Goal: Find contact information: Find contact information

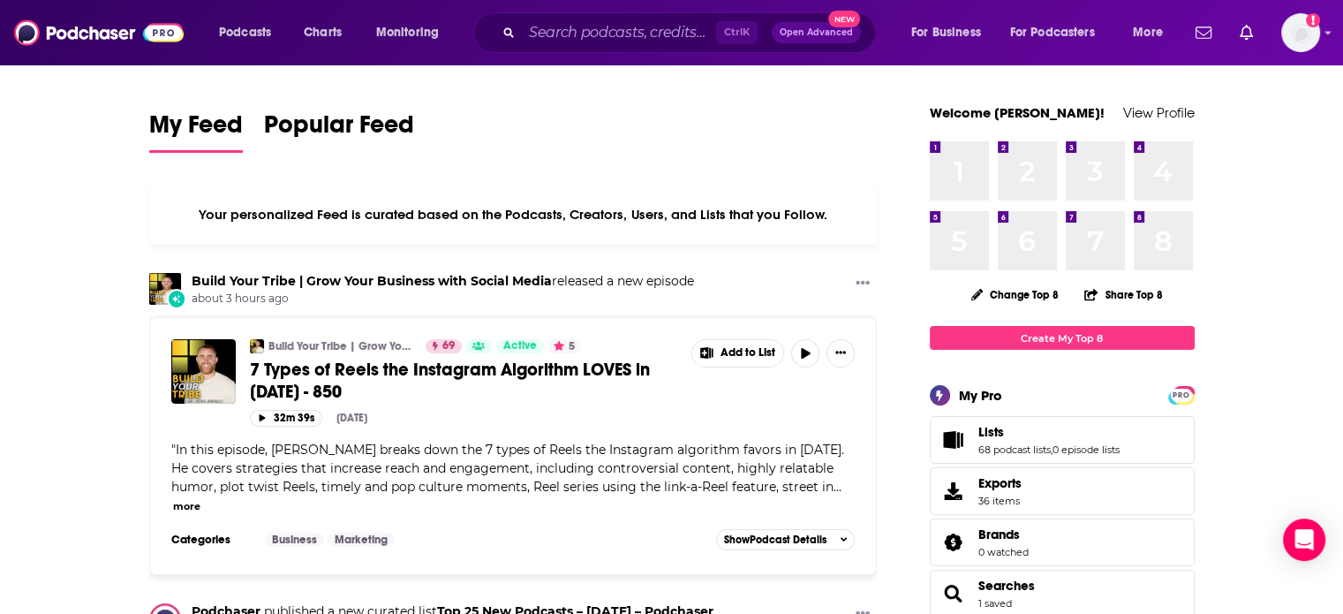
drag, startPoint x: 690, startPoint y: 10, endPoint x: 690, endPoint y: 22, distance: 12.4
click at [691, 20] on div "Podcasts Charts Monitoring Ctrl K Open Advanced New For Business For Podcasters…" at bounding box center [671, 32] width 1343 height 65
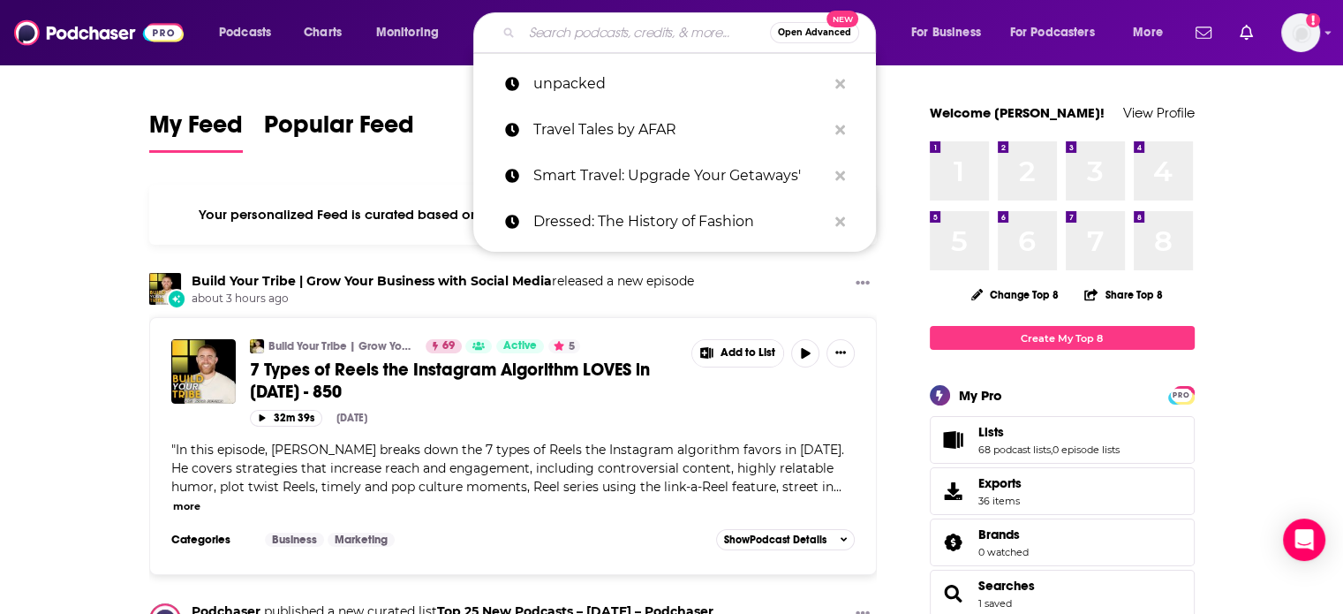
click at [685, 26] on input "Search podcasts, credits, & more..." at bounding box center [646, 33] width 248 height 28
click at [687, 25] on input "Search podcasts, credits, & more..." at bounding box center [646, 33] width 248 height 28
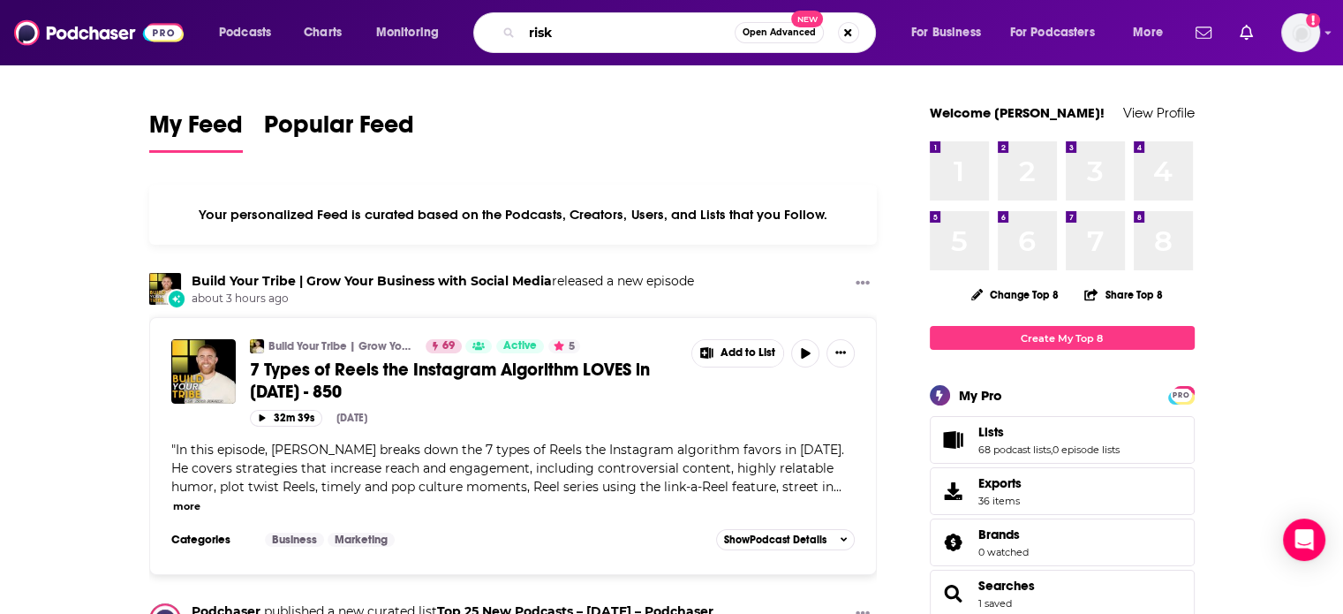
type input "risk"
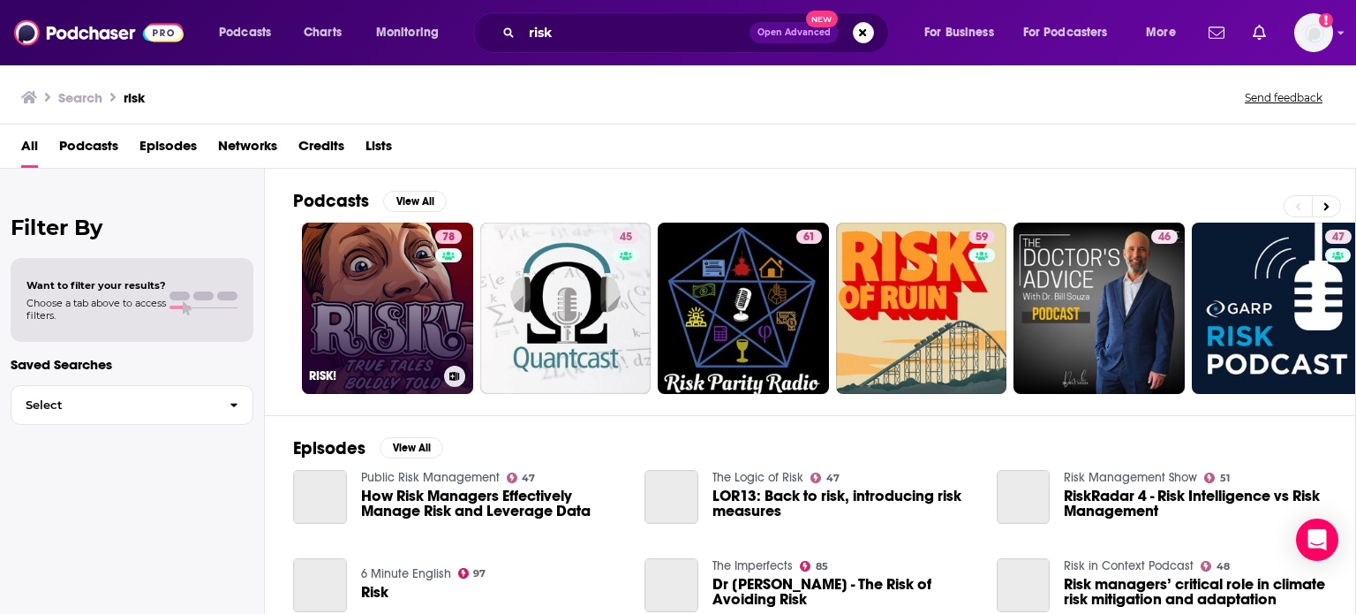
click at [427, 320] on link "78 RISK!" at bounding box center [387, 308] width 171 height 171
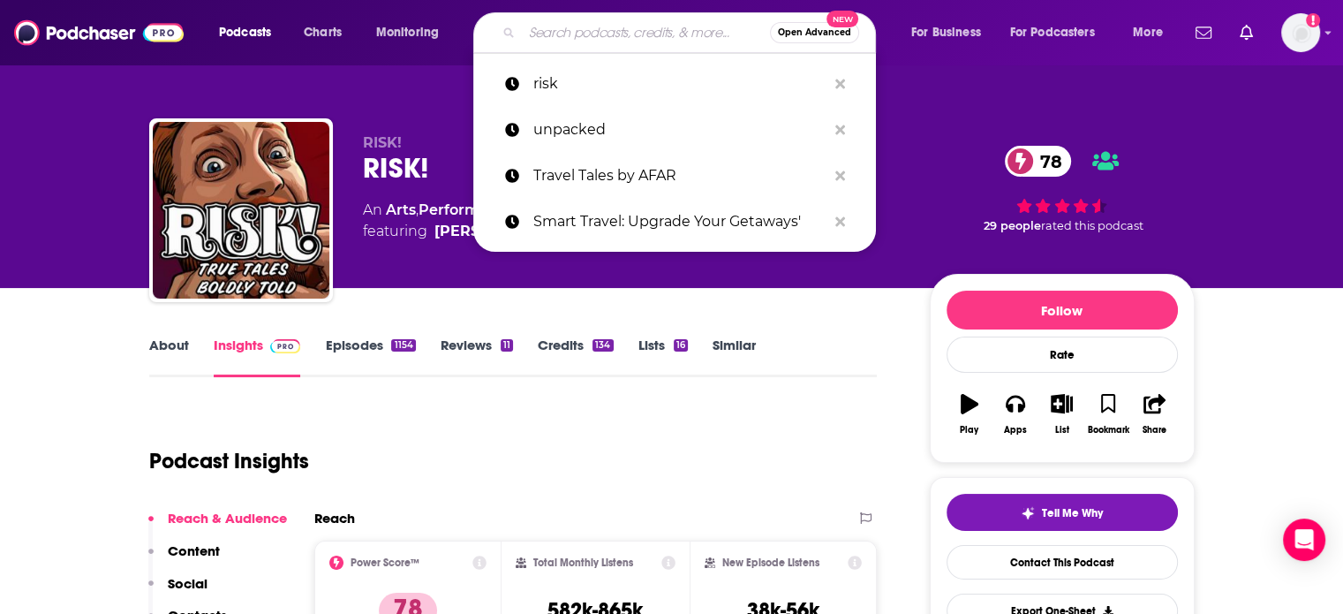
click at [600, 42] on input "Search podcasts, credits, & more..." at bounding box center [646, 33] width 248 height 28
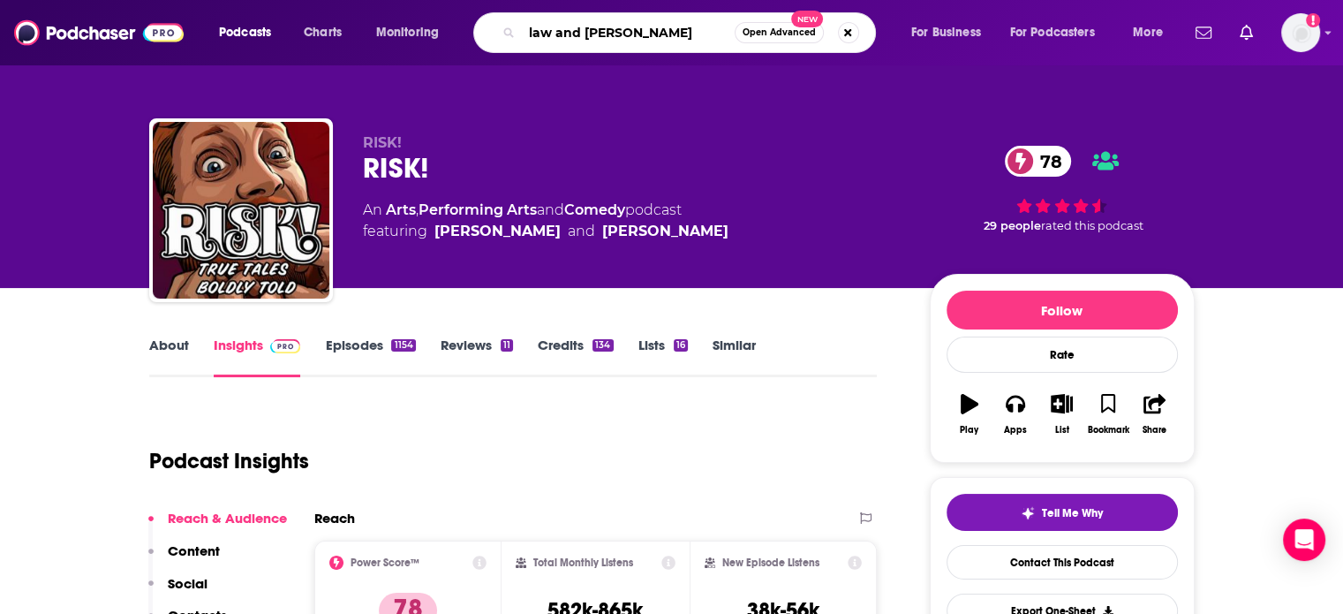
type input "law and chaos"
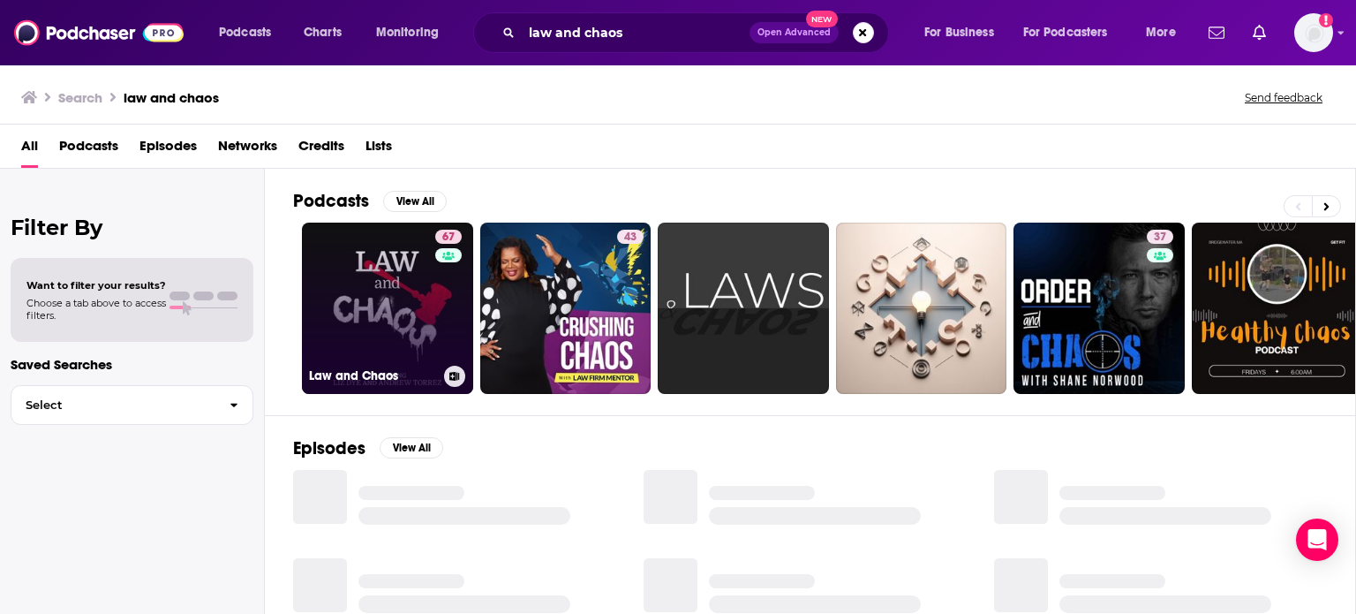
click at [424, 313] on link "67 Law and Chaos" at bounding box center [387, 308] width 171 height 171
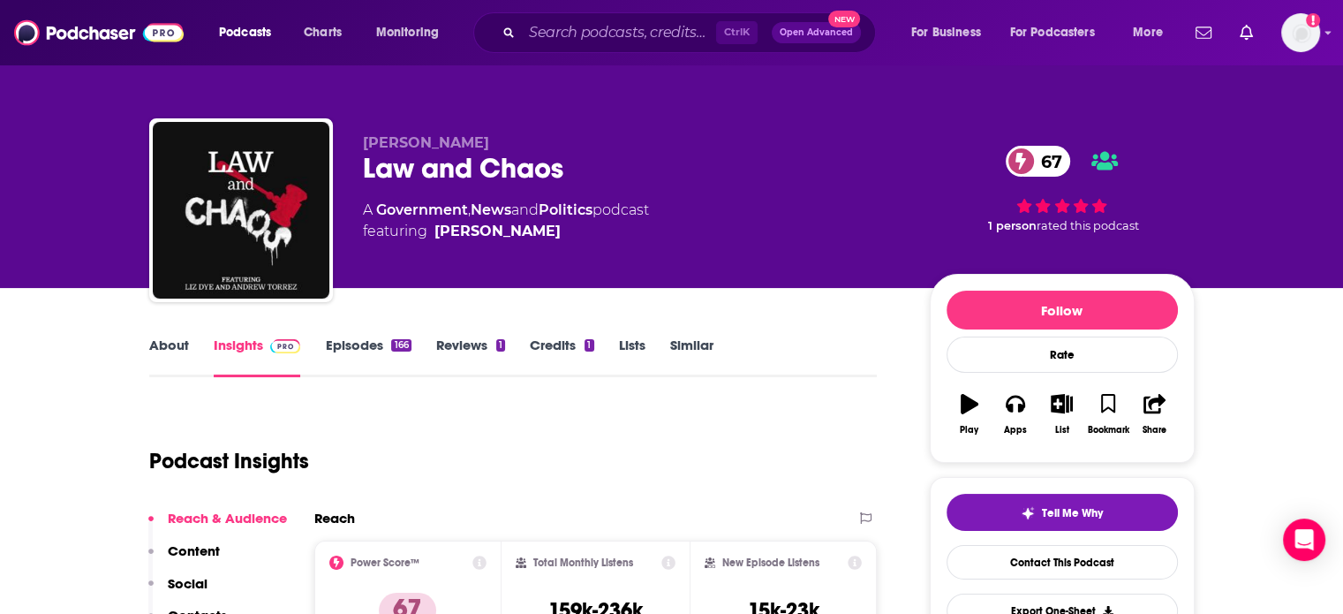
click at [185, 336] on link "About" at bounding box center [169, 356] width 40 height 41
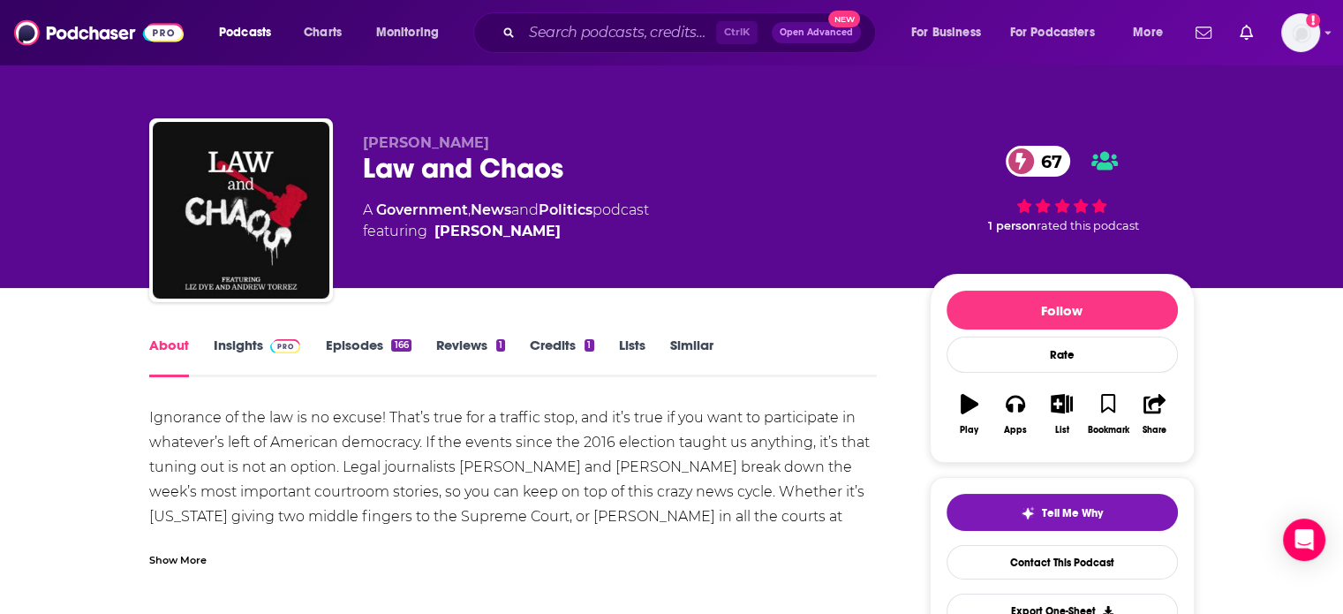
click at [169, 555] on div "Show More" at bounding box center [177, 558] width 57 height 17
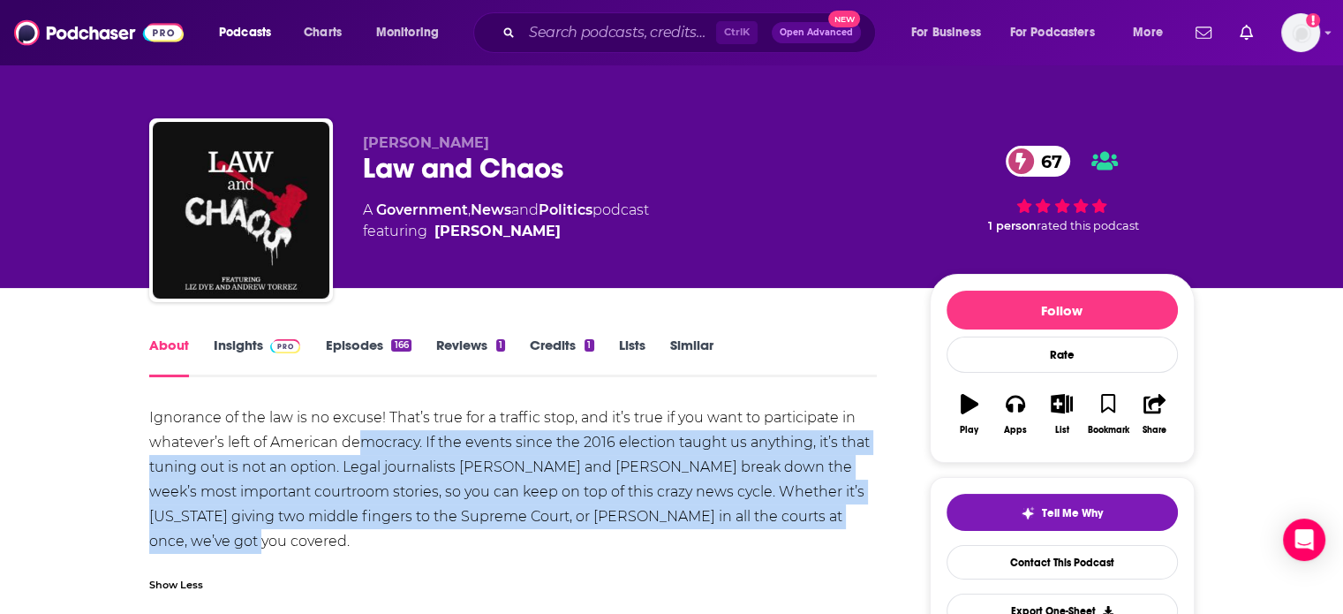
drag, startPoint x: 321, startPoint y: 535, endPoint x: 363, endPoint y: 432, distance: 111.3
click at [363, 432] on div "Ignorance of the law is no excuse! That’s true for a traffic stop, and it’s tru…" at bounding box center [513, 479] width 728 height 148
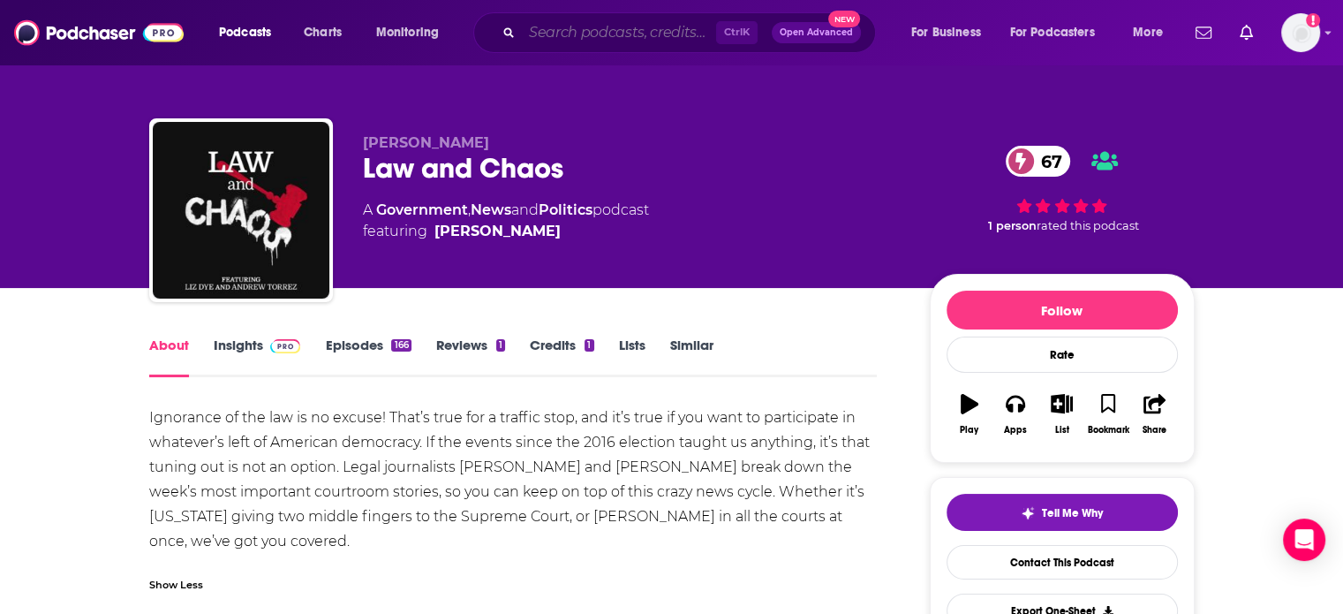
click at [572, 33] on input "Search podcasts, credits, & more..." at bounding box center [619, 33] width 194 height 28
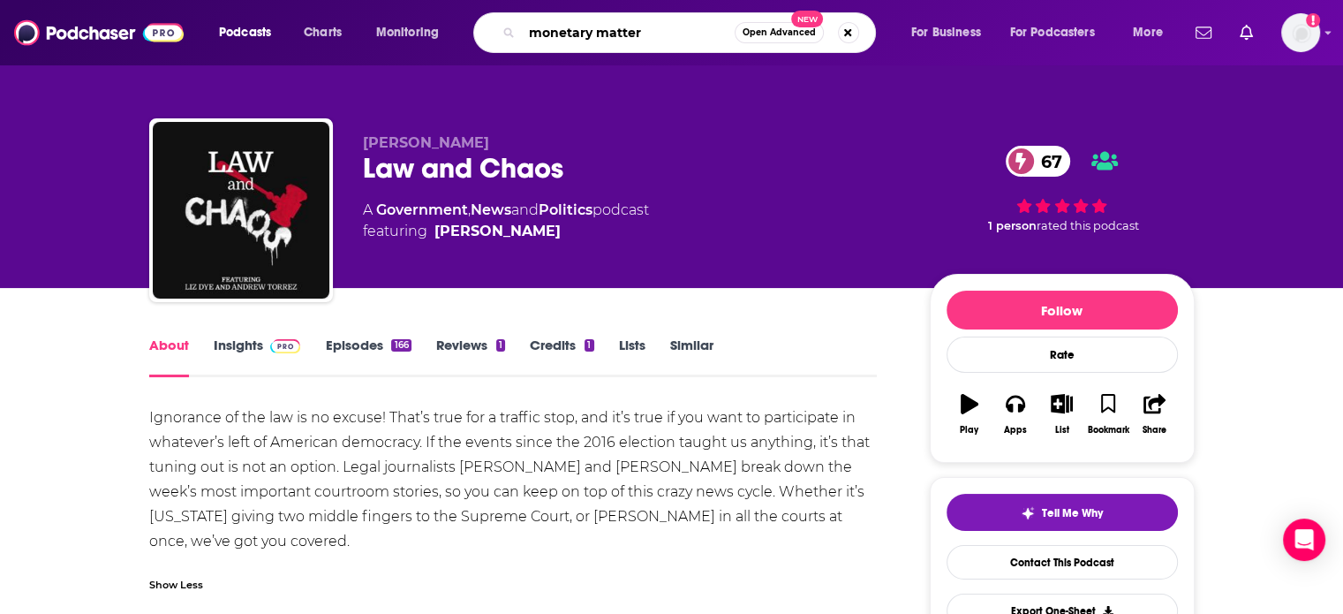
type input "monetary matters"
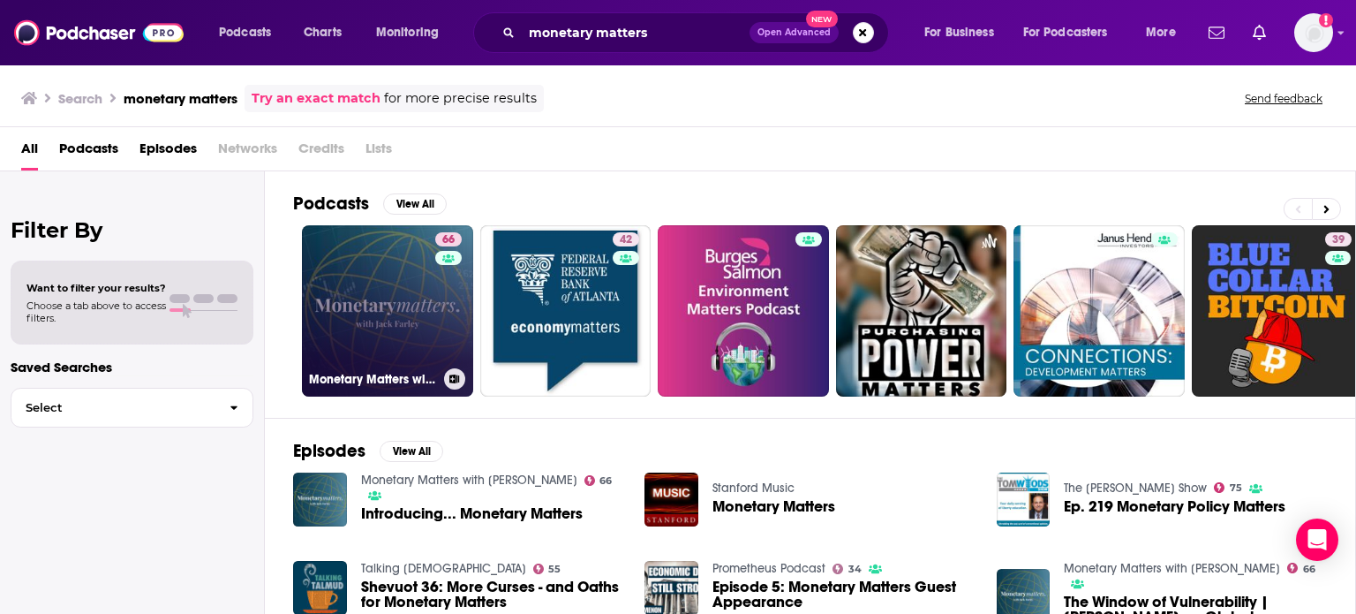
click at [426, 286] on link "66 Monetary Matters with Jack Farley" at bounding box center [387, 310] width 171 height 171
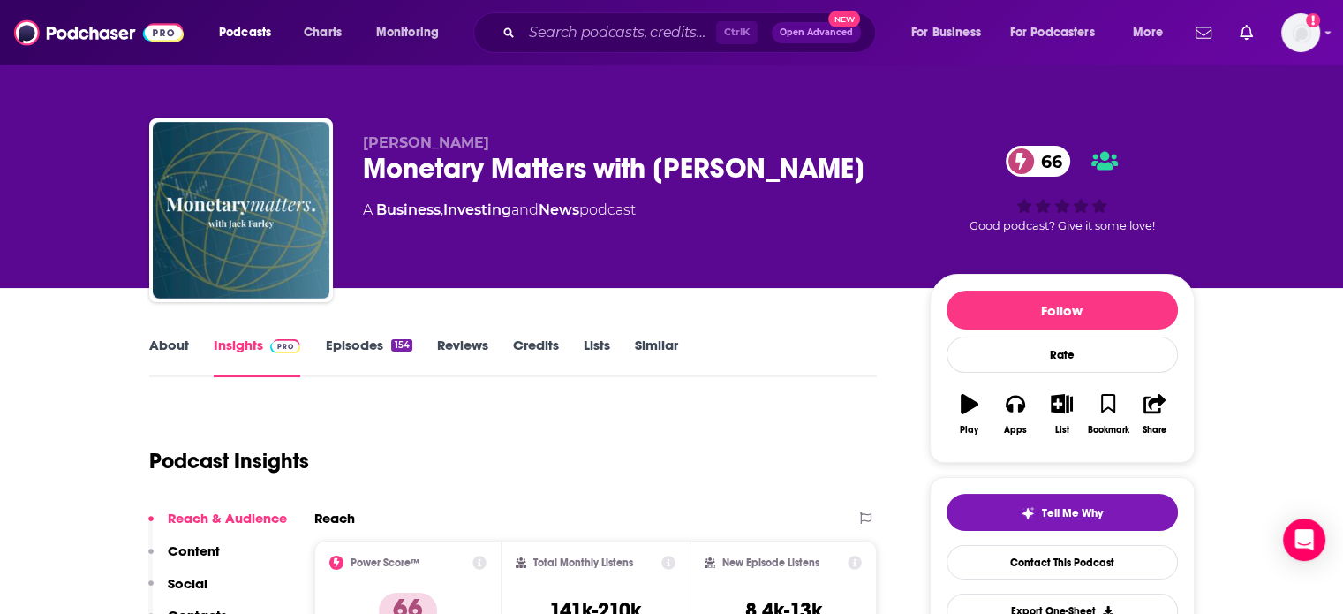
drag, startPoint x: 498, startPoint y: 257, endPoint x: 317, endPoint y: 305, distance: 187.2
click at [498, 257] on div "Jack Farley Monetary Matters with Jack Farley 66 A Business , Investing and New…" at bounding box center [632, 204] width 539 height 141
click at [173, 349] on link "About" at bounding box center [169, 356] width 40 height 41
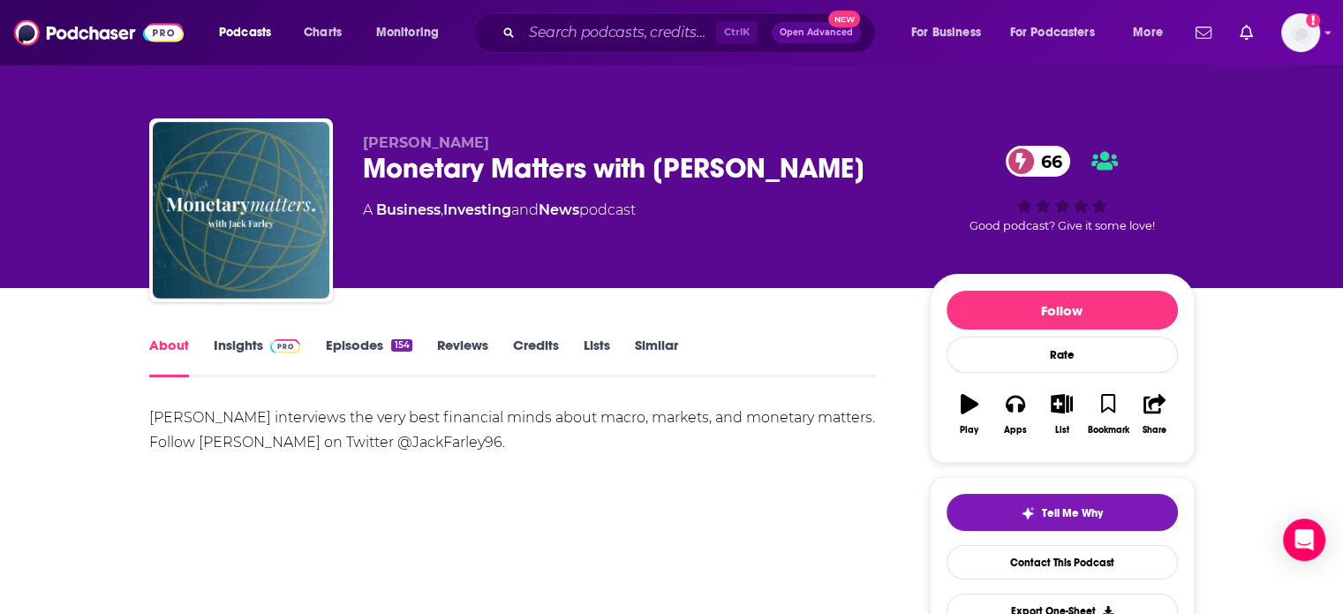
click at [254, 343] on link "Insights" at bounding box center [257, 356] width 87 height 41
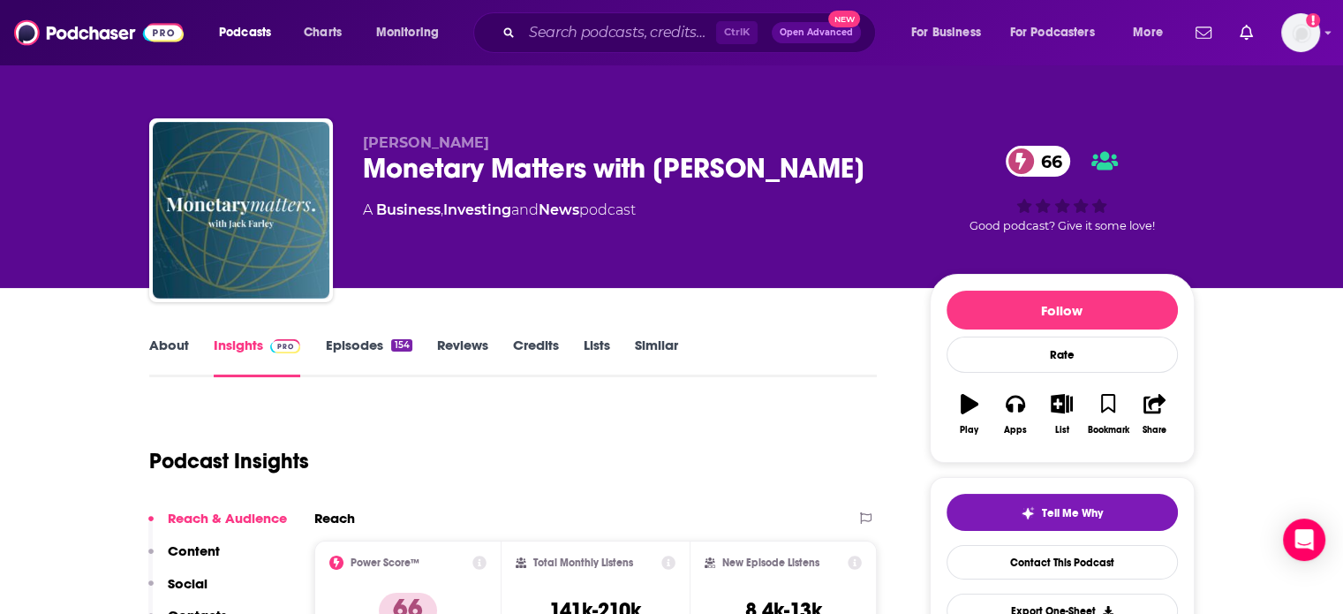
click at [162, 346] on link "About" at bounding box center [169, 356] width 40 height 41
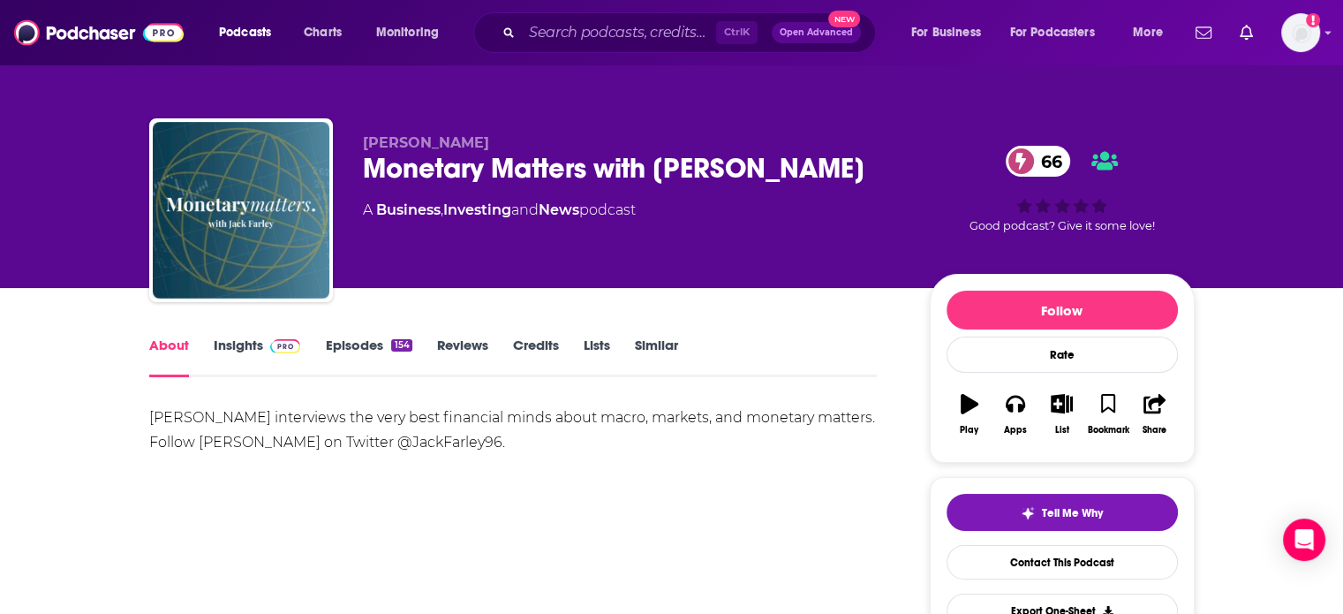
click at [361, 349] on link "Episodes 154" at bounding box center [368, 356] width 87 height 41
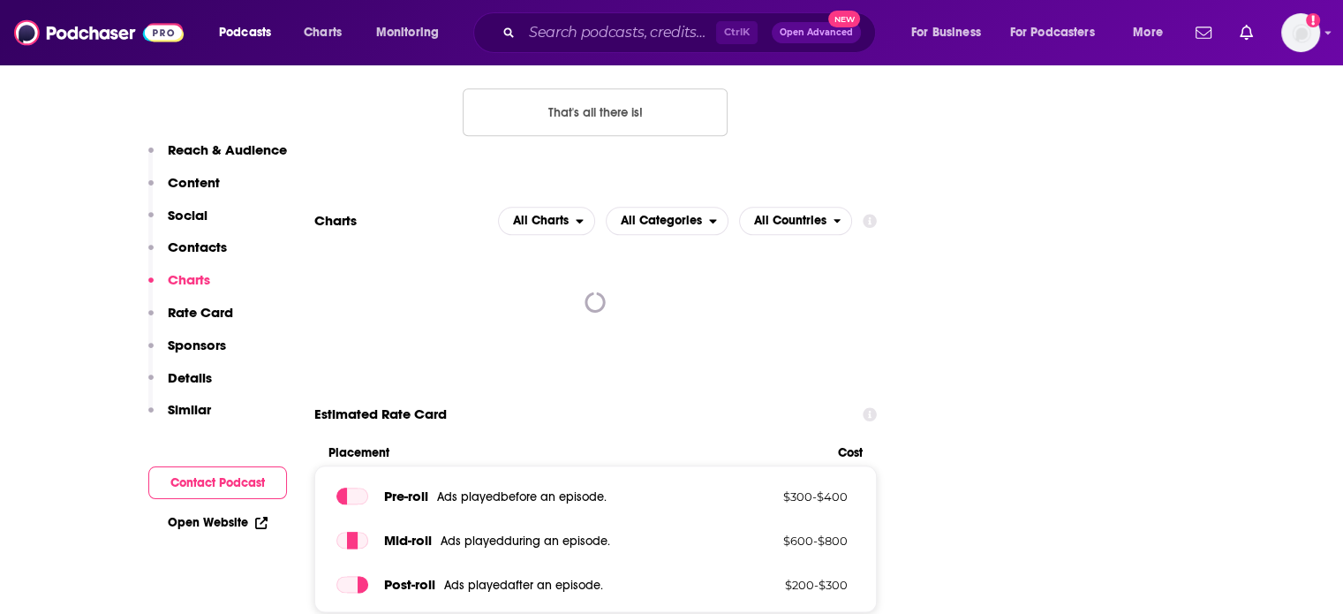
scroll to position [1678, 0]
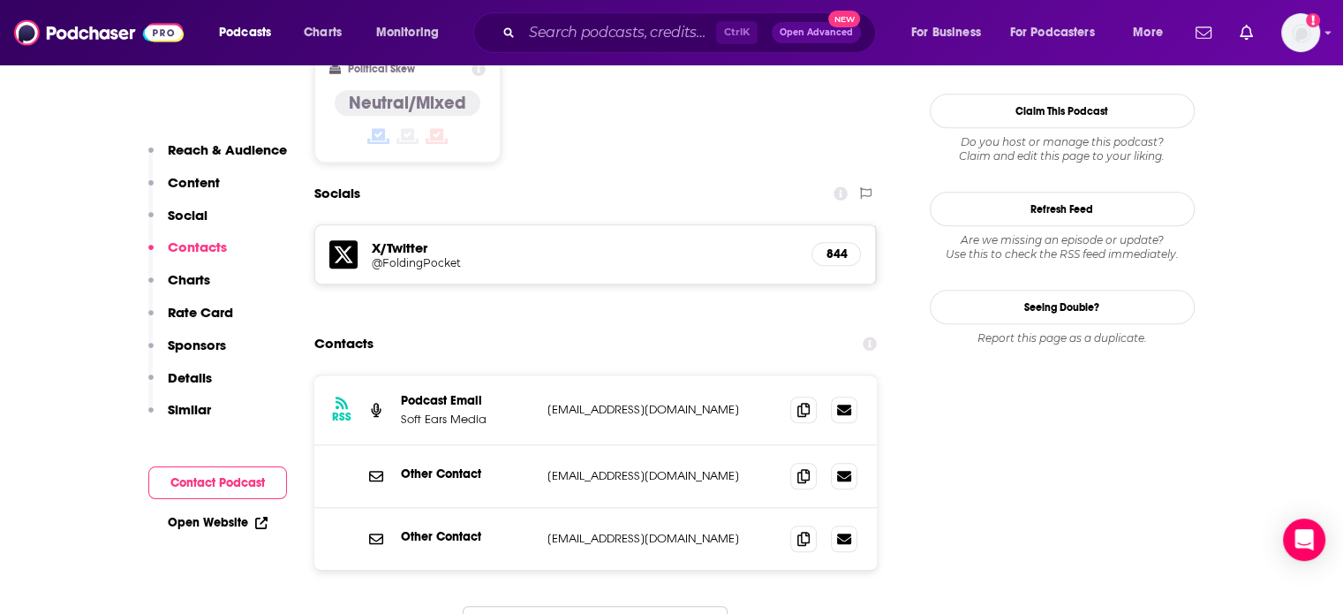
scroll to position [1501, 0]
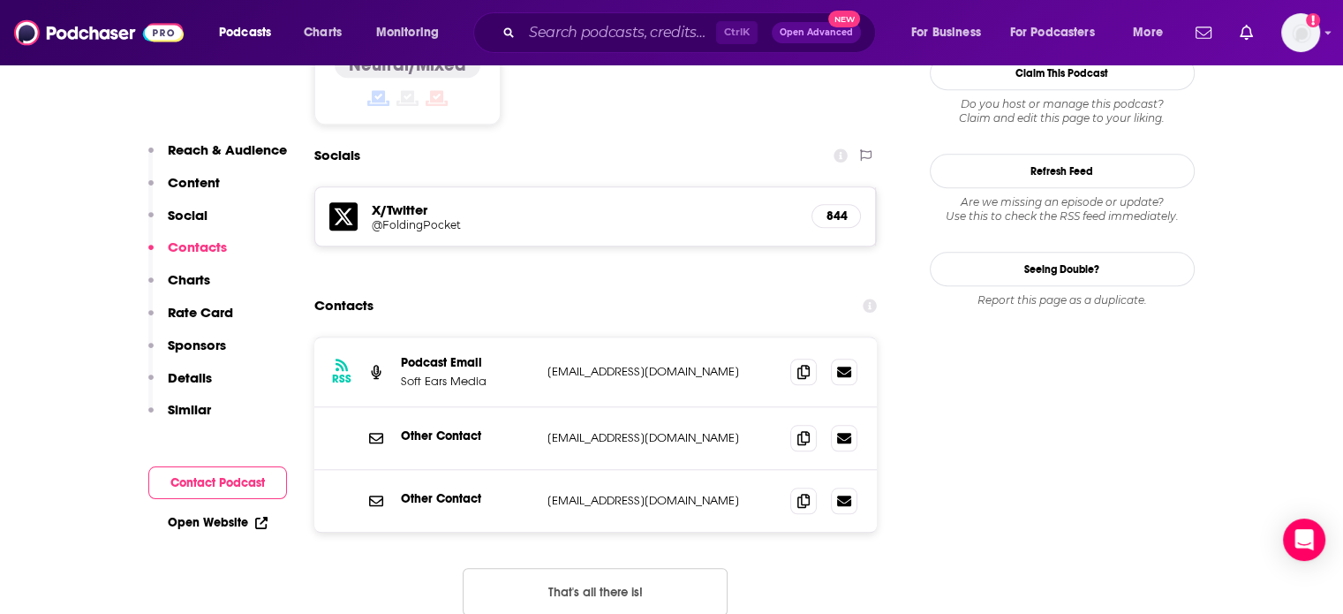
click at [576, 470] on div "Other Contact hello@foldingpocket.co.uk hello@foldingpocket.co.uk" at bounding box center [595, 501] width 563 height 62
click at [575, 470] on div "Other Contact hello@foldingpocket.co.uk hello@foldingpocket.co.uk" at bounding box center [595, 501] width 563 height 62
click at [575, 493] on p "hello@foldingpocket.co.uk" at bounding box center [662, 500] width 230 height 15
click at [576, 493] on p "hello@foldingpocket.co.uk" at bounding box center [662, 500] width 230 height 15
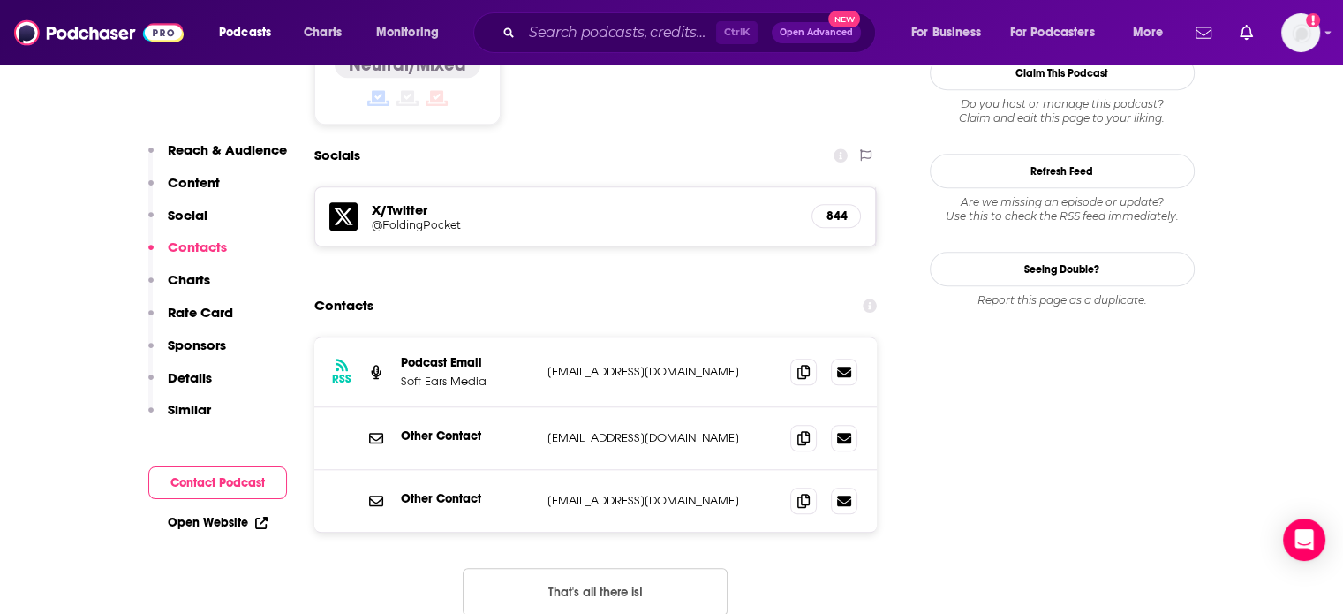
click at [576, 493] on p "hello@foldingpocket.co.uk" at bounding box center [662, 500] width 230 height 15
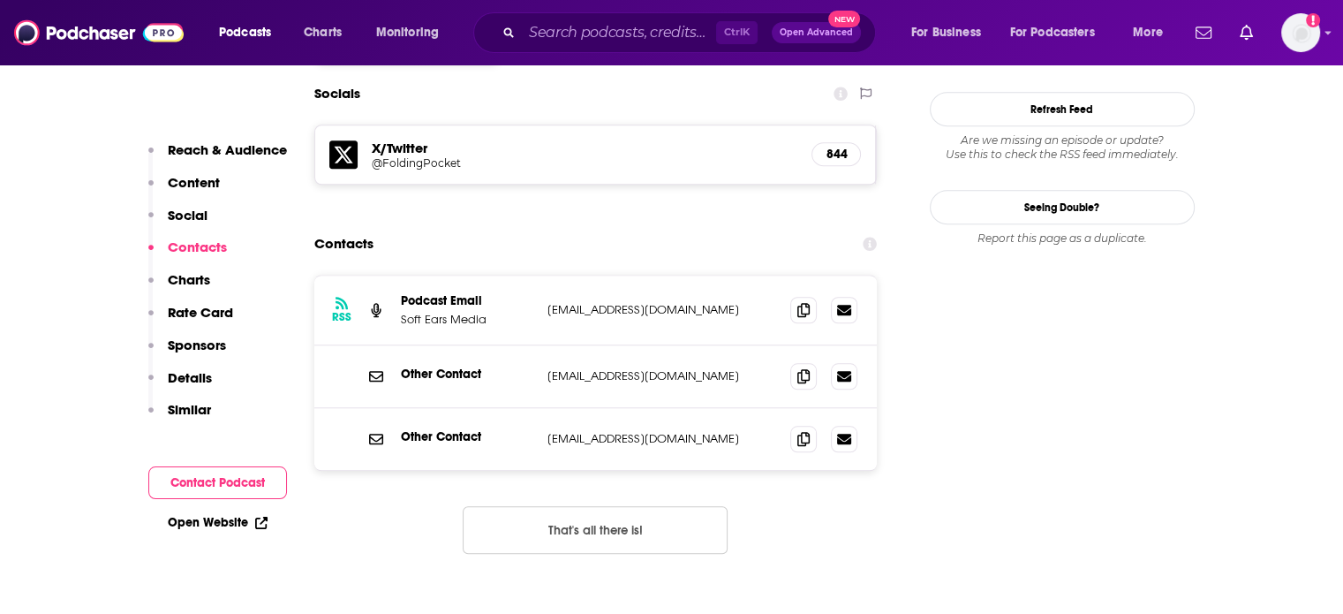
scroll to position [1589, 0]
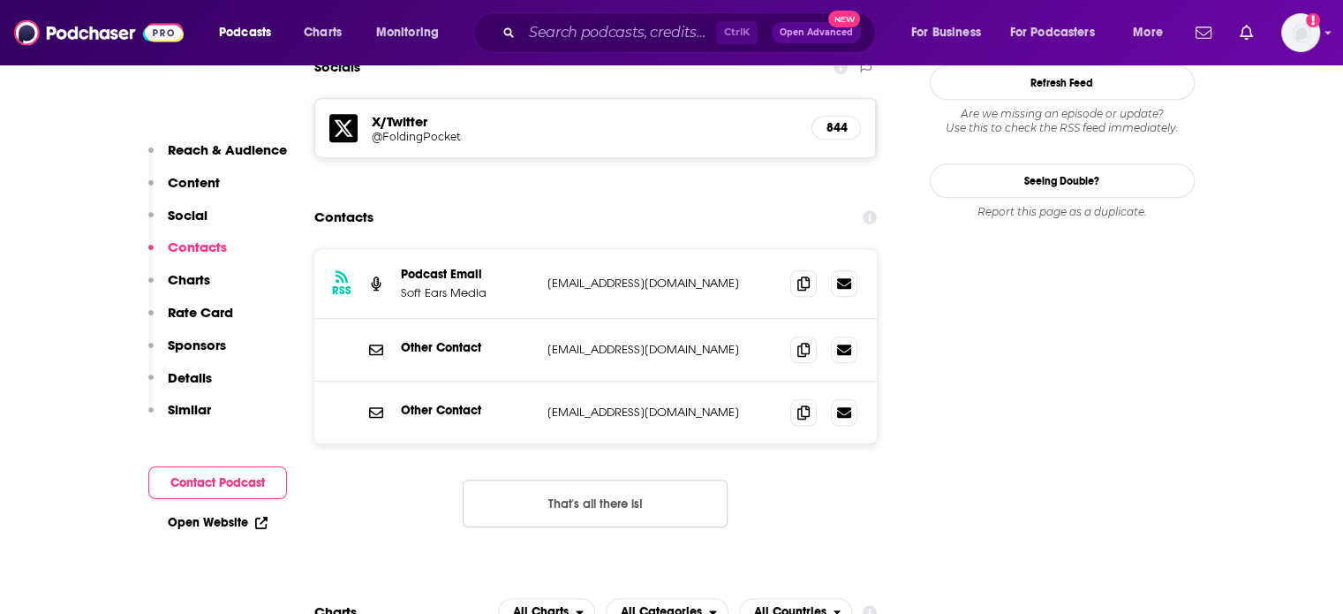
click at [595, 404] on p "[EMAIL_ADDRESS][DOMAIN_NAME]" at bounding box center [662, 411] width 230 height 15
click at [595, 404] on p "hello@foldingpocket.co.uk" at bounding box center [662, 411] width 230 height 15
copy div "hello@foldingpocket.co.uk hello@foldingpocket.co.uk"
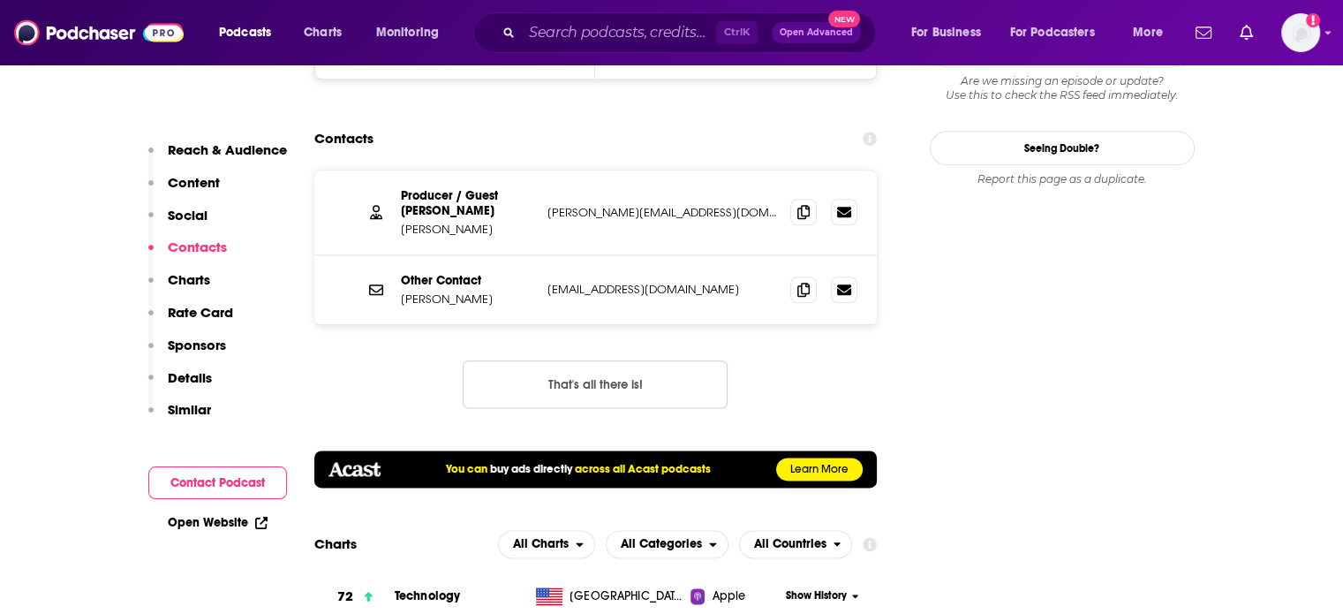
scroll to position [2031, 0]
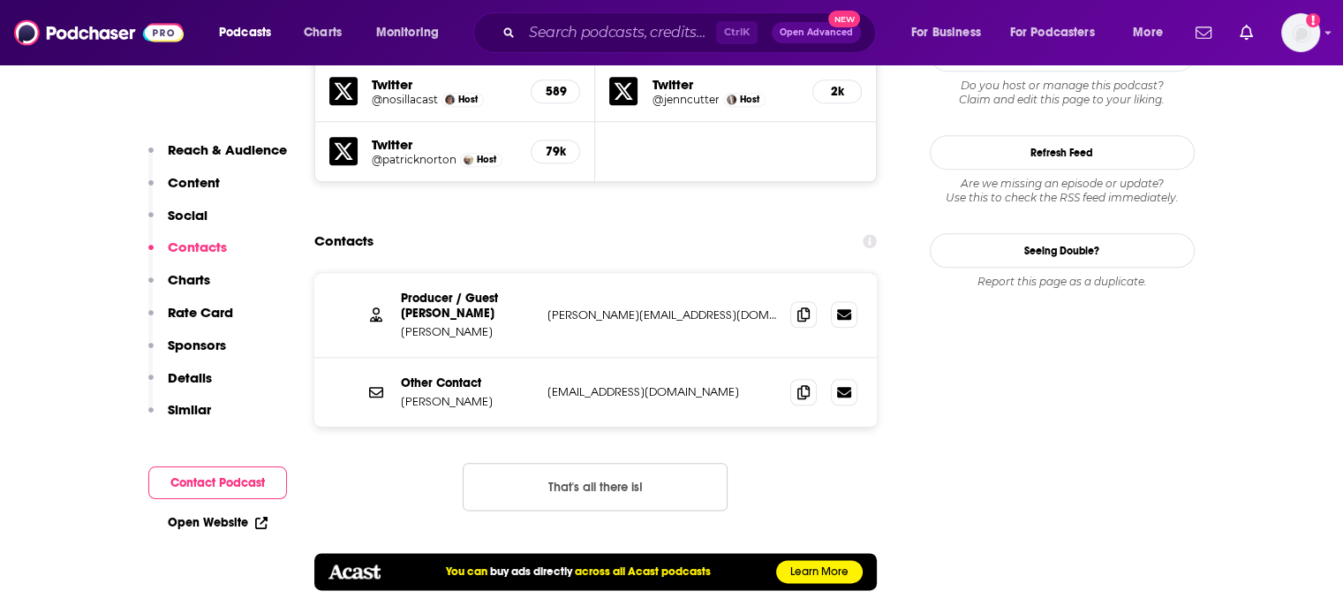
click at [668, 307] on p "roger@dailytechnewsshow.com" at bounding box center [662, 314] width 230 height 15
copy div "roger@dailytechnewsshow.com roger@dailytechnewsshow.com"
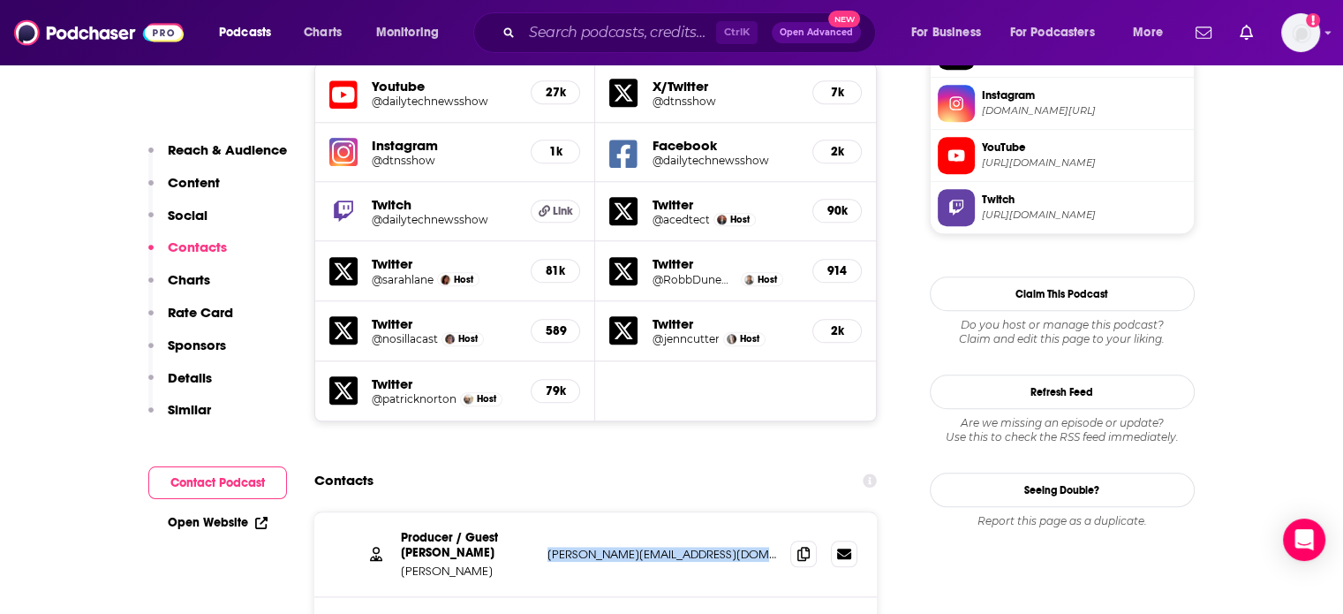
scroll to position [1943, 0]
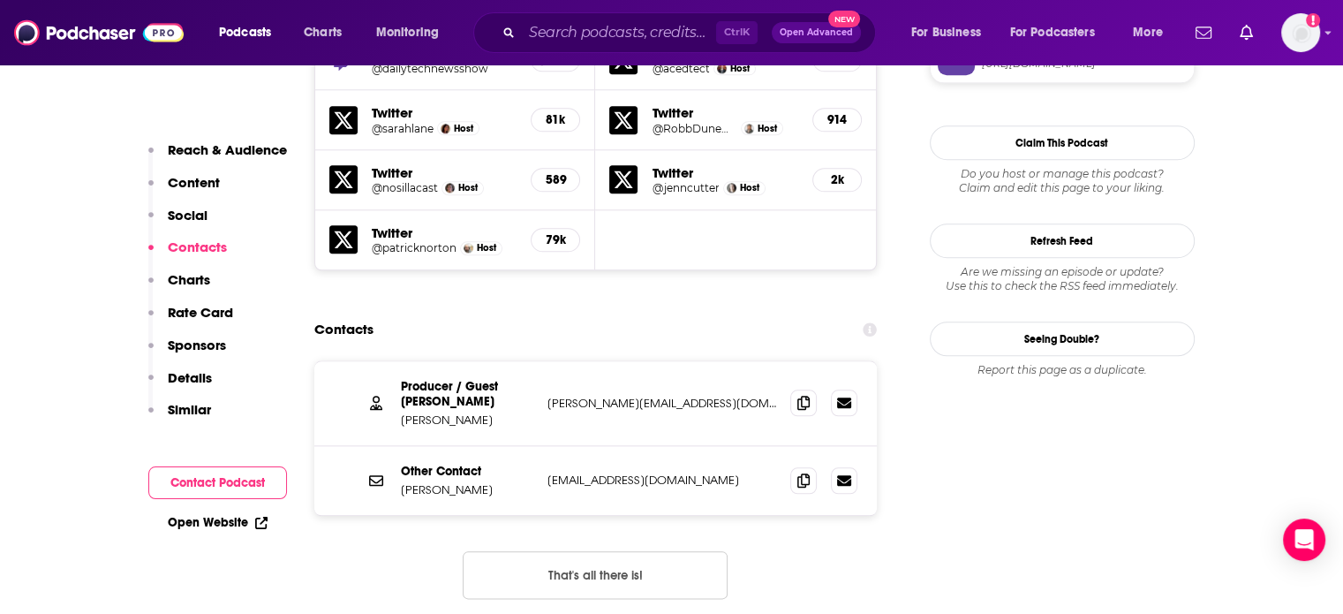
click at [439, 361] on div "Producer / Guest Booker Roger Chang roger@dailytechnewsshow.com roger@dailytech…" at bounding box center [595, 403] width 563 height 85
click at [440, 412] on p "Roger Chang" at bounding box center [467, 419] width 132 height 15
copy p "Roger Chang"
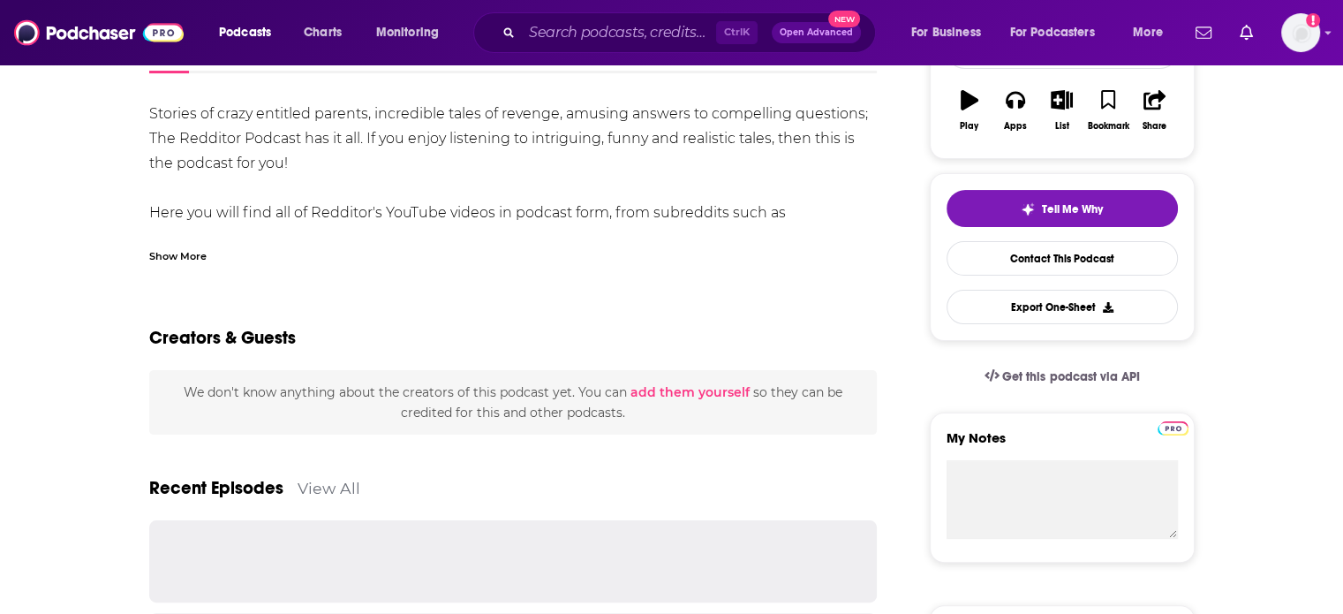
scroll to position [88, 0]
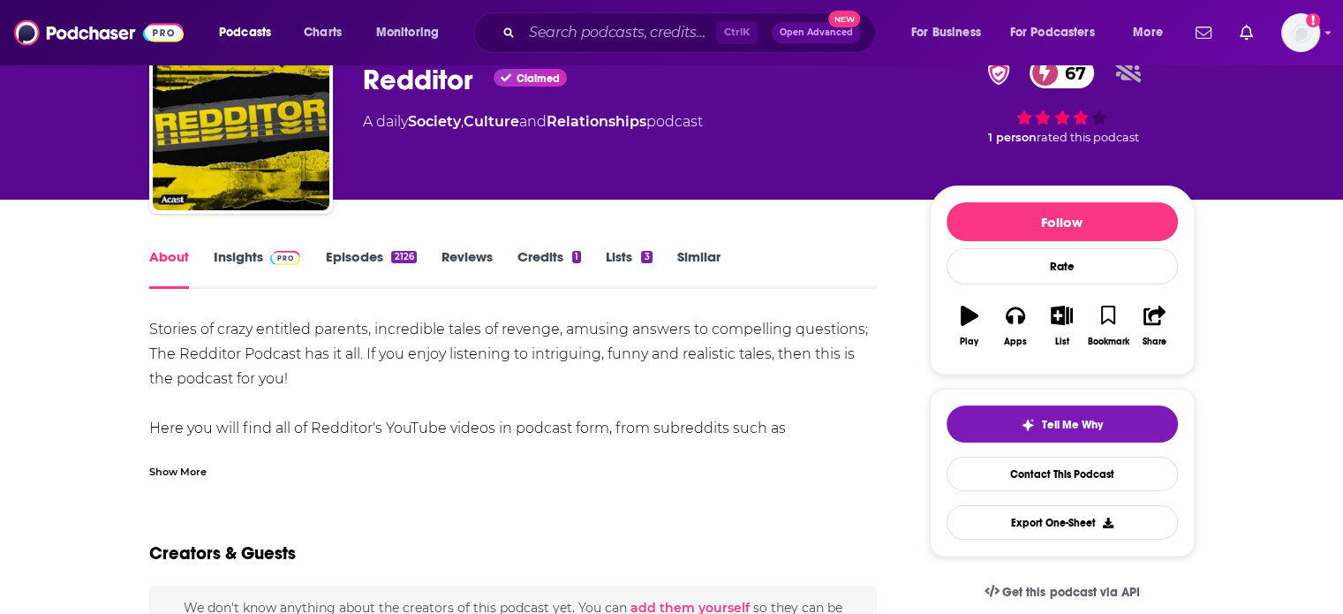
click at [270, 254] on img at bounding box center [285, 258] width 31 height 14
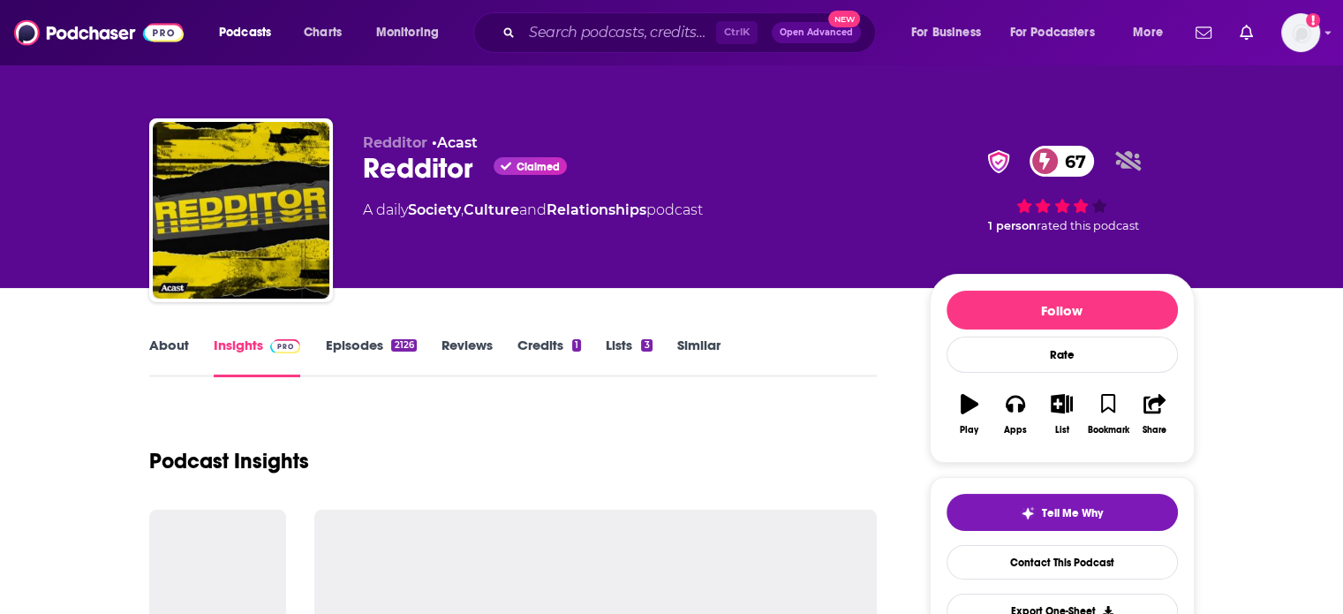
click at [393, 345] on div "2126" at bounding box center [403, 345] width 25 height 12
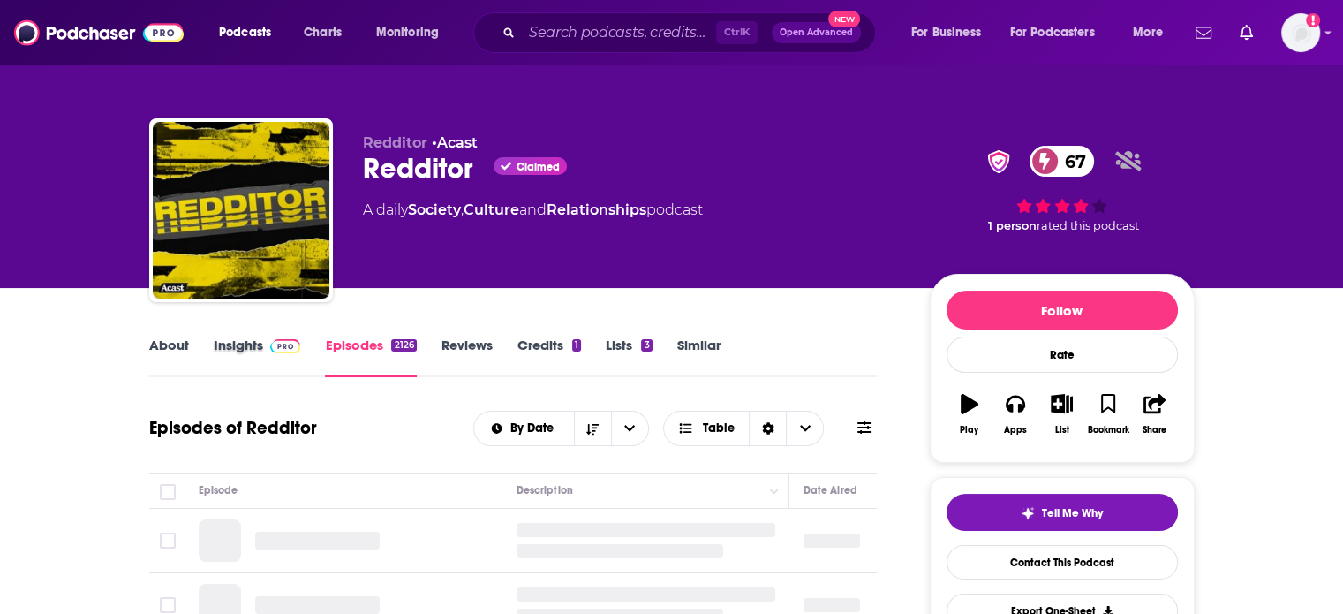
click at [321, 342] on div "Insights" at bounding box center [270, 356] width 112 height 41
click at [297, 342] on img at bounding box center [285, 346] width 31 height 14
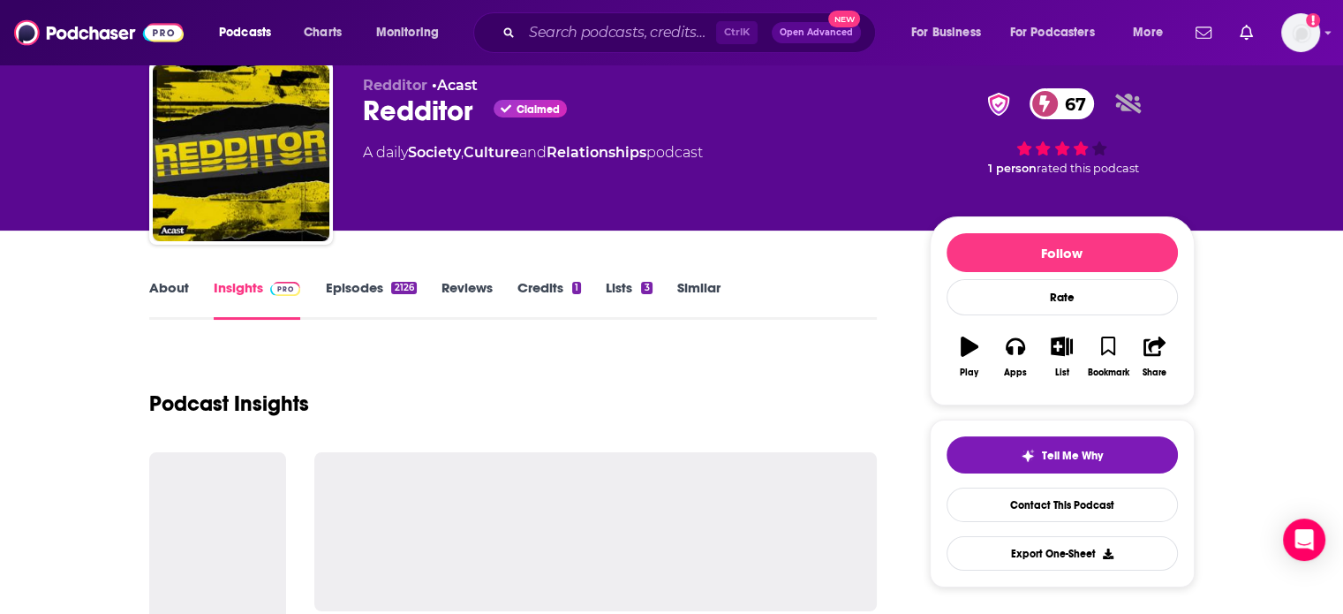
scroll to position [88, 0]
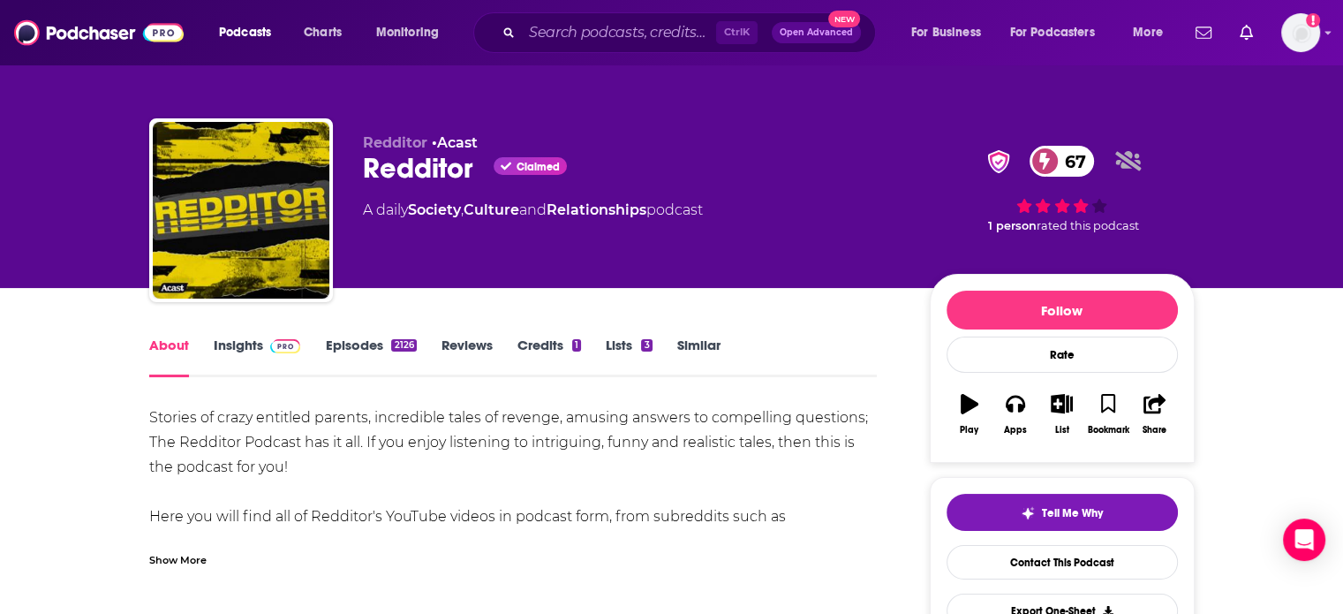
click at [357, 334] on div "About Insights Episodes 2126 Reviews Credits 1 Lists 3 Similar" at bounding box center [513, 355] width 728 height 43
click at [358, 341] on link "Episodes 2126" at bounding box center [370, 356] width 91 height 41
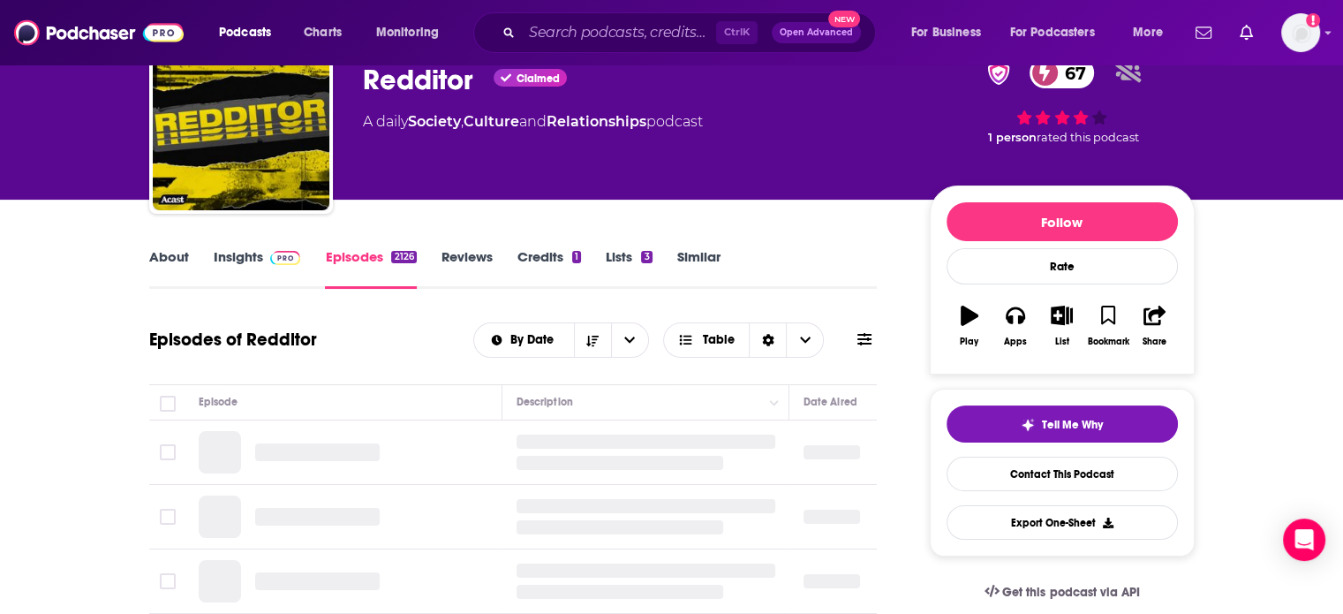
scroll to position [265, 0]
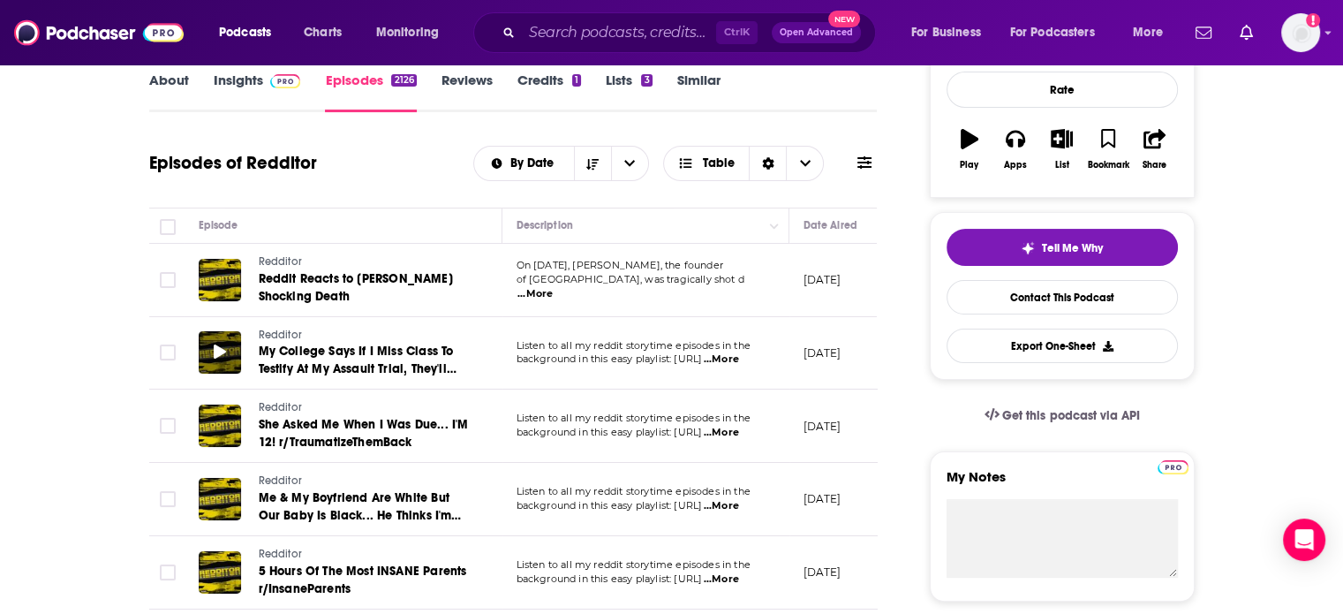
click at [219, 349] on icon at bounding box center [220, 351] width 12 height 14
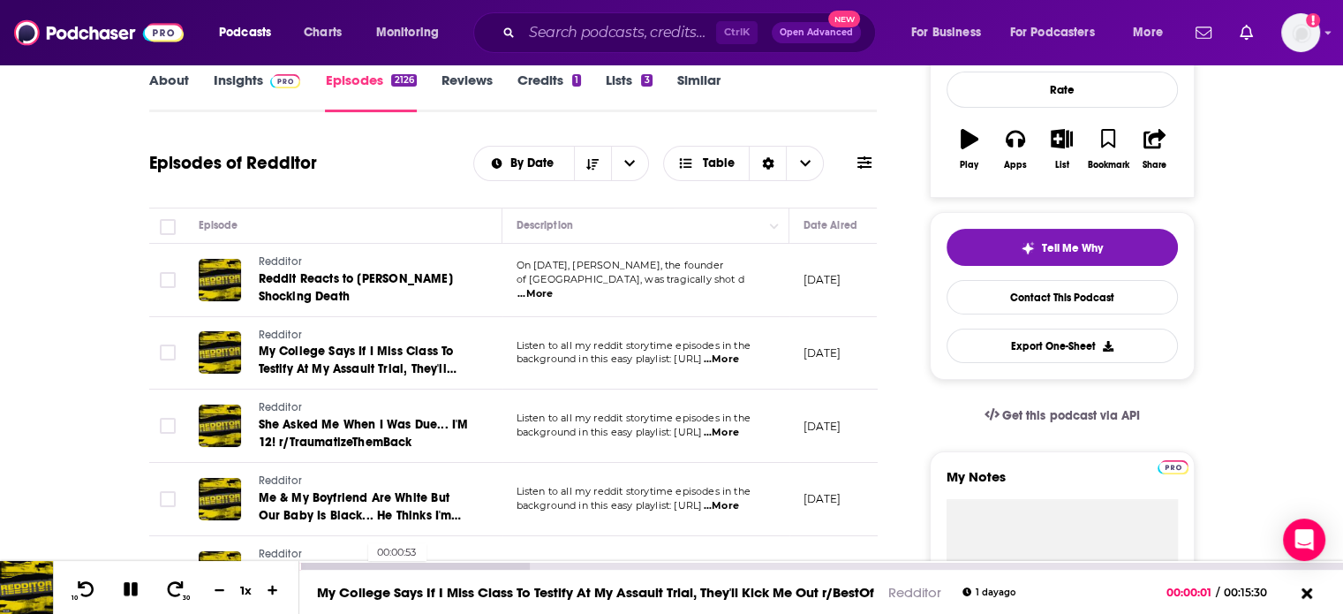
click at [360, 565] on div at bounding box center [414, 565] width 230 height 7
click at [406, 564] on div at bounding box center [414, 565] width 230 height 7
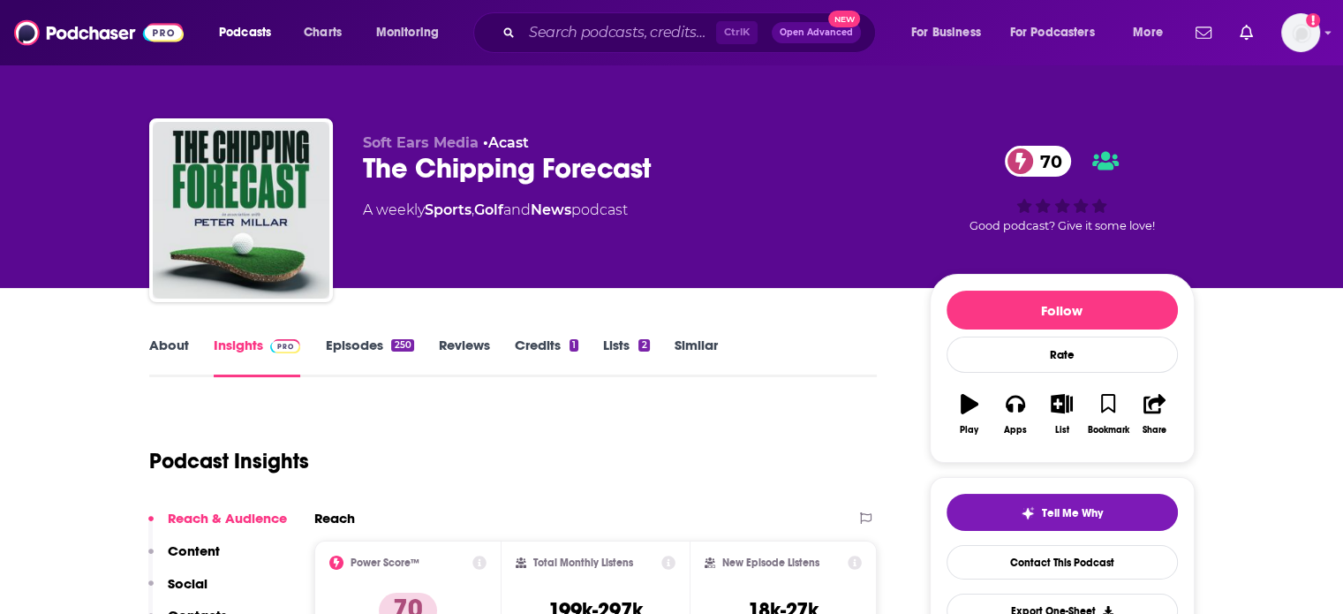
click at [372, 348] on link "Episodes 250" at bounding box center [369, 356] width 88 height 41
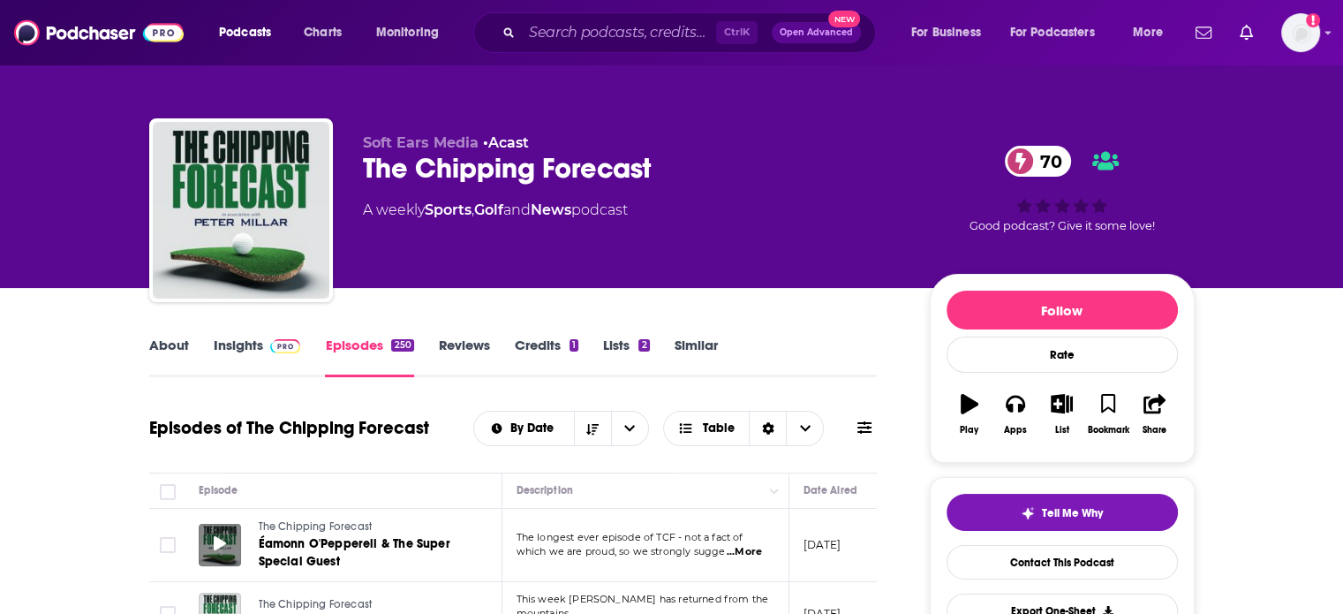
click at [221, 545] on icon at bounding box center [220, 543] width 12 height 14
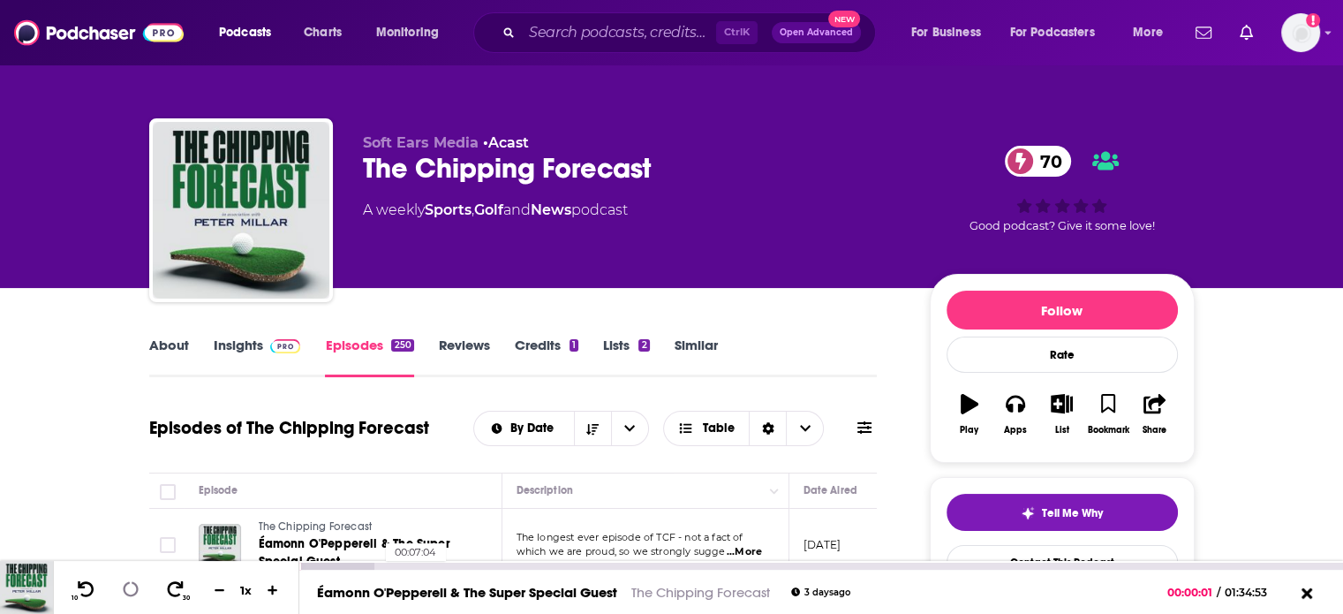
click at [377, 564] on div "00:07:04" at bounding box center [821, 565] width 1044 height 7
click at [408, 562] on div at bounding box center [375, 565] width 153 height 7
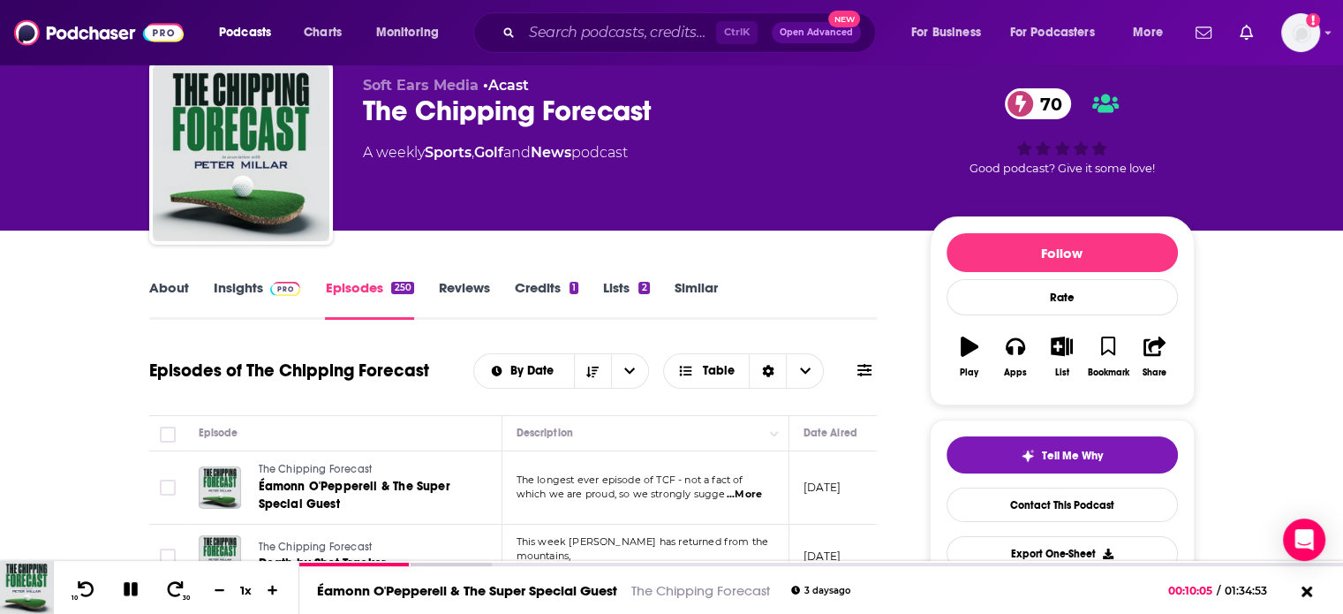
scroll to position [88, 0]
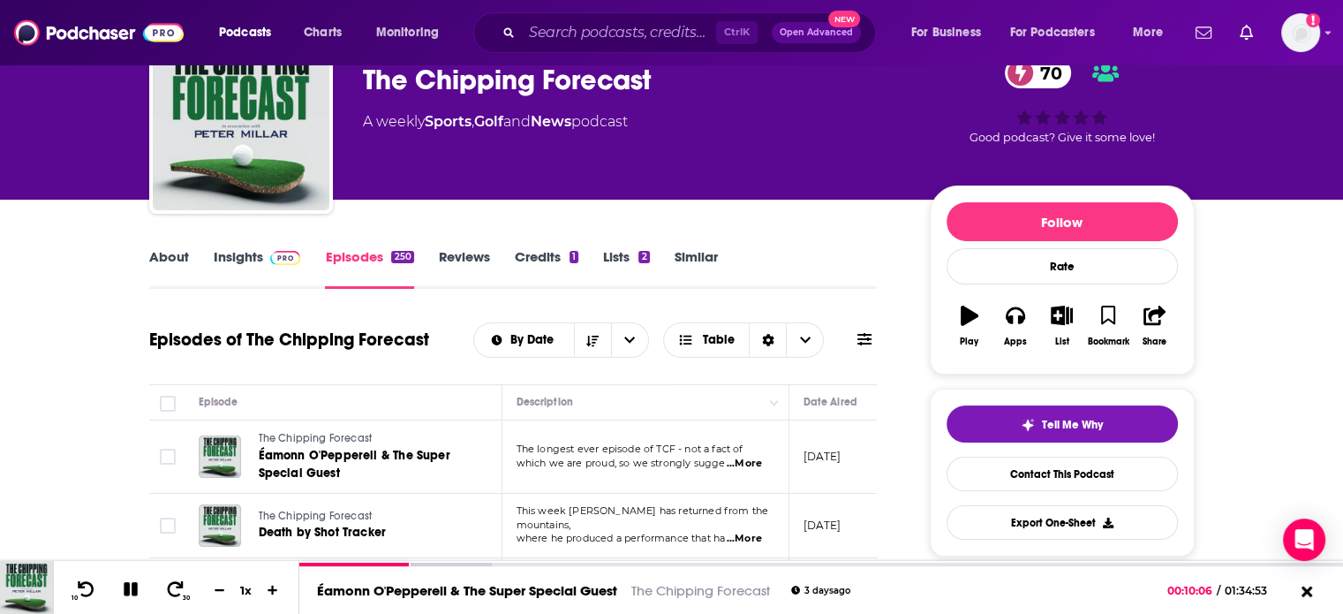
click at [736, 461] on span "...More" at bounding box center [744, 464] width 35 height 14
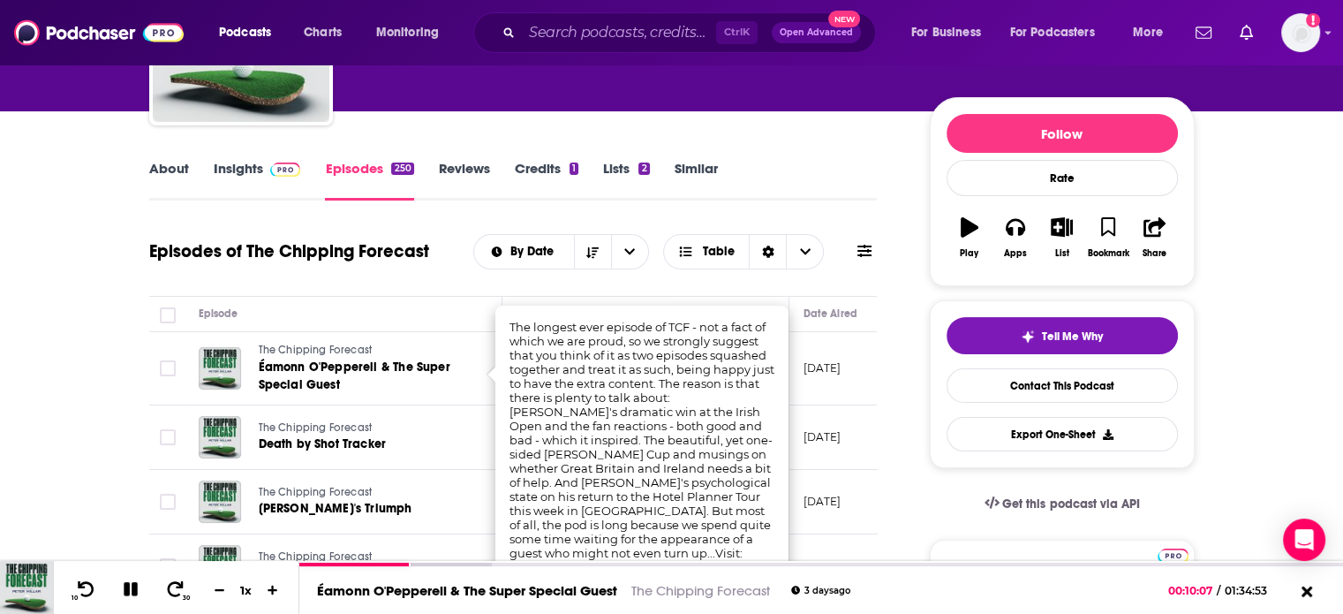
scroll to position [265, 0]
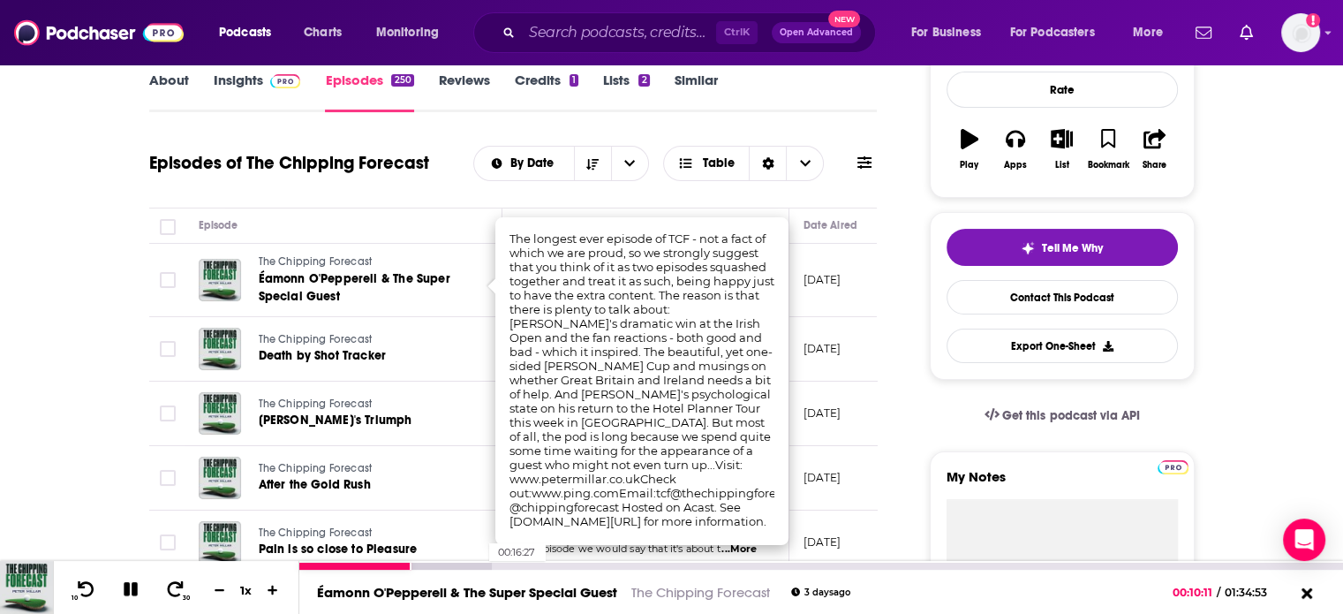
click at [480, 564] on div at bounding box center [395, 565] width 192 height 7
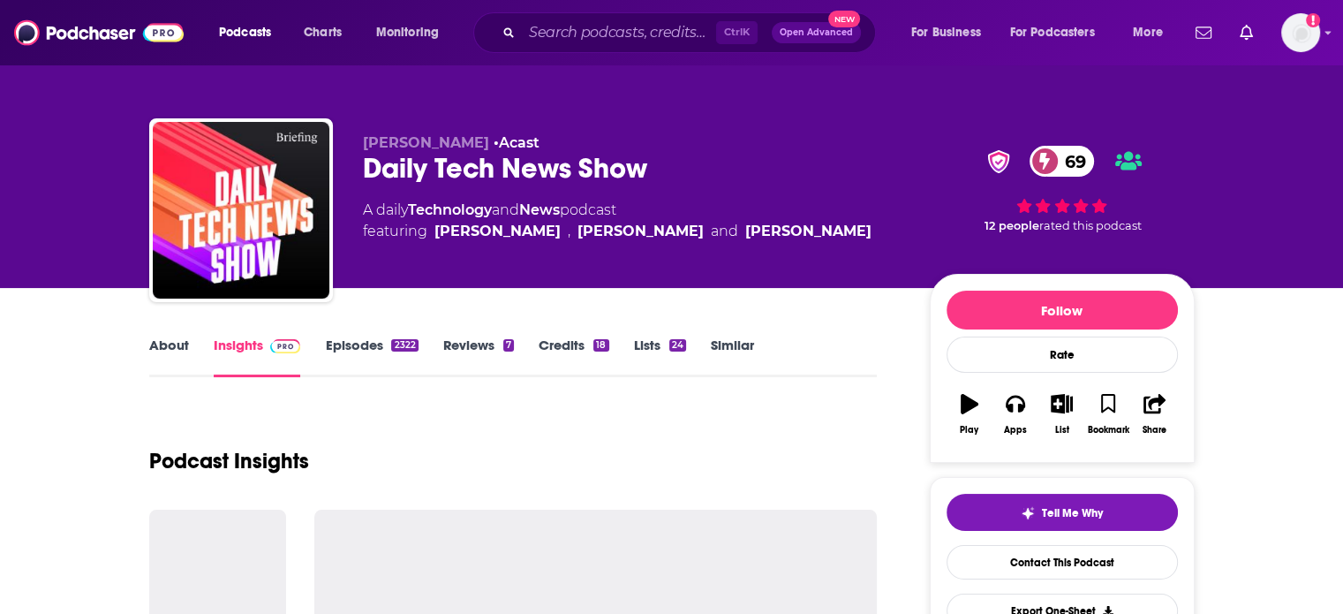
click at [351, 343] on link "Episodes 2322" at bounding box center [371, 356] width 93 height 41
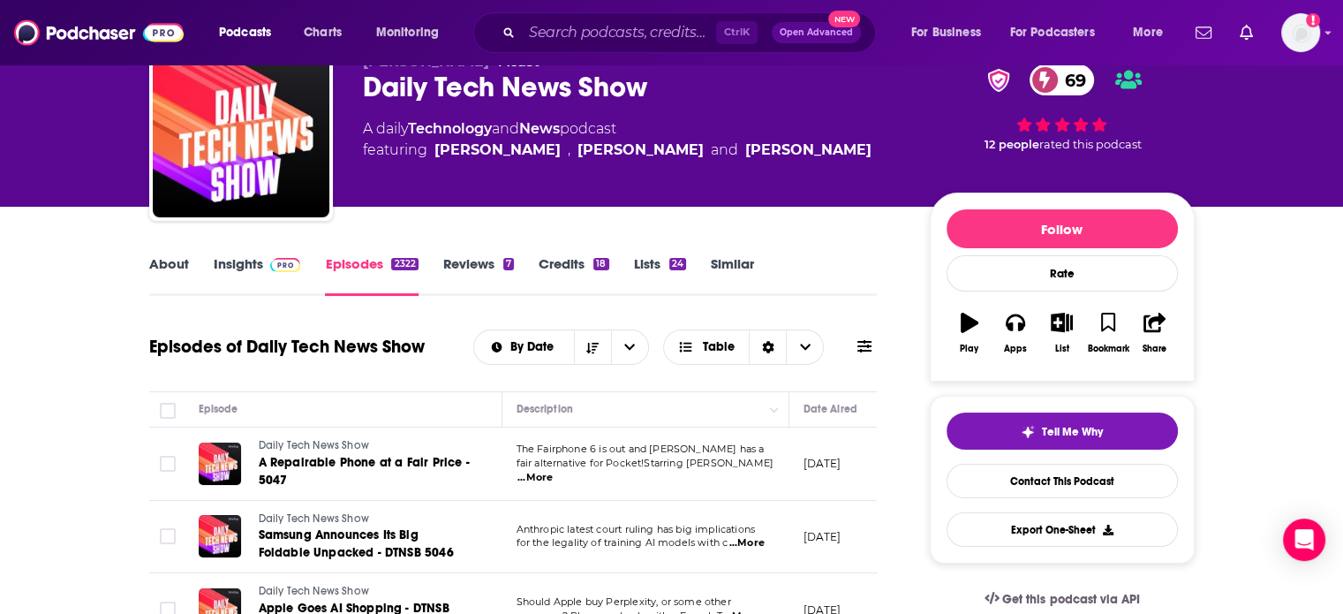
scroll to position [265, 0]
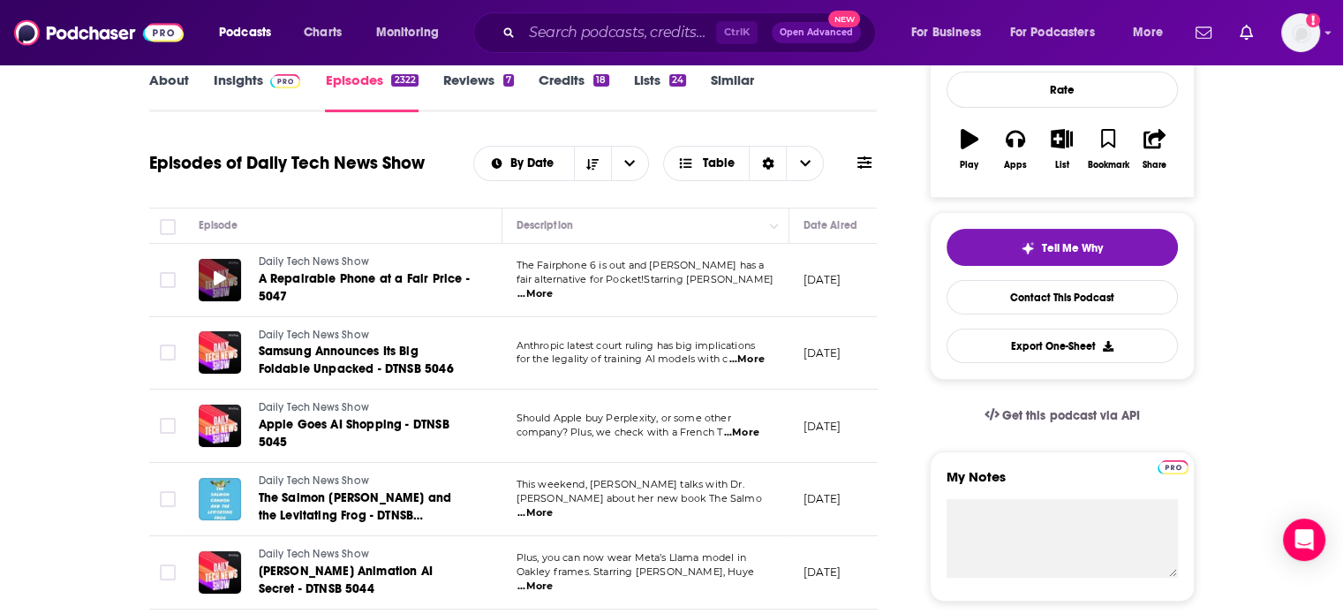
click at [223, 276] on icon at bounding box center [220, 278] width 12 height 14
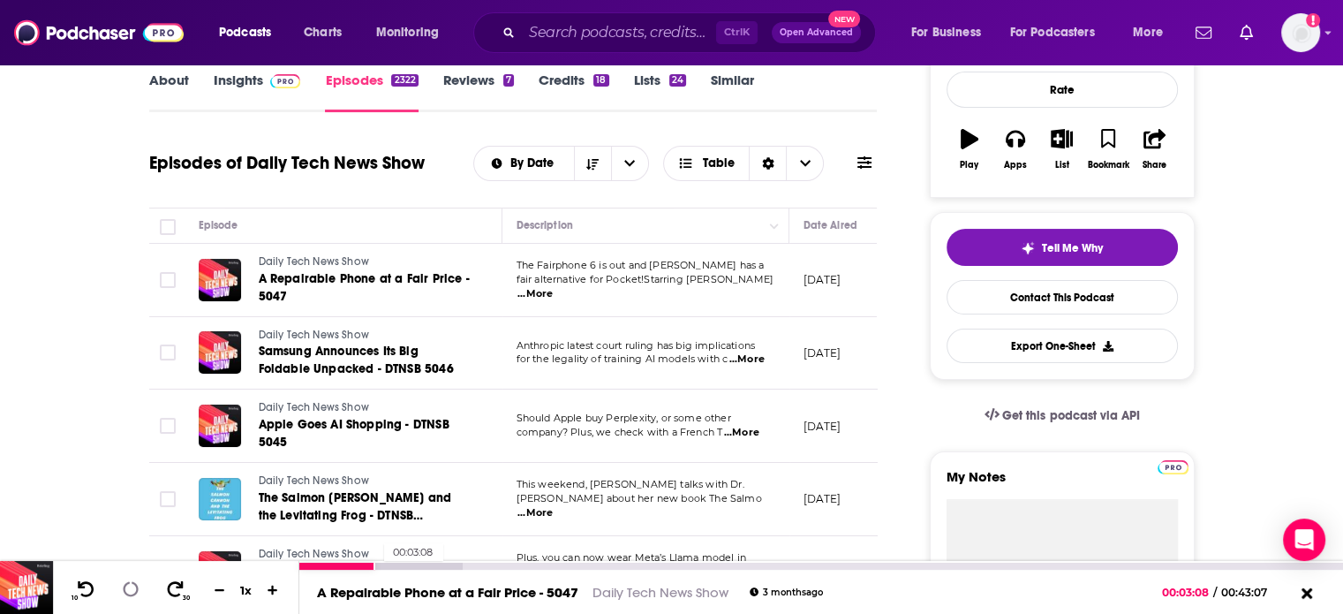
click at [374, 567] on div at bounding box center [380, 565] width 163 height 7
click at [140, 593] on icon at bounding box center [130, 589] width 21 height 18
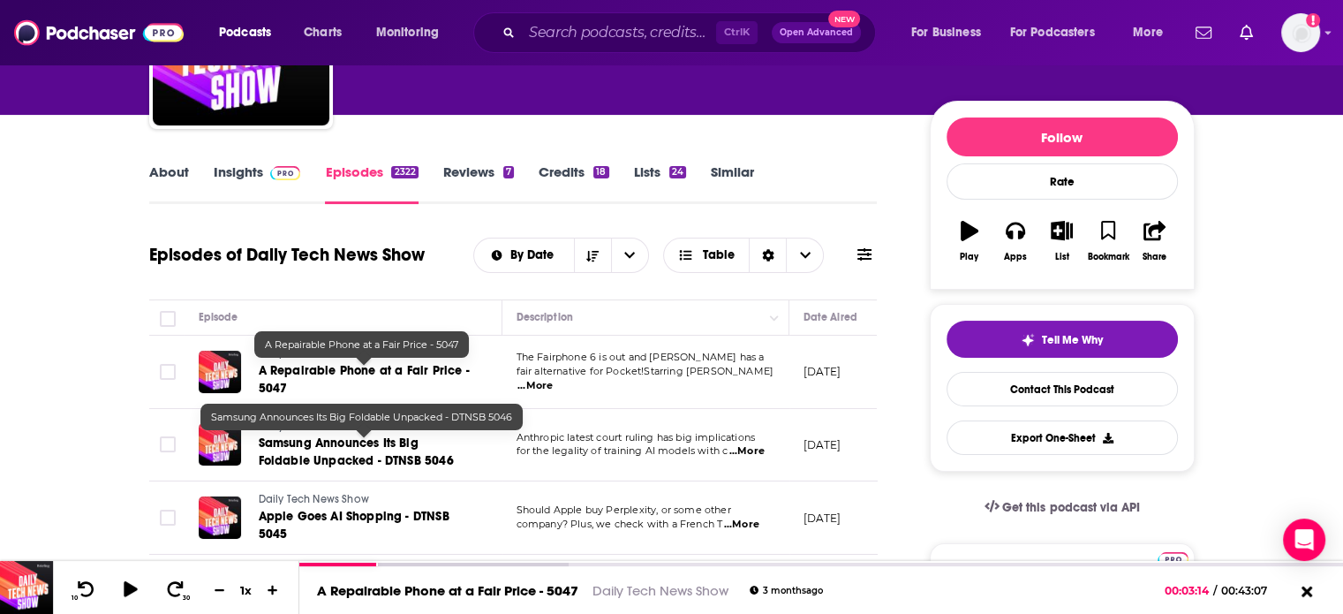
scroll to position [88, 0]
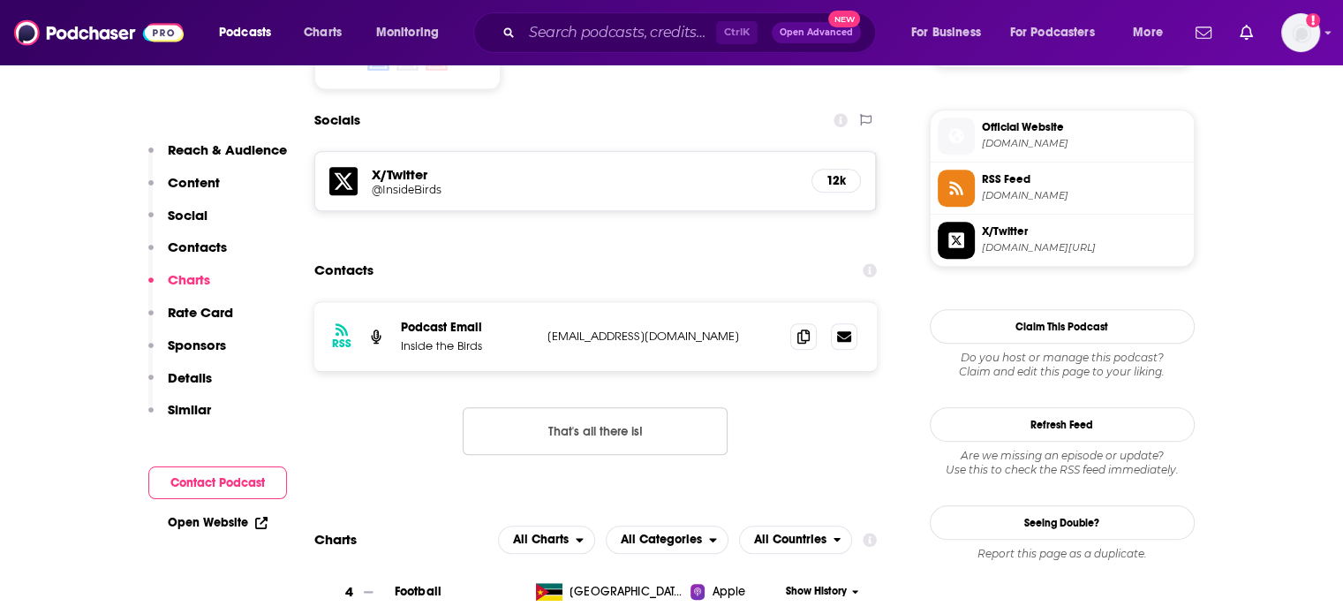
scroll to position [1501, 0]
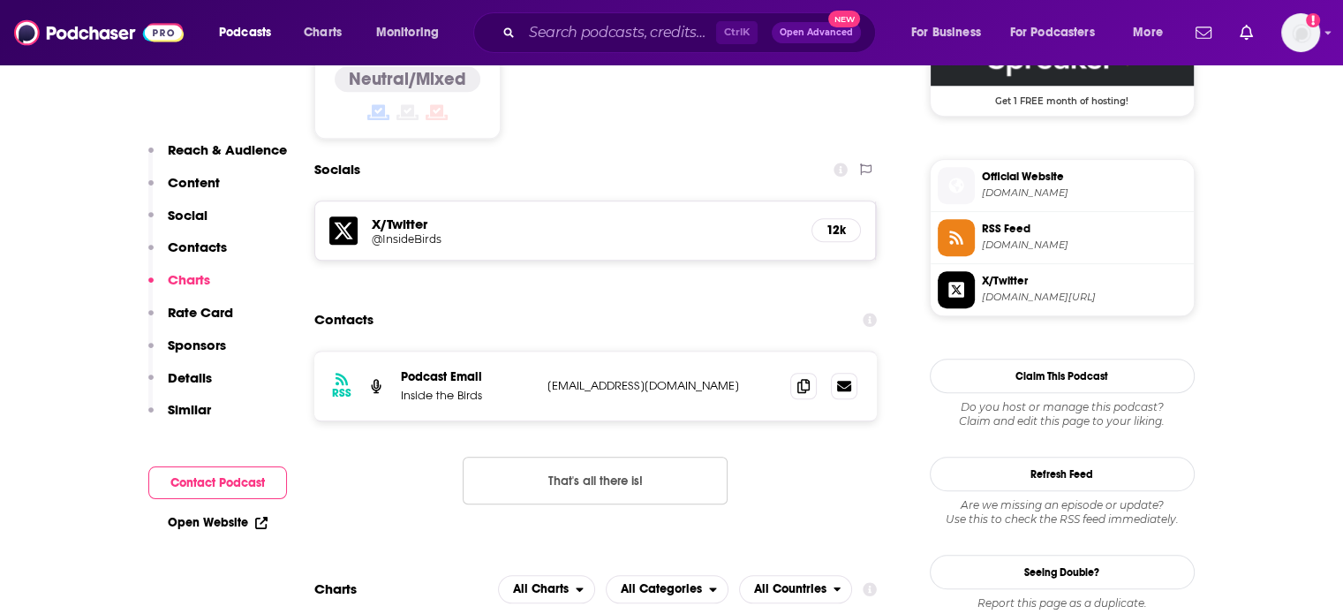
click at [607, 378] on p "[EMAIL_ADDRESS][DOMAIN_NAME]" at bounding box center [662, 385] width 230 height 15
click at [607, 378] on p "insidethebirds@gmail.com" at bounding box center [662, 385] width 230 height 15
copy div "insidethebirds@gmail.com insidethebirds@gmail.com"
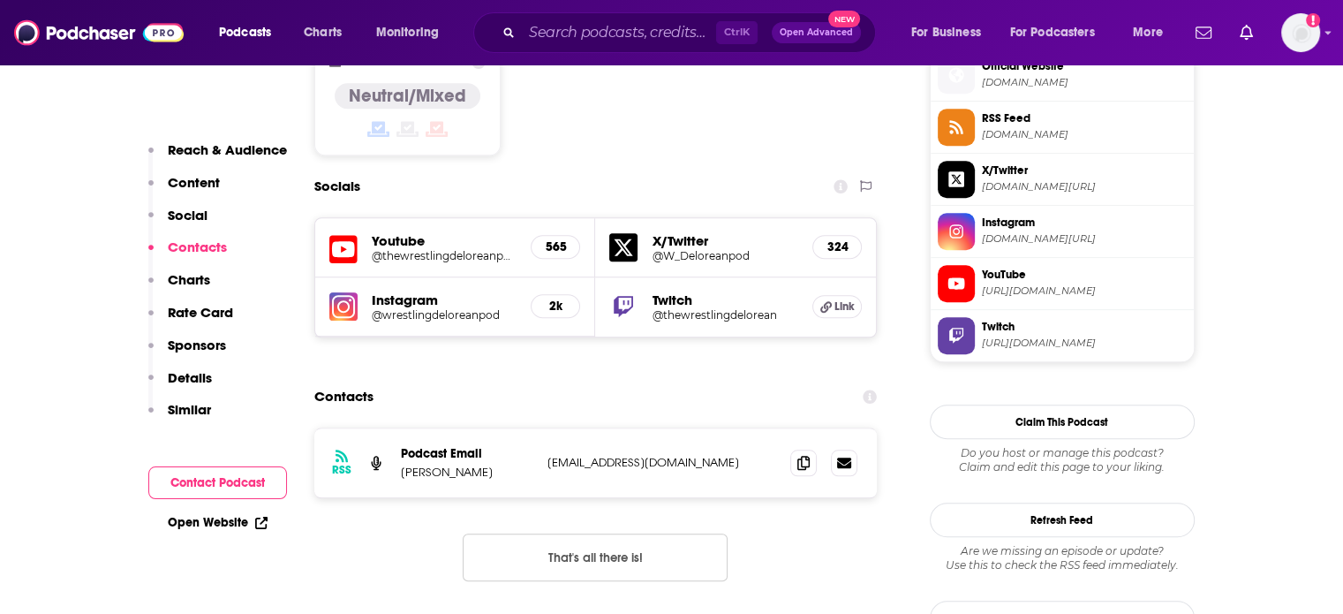
scroll to position [1589, 0]
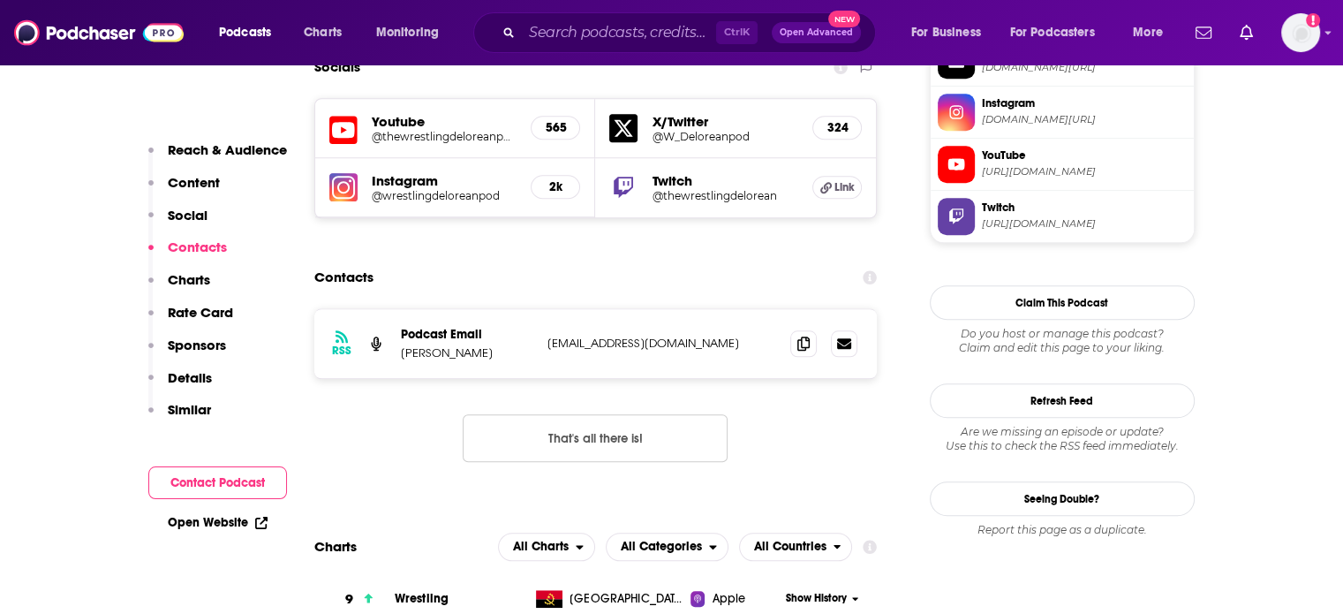
click at [602, 309] on div "RSS Podcast Email Mike Dinero dineropodcasts@gmail.com dineropodcasts@gmail.com" at bounding box center [595, 343] width 563 height 69
copy div "dineropodcasts@gmail.com dineropodcasts@gmail.com"
click at [608, 336] on p "dineropodcasts@gmail.com" at bounding box center [662, 343] width 230 height 15
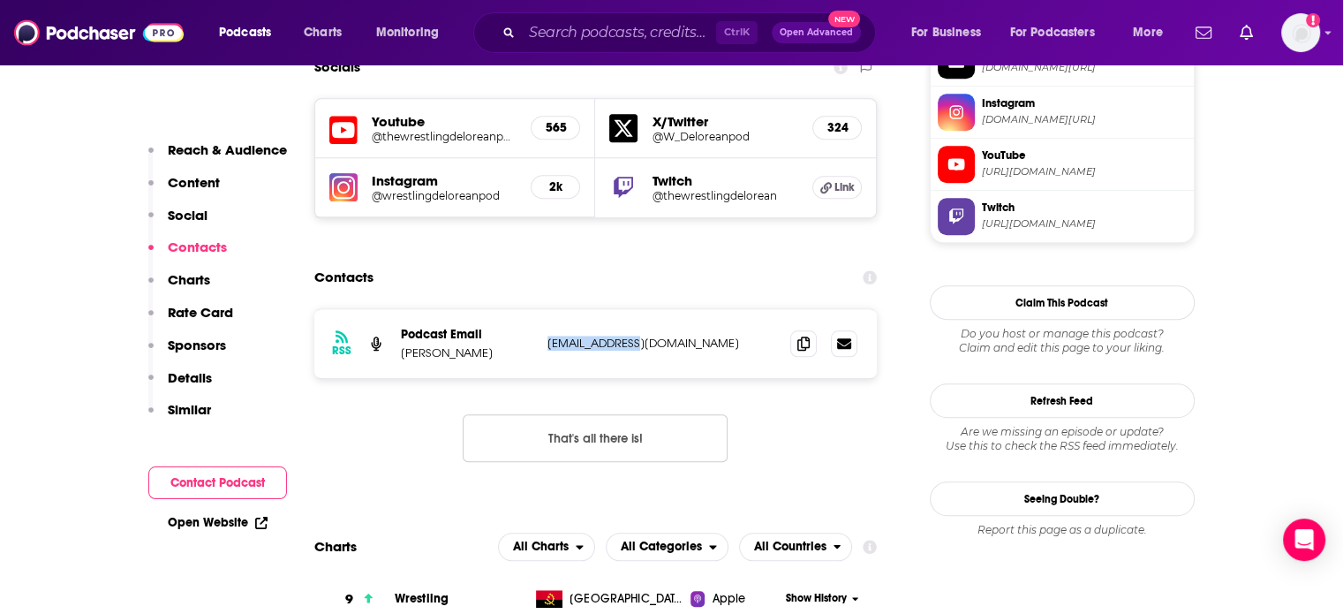
click at [608, 336] on p "dineropodcasts@gmail.com" at bounding box center [662, 343] width 230 height 15
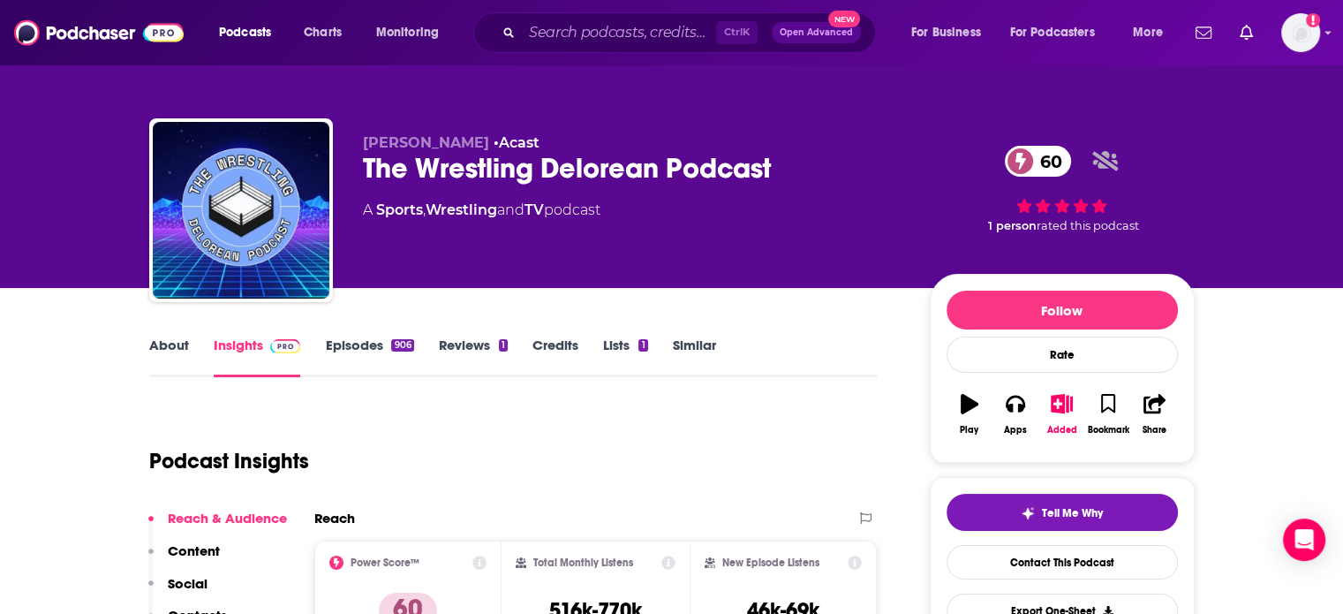
scroll to position [88, 0]
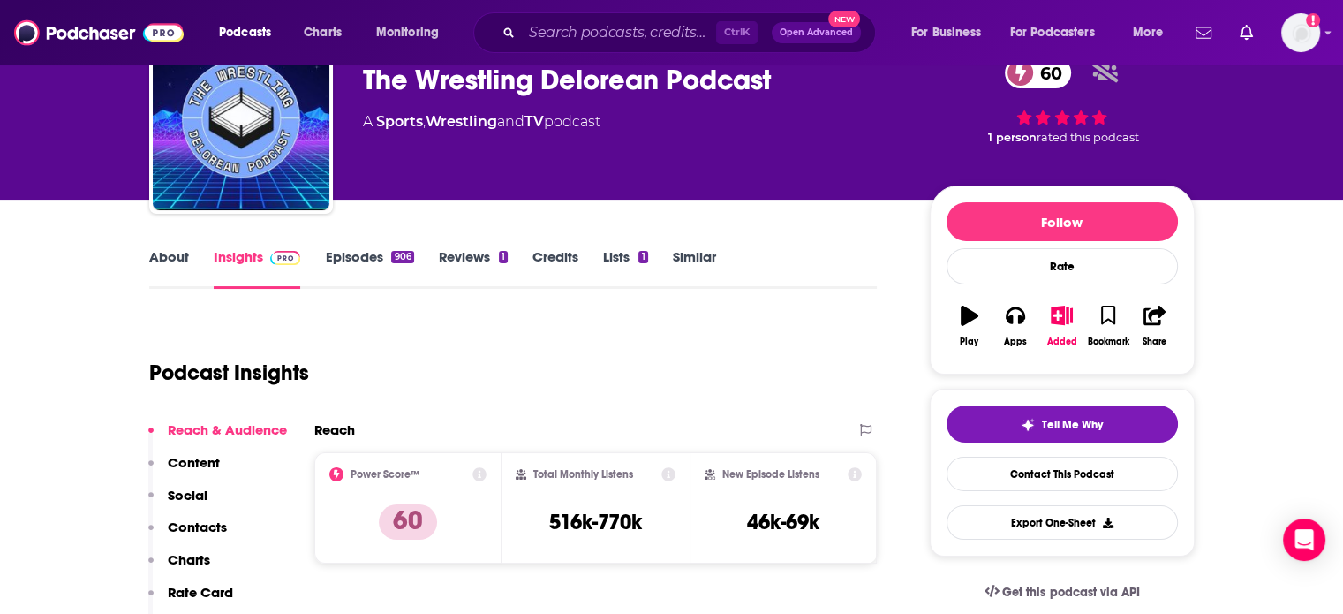
click at [185, 257] on link "About" at bounding box center [169, 268] width 40 height 41
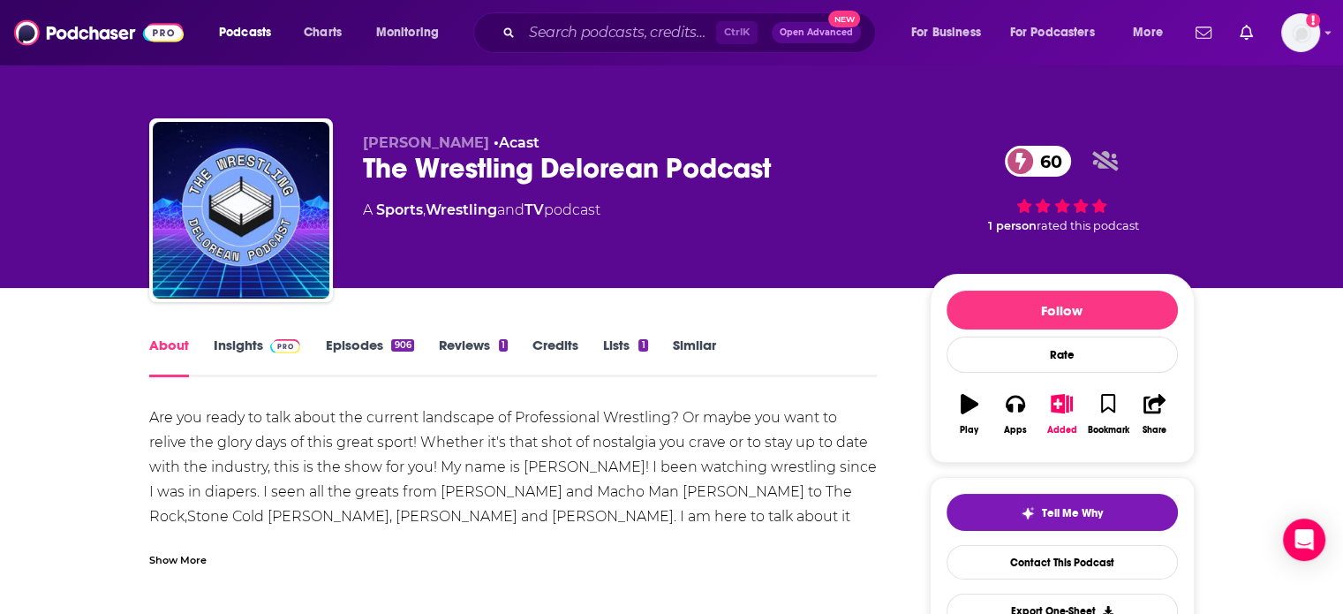
click at [170, 564] on div "Show More" at bounding box center [177, 558] width 57 height 17
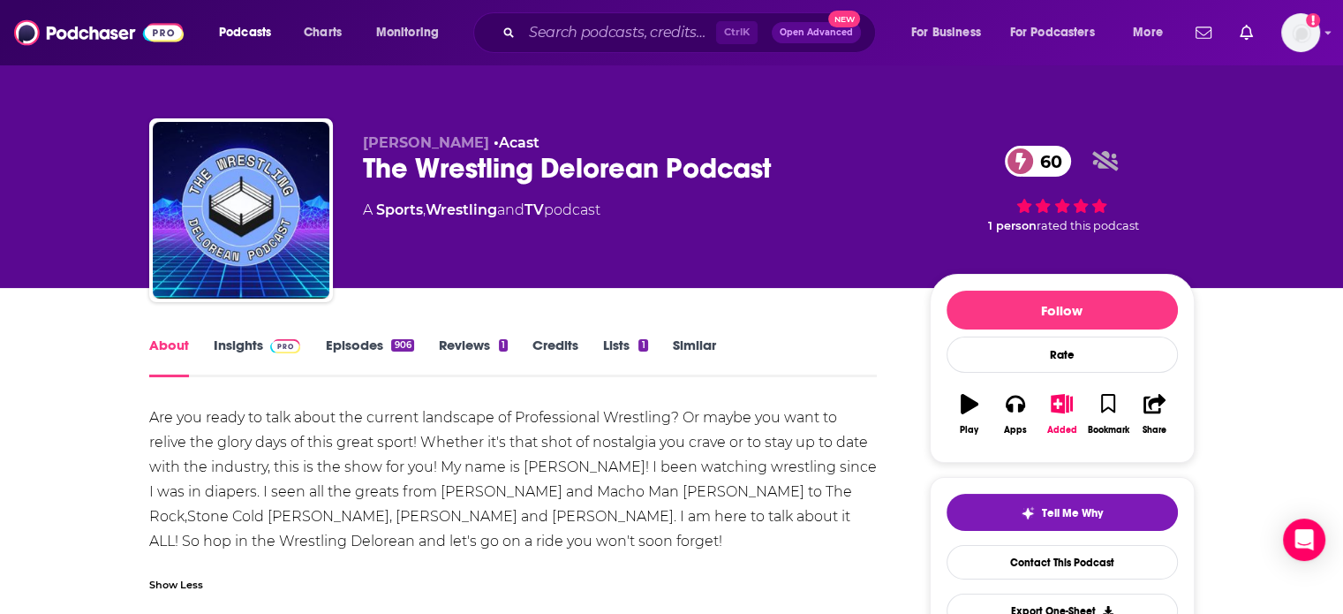
click at [341, 347] on link "Episodes 906" at bounding box center [369, 356] width 88 height 41
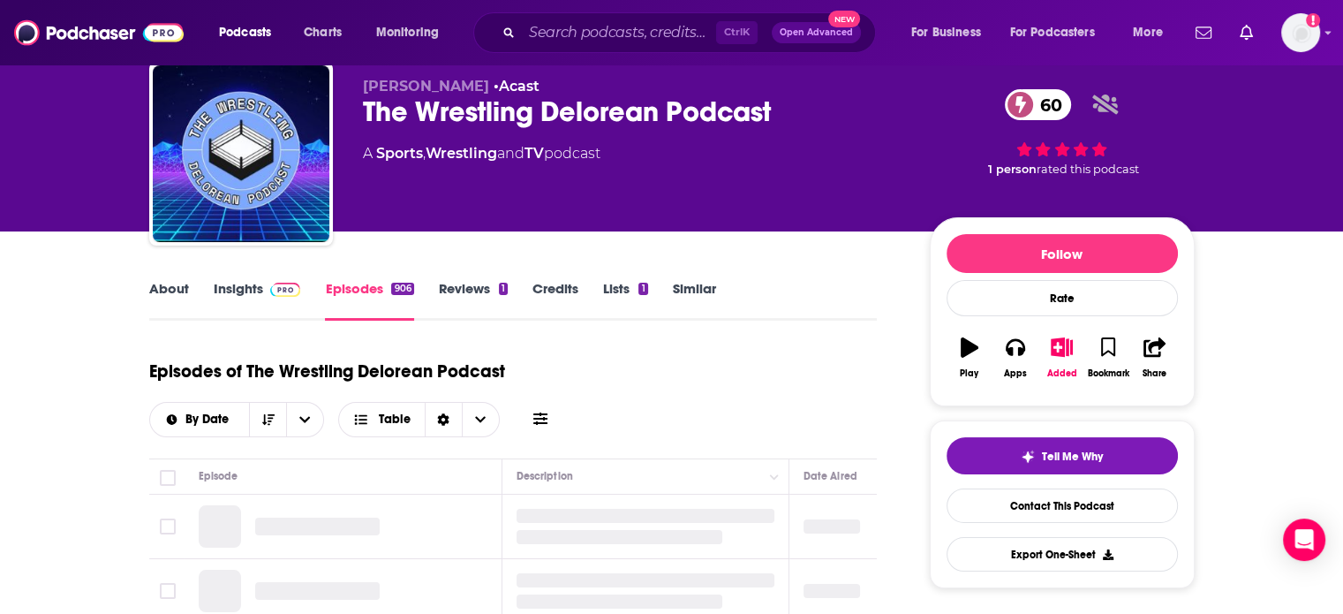
scroll to position [88, 0]
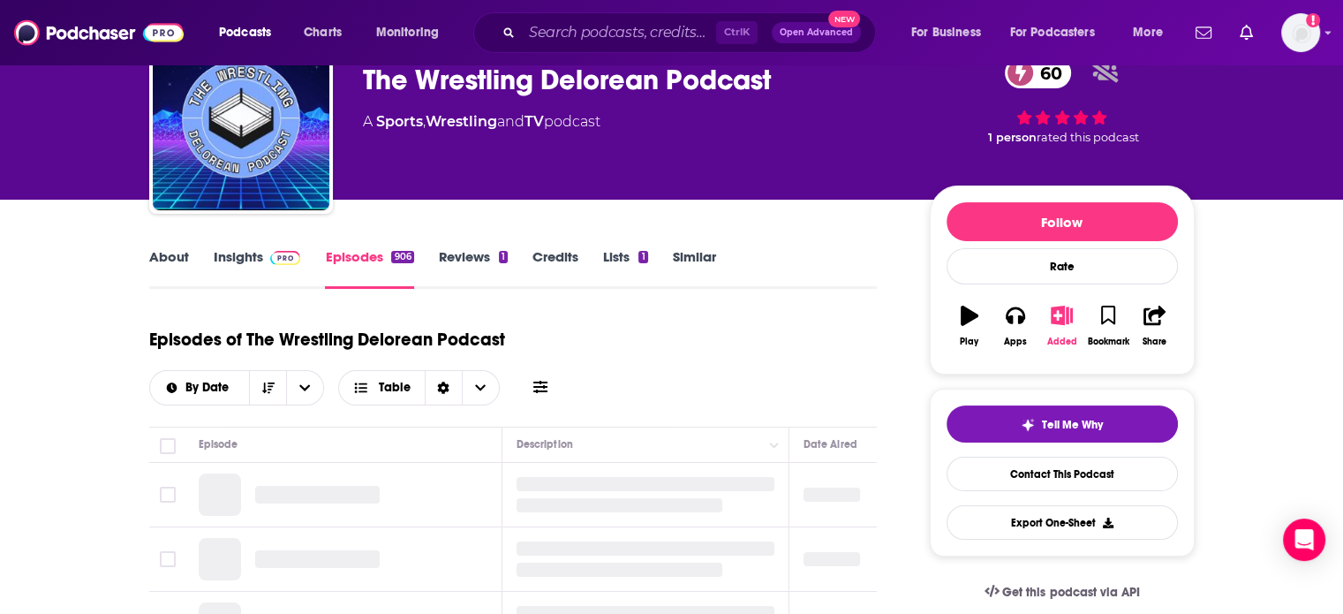
click at [1053, 321] on icon "button" at bounding box center [1062, 315] width 22 height 19
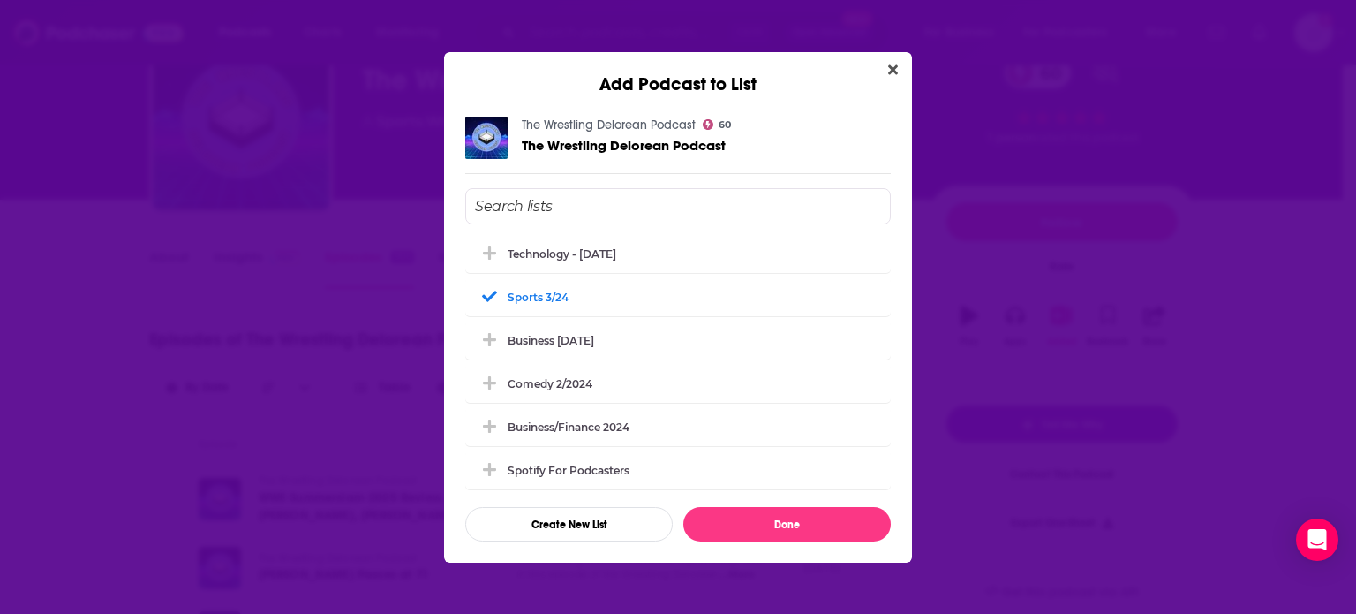
scroll to position [716, 0]
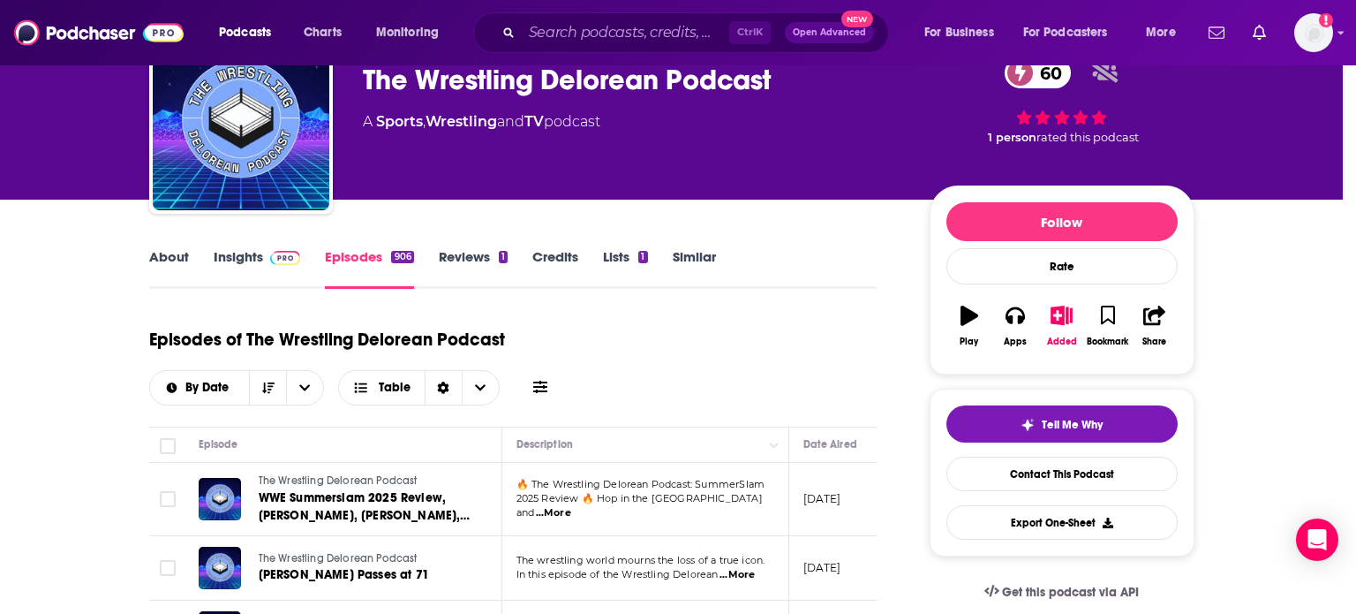
click at [253, 285] on div "Add Podcast to List The Wrestling Delorean Podcast 60 The Wrestling Delorean Po…" at bounding box center [678, 307] width 1356 height 614
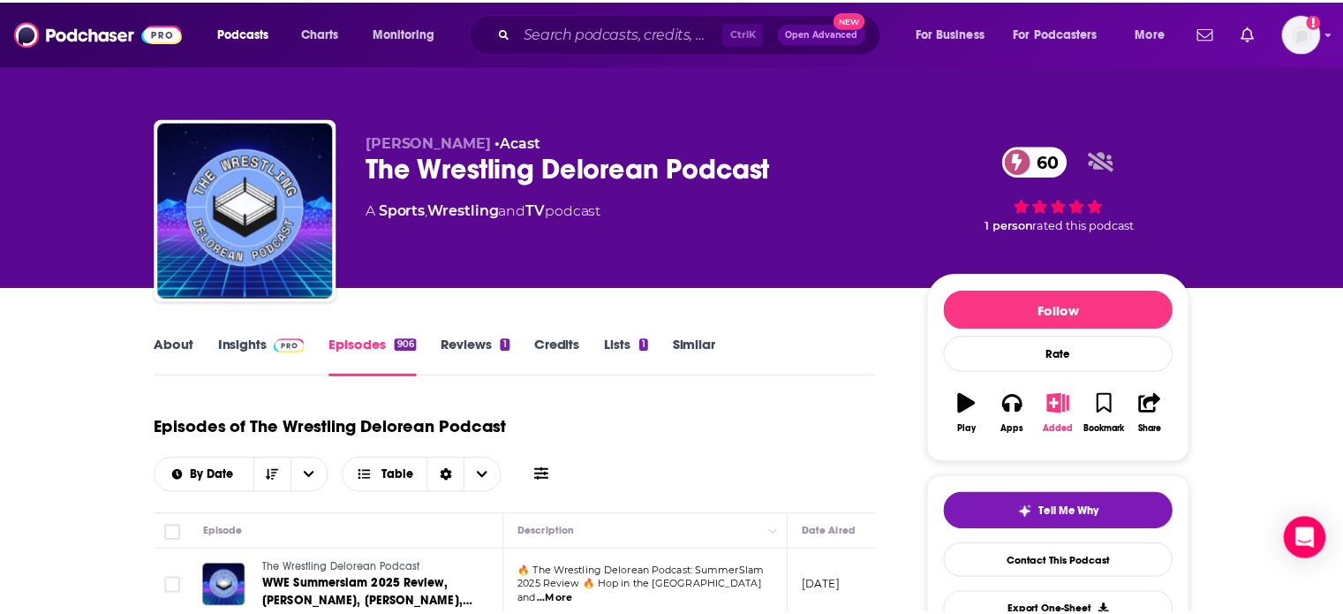
scroll to position [88, 0]
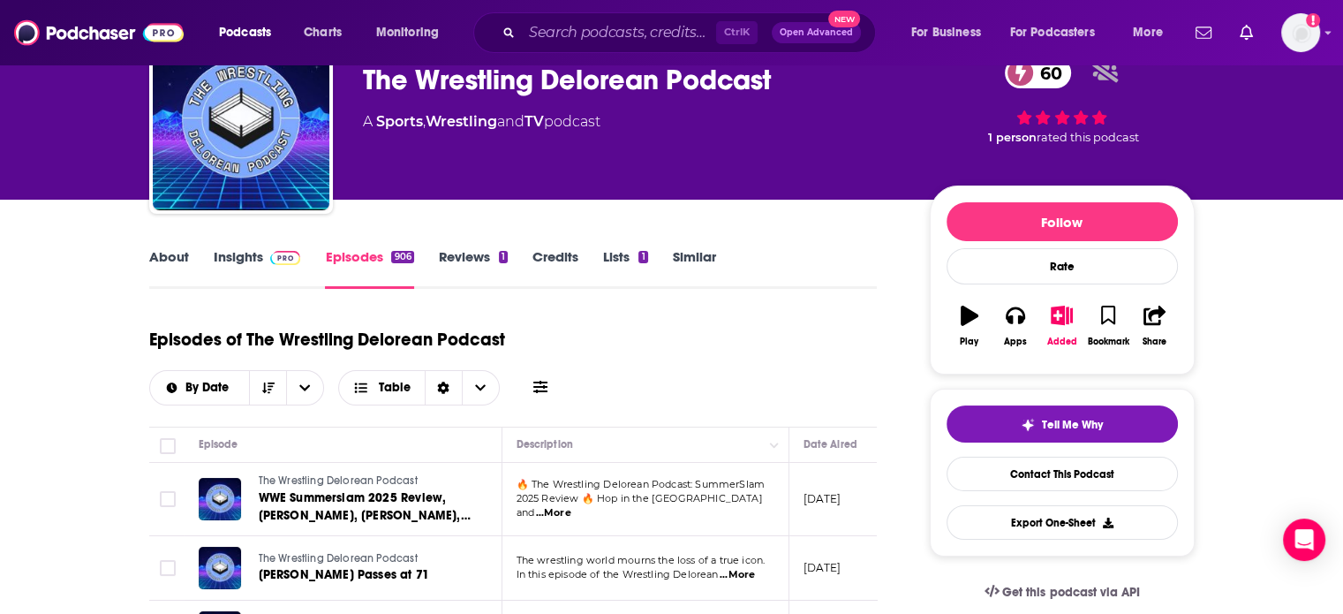
click at [463, 86] on div "The Wrestling Delorean Podcast 60" at bounding box center [632, 80] width 539 height 34
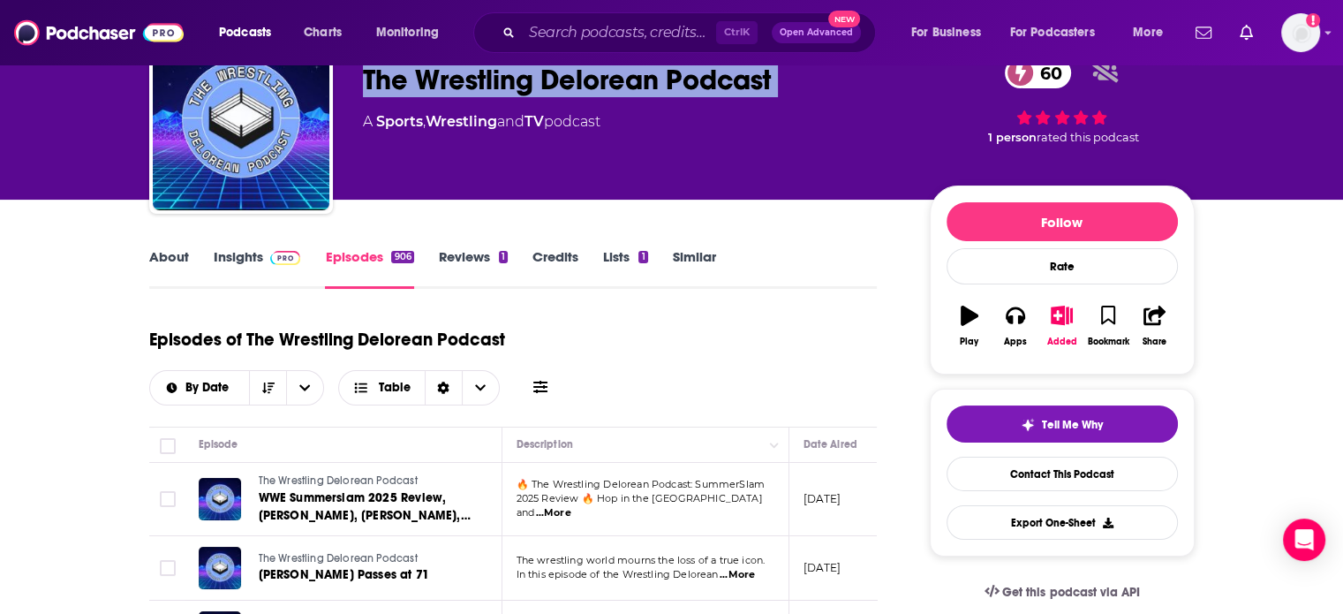
click at [463, 86] on div "The Wrestling Delorean Podcast 60" at bounding box center [632, 80] width 539 height 34
copy div "The Wrestling Delorean Podcast 60"
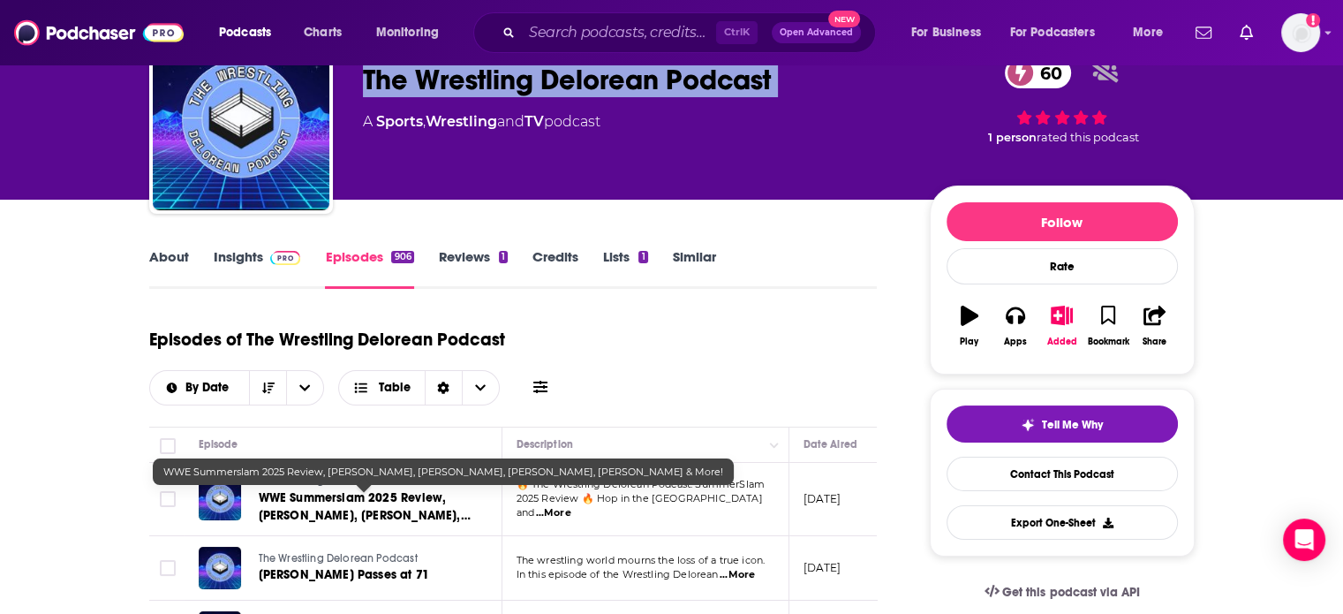
scroll to position [177, 0]
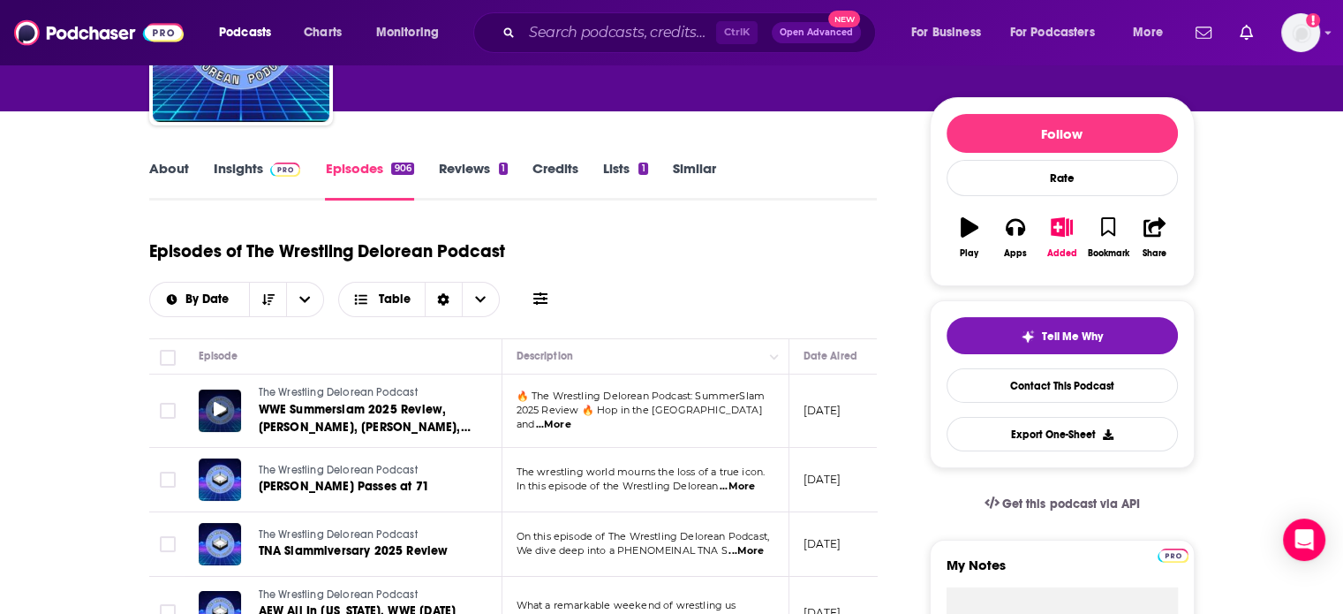
click at [229, 411] on div at bounding box center [220, 410] width 42 height 42
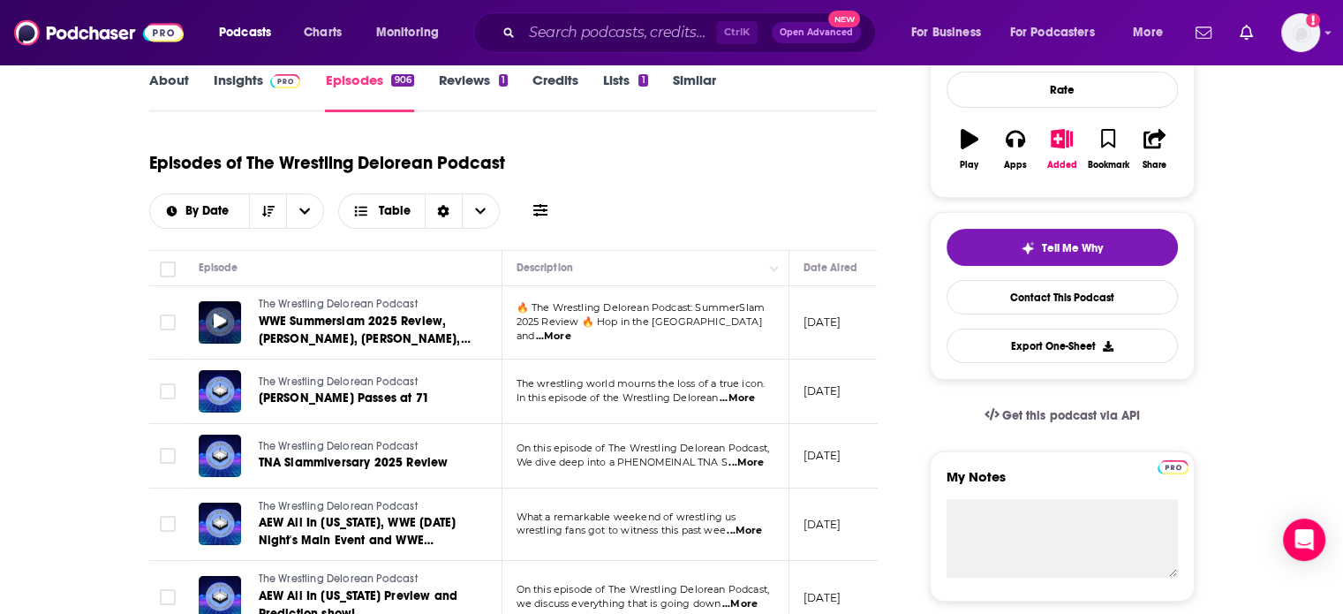
click at [223, 318] on icon at bounding box center [220, 320] width 12 height 14
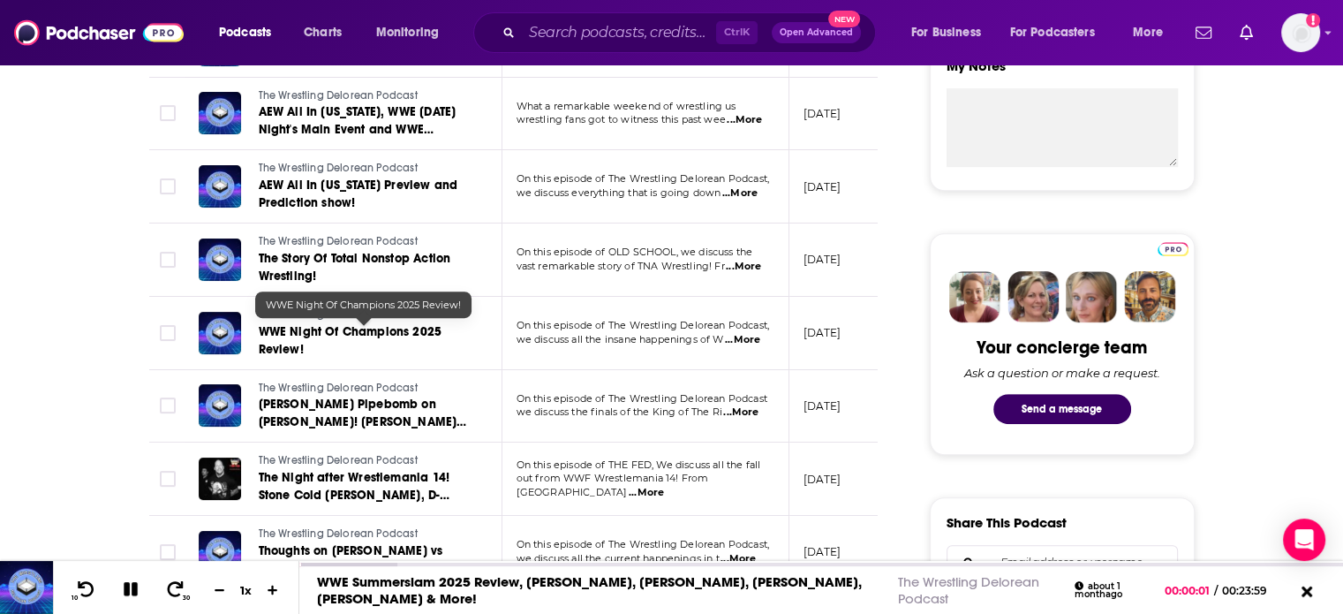
scroll to position [706, 0]
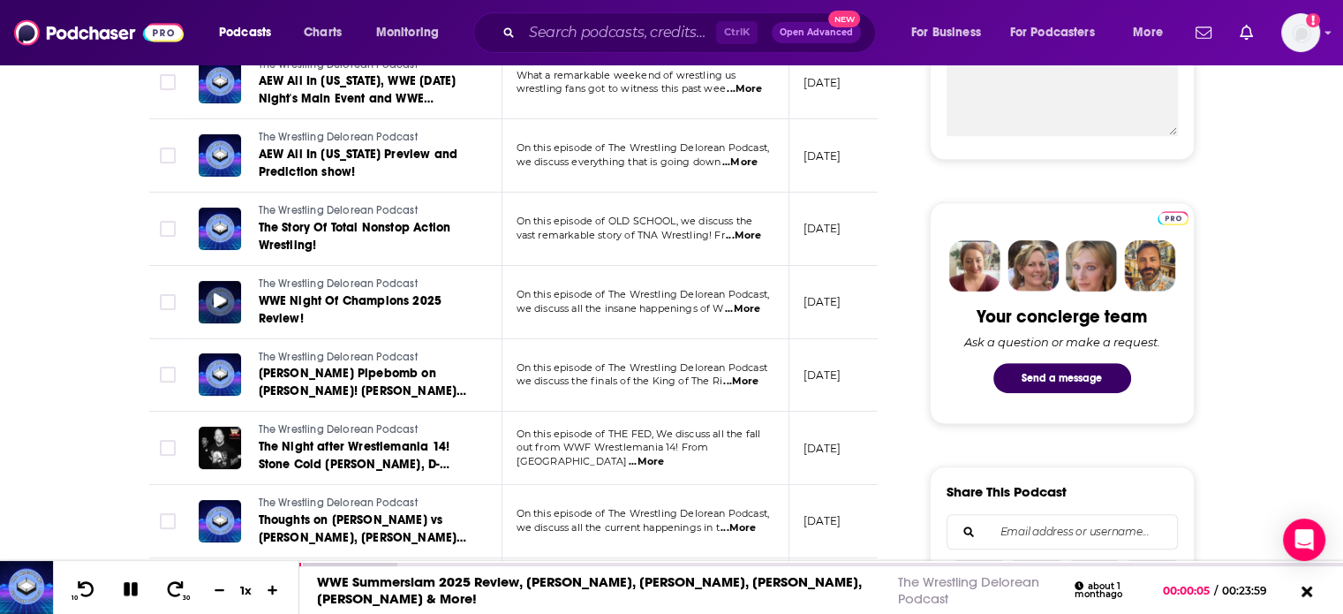
click at [208, 298] on div at bounding box center [220, 302] width 42 height 42
click at [223, 303] on icon at bounding box center [220, 300] width 12 height 14
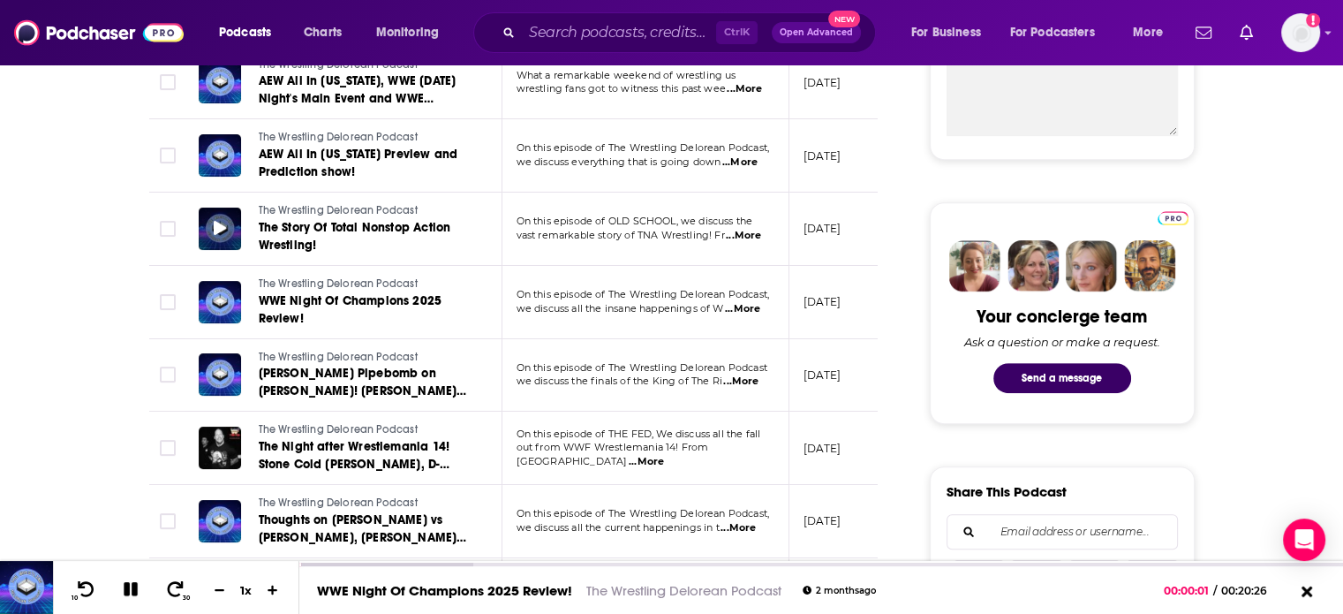
click at [219, 212] on div at bounding box center [220, 229] width 42 height 42
click at [224, 232] on icon at bounding box center [220, 228] width 12 height 14
click at [132, 589] on icon at bounding box center [131, 589] width 14 height 14
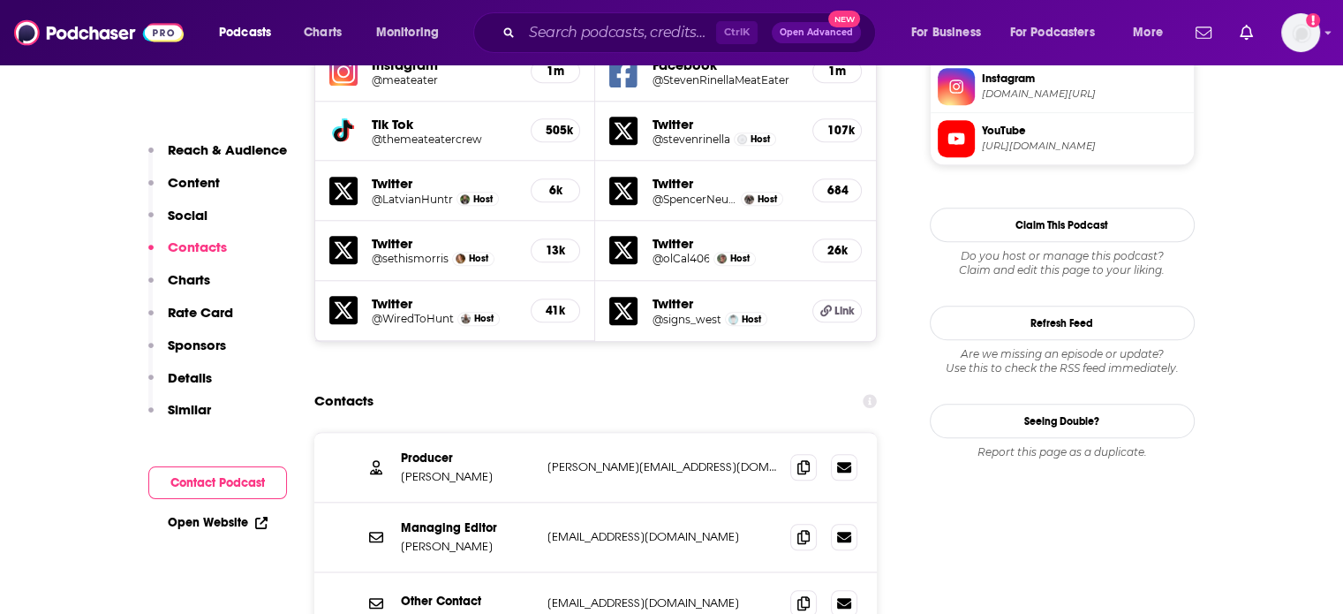
scroll to position [1854, 0]
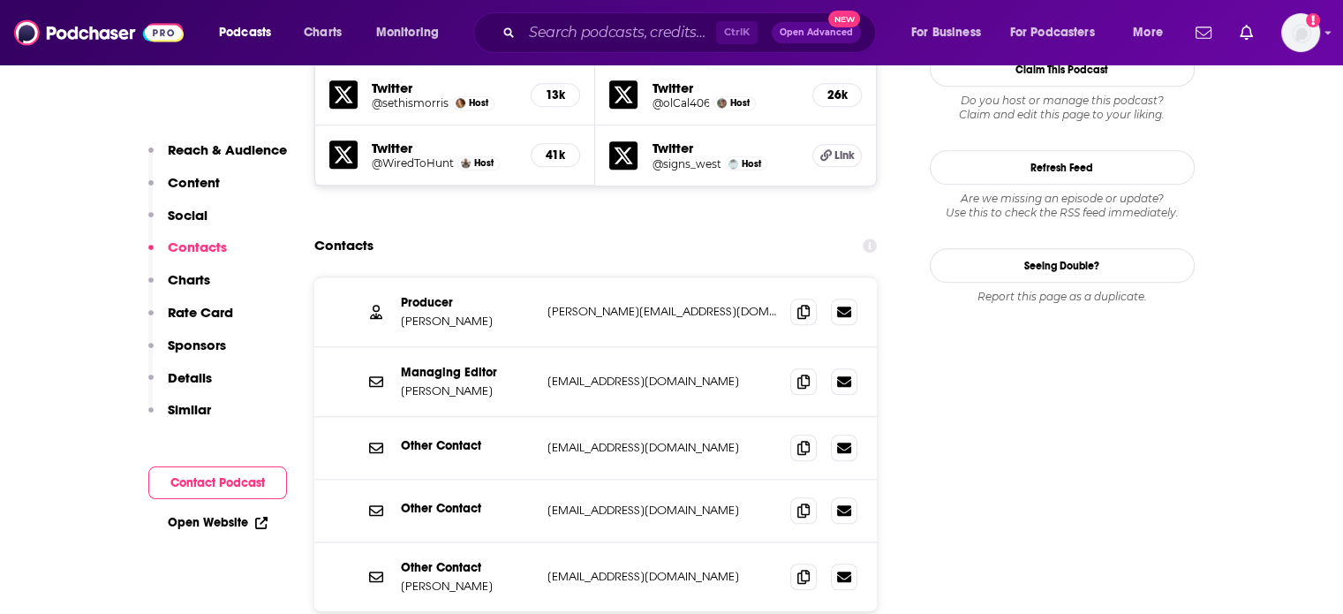
click at [604, 374] on p "jordan@themeateater.com" at bounding box center [662, 381] width 230 height 15
click at [598, 304] on p "corinne@themeateater.com" at bounding box center [662, 311] width 230 height 15
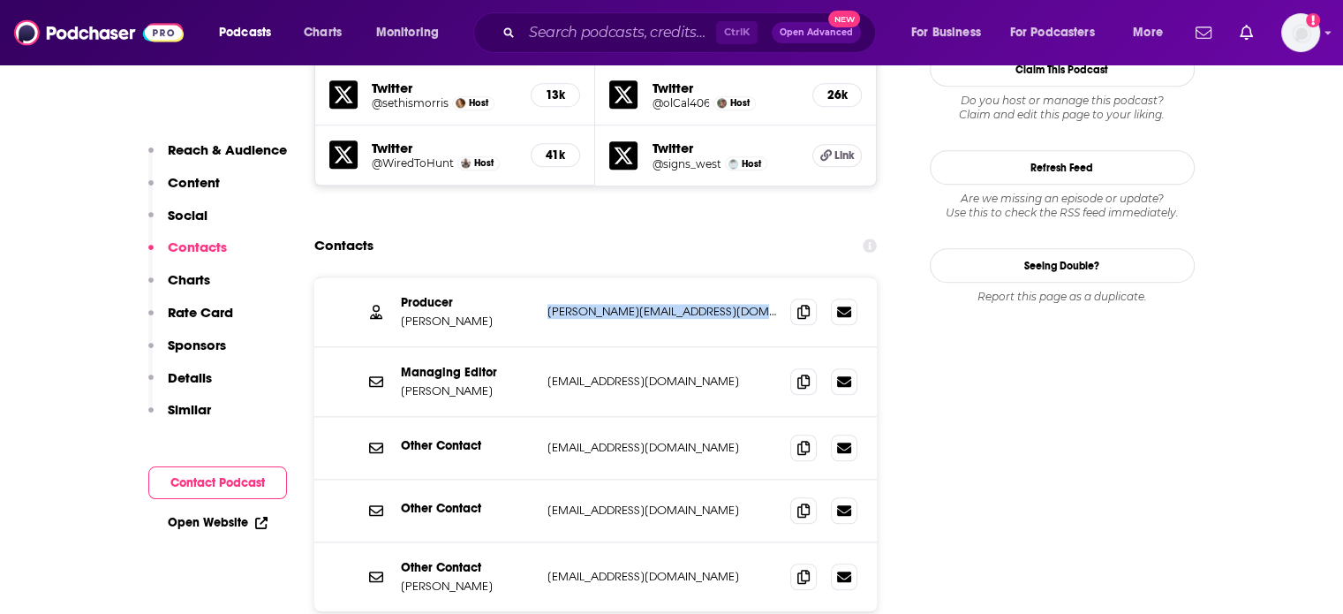
copy div "corinne@themeateater.com corinne@themeateater.com"
click at [615, 304] on p "corinne@themeateater.com" at bounding box center [662, 311] width 230 height 15
click at [616, 304] on p "corinne@themeateater.com" at bounding box center [662, 311] width 230 height 15
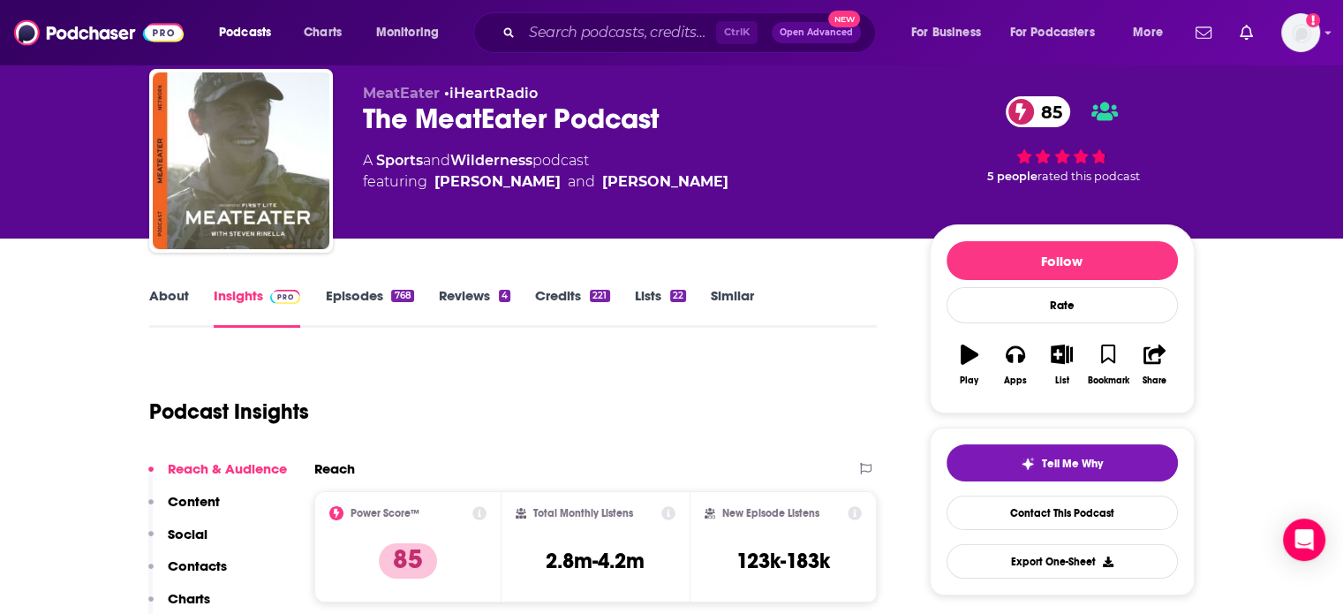
scroll to position [0, 0]
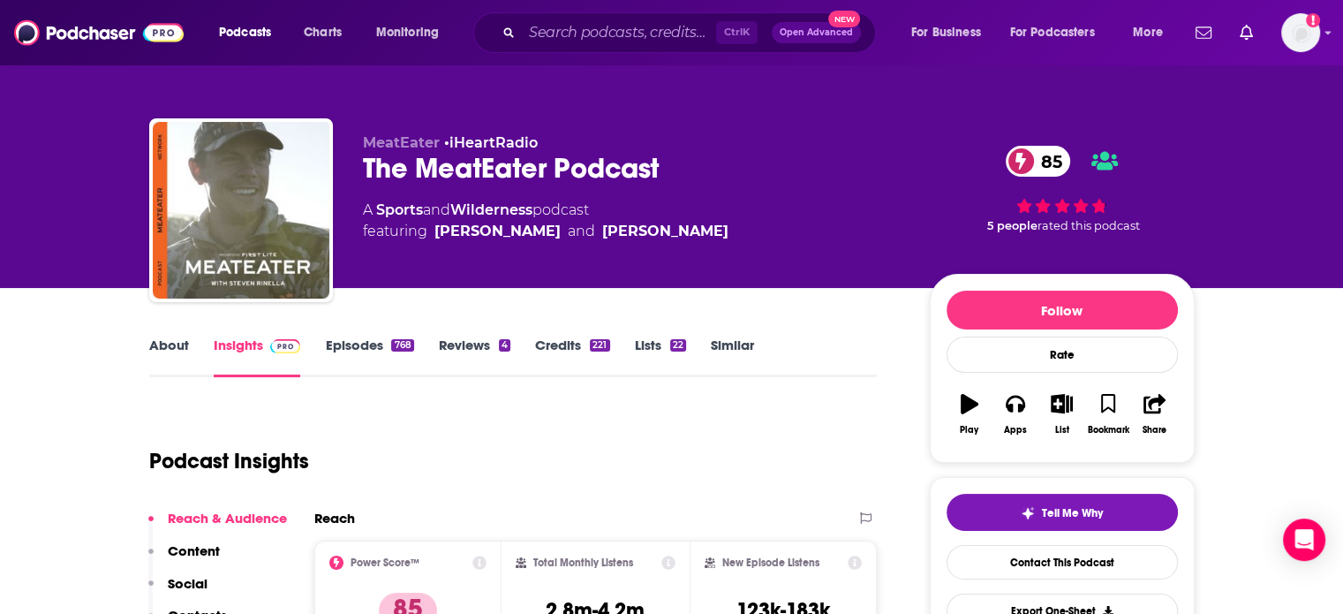
click at [477, 172] on div "The MeatEater Podcast 85" at bounding box center [632, 168] width 539 height 34
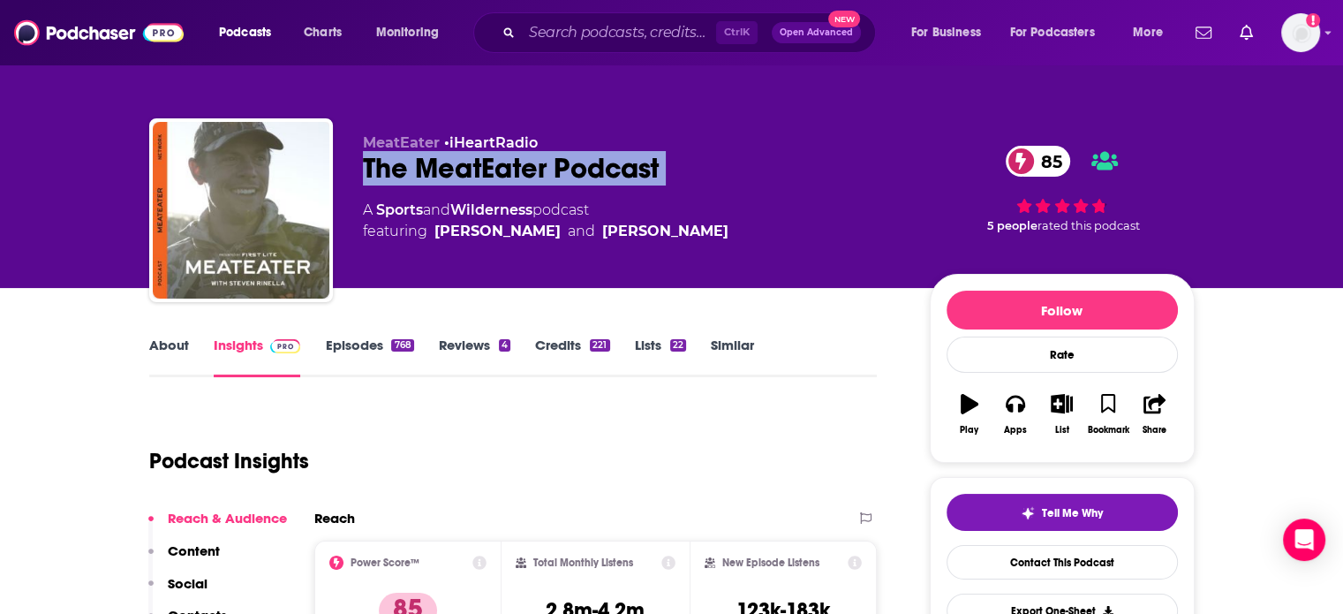
click at [477, 172] on div "The MeatEater Podcast 85" at bounding box center [632, 168] width 539 height 34
copy div "The MeatEater Podcast 85"
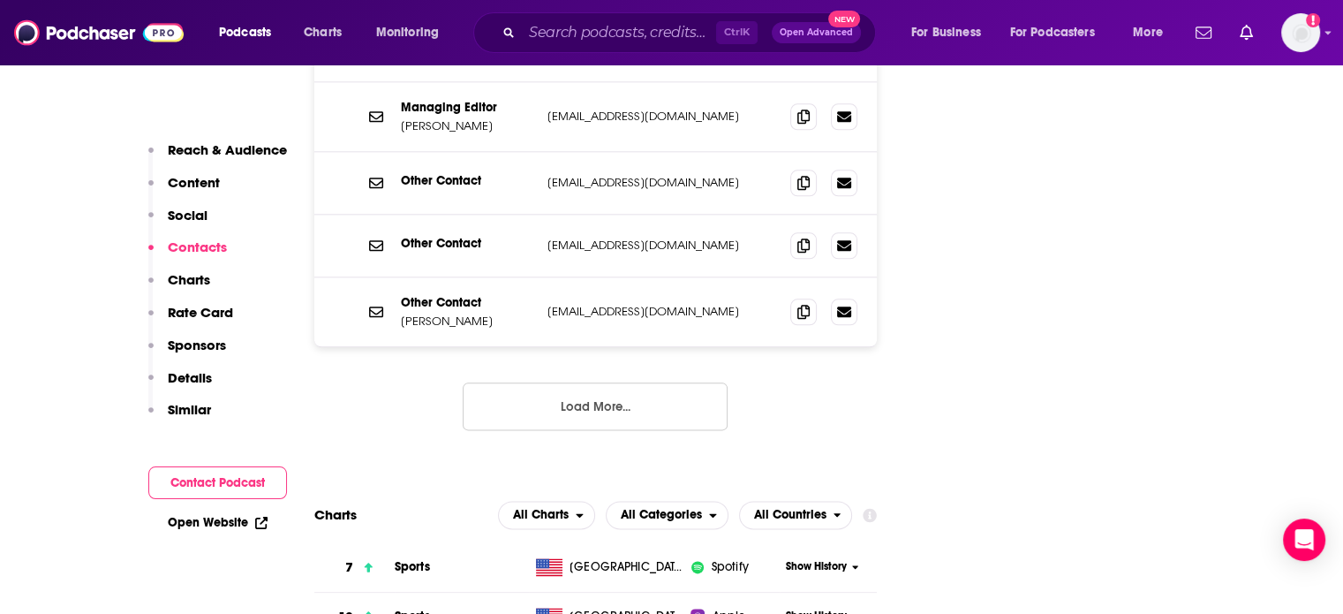
scroll to position [1766, 0]
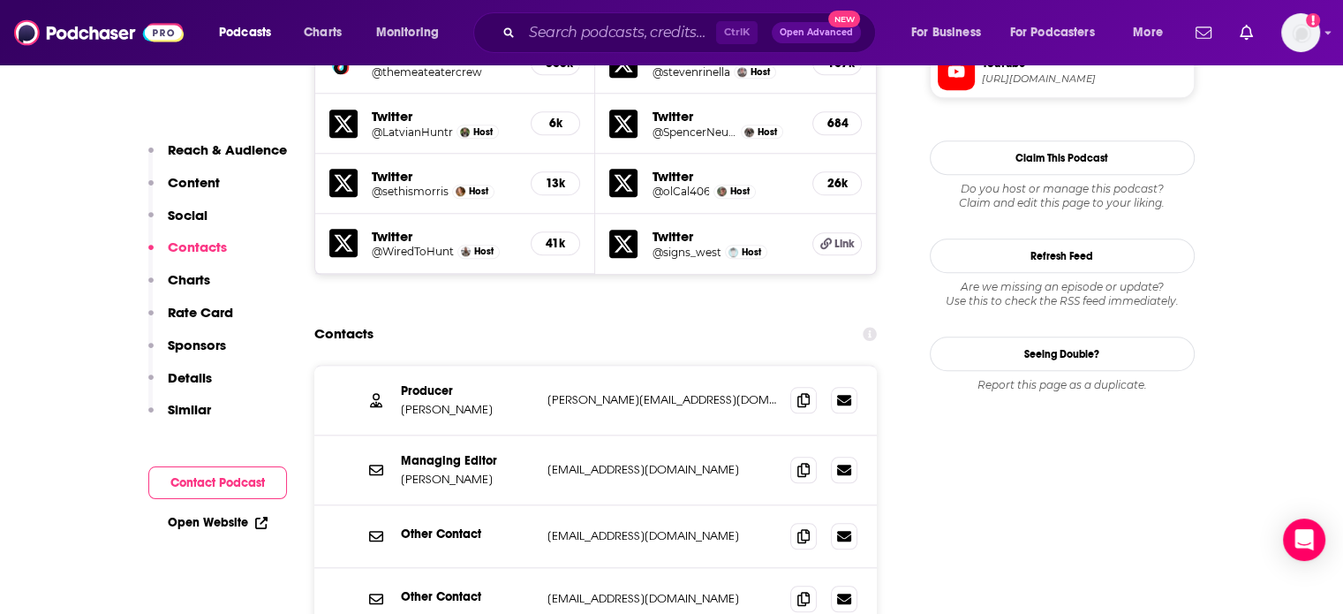
click at [428, 402] on p "Corinne Schneider" at bounding box center [467, 409] width 132 height 15
copy p "Corinne Schneider"
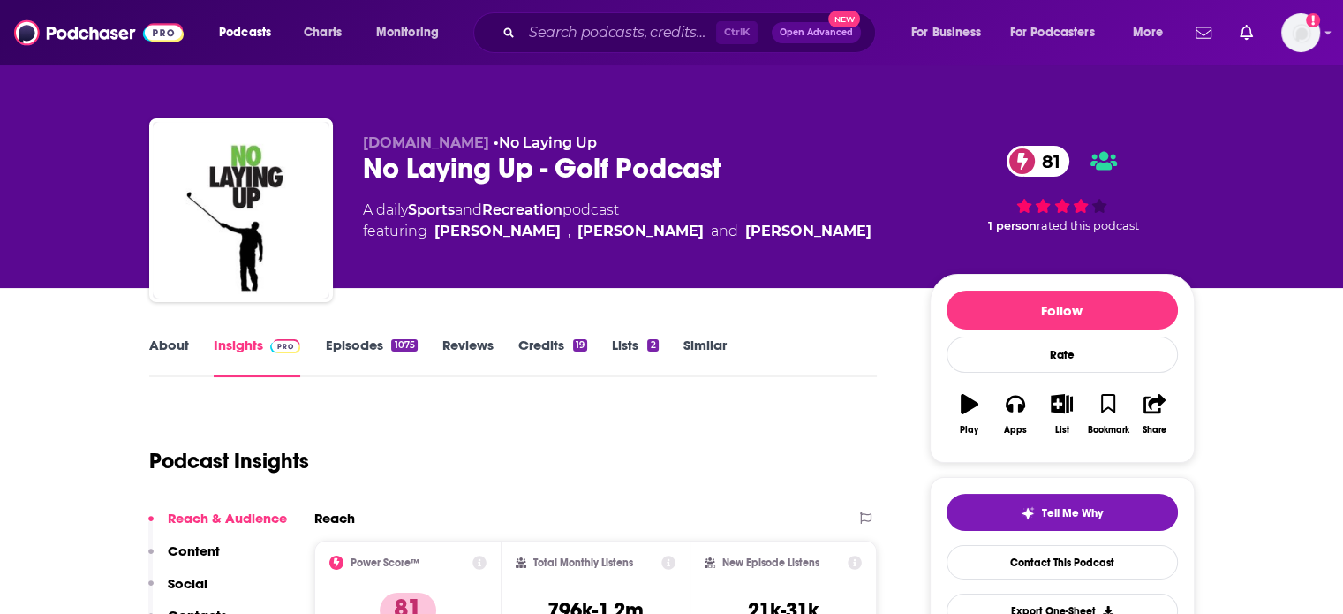
click at [447, 166] on div "No Laying Up - Golf Podcast 81" at bounding box center [632, 168] width 539 height 34
drag, startPoint x: 447, startPoint y: 166, endPoint x: 511, endPoint y: 165, distance: 64.5
click at [511, 165] on div "No Laying Up - Golf Podcast 81" at bounding box center [632, 168] width 539 height 34
click at [509, 165] on div "No Laying Up - Golf Podcast 81" at bounding box center [632, 168] width 539 height 34
drag, startPoint x: 509, startPoint y: 165, endPoint x: 357, endPoint y: 168, distance: 151.9
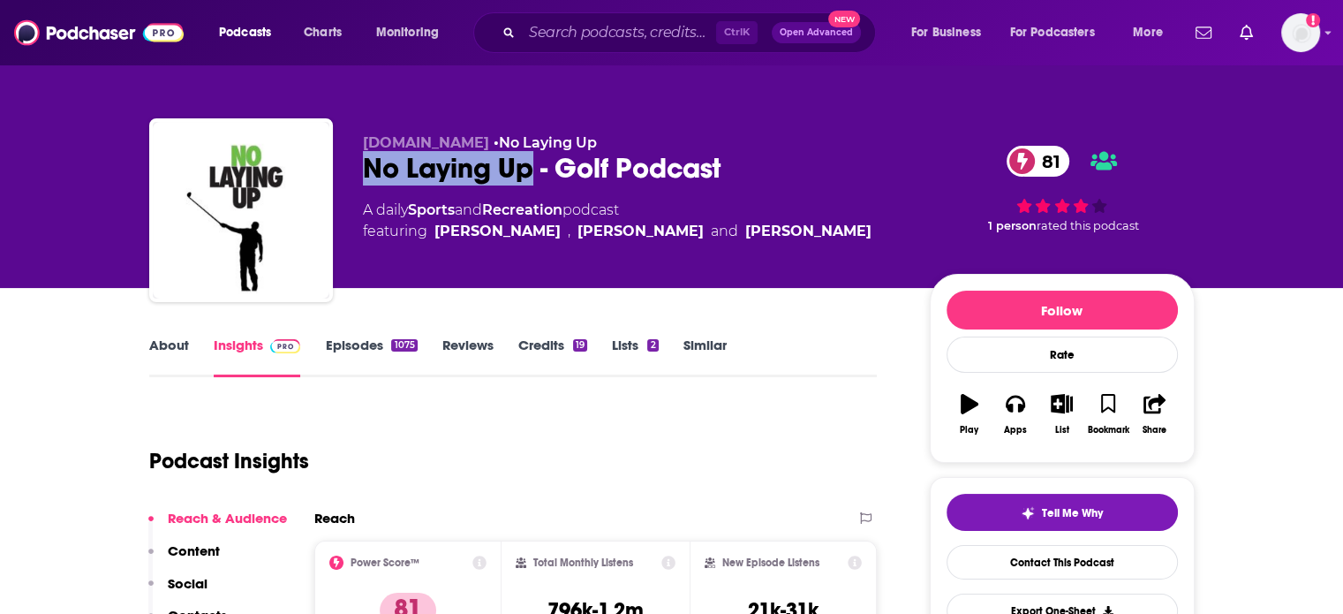
click at [357, 168] on div "NoLayingUp.com • No Laying Up No Laying Up - Golf Podcast 81 A daily Sports and…" at bounding box center [671, 213] width 1045 height 191
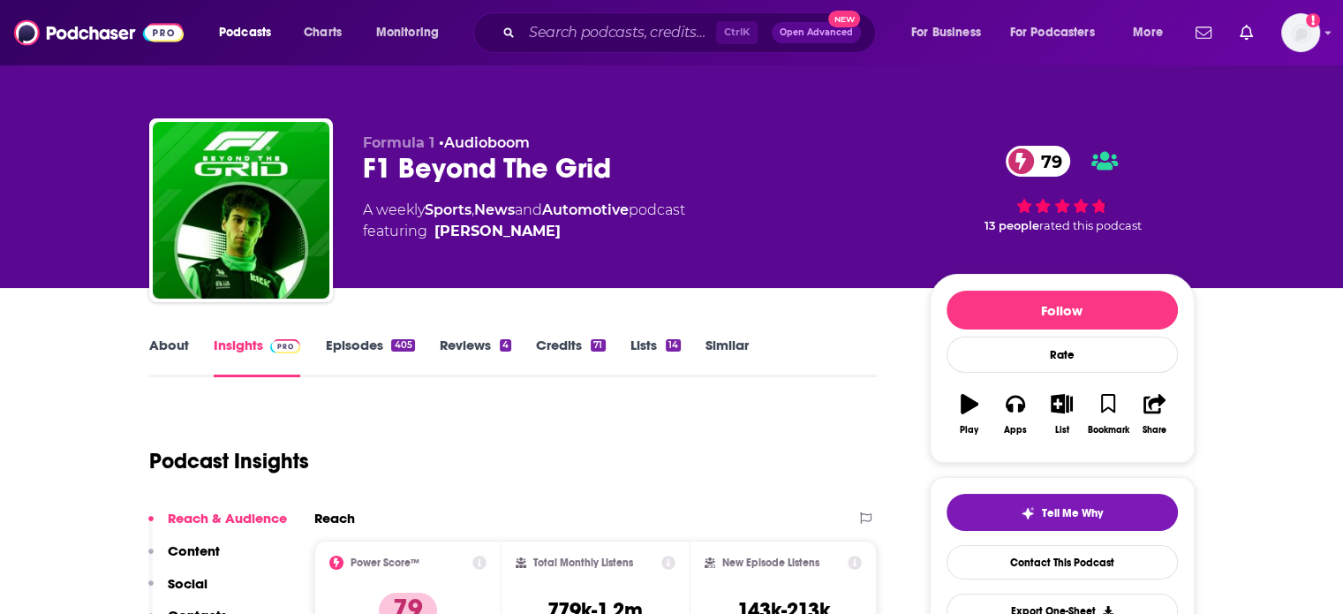
click at [505, 175] on div "F1 Beyond The Grid 79" at bounding box center [632, 168] width 539 height 34
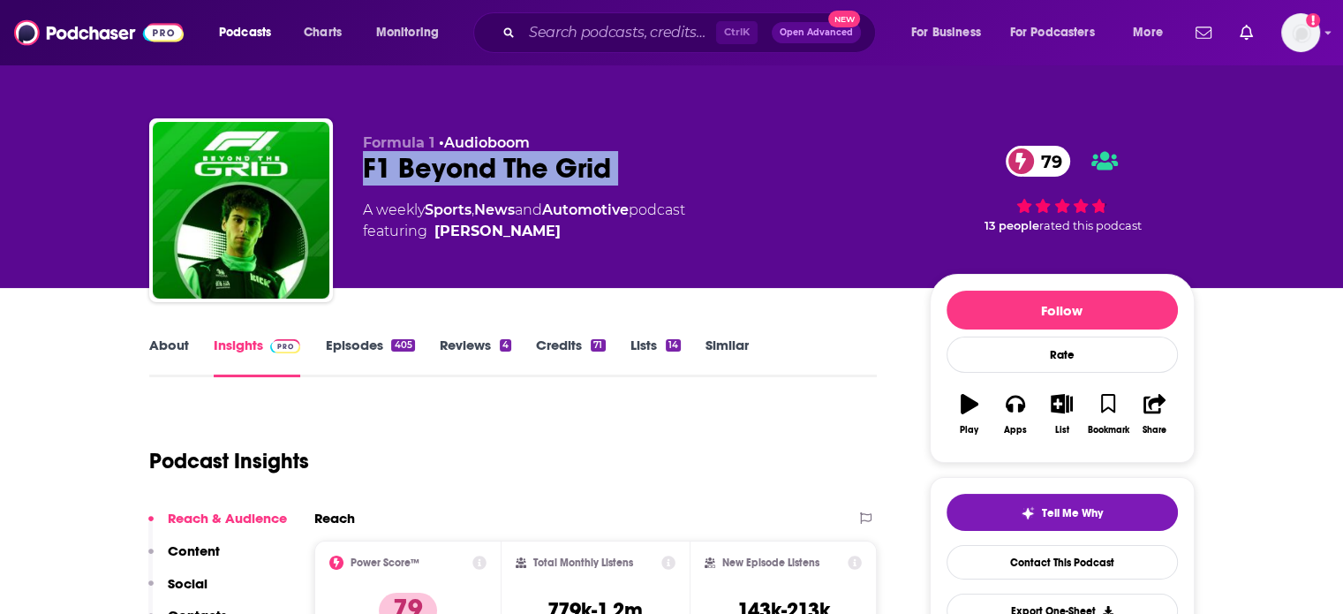
click at [505, 175] on div "F1 Beyond The Grid 79" at bounding box center [632, 168] width 539 height 34
copy div "F1 Beyond The Grid 79"
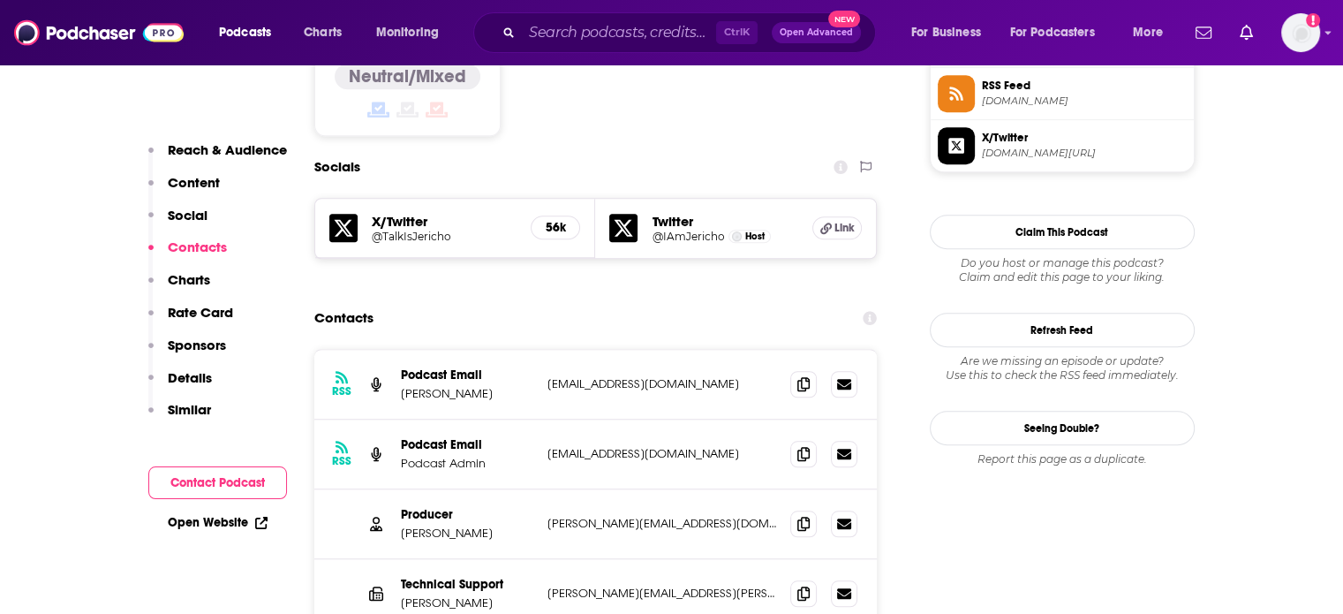
scroll to position [1501, 0]
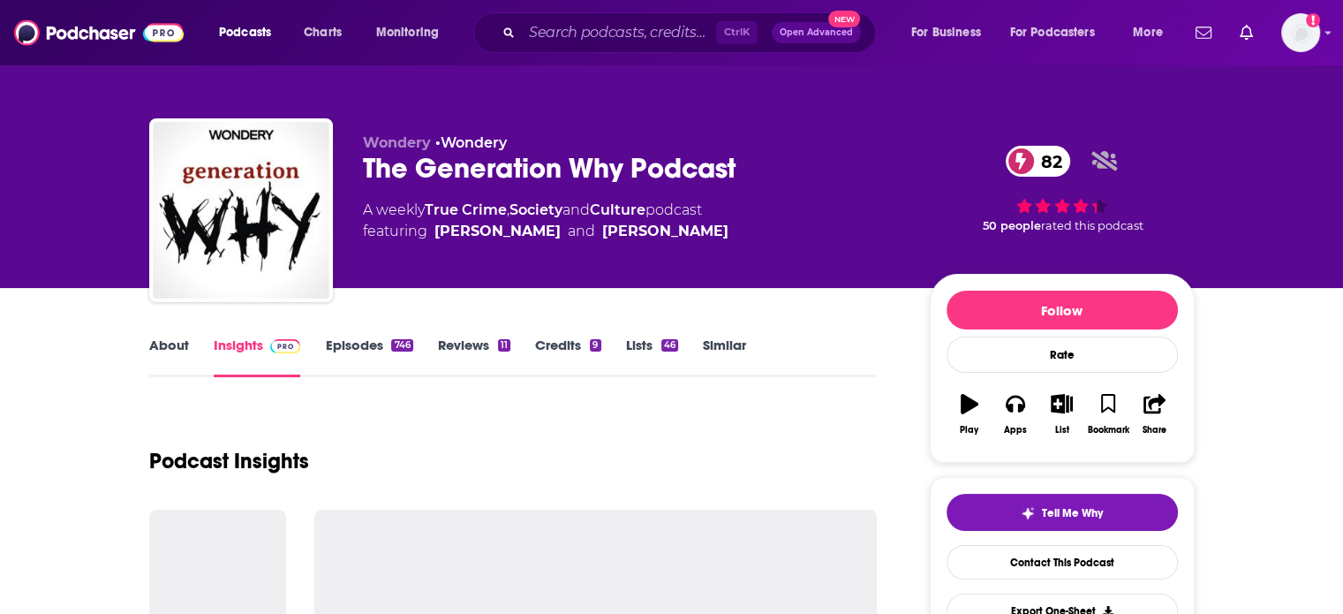
click at [585, 162] on div "The Generation Why Podcast 82" at bounding box center [632, 168] width 539 height 34
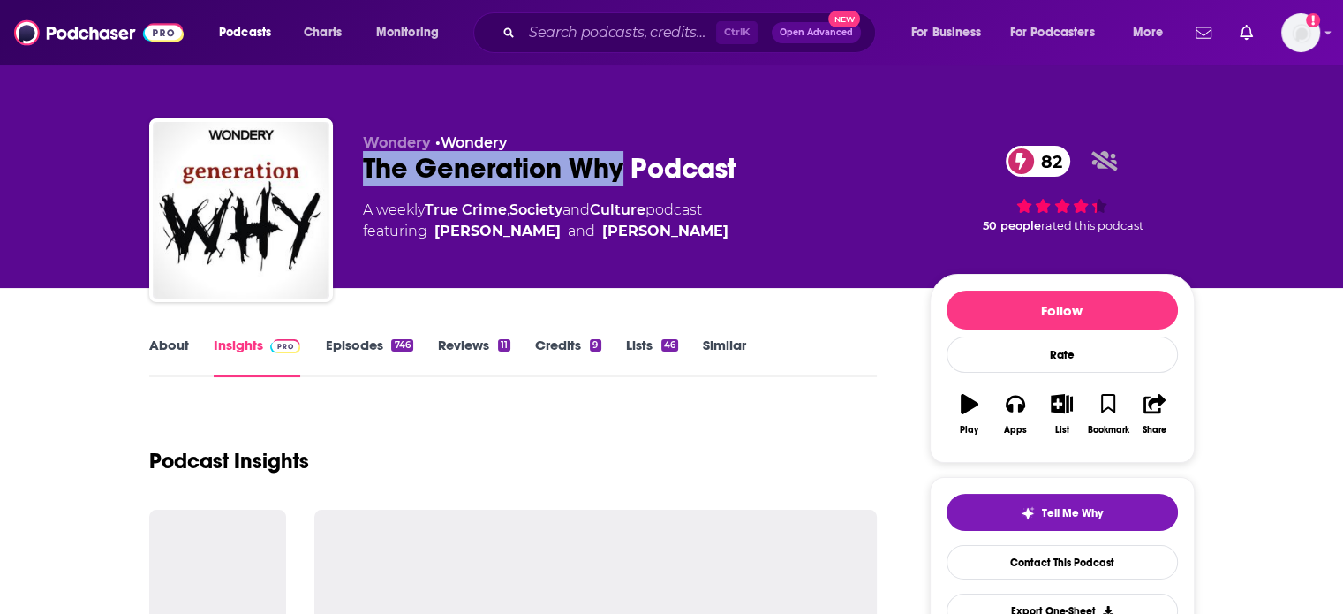
drag, startPoint x: 585, startPoint y: 162, endPoint x: 383, endPoint y: 161, distance: 202.2
click at [383, 161] on div "The Generation Why Podcast 82" at bounding box center [632, 168] width 539 height 34
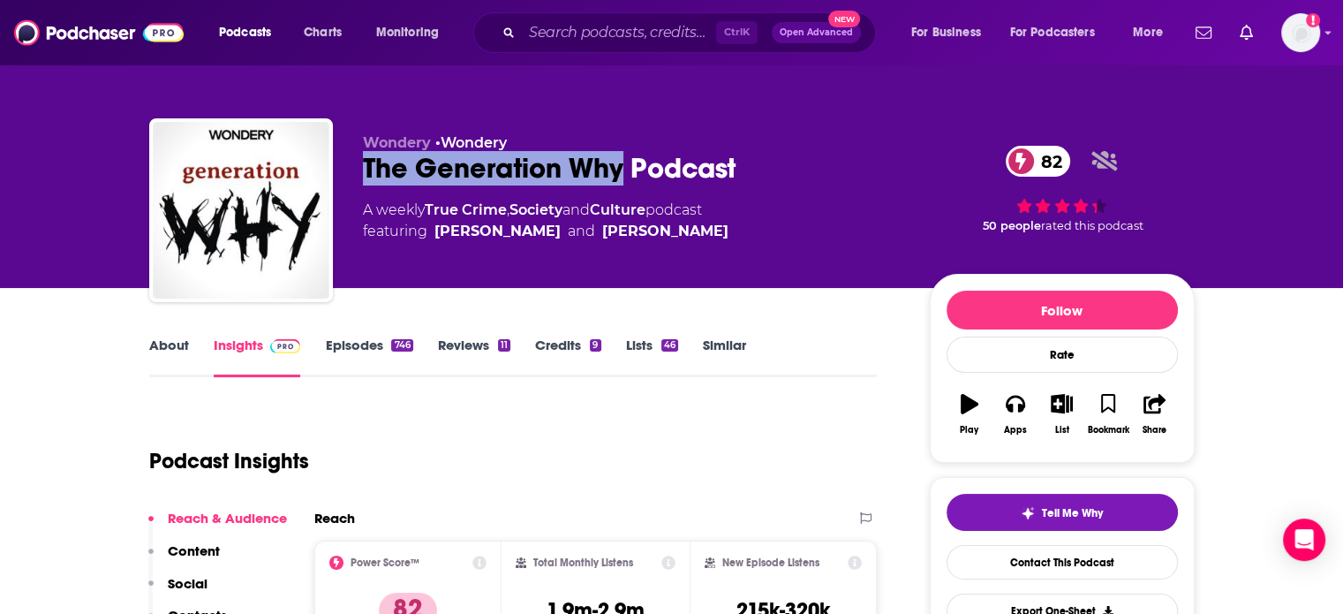
click at [473, 169] on div "The Generation Why Podcast 82" at bounding box center [632, 168] width 539 height 34
click at [781, 187] on div "Wondery • Wondery The Generation Why Podcast 82 A weekly True Crime , Society a…" at bounding box center [632, 204] width 539 height 141
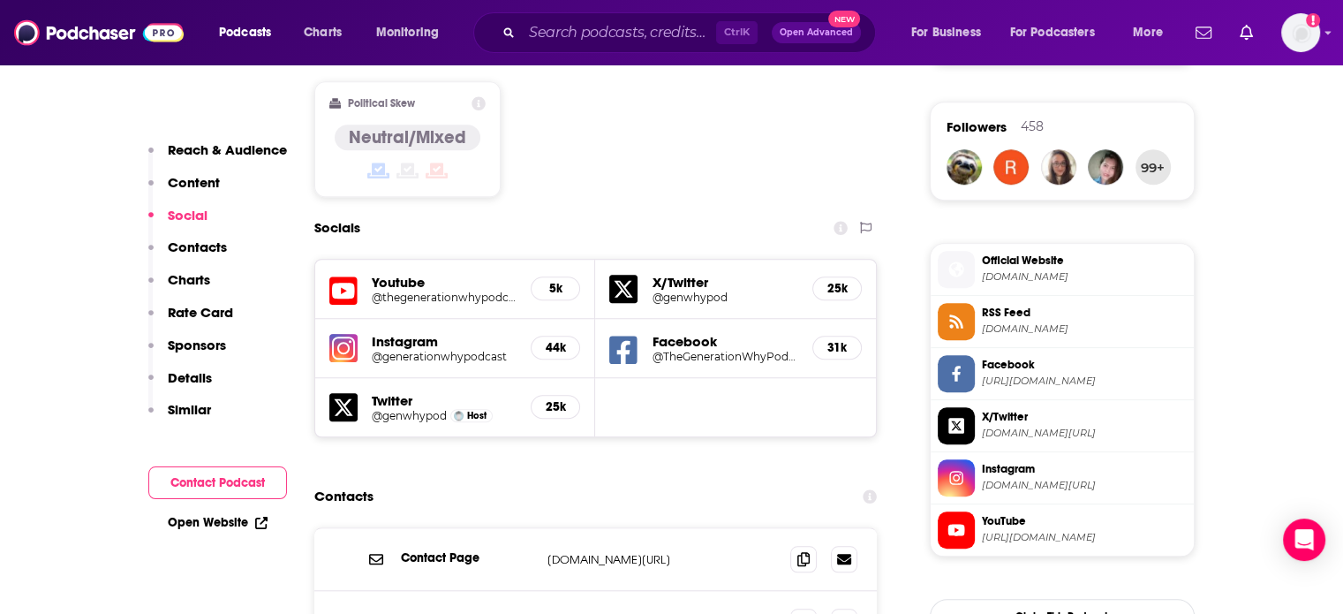
scroll to position [1589, 0]
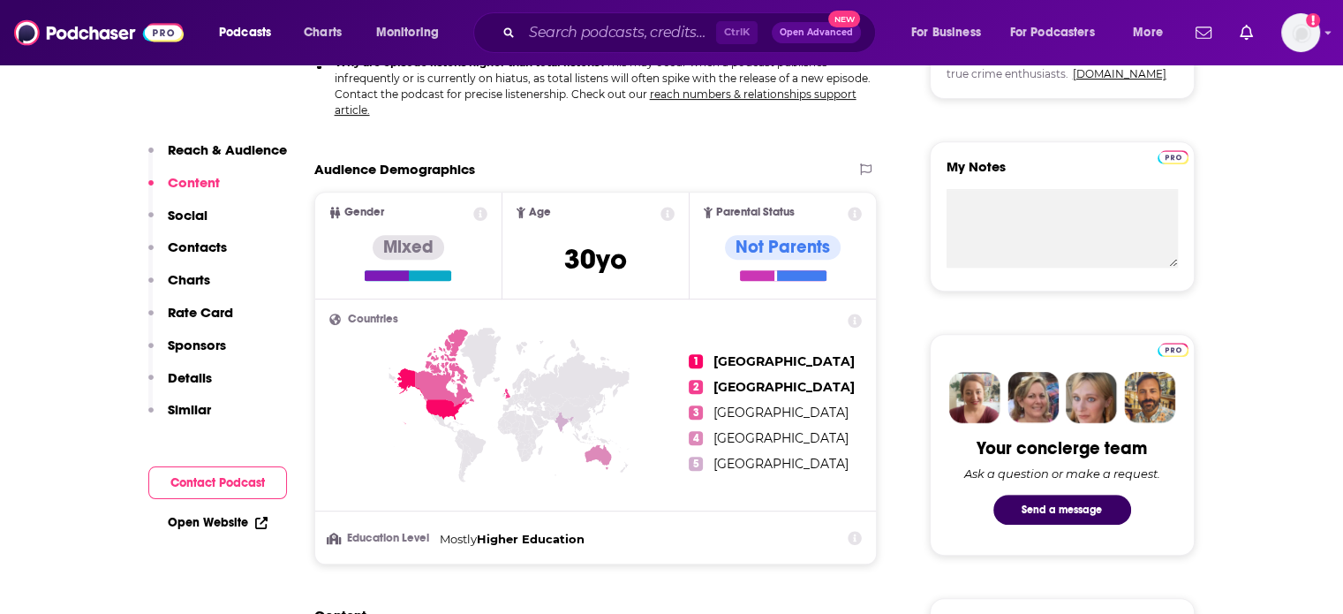
scroll to position [618, 0]
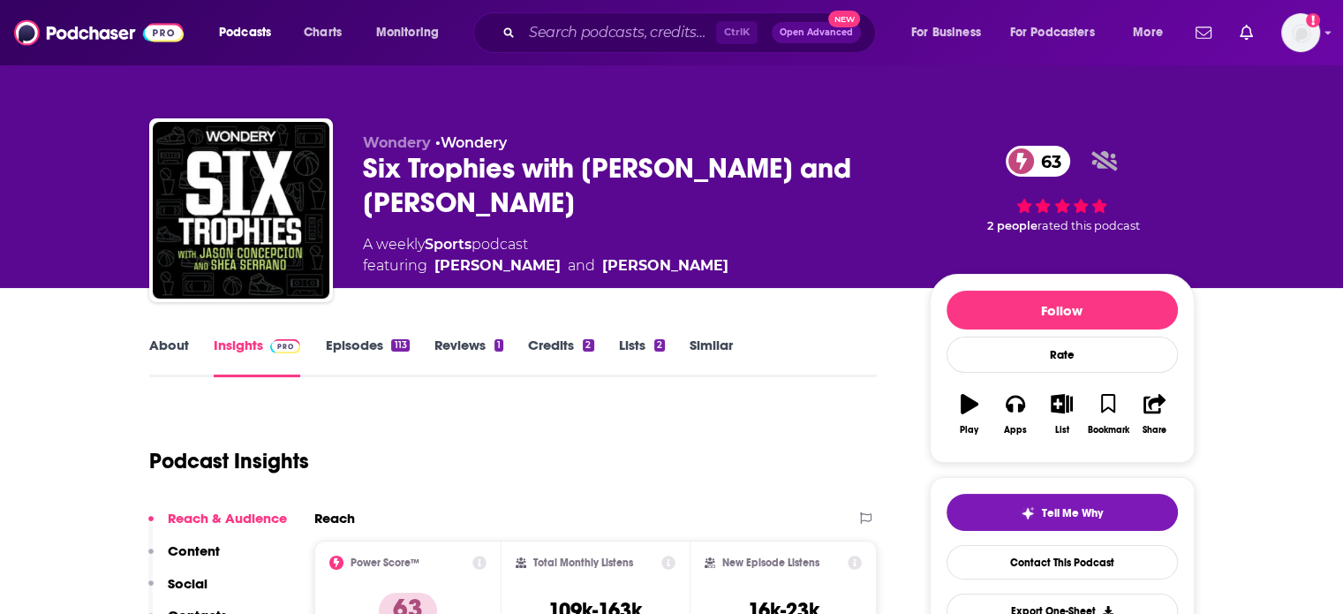
click at [405, 163] on div "Six Trophies with [PERSON_NAME] and [PERSON_NAME] 63" at bounding box center [632, 185] width 539 height 69
click at [405, 164] on div "Six Trophies with Jason Concepcion and Shea Serrano 63" at bounding box center [632, 185] width 539 height 69
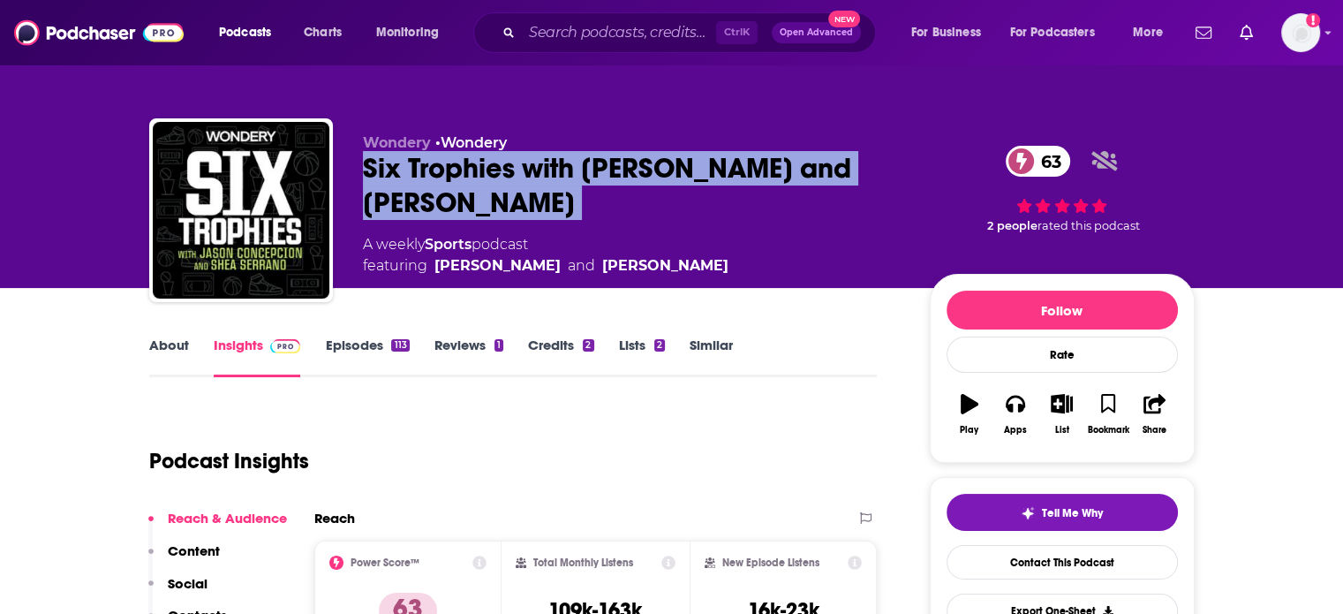
click at [405, 164] on div "Six Trophies with Jason Concepcion and Shea Serrano 63" at bounding box center [632, 185] width 539 height 69
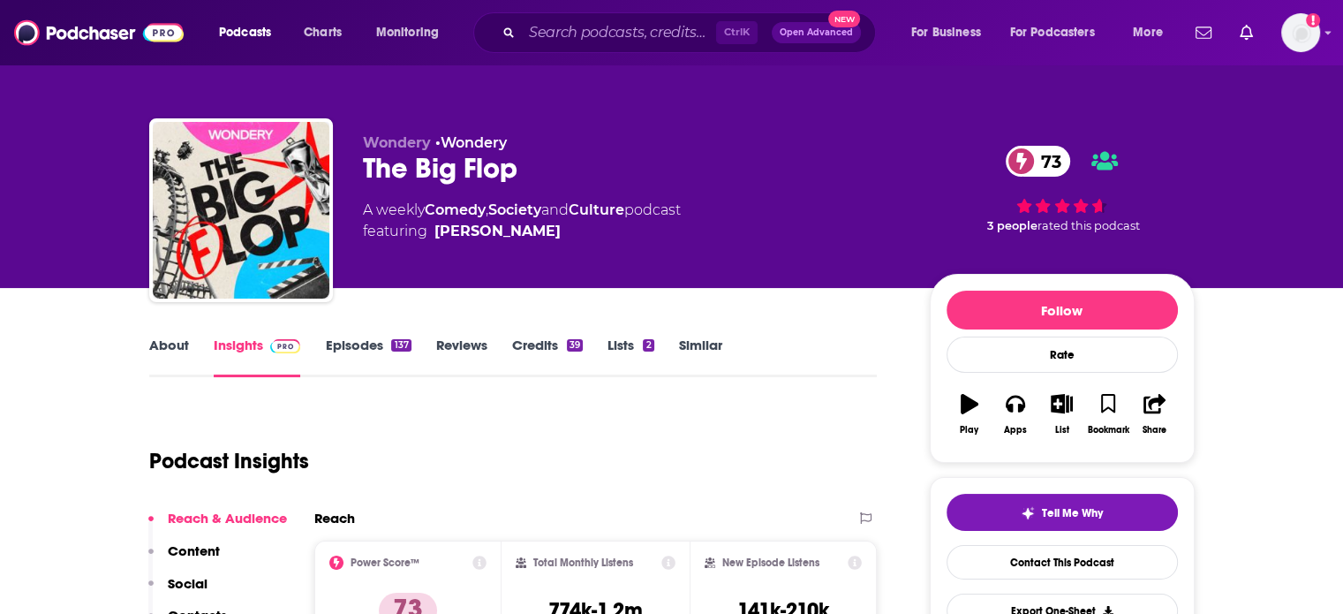
click at [455, 177] on div "The Big Flop 73" at bounding box center [632, 168] width 539 height 34
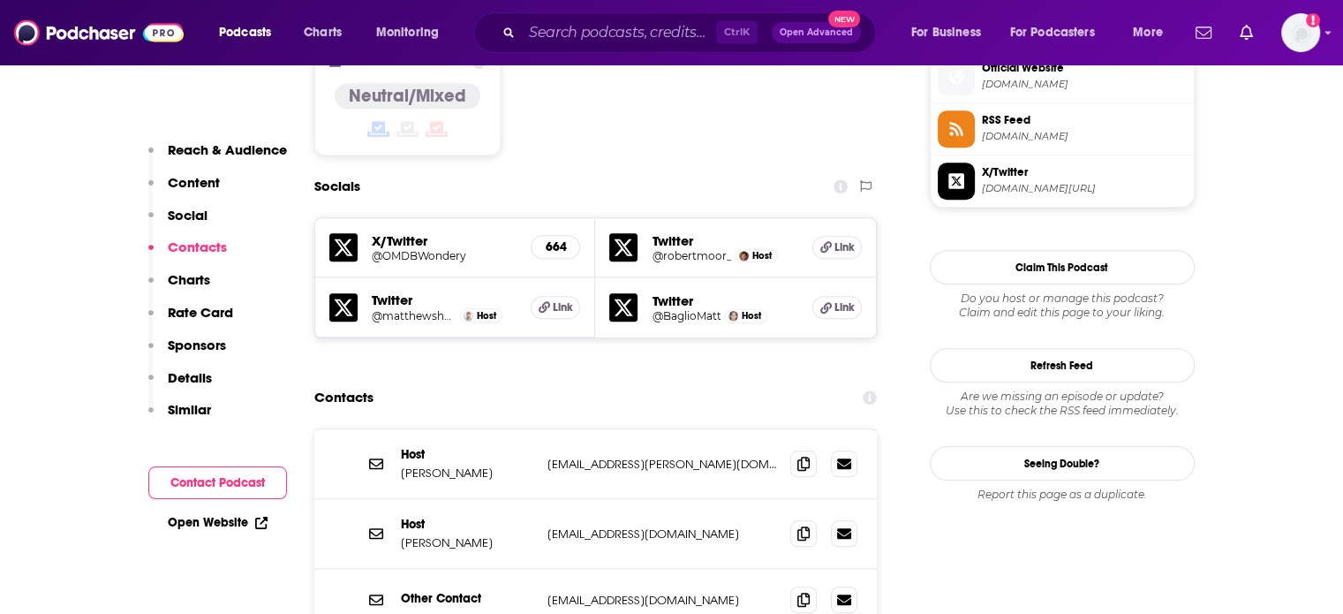
scroll to position [1678, 0]
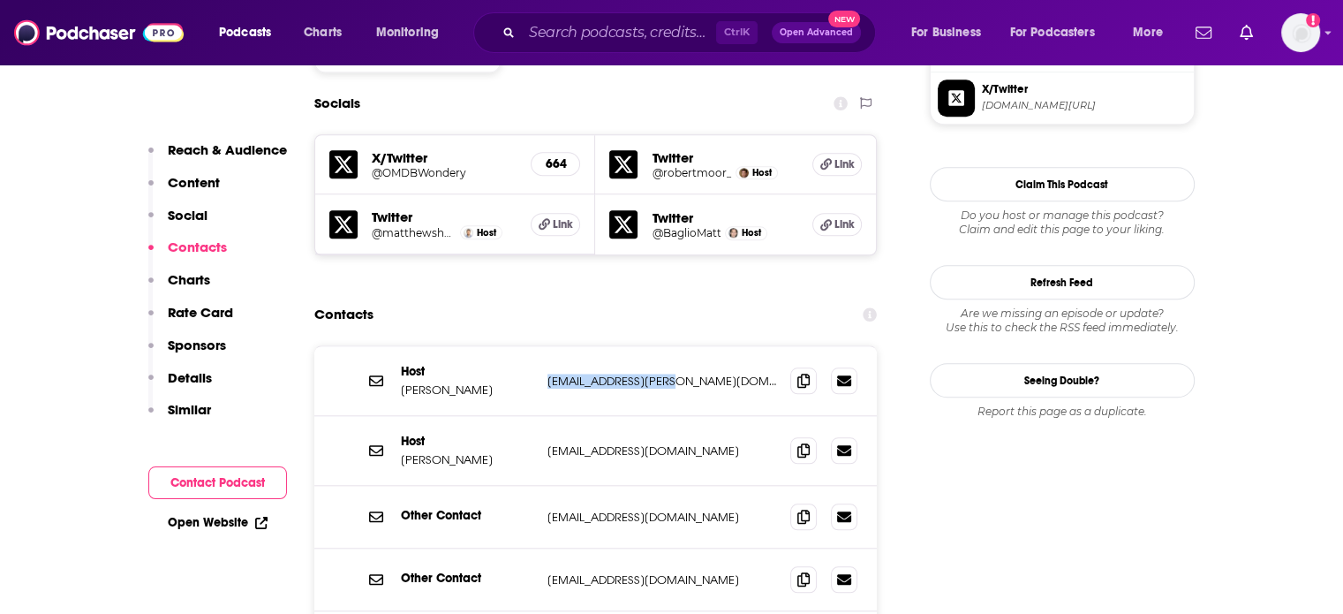
drag, startPoint x: 682, startPoint y: 251, endPoint x: 547, endPoint y: 253, distance: 135.1
click at [547, 374] on p "matt.shaer@gmail.com" at bounding box center [662, 381] width 230 height 15
copy p "matt.shaer@gmail.com"
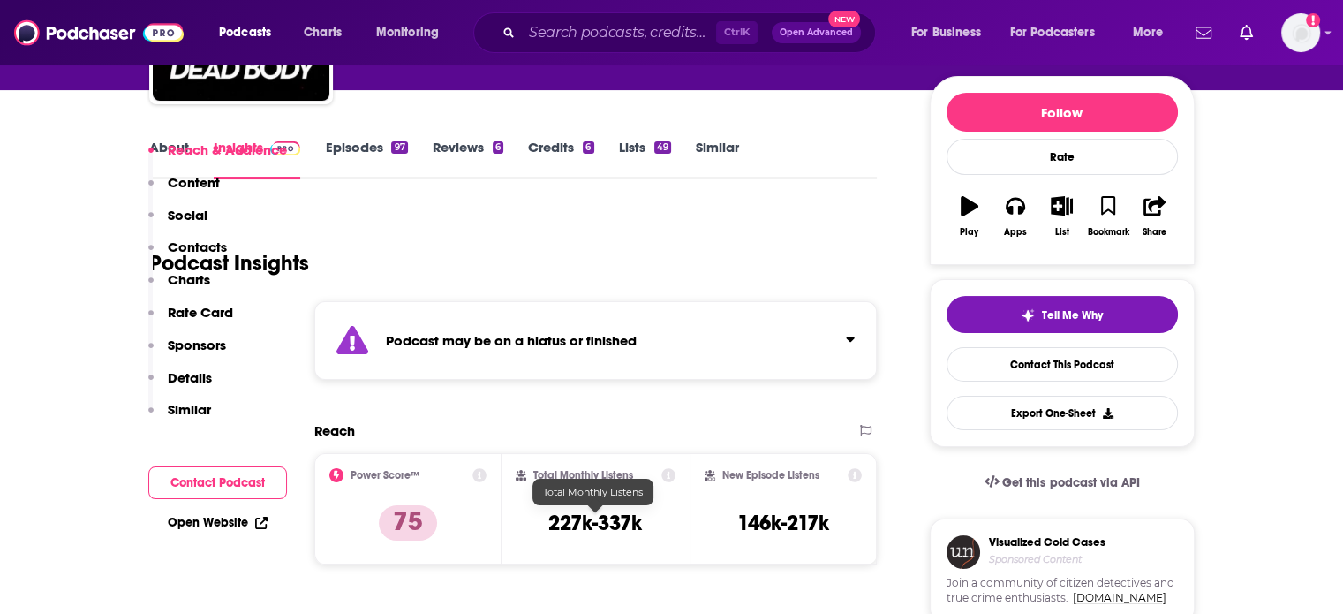
scroll to position [88, 0]
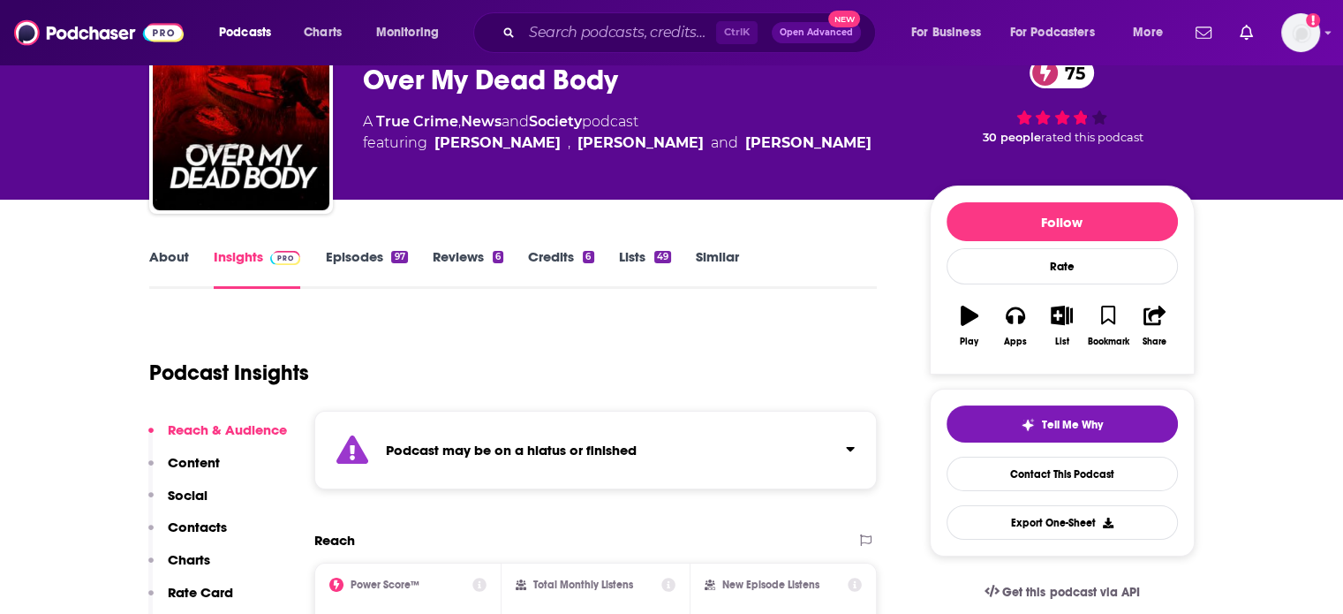
click at [364, 260] on link "Episodes 97" at bounding box center [366, 268] width 82 height 41
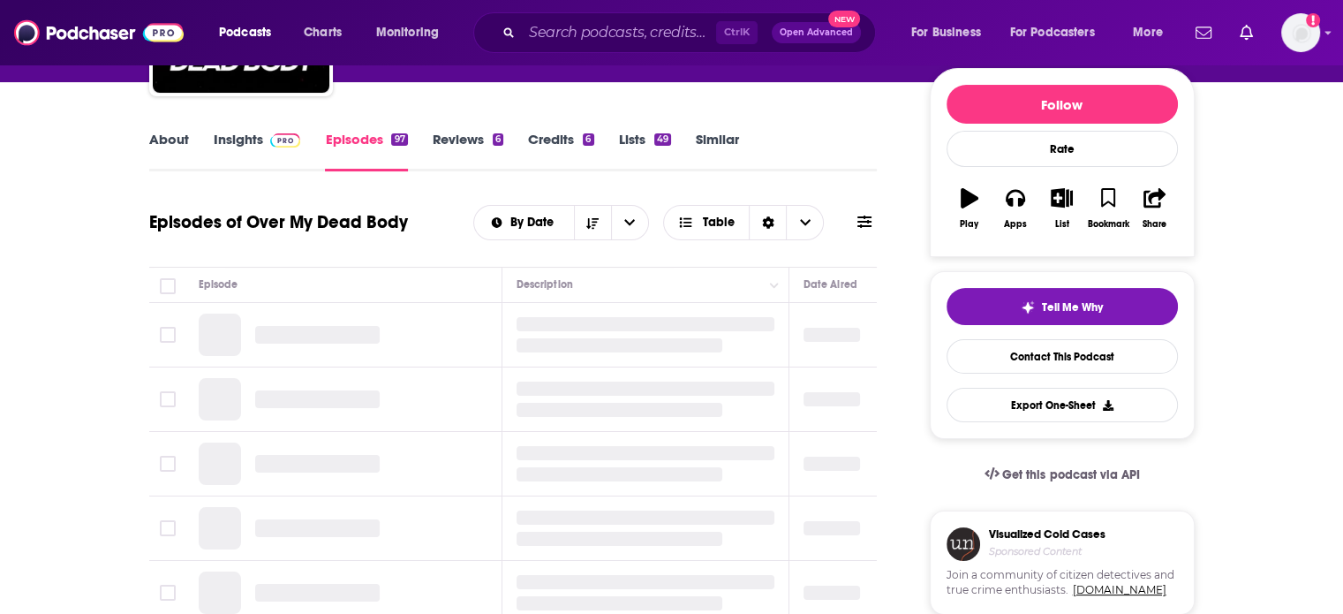
scroll to position [177, 0]
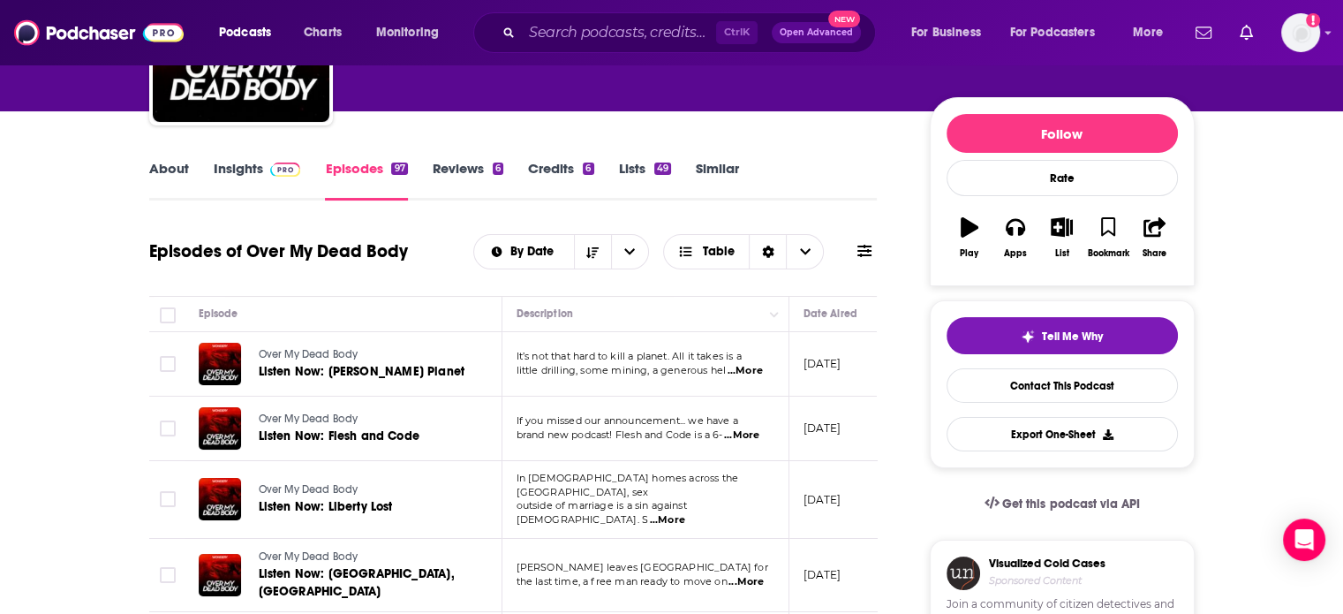
drag, startPoint x: 929, startPoint y: 2, endPoint x: 901, endPoint y: 365, distance: 364.0
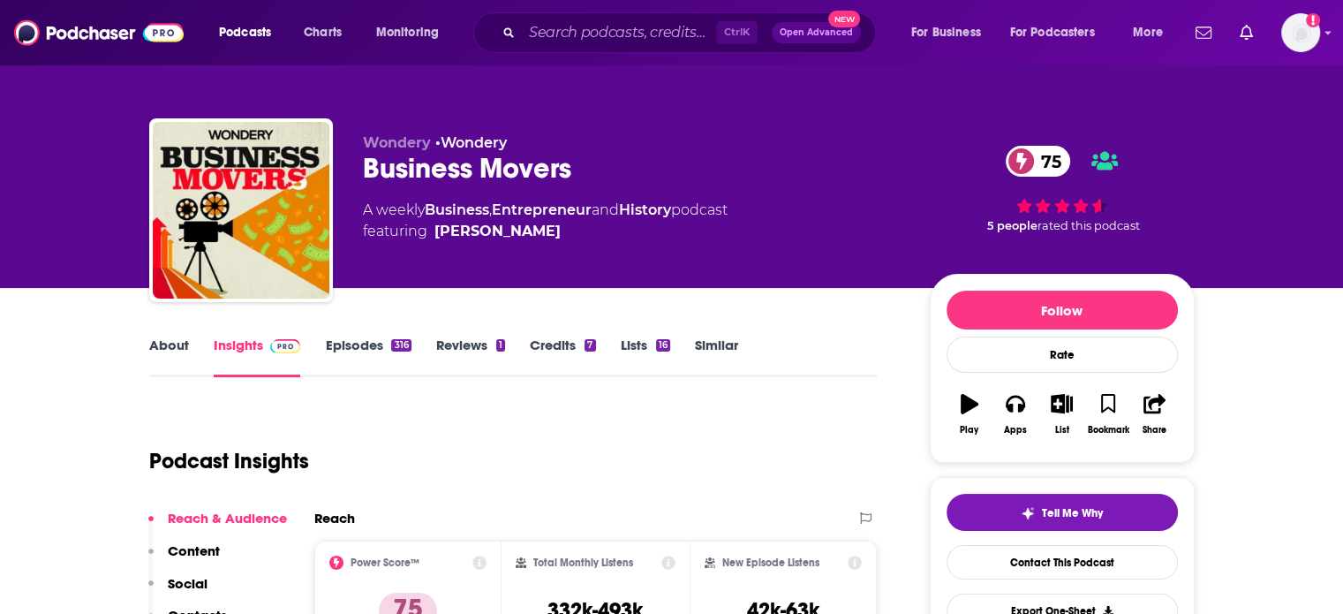
click at [463, 163] on div "Business Movers 75" at bounding box center [632, 168] width 539 height 34
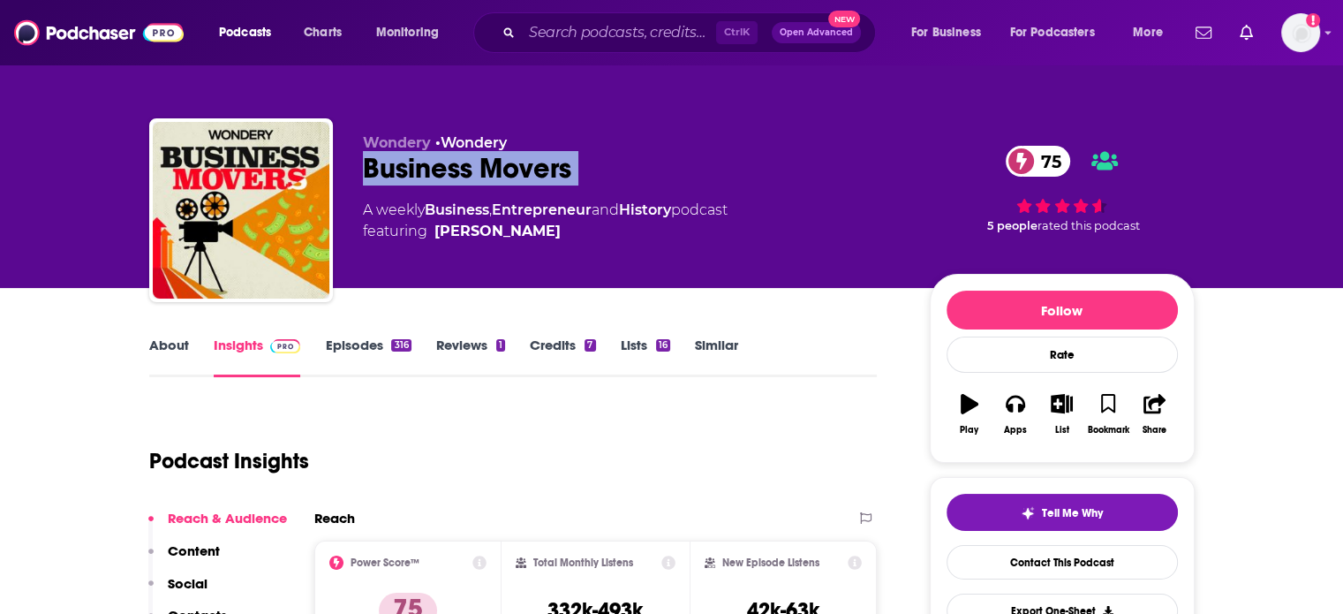
click at [463, 163] on div "Business Movers 75" at bounding box center [632, 168] width 539 height 34
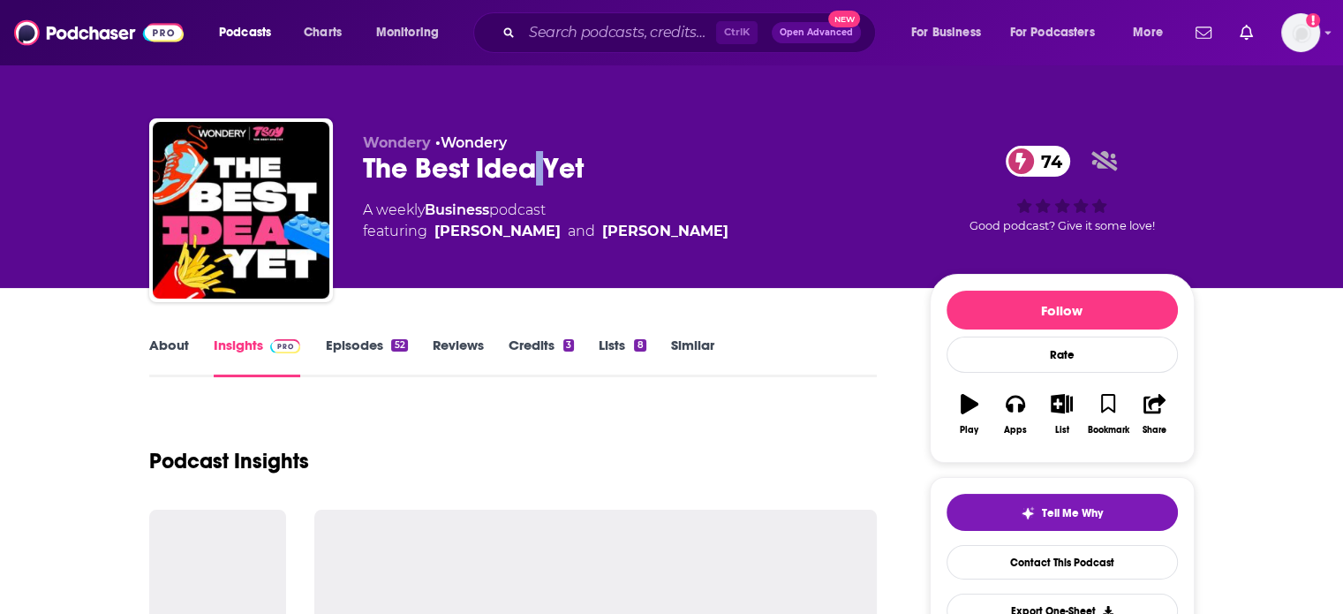
drag, startPoint x: 955, startPoint y: 0, endPoint x: 540, endPoint y: 179, distance: 452.1
click at [540, 179] on div "The Best Idea Yet 74" at bounding box center [632, 168] width 539 height 34
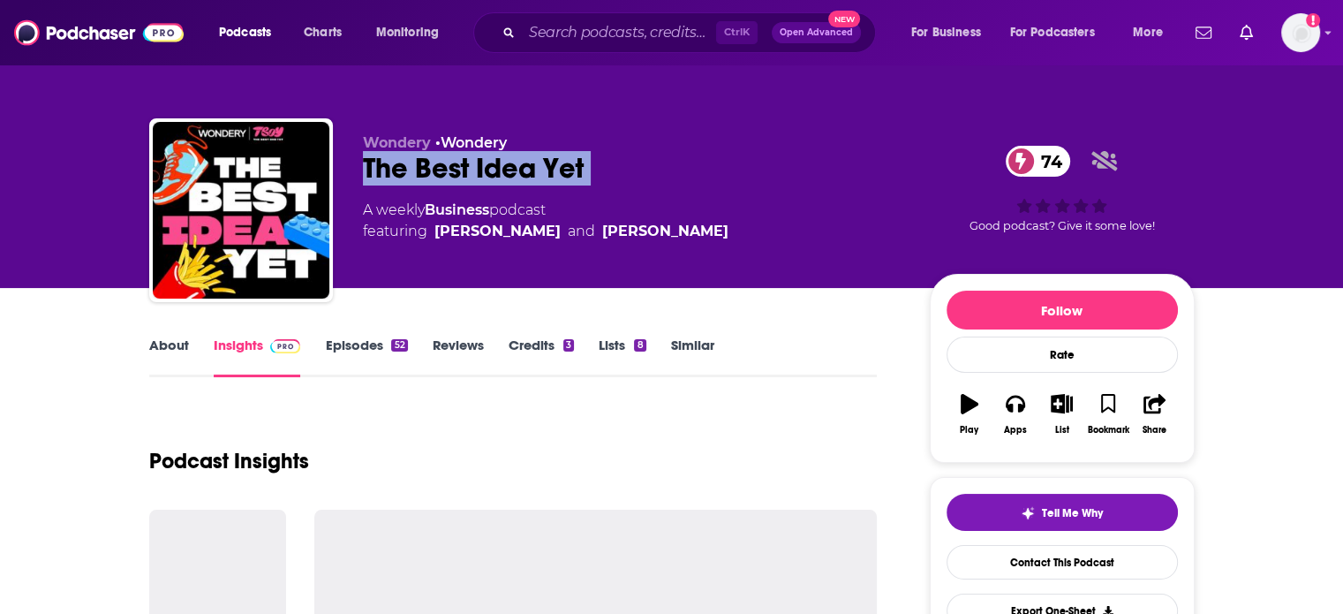
click at [540, 179] on div "The Best Idea Yet 74" at bounding box center [632, 168] width 539 height 34
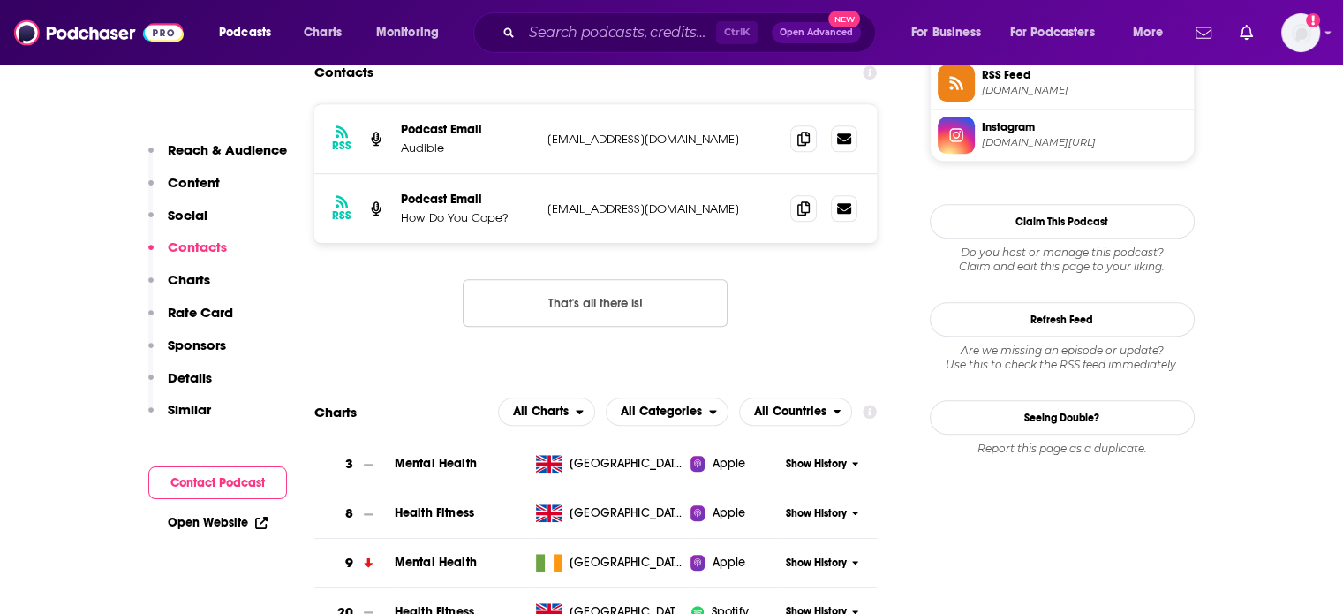
scroll to position [1236, 0]
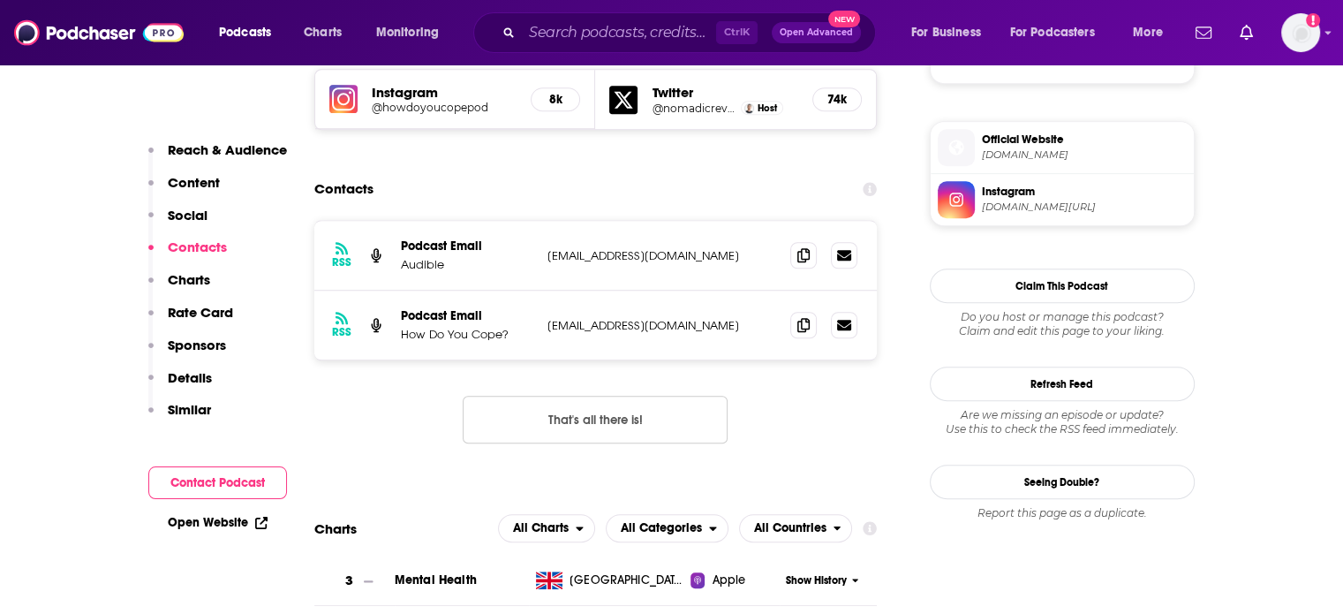
click at [706, 326] on p "[EMAIL_ADDRESS][DOMAIN_NAME]" at bounding box center [662, 325] width 230 height 15
copy div "hello@howdoyoucopepod.com hello@howdoyoucopepod.com"
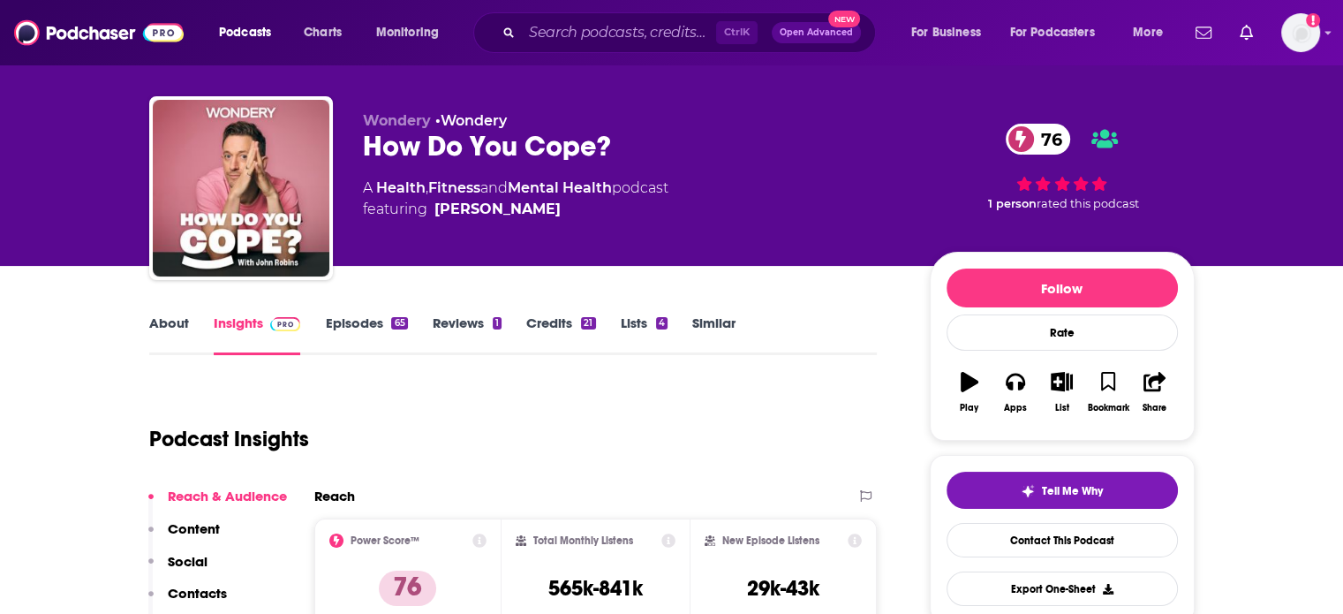
scroll to position [0, 0]
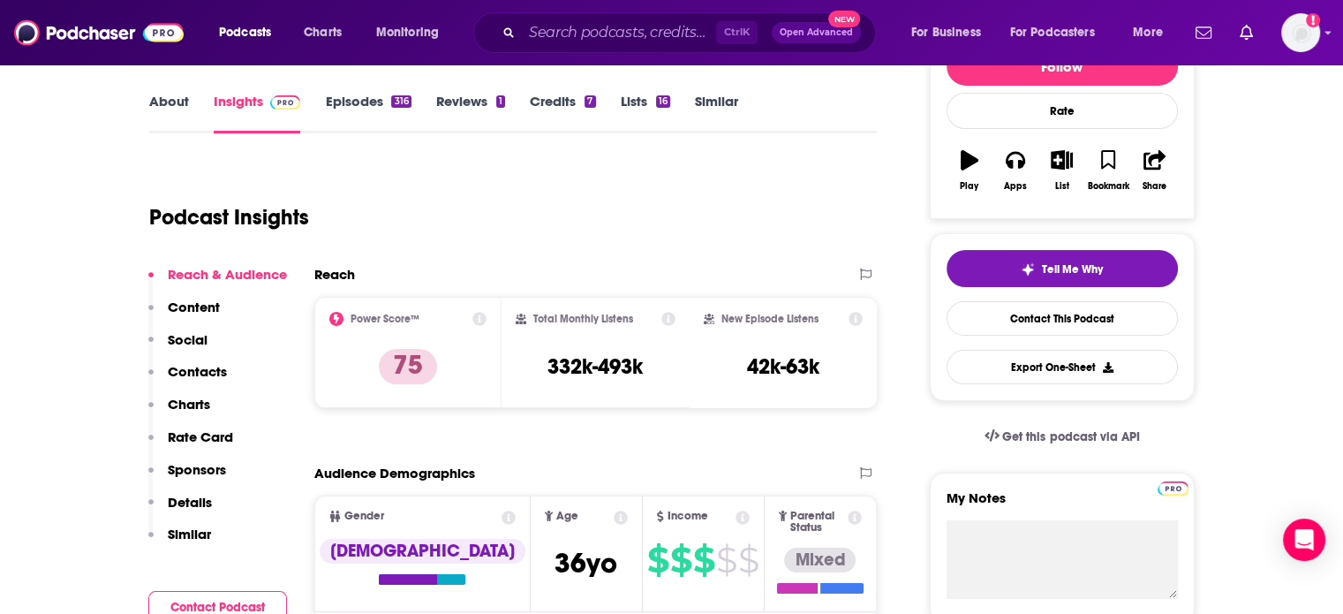
scroll to position [265, 0]
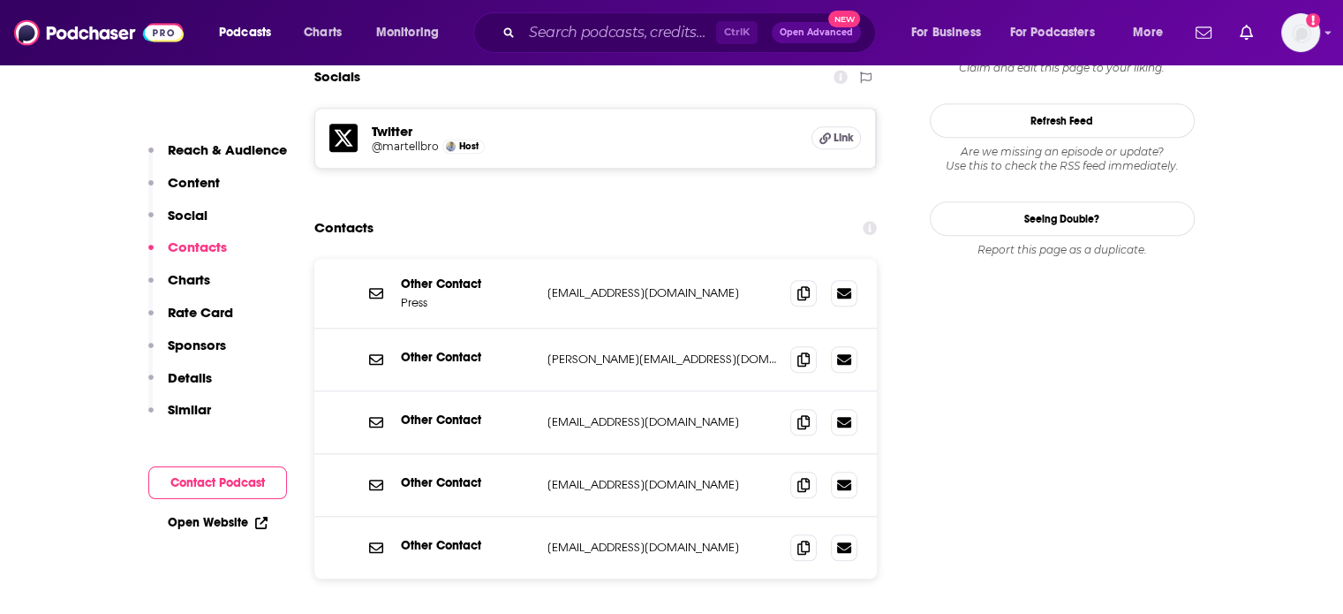
scroll to position [1589, 0]
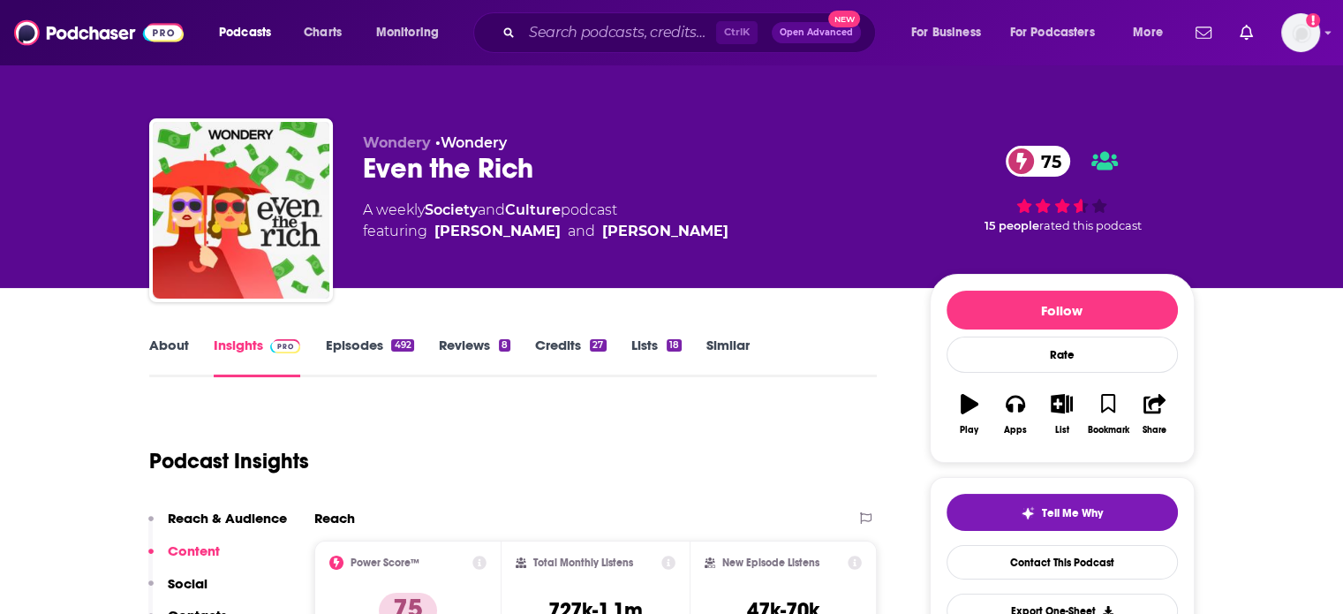
click at [482, 162] on div "Even the Rich 75" at bounding box center [632, 168] width 539 height 34
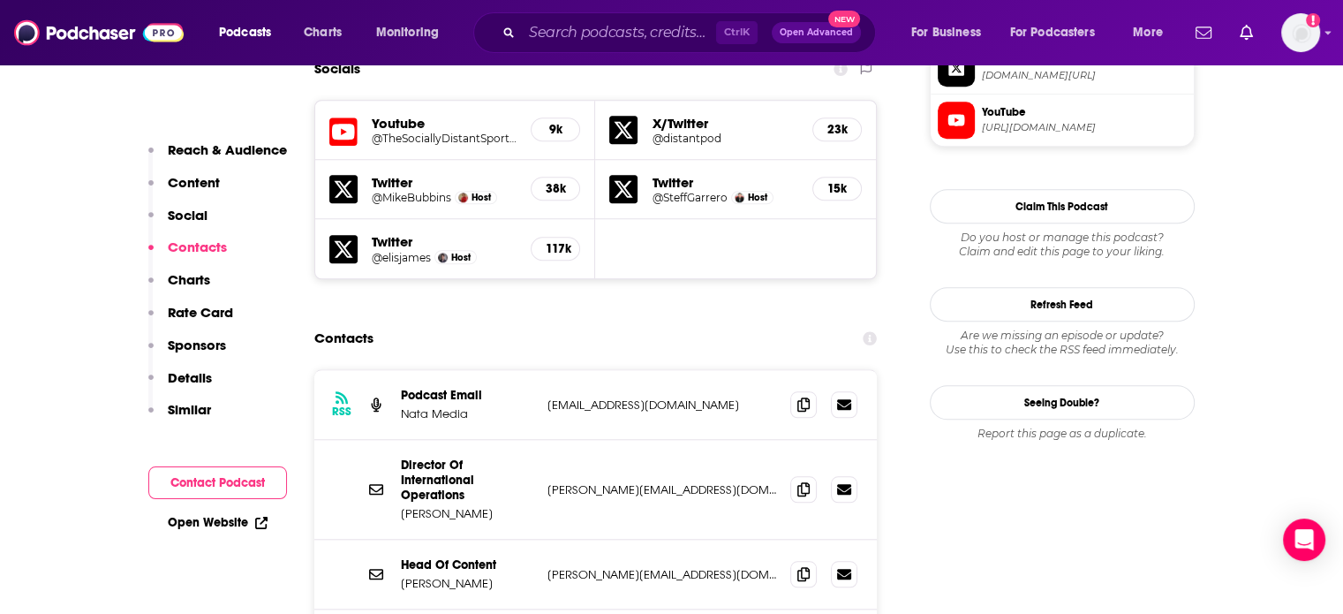
scroll to position [1589, 0]
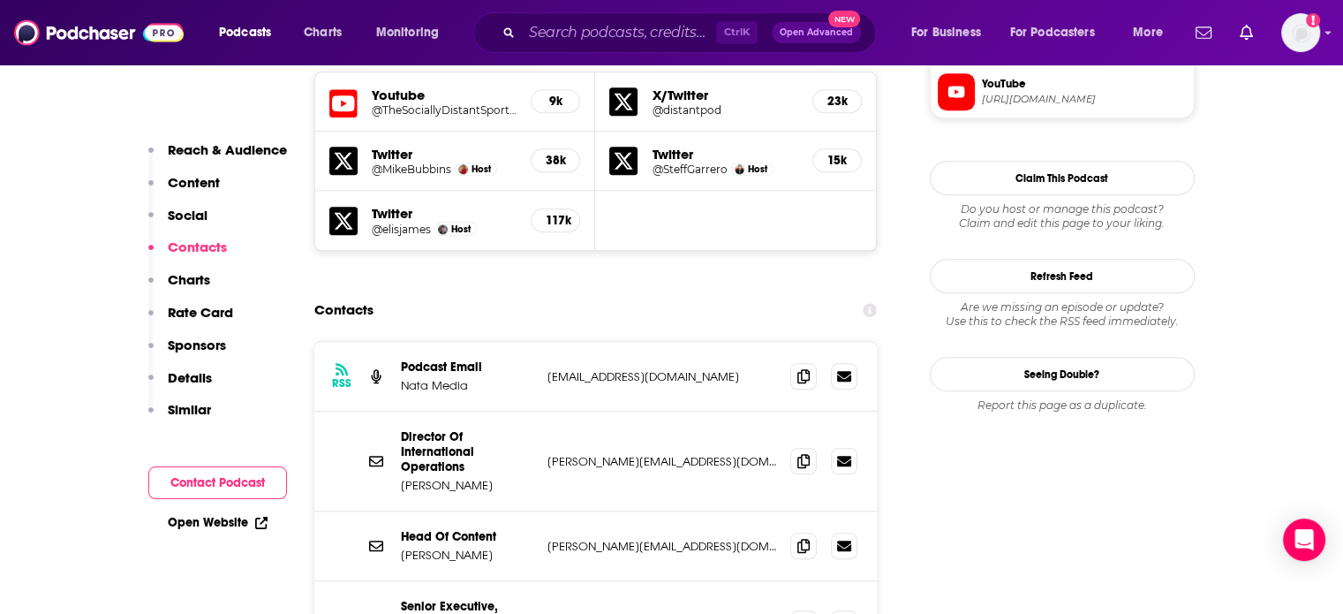
click at [582, 369] on p "steffgarrero@gmail.com" at bounding box center [662, 376] width 230 height 15
copy div "steffgarrero@gmail.com steffgarrero@gmail.com"
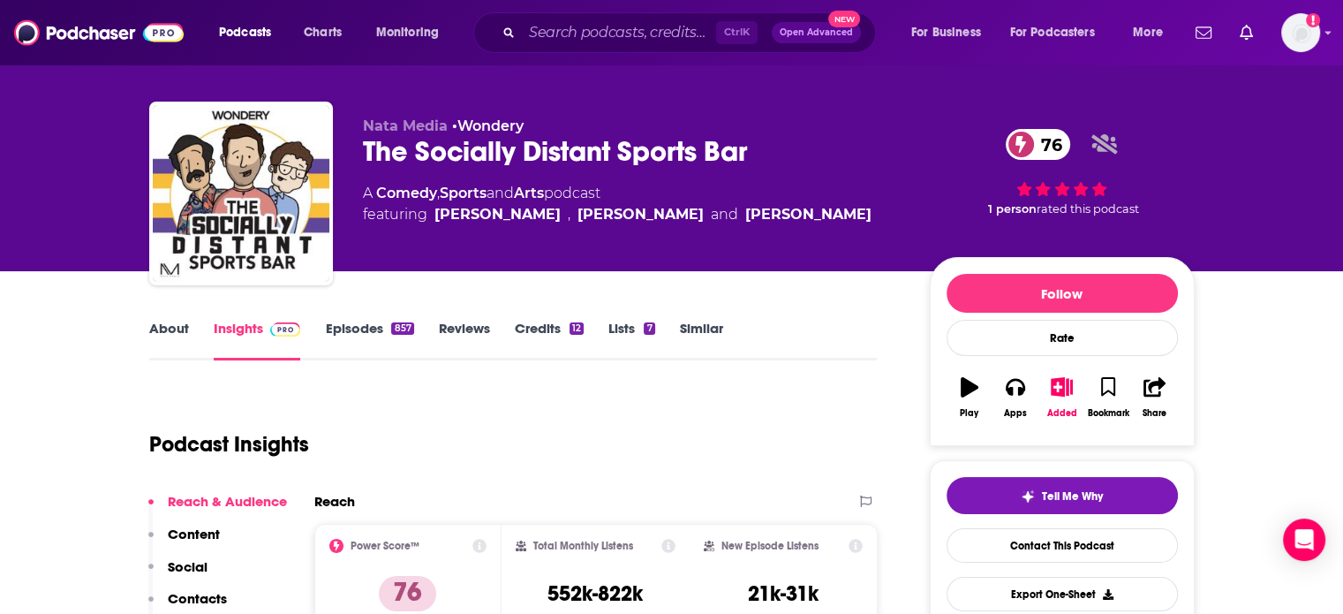
scroll to position [0, 0]
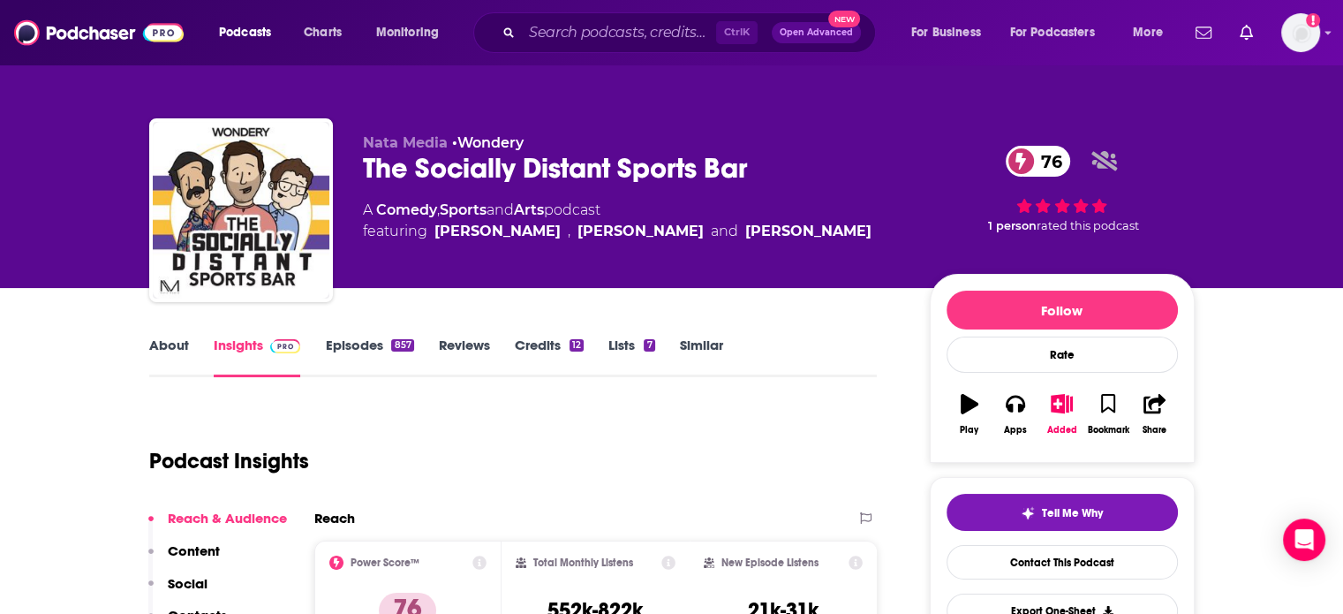
click at [485, 171] on div "The Socially Distant Sports Bar 76" at bounding box center [632, 168] width 539 height 34
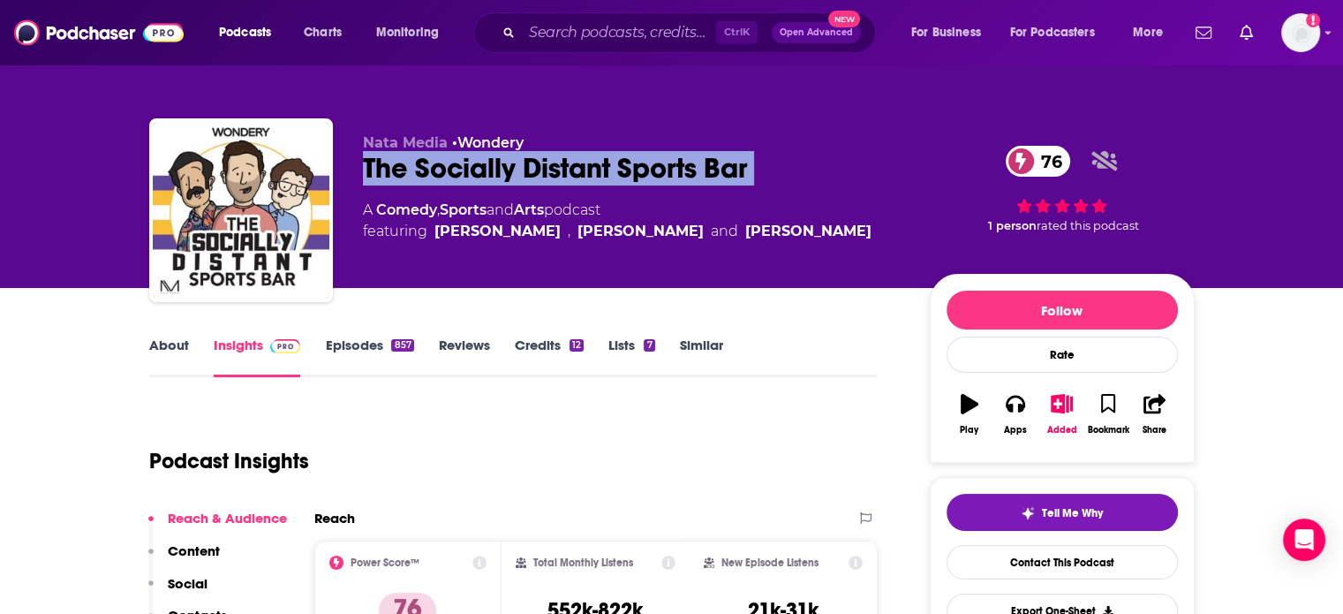
click at [485, 171] on div "The Socially Distant Sports Bar 76" at bounding box center [632, 168] width 539 height 34
copy div "The Socially Distant Sports Bar 76"
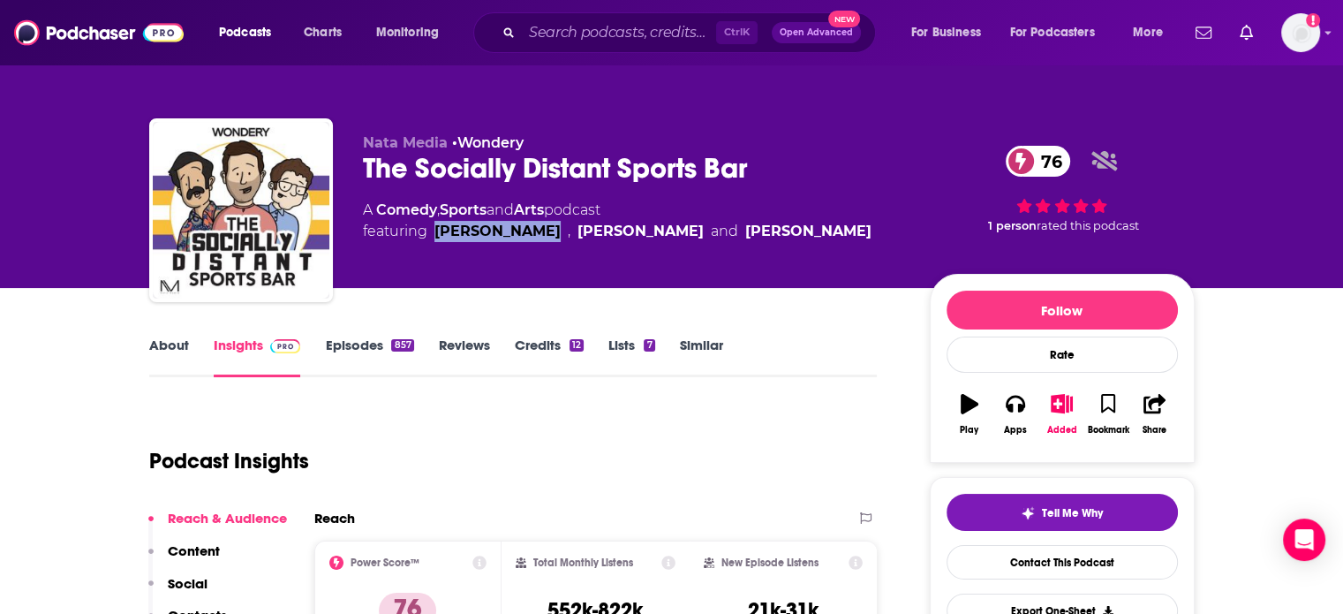
drag, startPoint x: 527, startPoint y: 239, endPoint x: 434, endPoint y: 246, distance: 93.9
click at [433, 246] on div "Nata Media • Wondery The Socially Distant Sports Bar 76 A Comedy , Sports and A…" at bounding box center [632, 204] width 539 height 141
copy link "Steff Garrero"
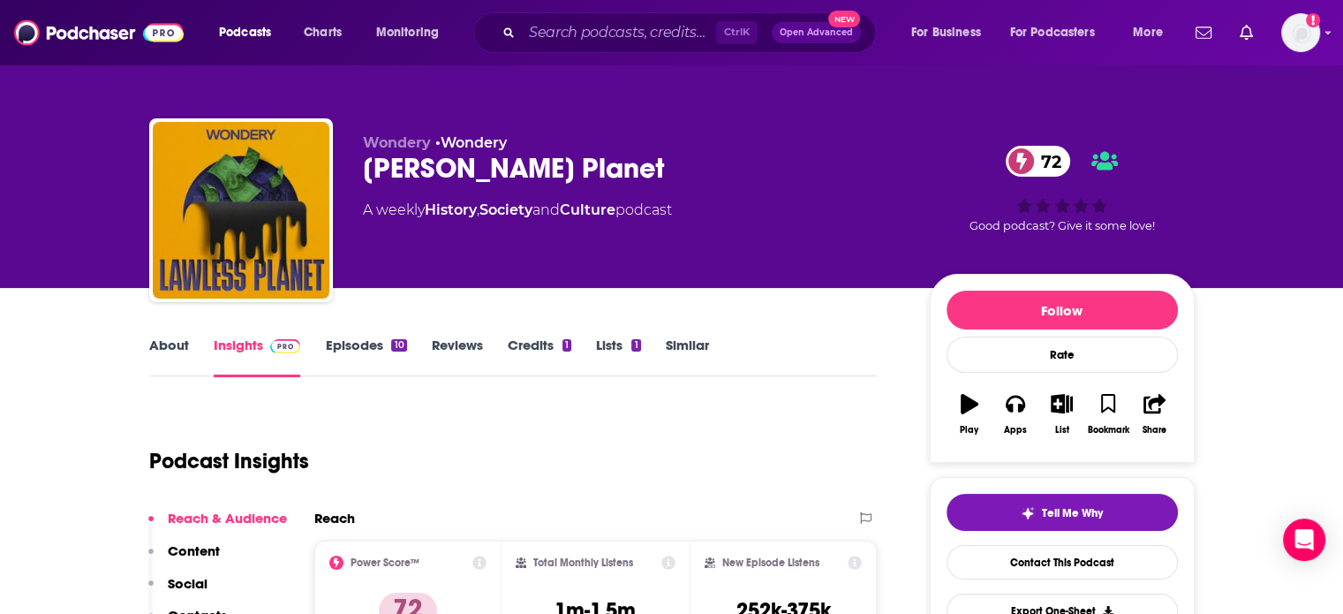
click at [450, 178] on div "[PERSON_NAME] Planet 72" at bounding box center [632, 168] width 539 height 34
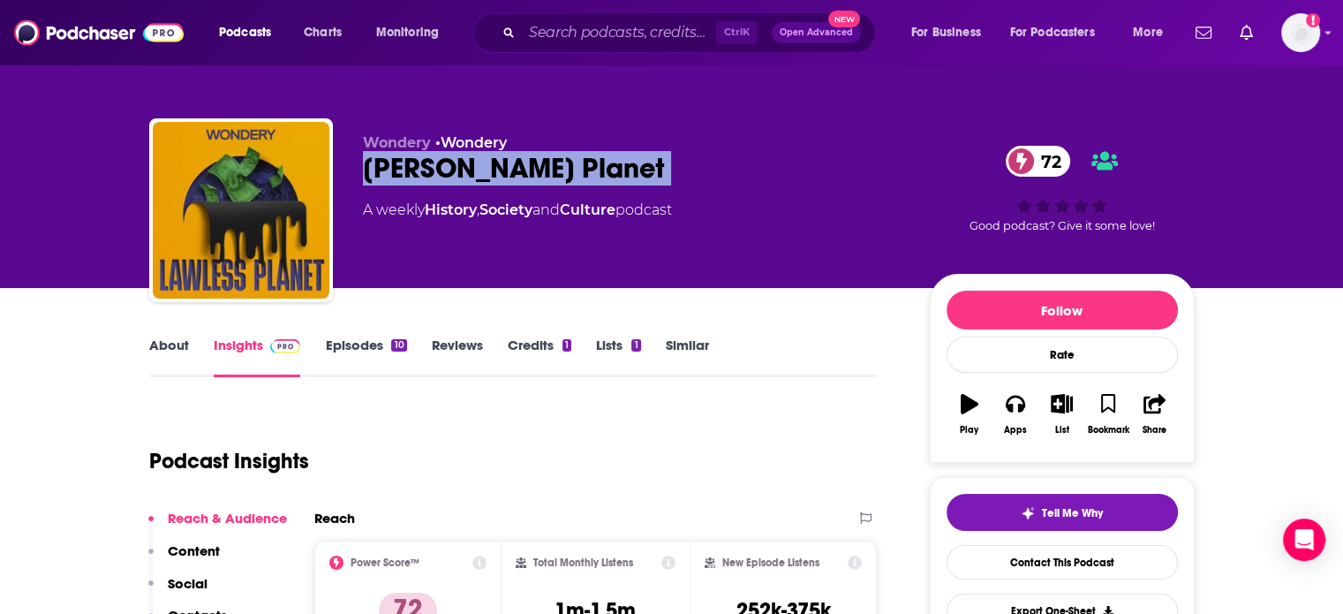
click at [450, 178] on div "[PERSON_NAME] Planet 72" at bounding box center [632, 168] width 539 height 34
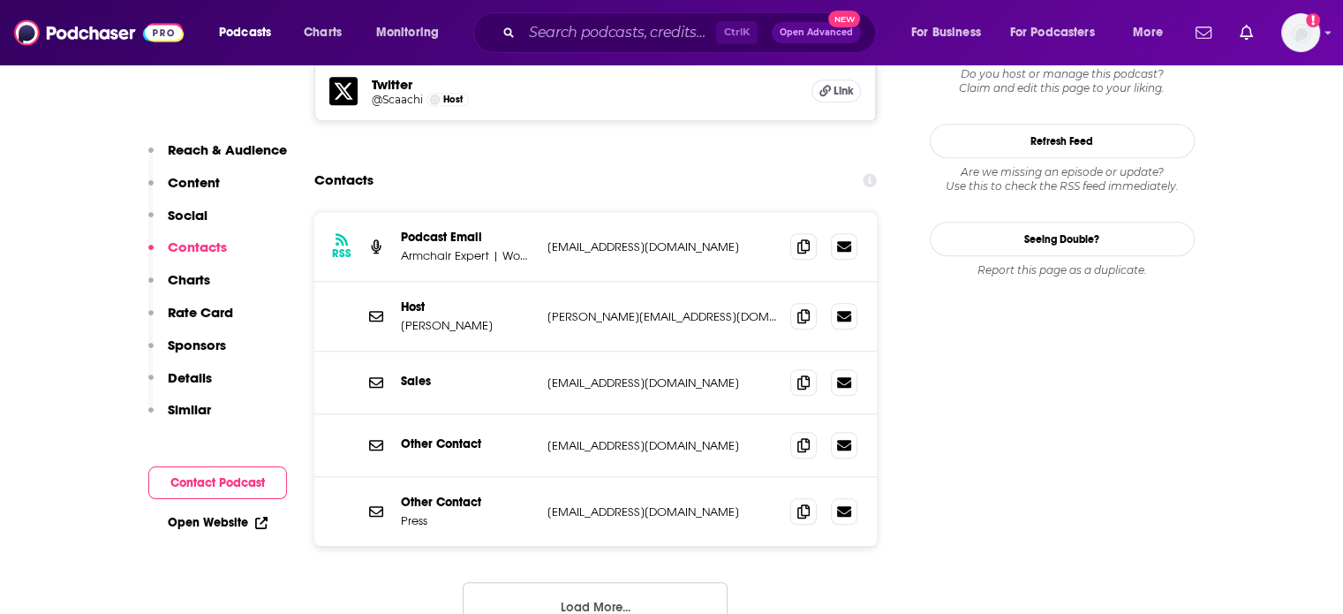
scroll to position [1651, 0]
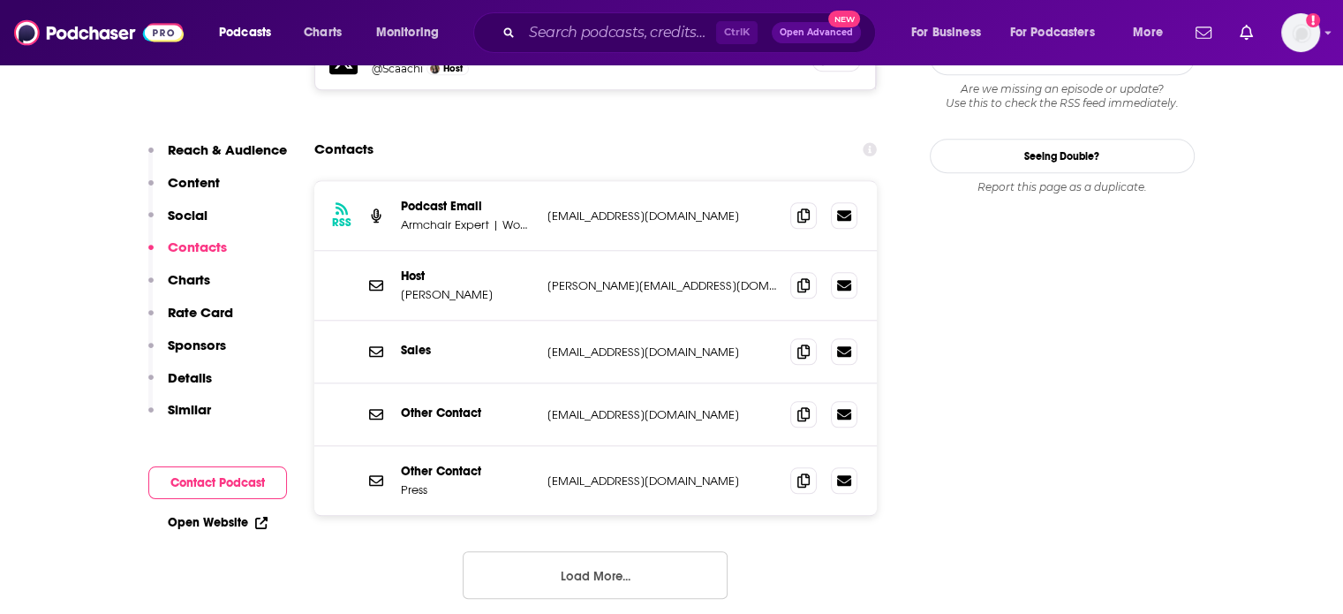
click at [604, 278] on p "sarah.hags@gmail.com" at bounding box center [662, 285] width 230 height 15
copy div "sarah.hags@gmail.com sarah.hags@gmail.com"
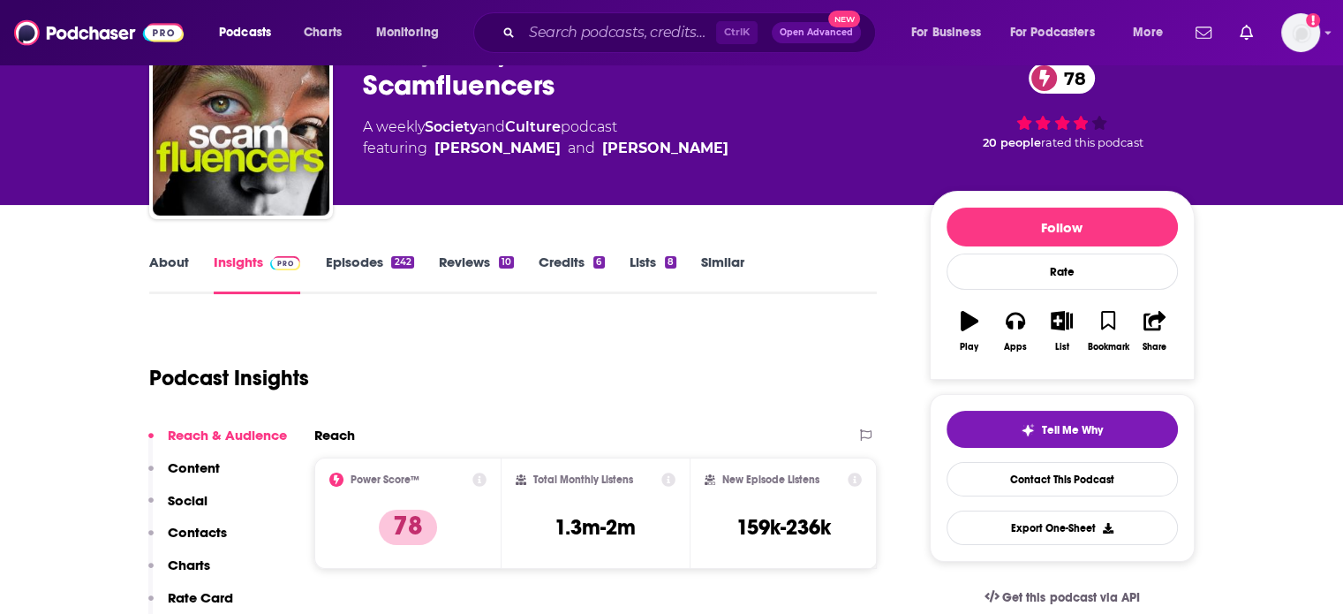
scroll to position [0, 0]
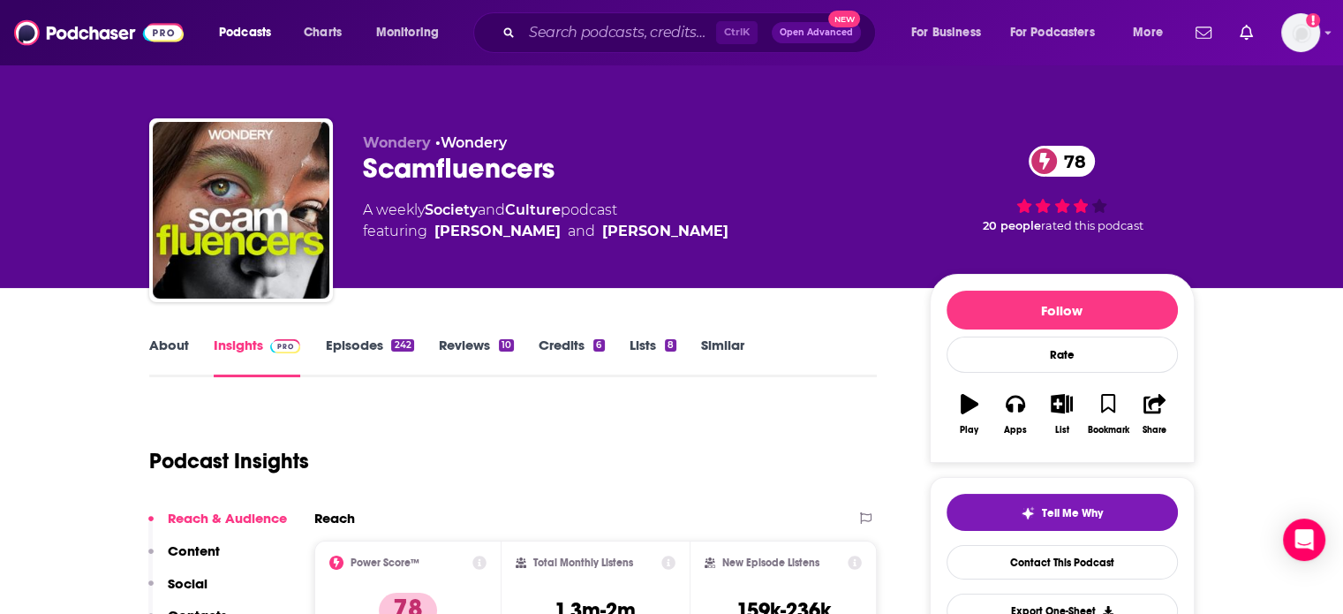
click at [445, 167] on div "Scamfluencers 78" at bounding box center [632, 168] width 539 height 34
click at [445, 166] on div "Scamfluencers 78" at bounding box center [632, 168] width 539 height 34
click at [445, 165] on div "Scamfluencers 78" at bounding box center [632, 168] width 539 height 34
copy div "Scamfluencers 78"
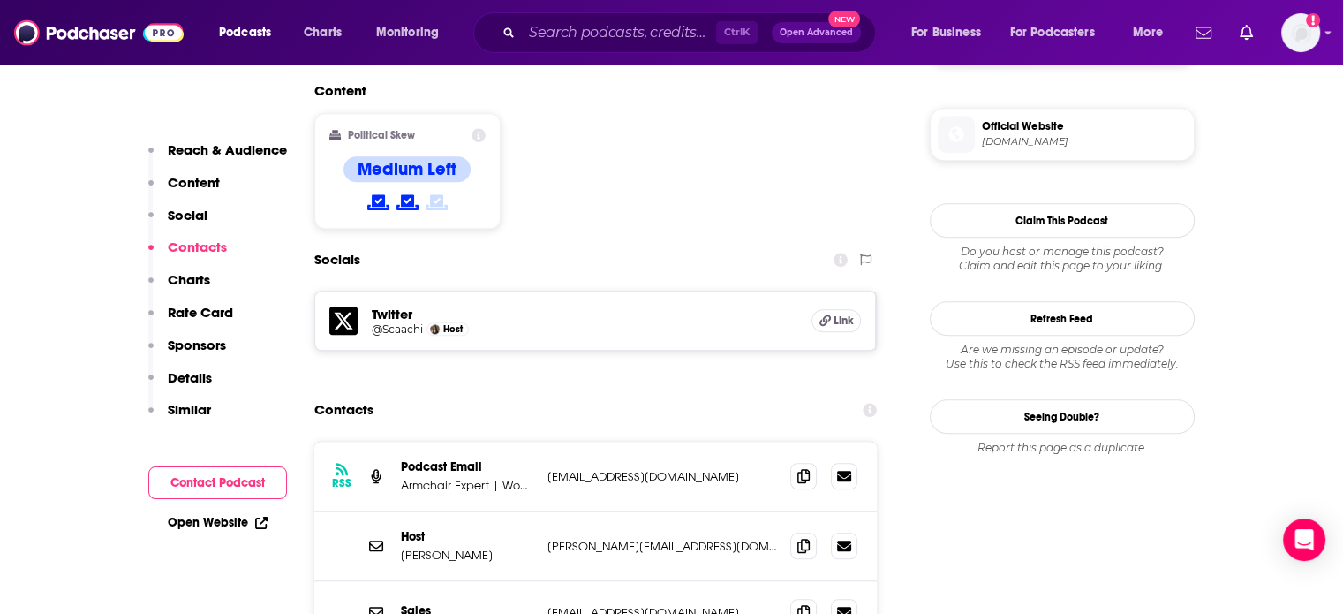
scroll to position [1501, 0]
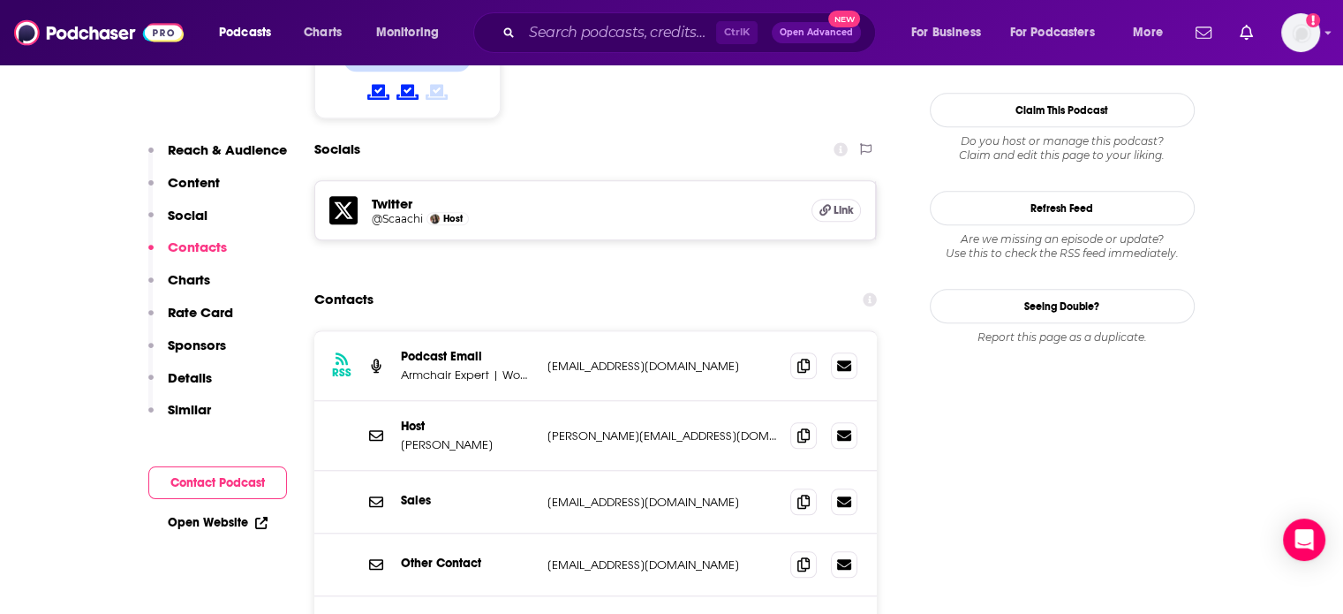
click at [441, 437] on p "Sarah Hagi" at bounding box center [467, 444] width 132 height 15
copy p "Sarah Hagi"
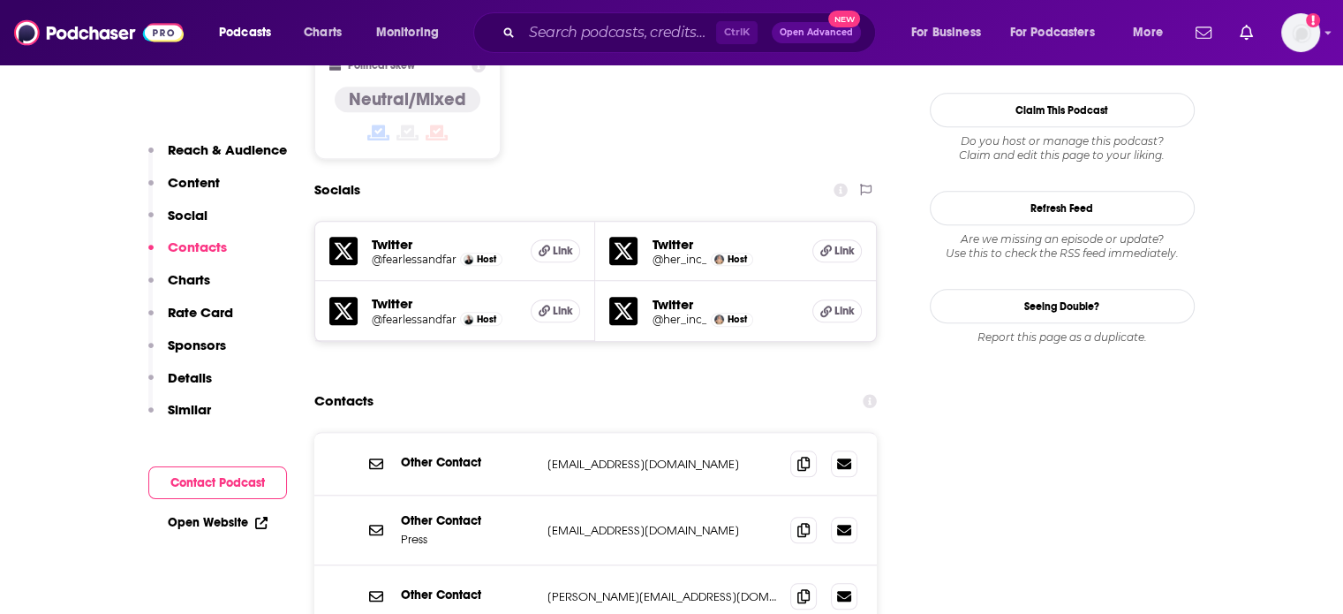
scroll to position [1589, 0]
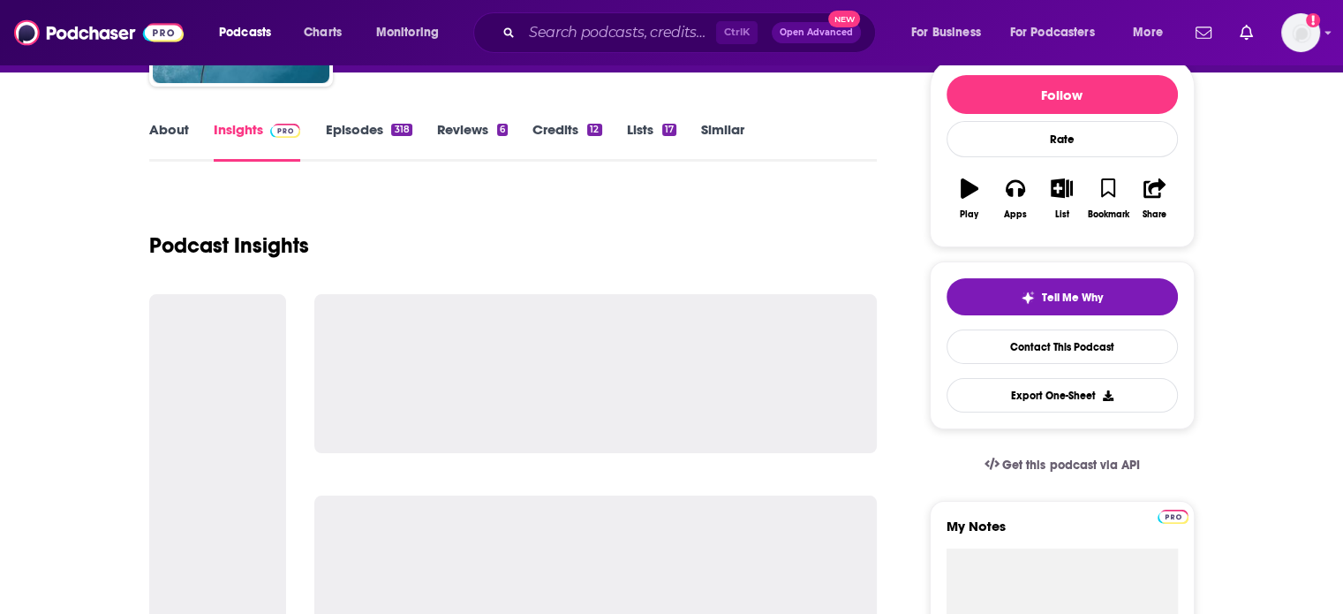
scroll to position [265, 0]
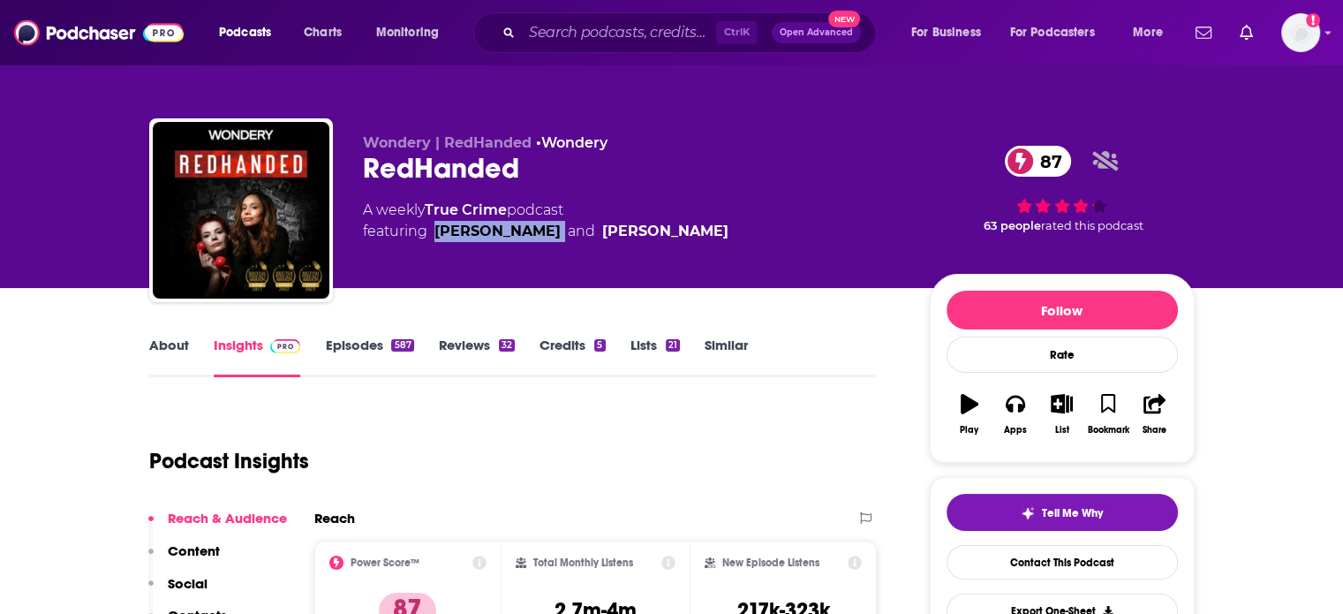
drag, startPoint x: 562, startPoint y: 236, endPoint x: 434, endPoint y: 245, distance: 129.2
click at [434, 245] on div "Wondery | RedHanded • Wondery RedHanded 87 A weekly True Crime podcast featurin…" at bounding box center [632, 204] width 539 height 141
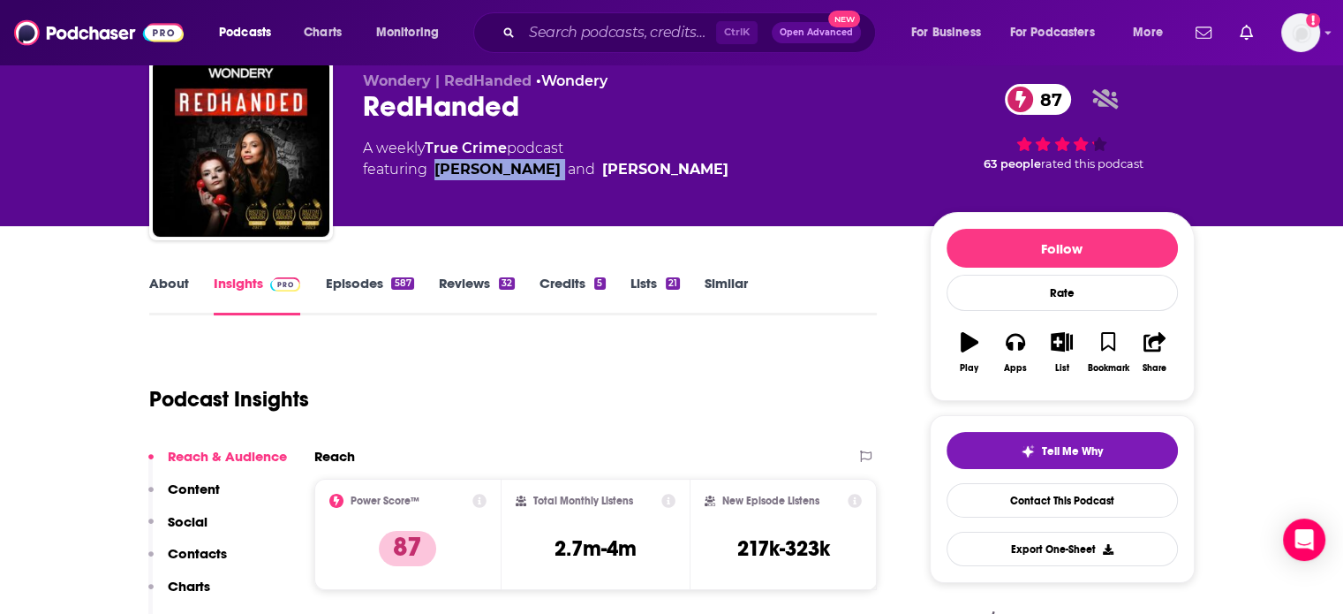
scroll to position [88, 0]
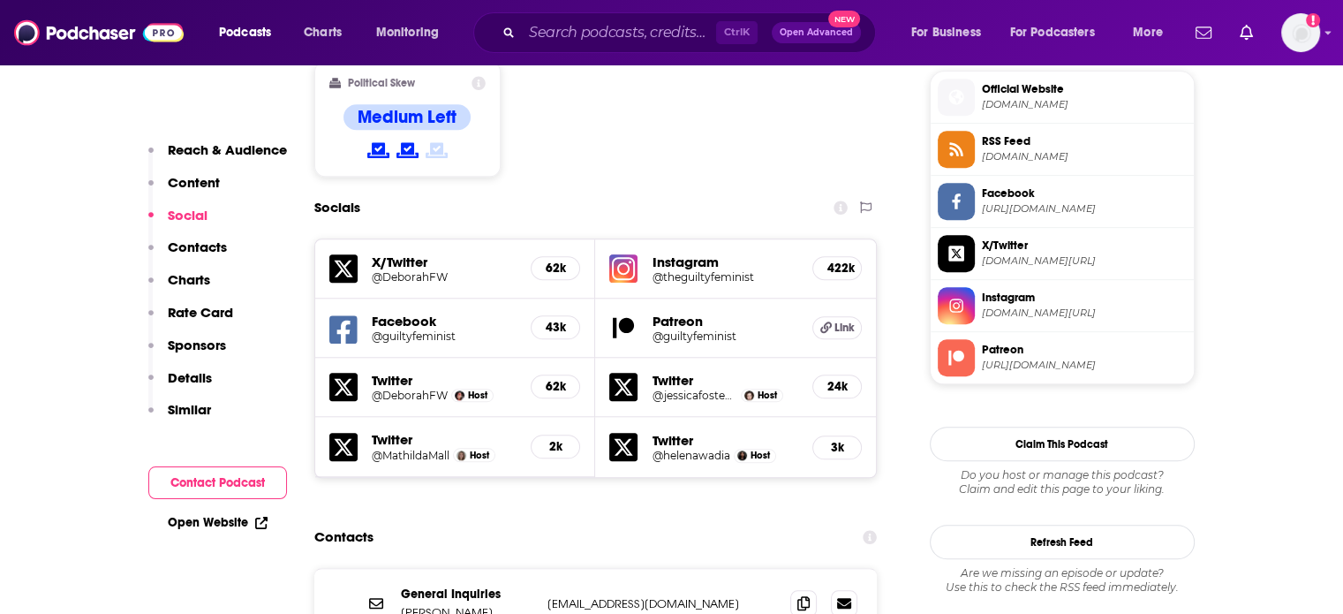
scroll to position [1943, 0]
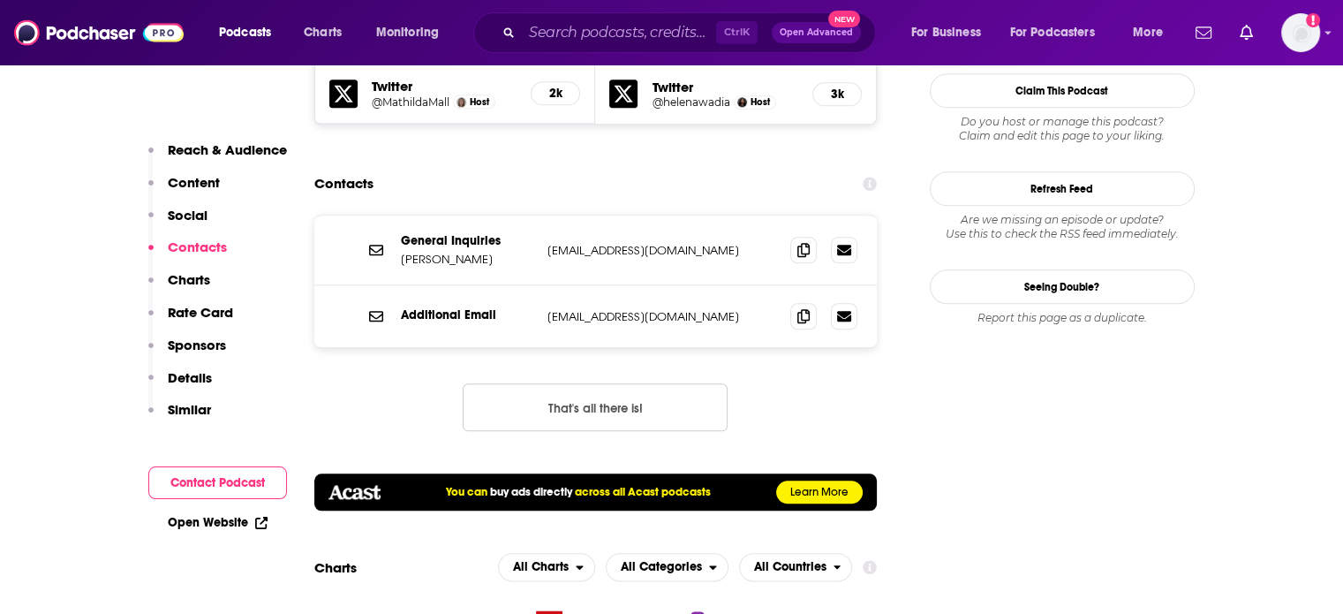
click at [629, 243] on p "[EMAIL_ADDRESS][DOMAIN_NAME]" at bounding box center [662, 250] width 230 height 15
copy div "[EMAIL_ADDRESS][DOMAIN_NAME] [EMAIL_ADDRESS][DOMAIN_NAME]"
click at [439, 252] on p "[PERSON_NAME]" at bounding box center [467, 259] width 132 height 15
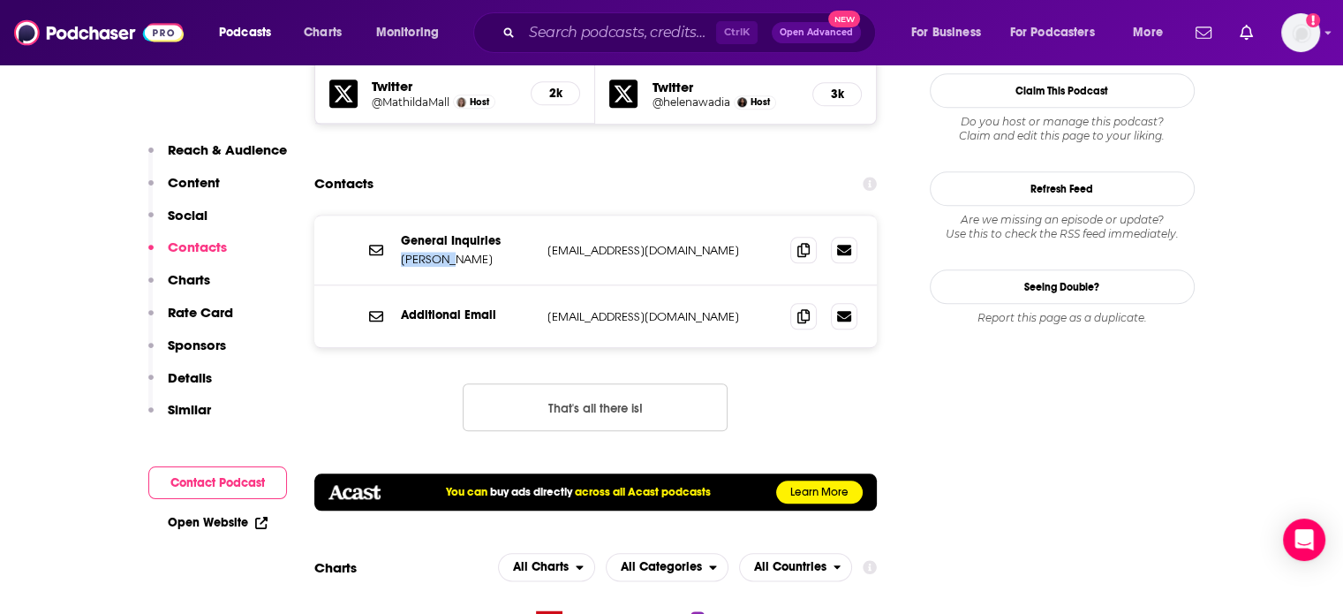
click at [439, 252] on p "[PERSON_NAME]" at bounding box center [467, 259] width 132 height 15
copy p "[PERSON_NAME]"
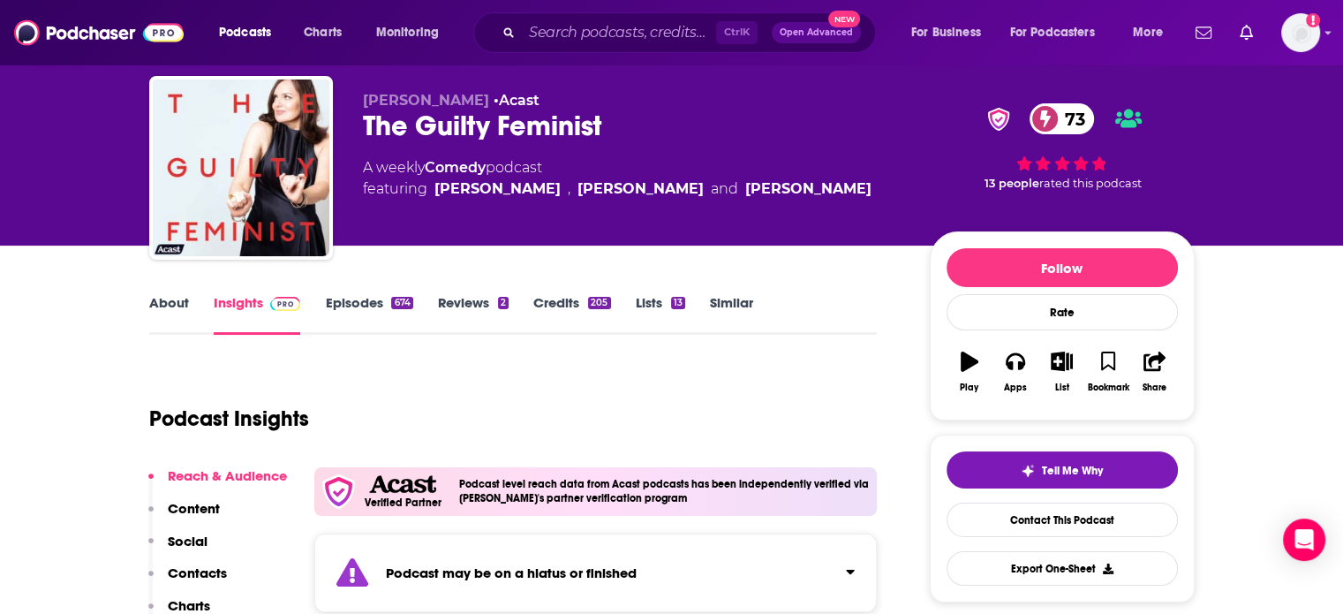
scroll to position [0, 0]
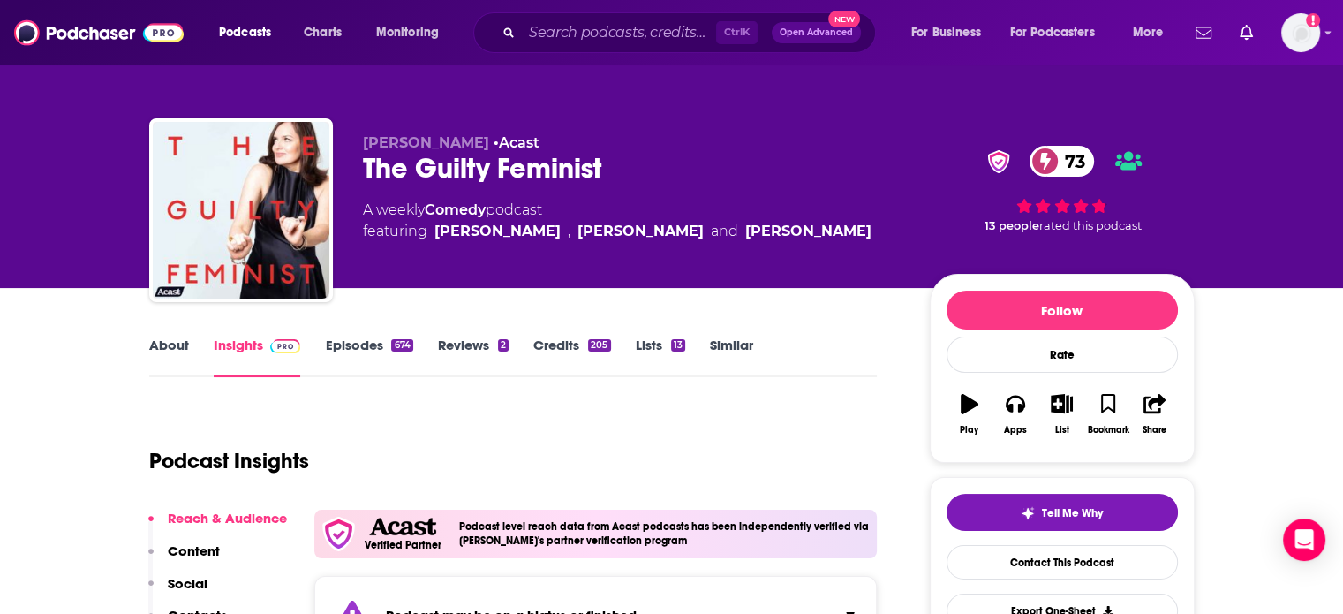
click at [502, 174] on div "The Guilty Feminist 73" at bounding box center [632, 168] width 539 height 34
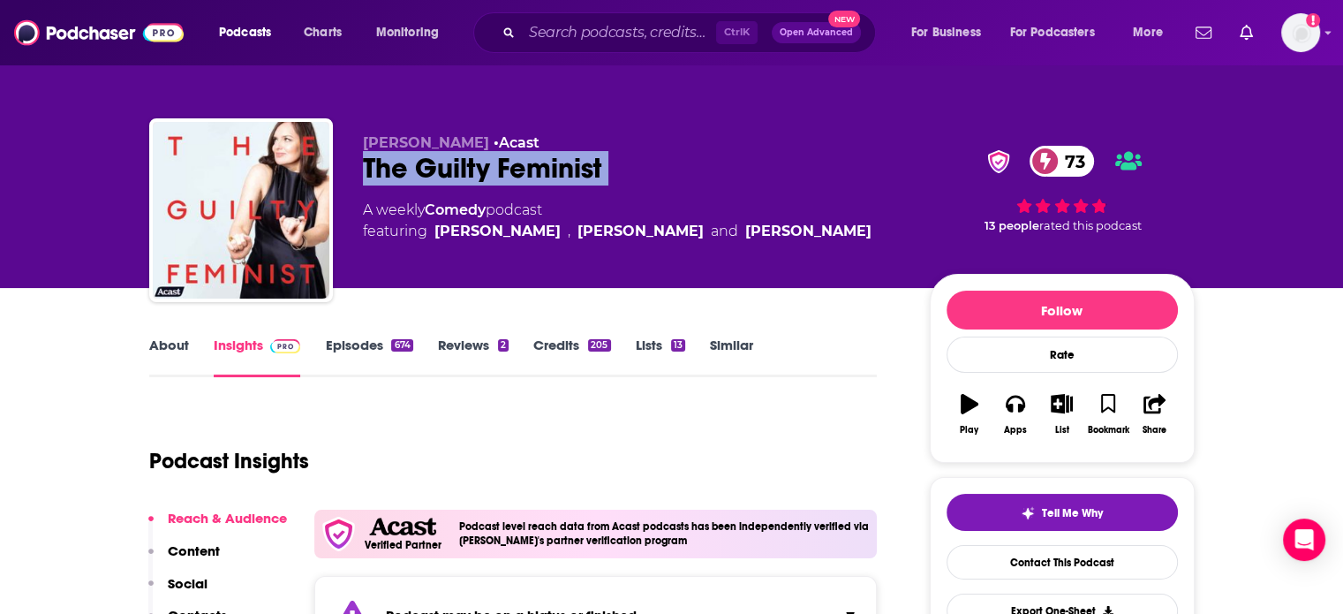
click at [502, 174] on div "The Guilty Feminist 73" at bounding box center [632, 168] width 539 height 34
copy div "The Guilty Feminist 73"
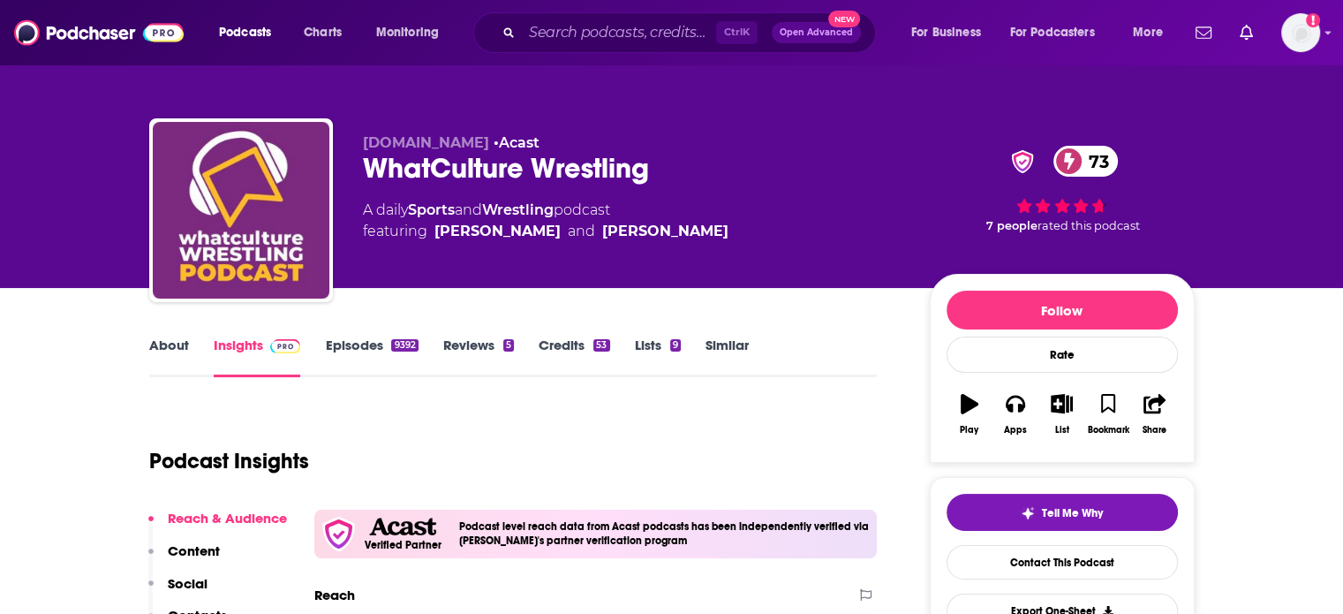
drag, startPoint x: 879, startPoint y: 0, endPoint x: 730, endPoint y: 414, distance: 440.2
click at [730, 414] on div "Podcast Insights" at bounding box center [506, 450] width 714 height 90
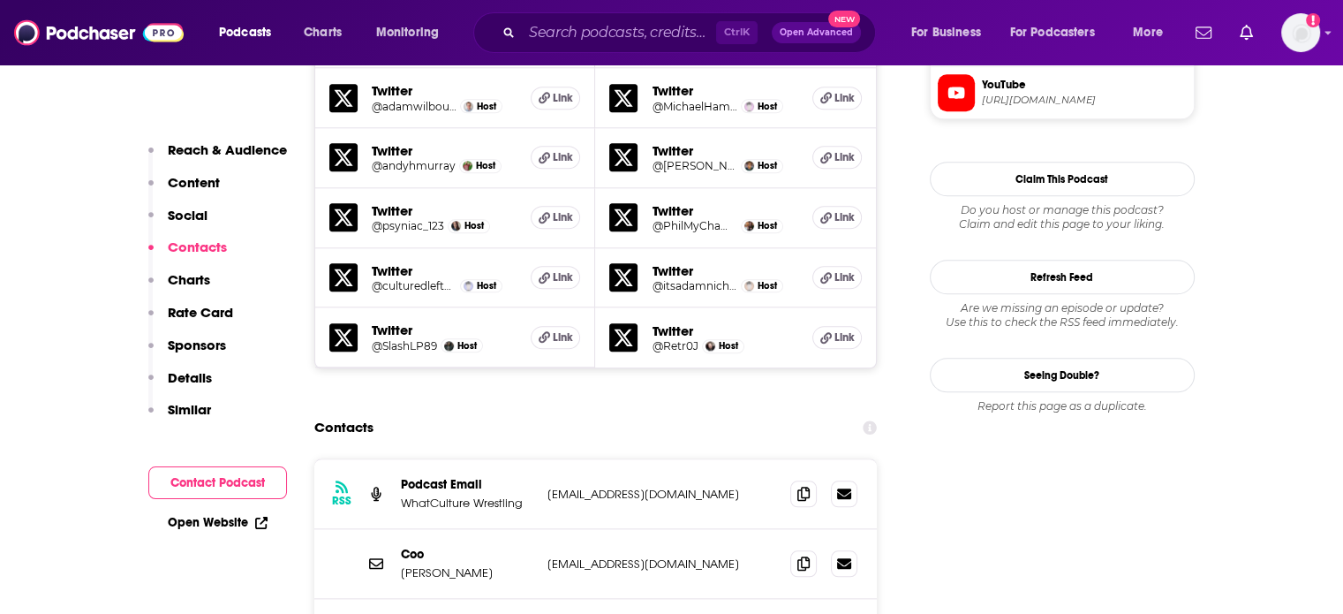
scroll to position [2119, 0]
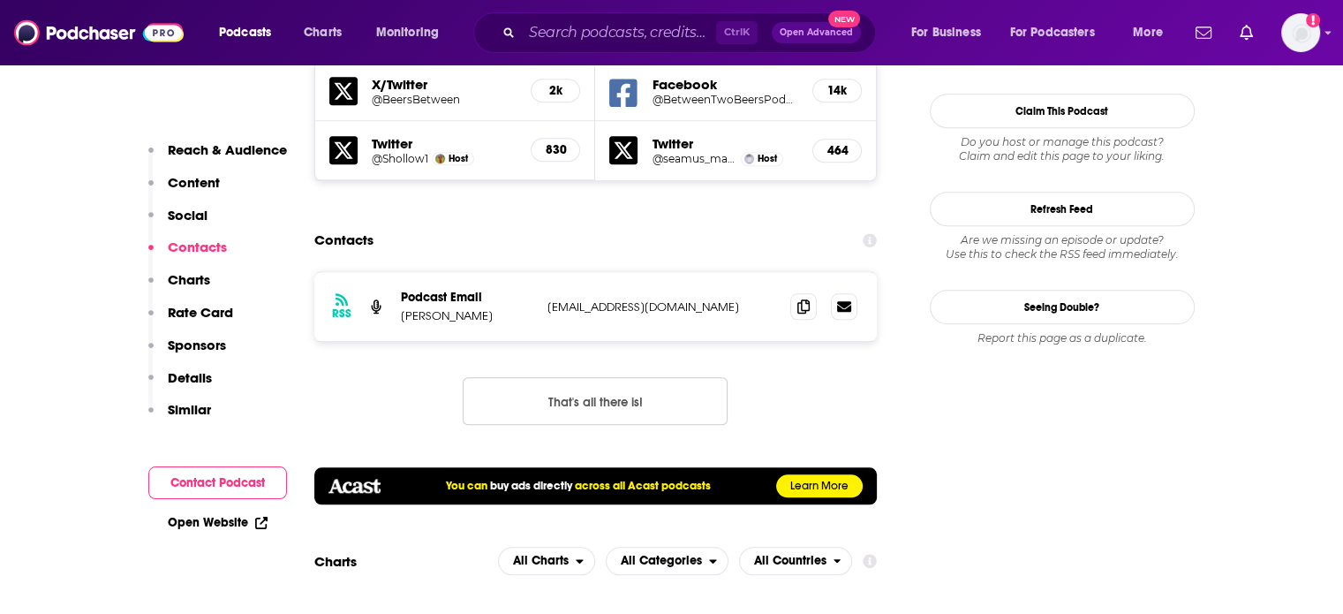
scroll to position [1678, 0]
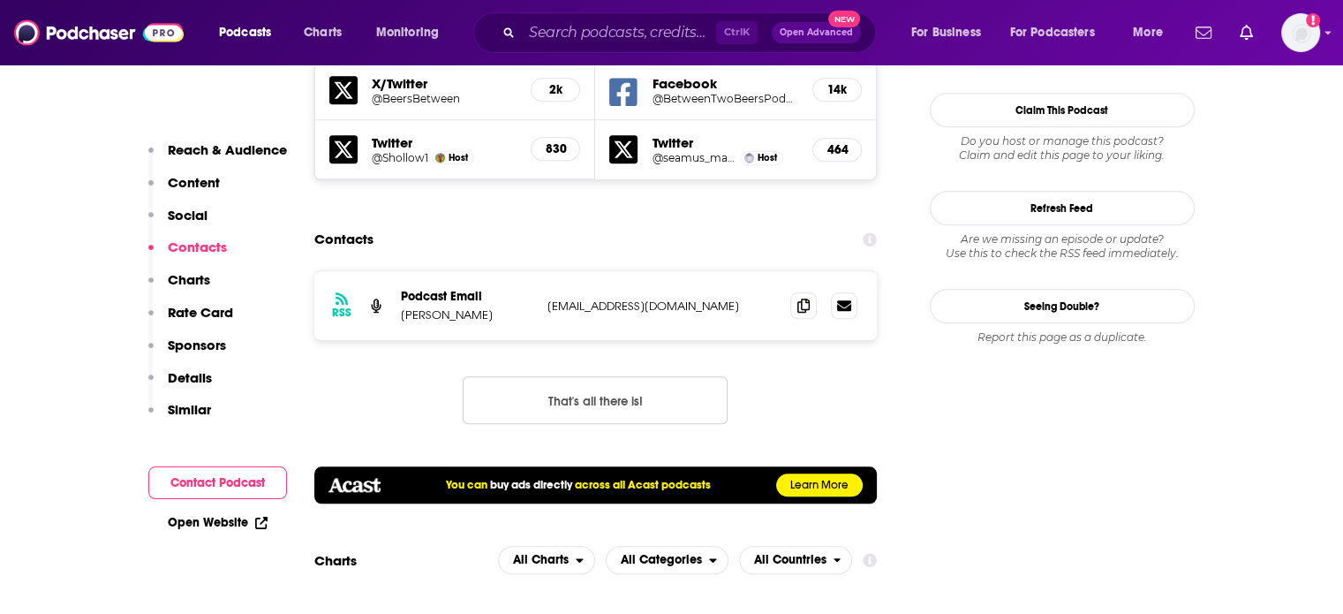
click at [627, 298] on p "betweentwobeerspodcastnz@gmail.com" at bounding box center [662, 305] width 230 height 15
copy div "betweentwobeerspodcastnz@gmail.com betweentwobeerspodcastnz@gmail.com"
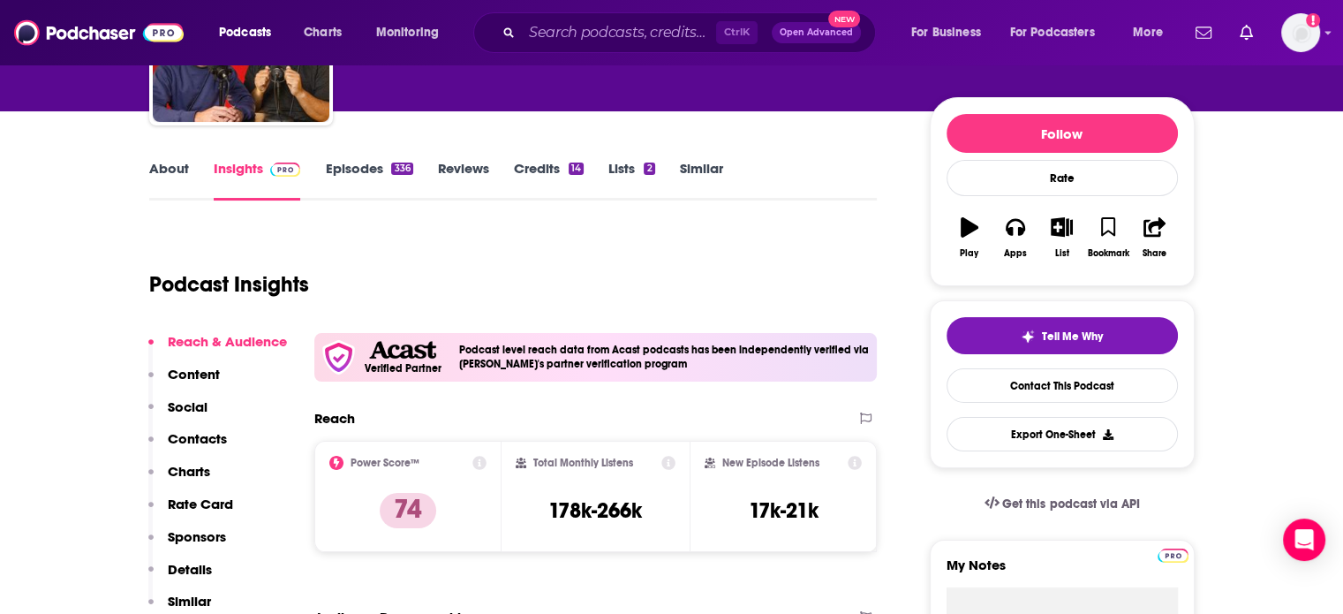
scroll to position [0, 0]
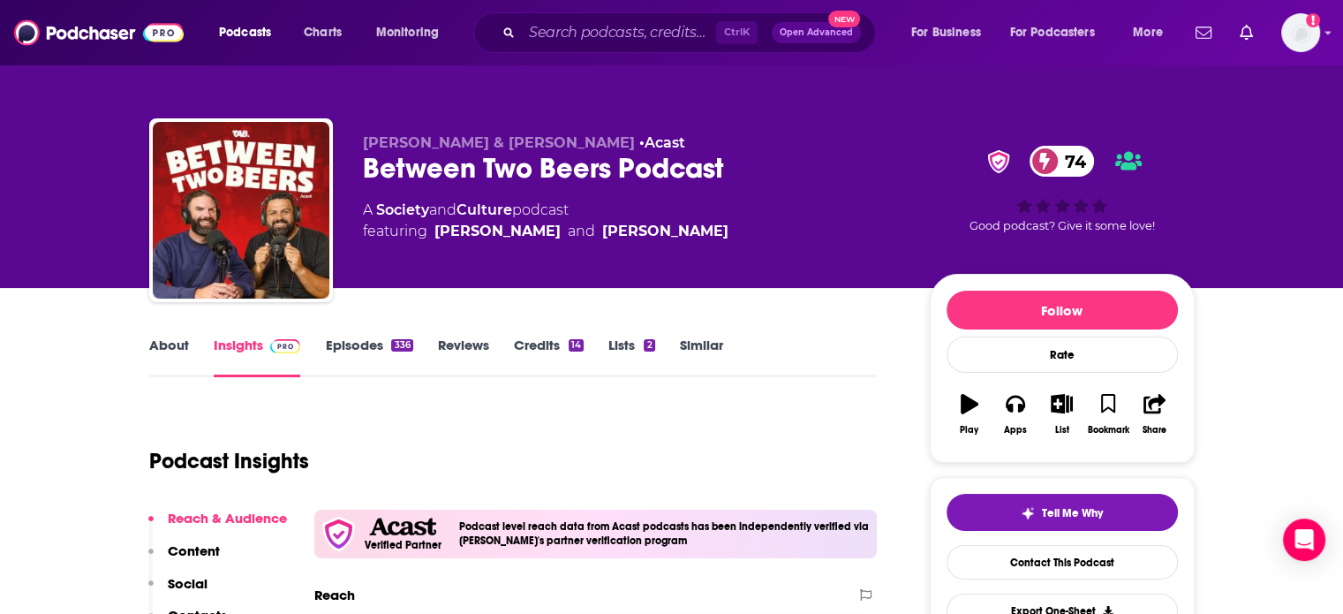
click at [473, 173] on div "Between Two Beers Podcast 74" at bounding box center [632, 168] width 539 height 34
click at [473, 174] on div "Between Two Beers Podcast 74" at bounding box center [632, 168] width 539 height 34
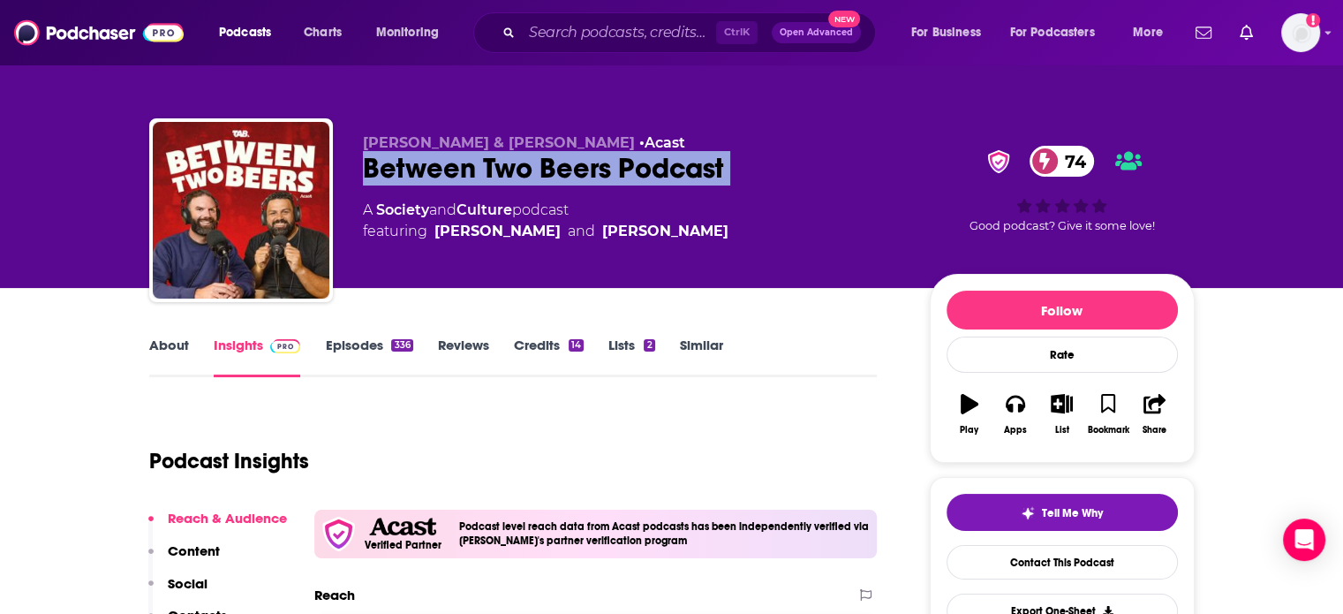
click at [473, 174] on div "Between Two Beers Podcast 74" at bounding box center [632, 168] width 539 height 34
copy div "Between Two Beers Podcast 74"
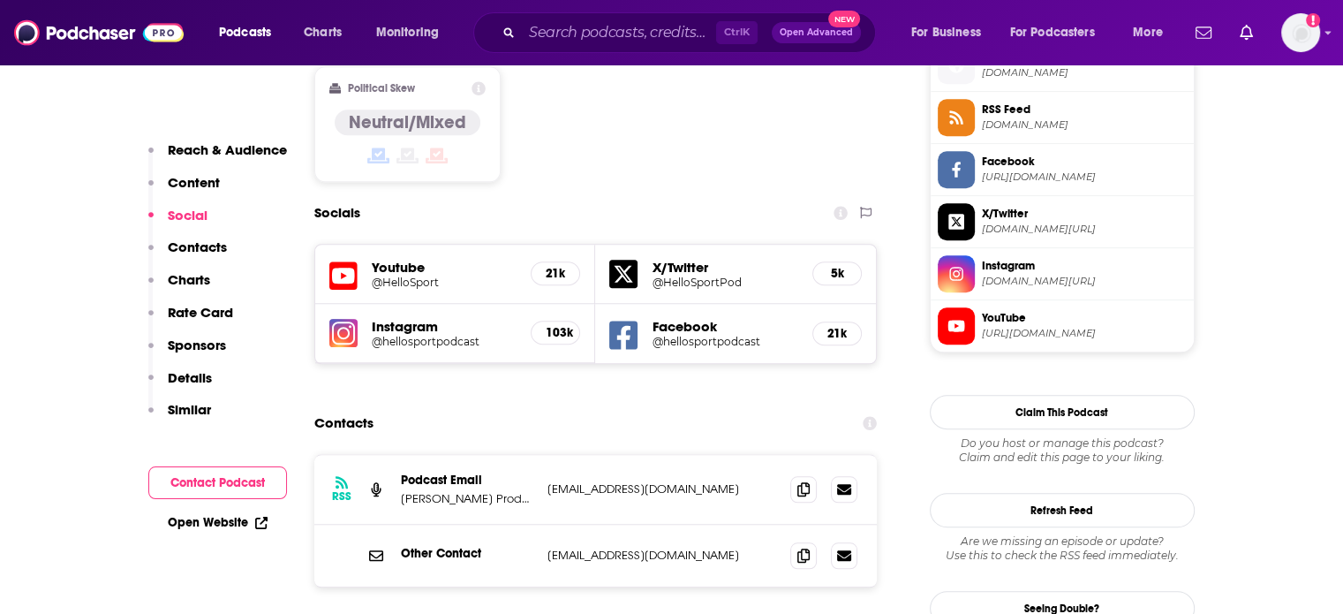
scroll to position [1501, 0]
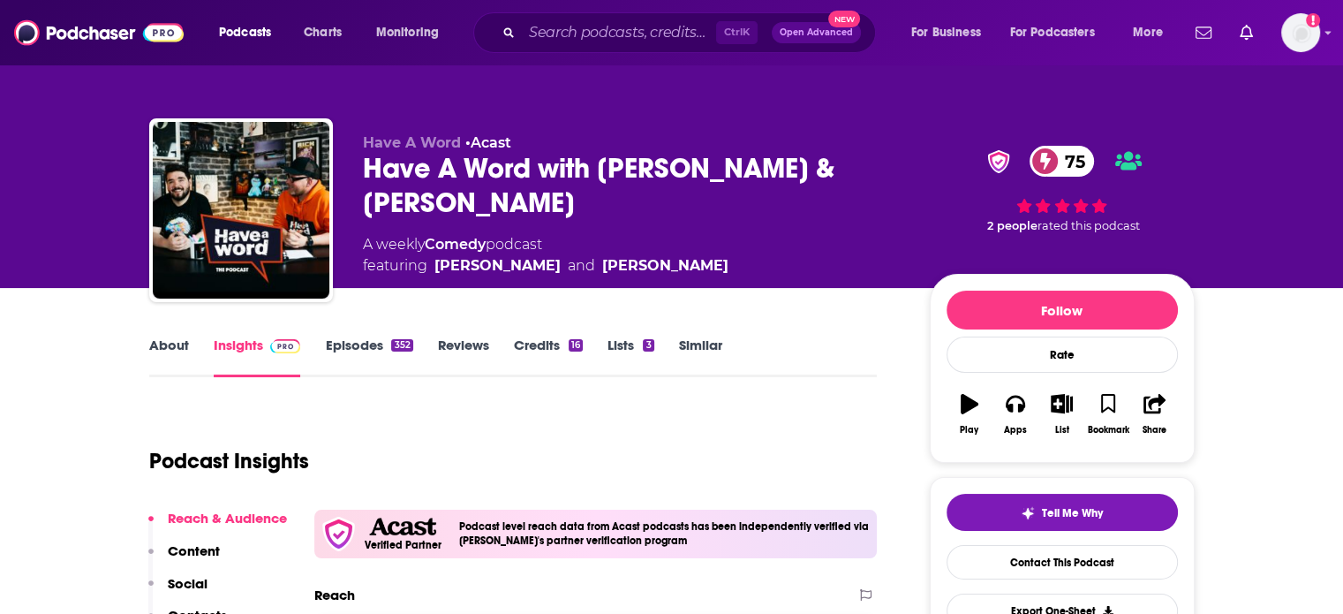
click at [417, 159] on div "Have A Word with [PERSON_NAME] & [PERSON_NAME] 75" at bounding box center [632, 185] width 539 height 69
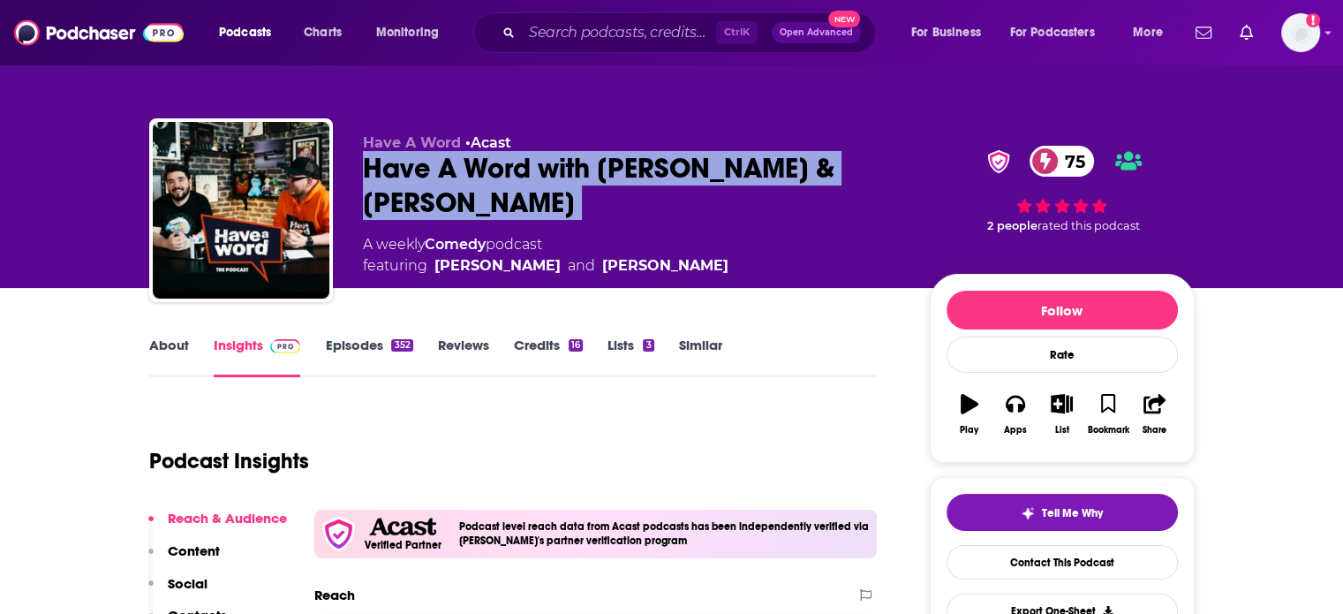
click at [417, 159] on div "Have A Word with [PERSON_NAME] & [PERSON_NAME] 75" at bounding box center [632, 185] width 539 height 69
click at [388, 162] on div "Have A Word with [PERSON_NAME] & [PERSON_NAME] 75" at bounding box center [632, 185] width 539 height 69
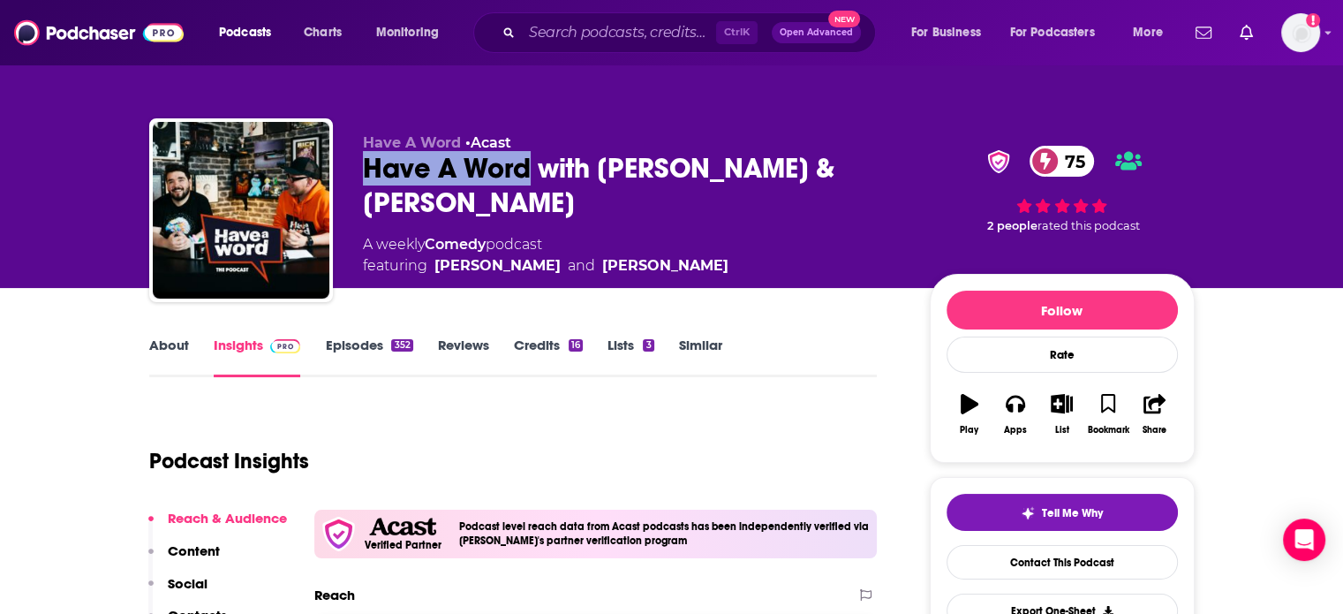
drag, startPoint x: 388, startPoint y: 162, endPoint x: 511, endPoint y: 166, distance: 123.7
click at [511, 166] on div "Have A Word with [PERSON_NAME] & [PERSON_NAME] 75" at bounding box center [632, 185] width 539 height 69
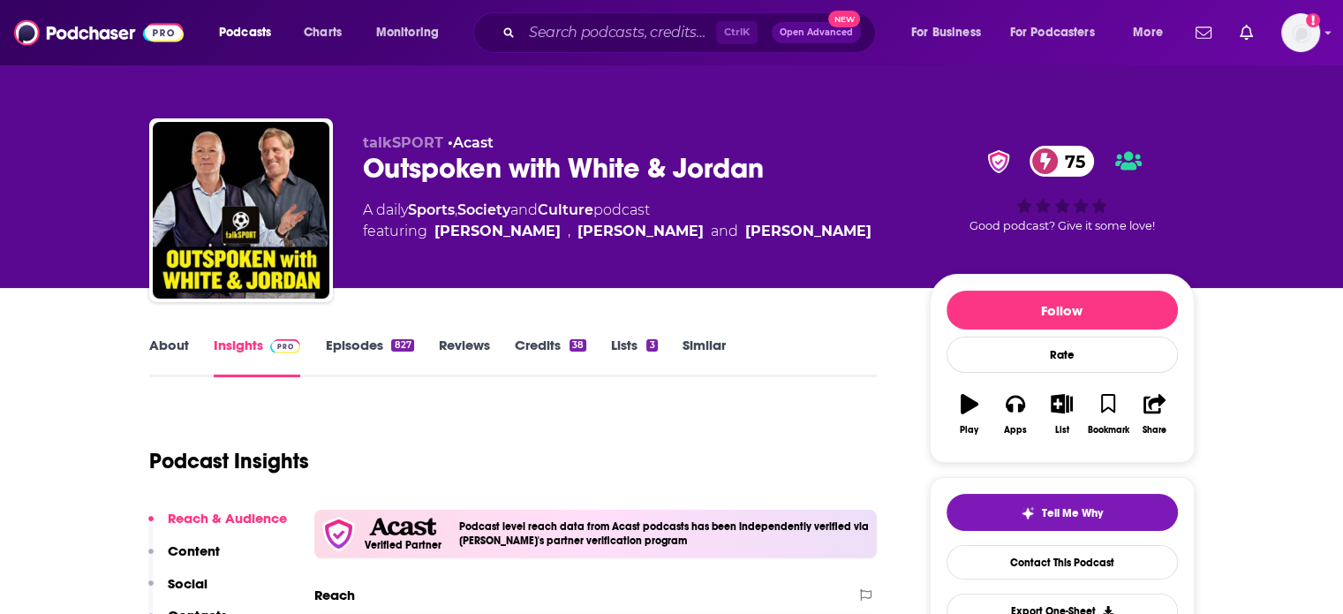
click at [175, 342] on link "About" at bounding box center [169, 356] width 40 height 41
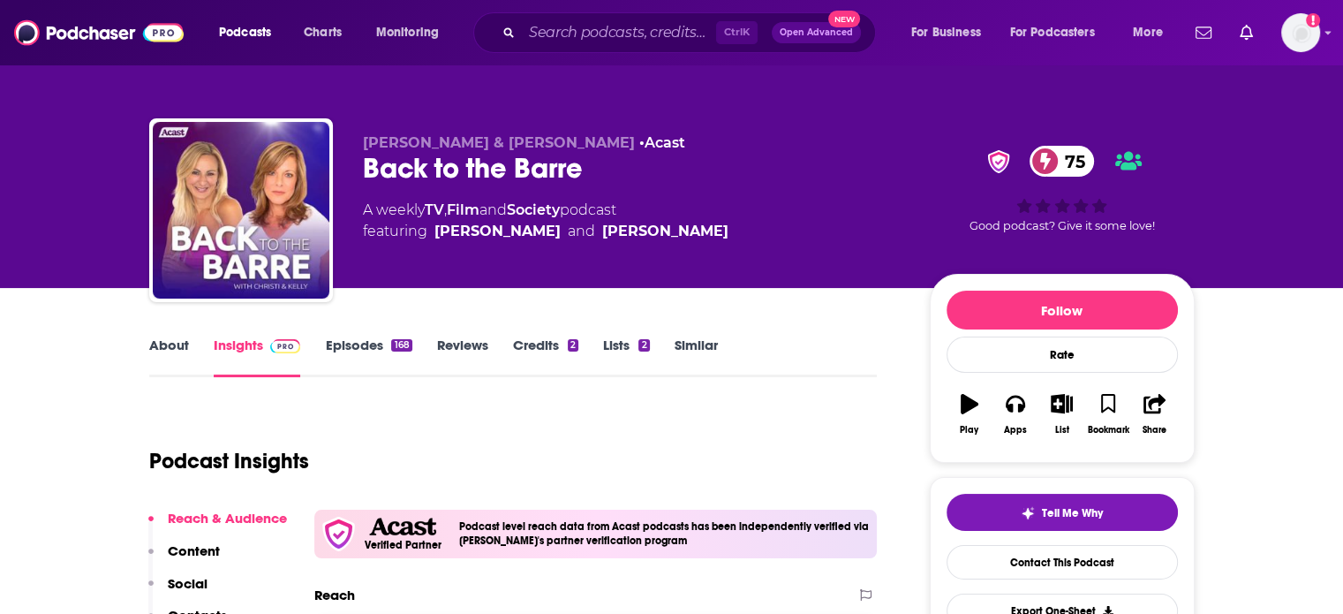
click at [438, 180] on div "Back to the Barre 75" at bounding box center [632, 168] width 539 height 34
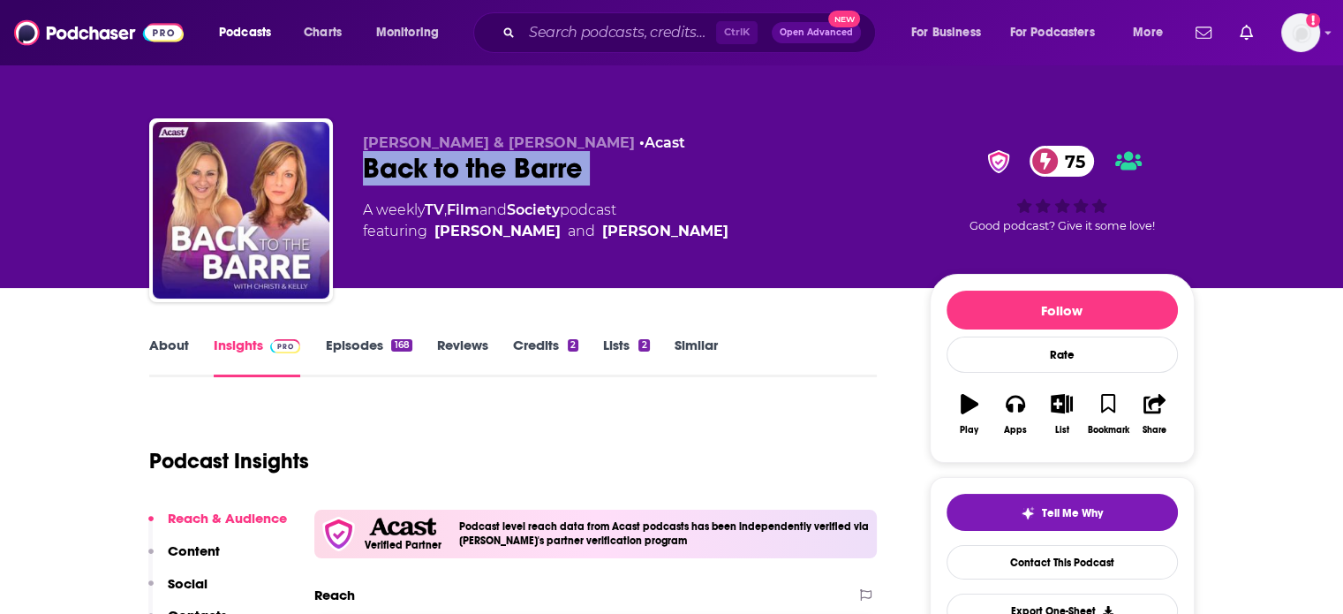
click at [438, 180] on div "Back to the Barre 75" at bounding box center [632, 168] width 539 height 34
copy div "Back to the Barre 75"
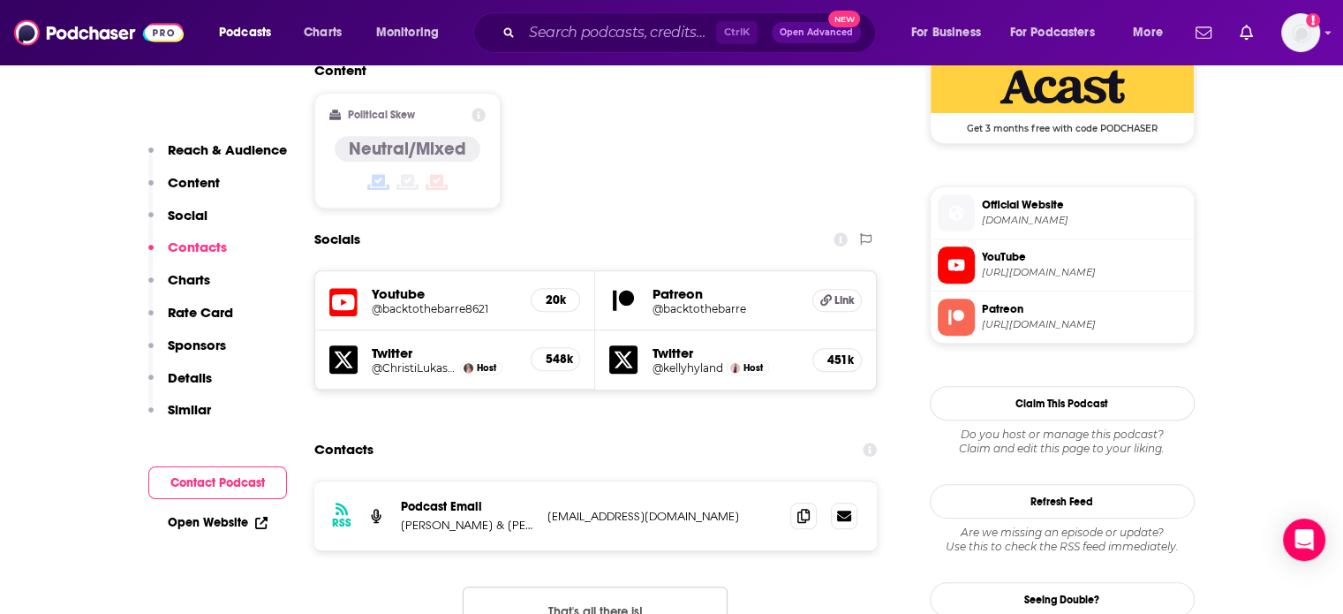
scroll to position [1589, 0]
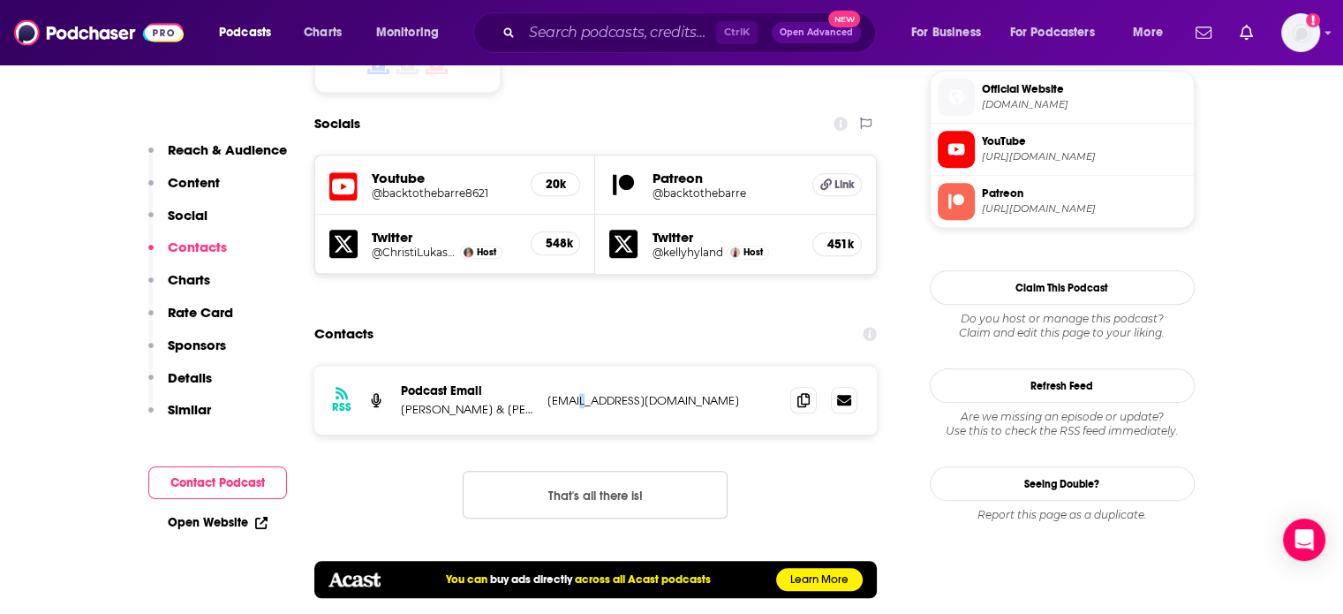
click at [571, 393] on p "[EMAIL_ADDRESS][DOMAIN_NAME]" at bounding box center [662, 400] width 230 height 15
click at [426, 402] on p "[PERSON_NAME] & [PERSON_NAME]" at bounding box center [467, 409] width 132 height 15
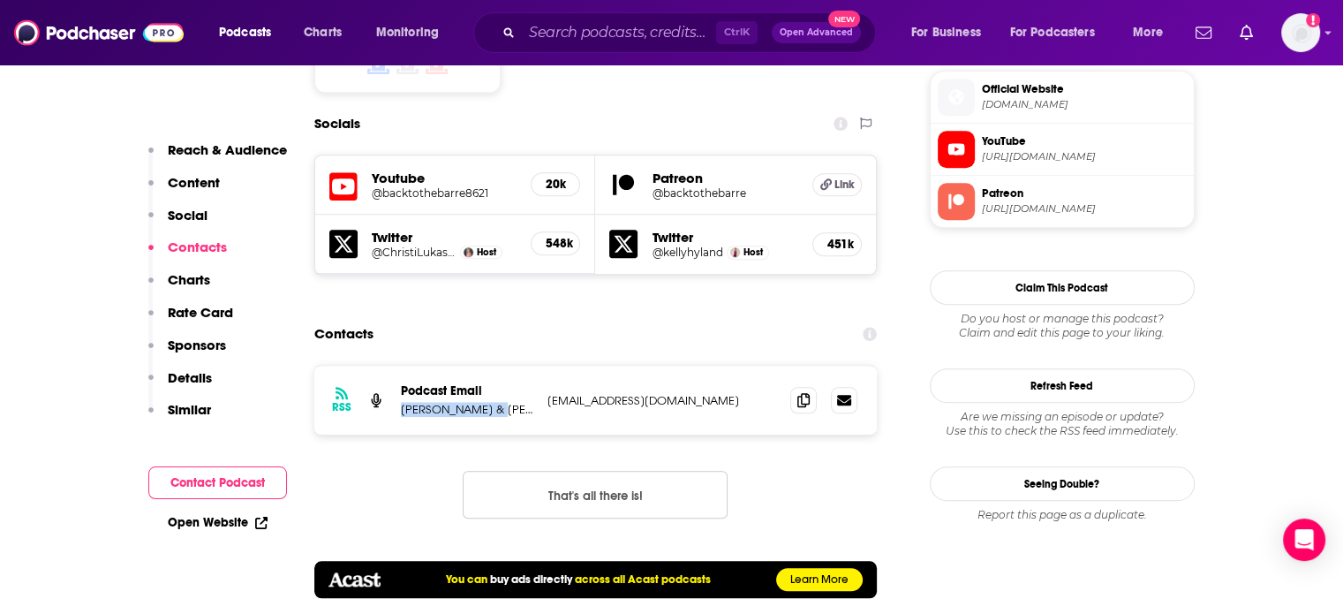
drag, startPoint x: 426, startPoint y: 319, endPoint x: 439, endPoint y: 324, distance: 13.4
click at [439, 402] on p "[PERSON_NAME] & [PERSON_NAME]" at bounding box center [467, 409] width 132 height 15
copy p "[PERSON_NAME]"
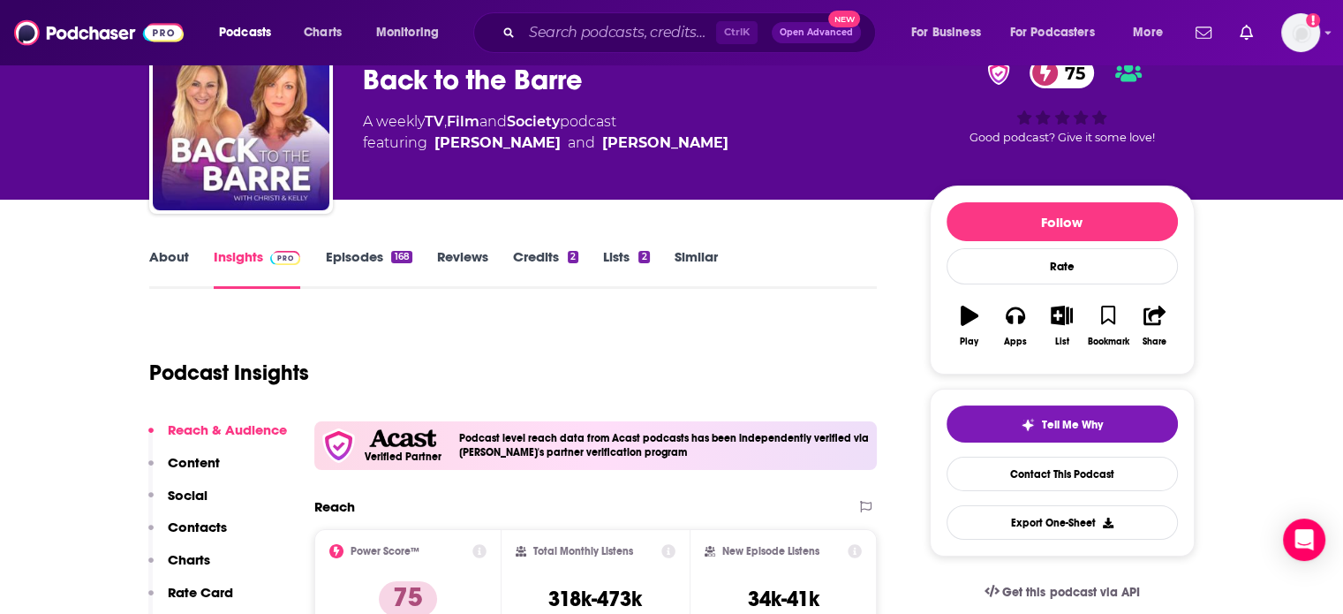
scroll to position [0, 0]
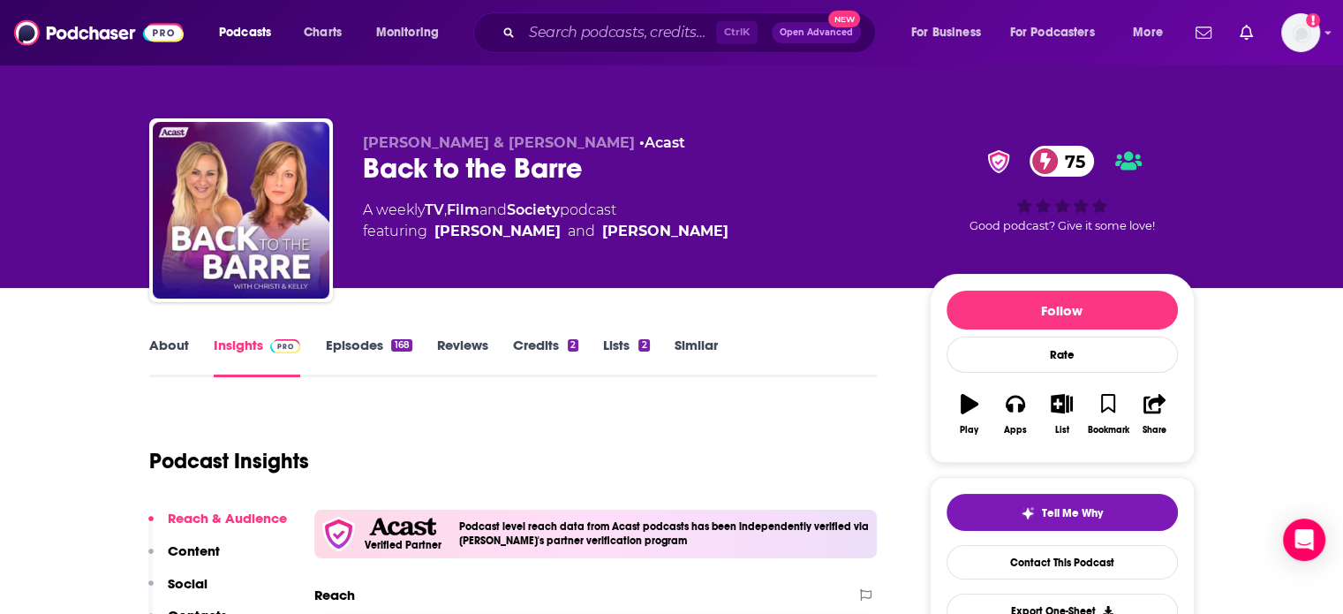
click at [458, 173] on div "Back to the Barre 75" at bounding box center [632, 168] width 539 height 34
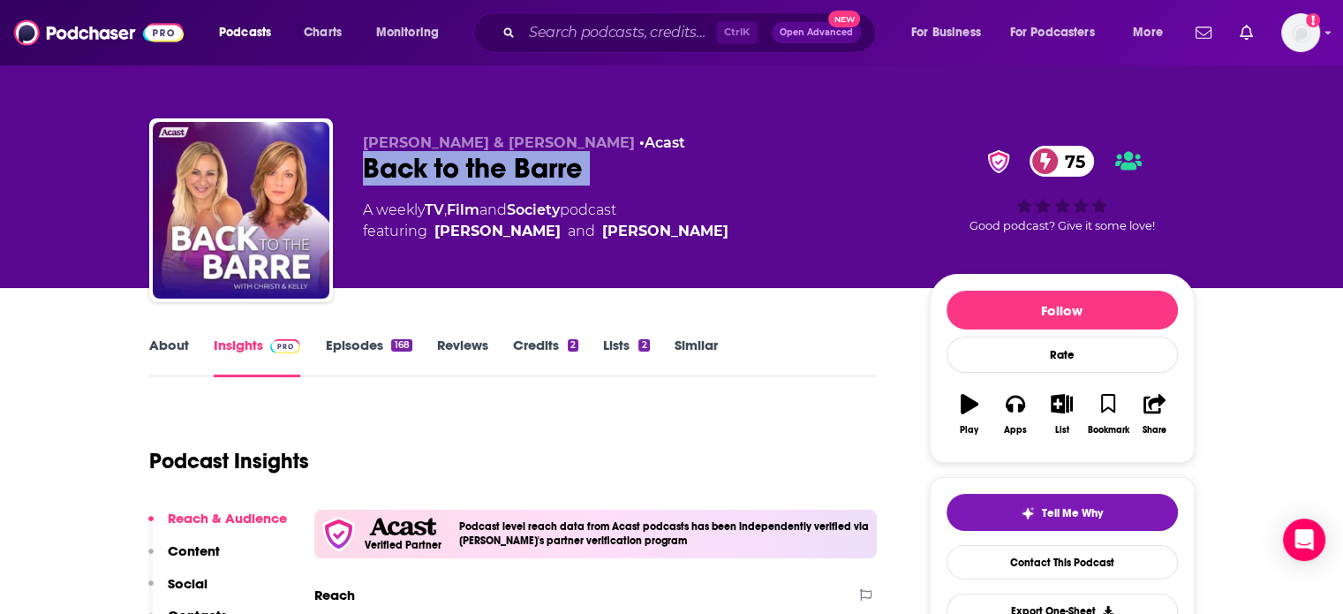
click at [458, 173] on div "Back to the Barre 75" at bounding box center [632, 168] width 539 height 34
copy div "Back to the Barre 75"
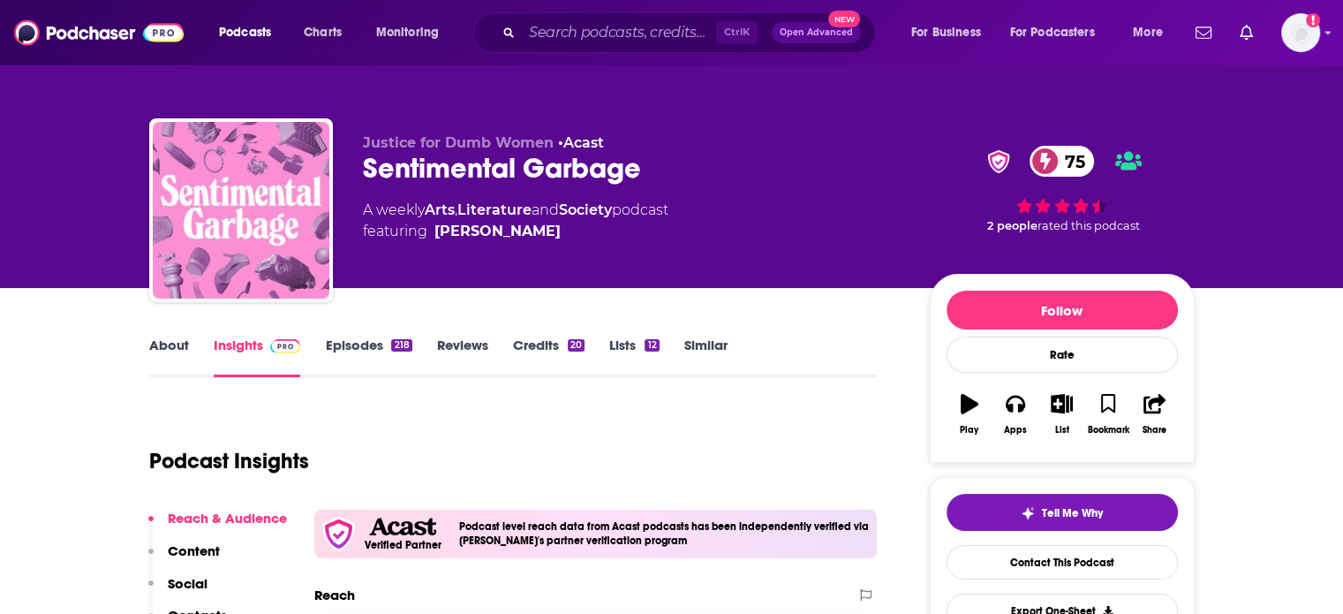
click at [421, 176] on div "Sentimental Garbage 75" at bounding box center [632, 168] width 539 height 34
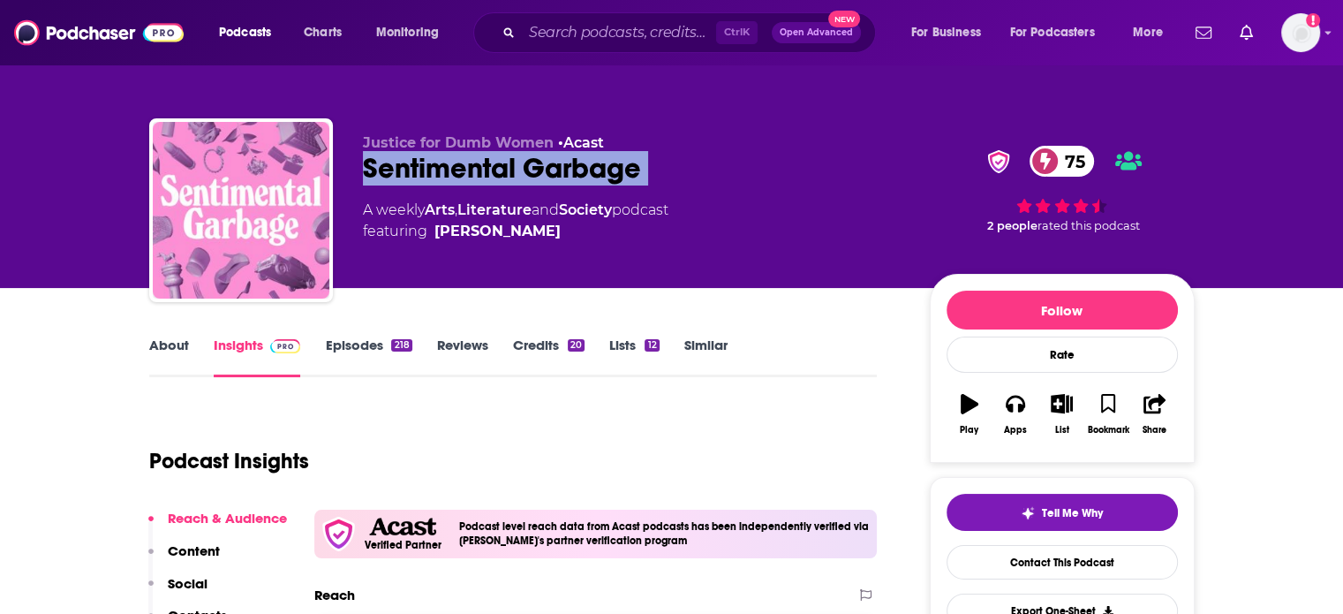
click at [421, 176] on div "Sentimental Garbage 75" at bounding box center [632, 168] width 539 height 34
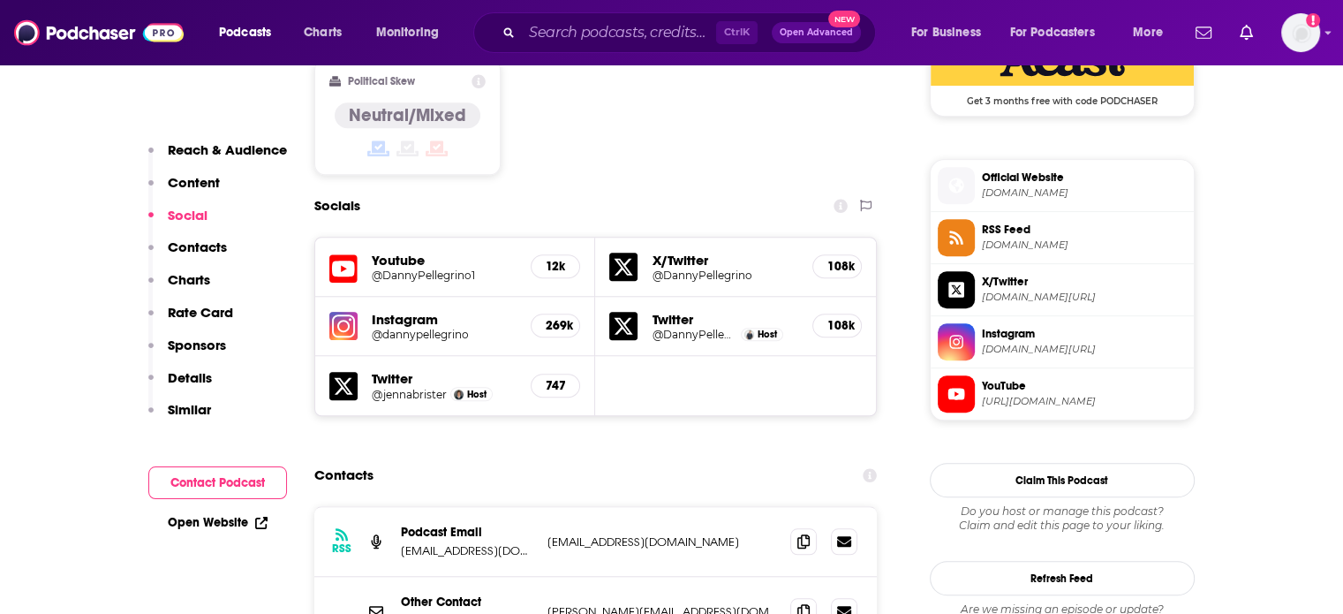
scroll to position [1854, 0]
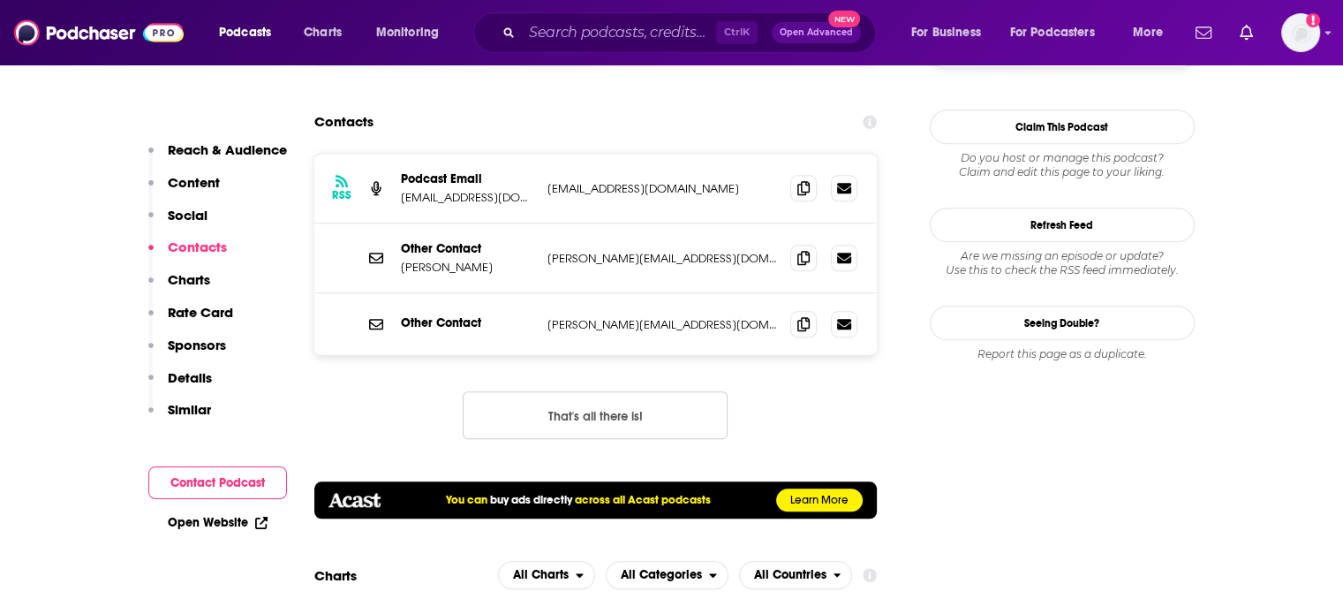
click at [643, 251] on p "[PERSON_NAME][EMAIL_ADDRESS][DOMAIN_NAME]" at bounding box center [662, 258] width 230 height 15
copy div "[PERSON_NAME][EMAIL_ADDRESS][DOMAIN_NAME] [PERSON_NAME][EMAIL_ADDRESS][DOMAIN_N…"
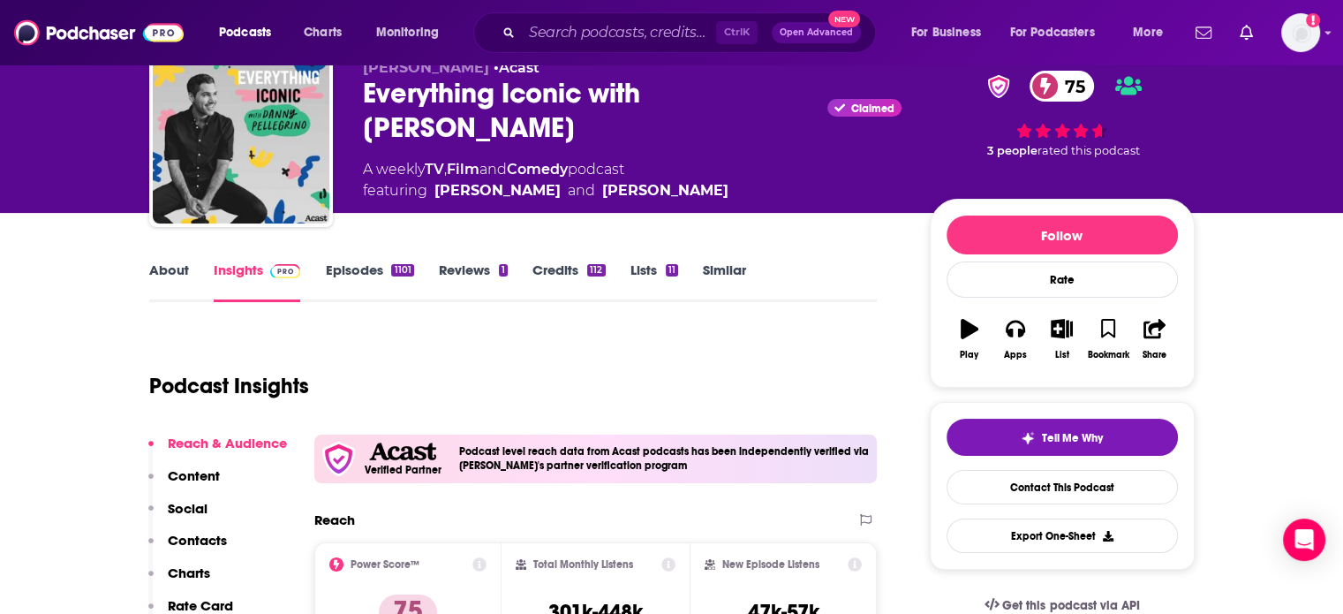
scroll to position [0, 0]
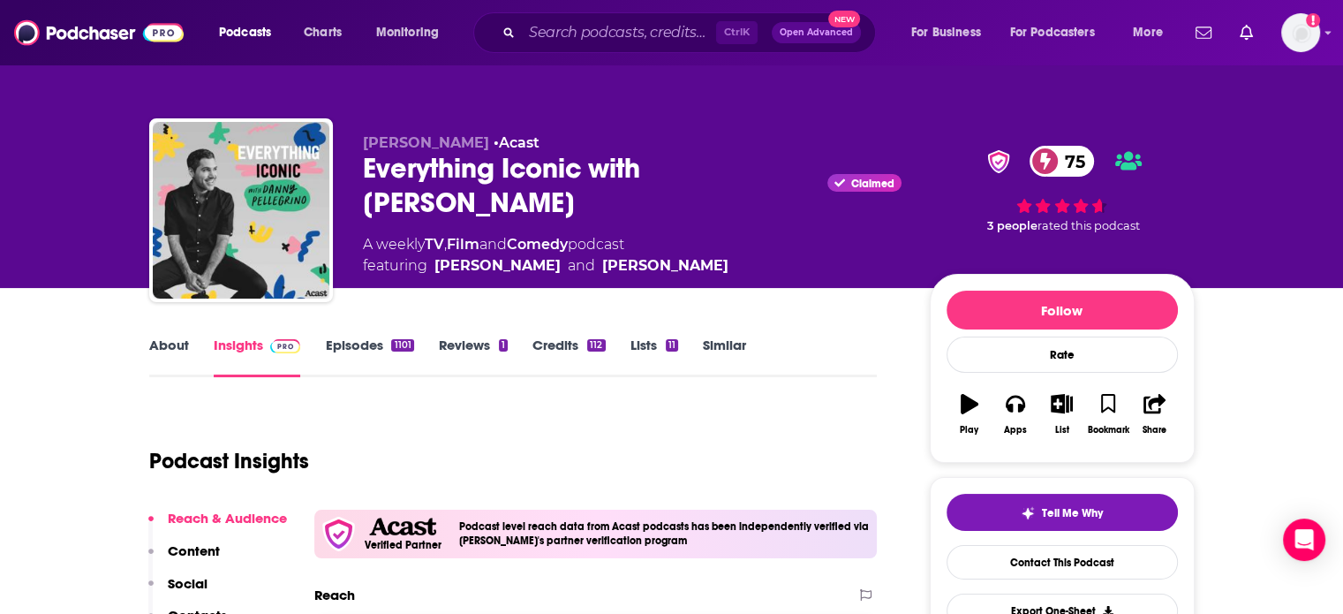
click at [479, 195] on div "Everything Iconic with [PERSON_NAME] Claimed 75" at bounding box center [632, 185] width 539 height 69
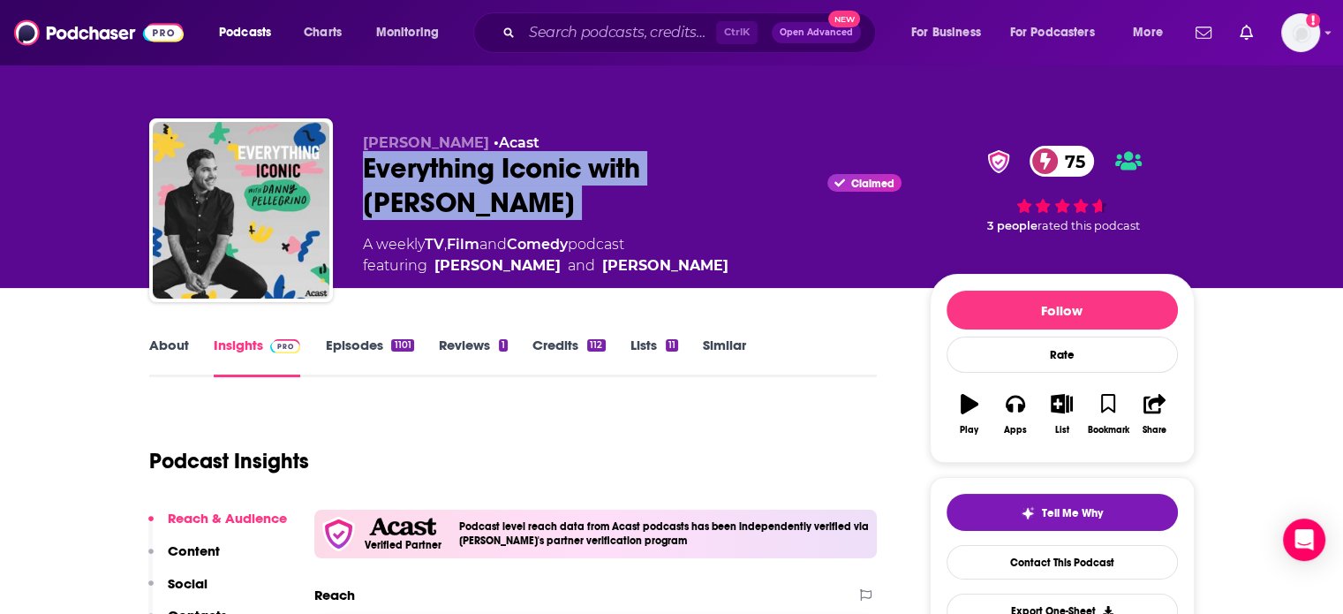
click at [479, 195] on div "Everything Iconic with [PERSON_NAME] Claimed 75" at bounding box center [632, 185] width 539 height 69
copy div "Everything Iconic with [PERSON_NAME]"
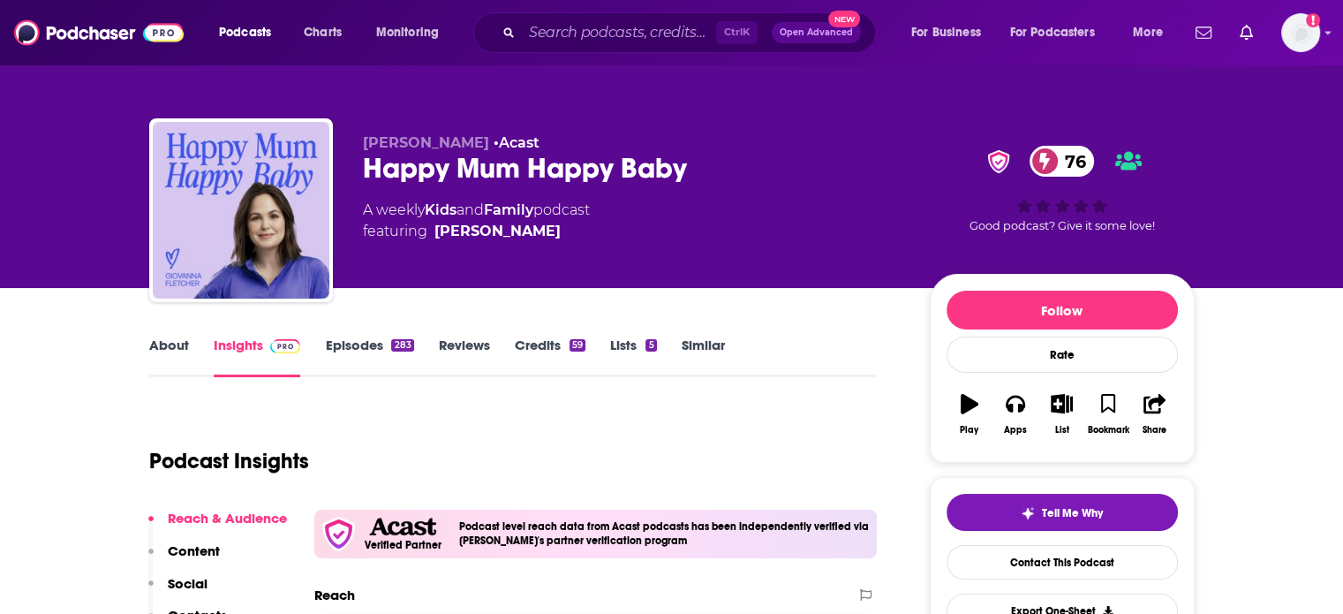
drag, startPoint x: 601, startPoint y: 235, endPoint x: 548, endPoint y: 238, distance: 53.0
click at [530, 244] on div "[PERSON_NAME] • Acast Happy Mum Happy Baby [DEMOGRAPHIC_DATA] A weekly Kids and…" at bounding box center [632, 204] width 539 height 141
click at [633, 186] on div "[PERSON_NAME] • Acast Happy Mum Happy Baby [DEMOGRAPHIC_DATA] A weekly Kids and…" at bounding box center [632, 204] width 539 height 141
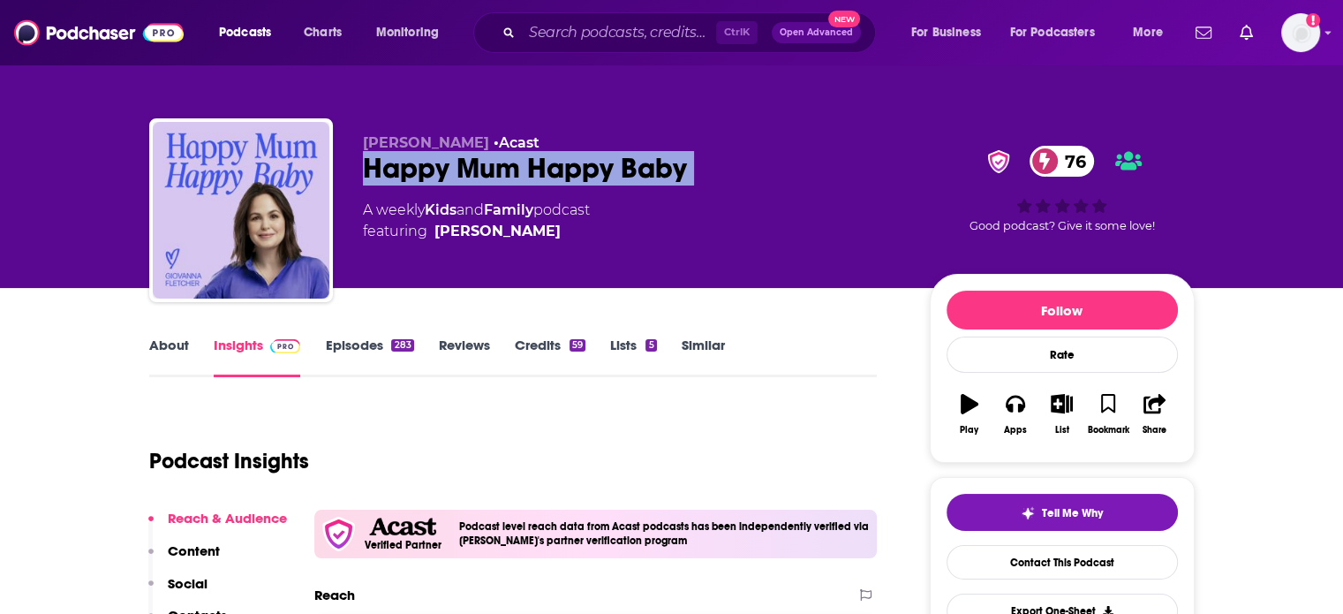
click at [633, 186] on div "[PERSON_NAME] • Acast Happy Mum Happy Baby [DEMOGRAPHIC_DATA] A weekly Kids and…" at bounding box center [632, 204] width 539 height 141
drag, startPoint x: 600, startPoint y: 253, endPoint x: 433, endPoint y: 251, distance: 167.8
click at [433, 251] on div "[PERSON_NAME] • Acast Happy Mum Happy Baby [DEMOGRAPHIC_DATA] A weekly Kids and…" at bounding box center [632, 204] width 539 height 141
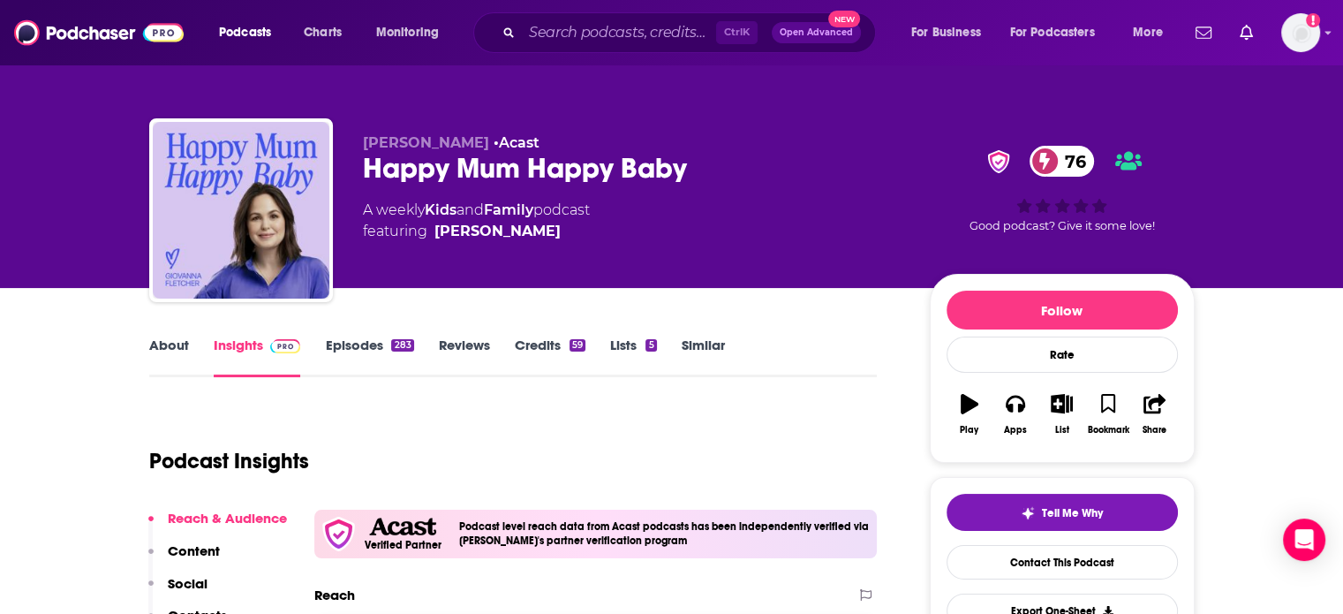
click at [638, 163] on div "Happy Mum Happy Baby [DEMOGRAPHIC_DATA]" at bounding box center [632, 168] width 539 height 34
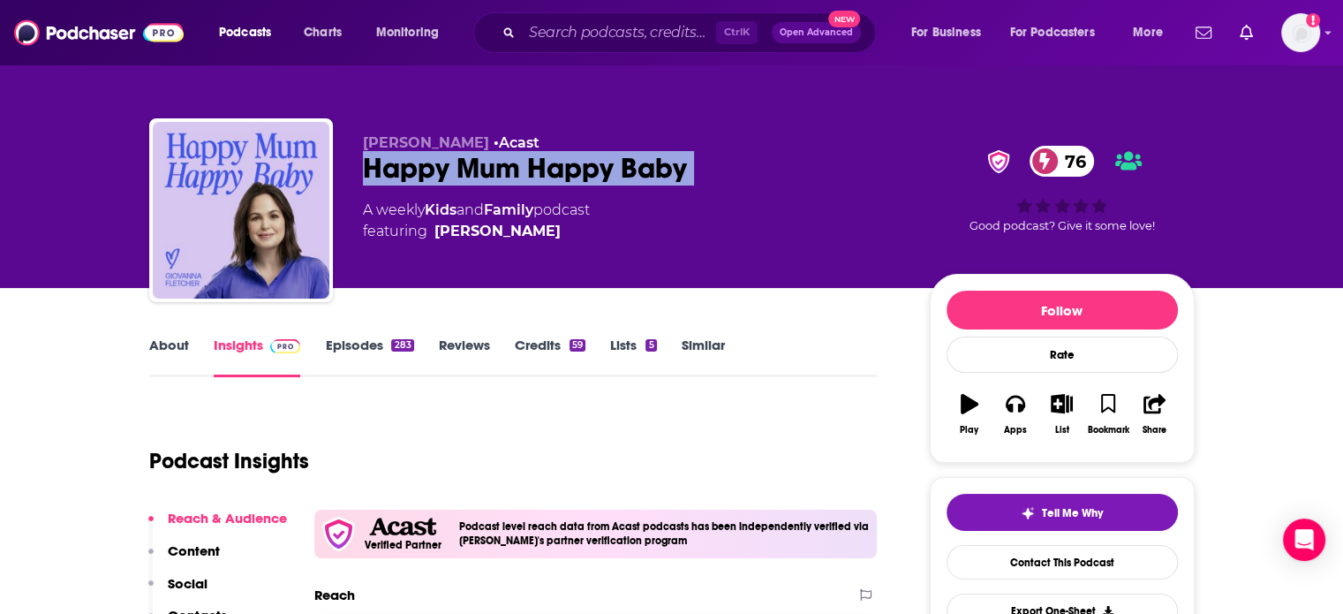
click at [638, 163] on div "Happy Mum Happy Baby [DEMOGRAPHIC_DATA]" at bounding box center [632, 168] width 539 height 34
copy div "Happy Mum Happy Baby [DEMOGRAPHIC_DATA]"
drag, startPoint x: 615, startPoint y: 265, endPoint x: 433, endPoint y: 265, distance: 181.9
click at [433, 265] on div "[PERSON_NAME] • Acast Happy Mum Happy Baby [DEMOGRAPHIC_DATA] A weekly Kids and…" at bounding box center [632, 204] width 539 height 141
copy link "[PERSON_NAME]"
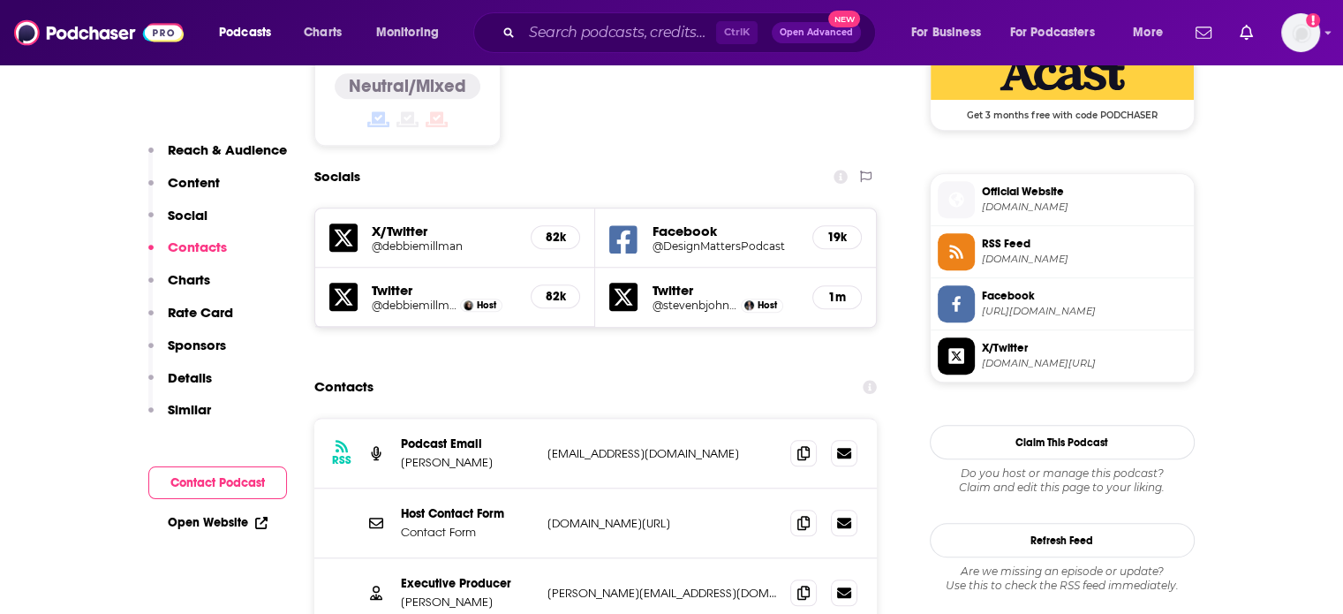
scroll to position [1678, 0]
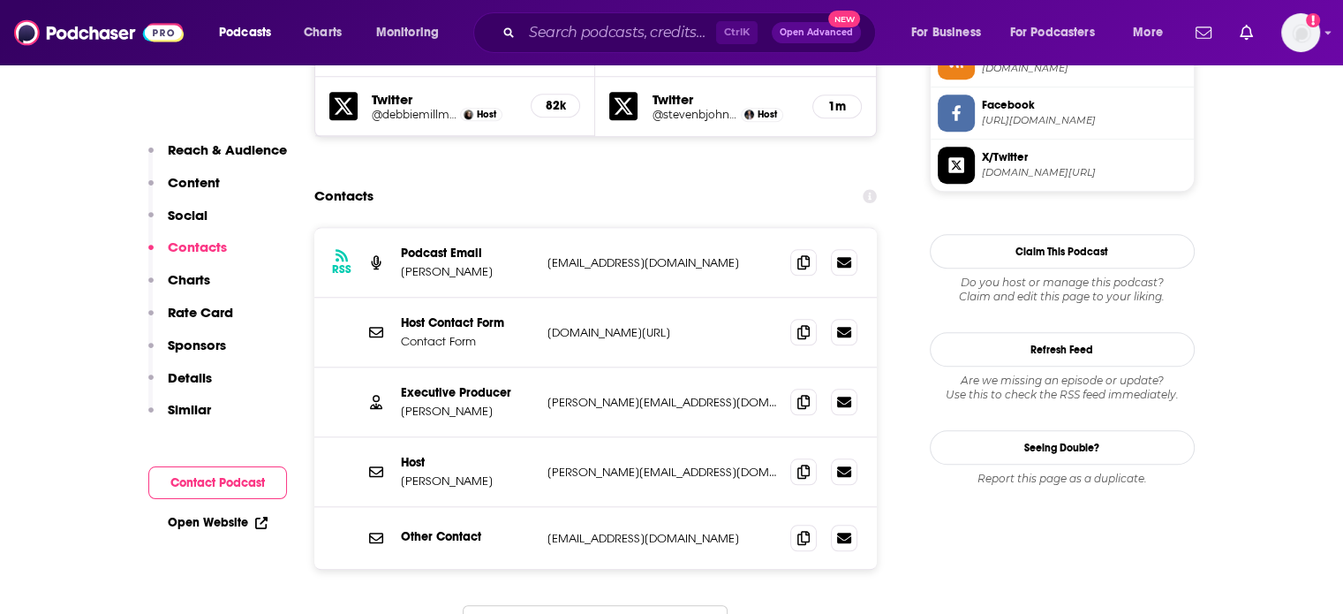
click at [628, 464] on p "[PERSON_NAME][EMAIL_ADDRESS][DOMAIN_NAME]" at bounding box center [662, 471] width 230 height 15
copy div "[PERSON_NAME][EMAIL_ADDRESS][DOMAIN_NAME] [PERSON_NAME][EMAIL_ADDRESS][DOMAIN_N…"
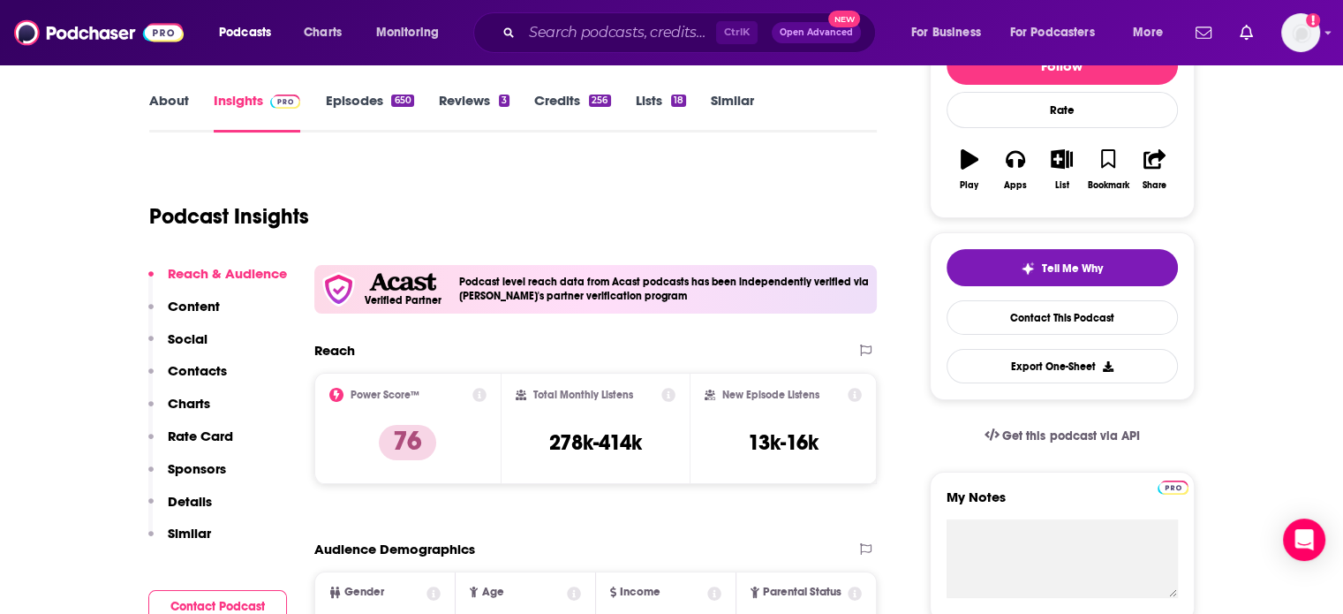
scroll to position [0, 0]
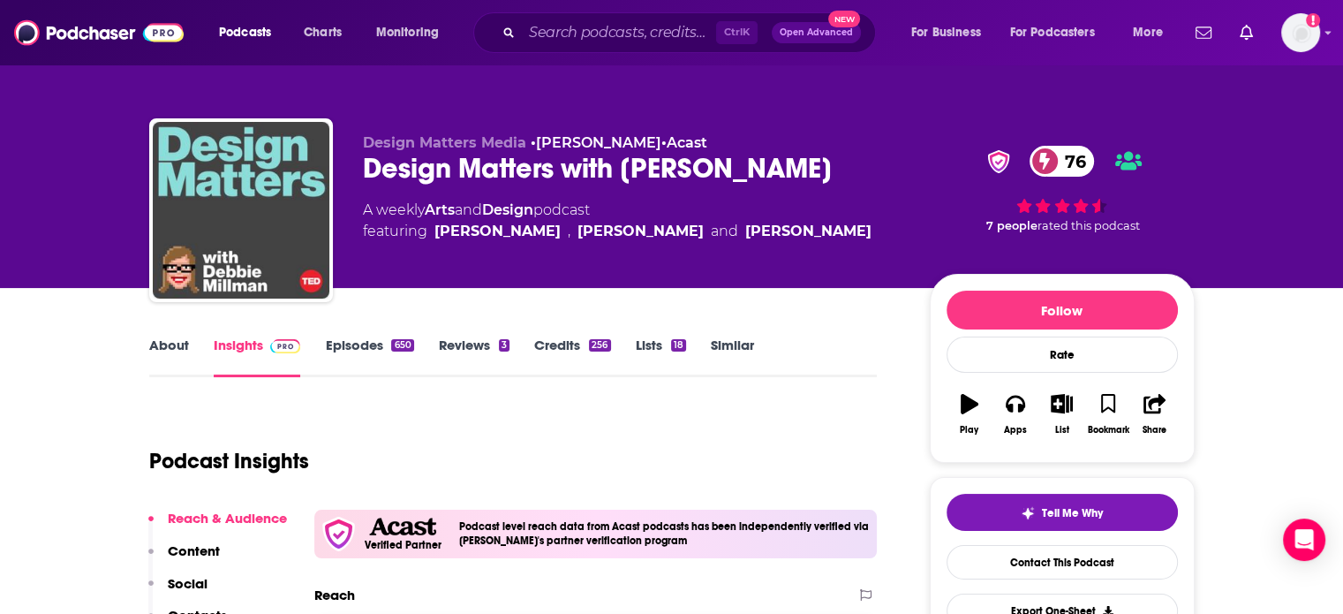
click at [355, 349] on link "Episodes 650" at bounding box center [369, 356] width 88 height 41
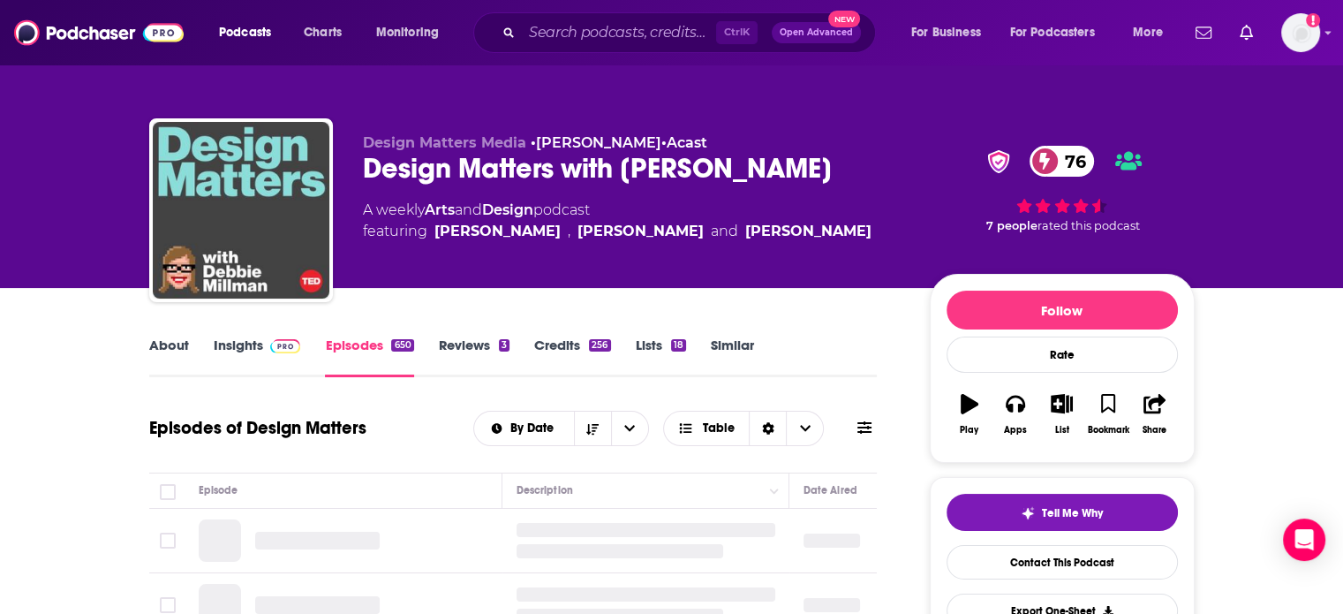
click at [252, 339] on link "Insights" at bounding box center [257, 356] width 87 height 41
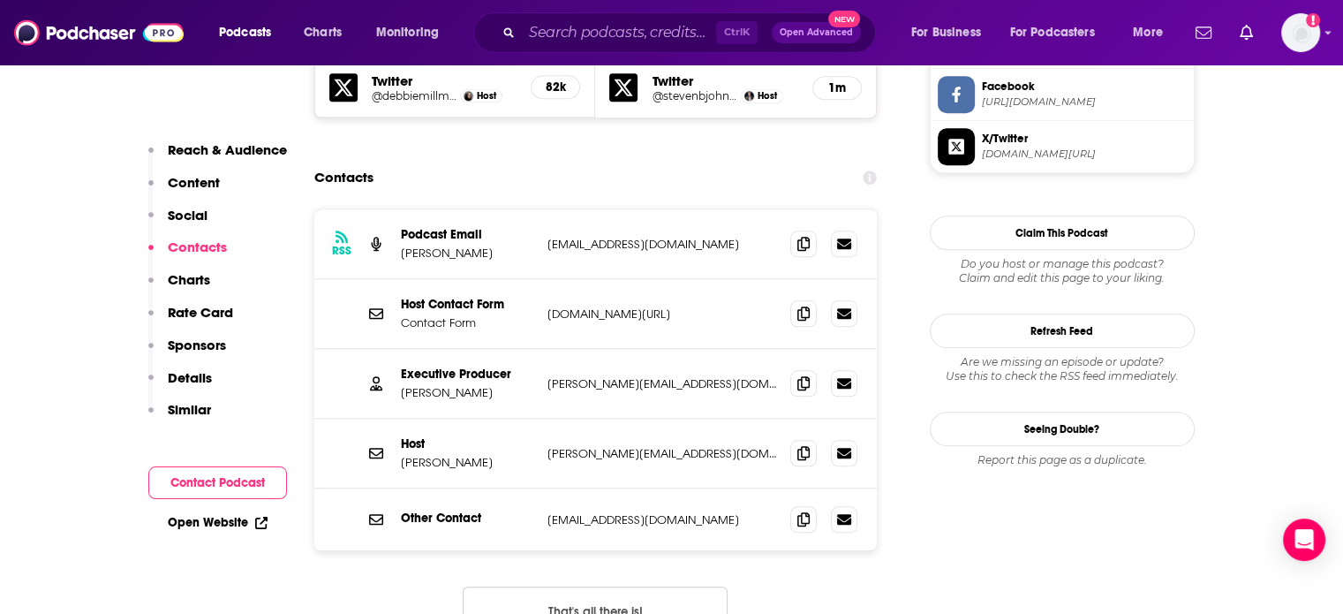
scroll to position [1678, 0]
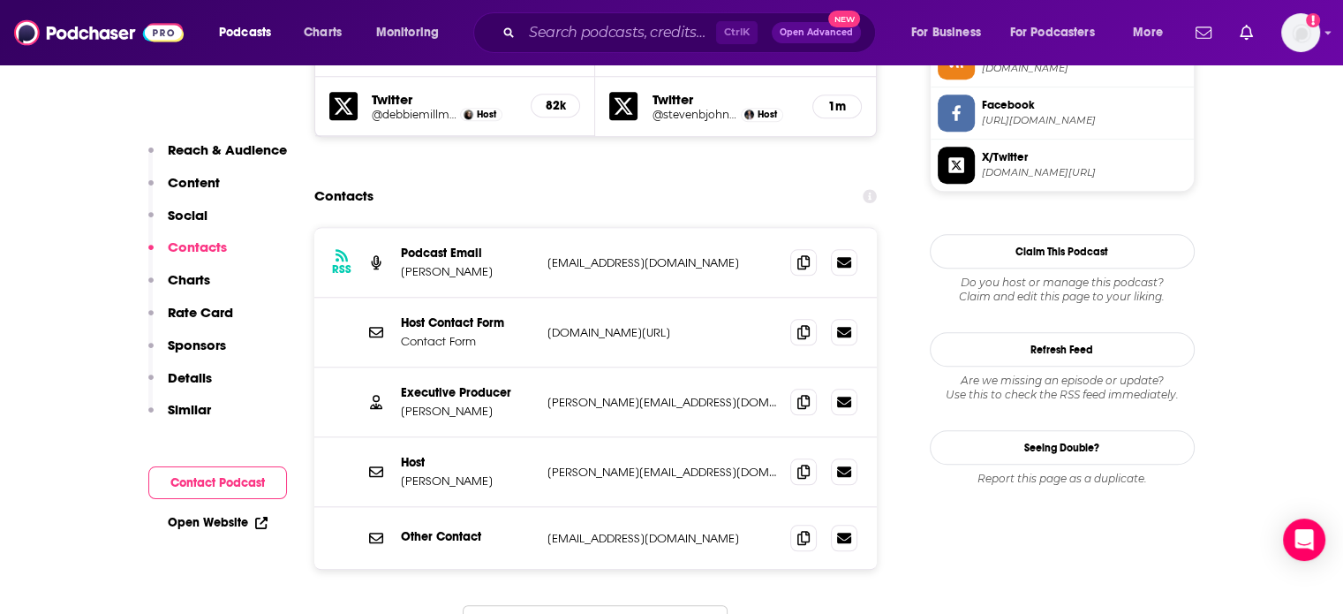
click at [461, 473] on p "[PERSON_NAME]" at bounding box center [467, 480] width 132 height 15
drag, startPoint x: 461, startPoint y: 416, endPoint x: 413, endPoint y: 423, distance: 48.2
click at [416, 473] on p "[PERSON_NAME]" at bounding box center [467, 480] width 132 height 15
copy p "[PERSON_NAME]"
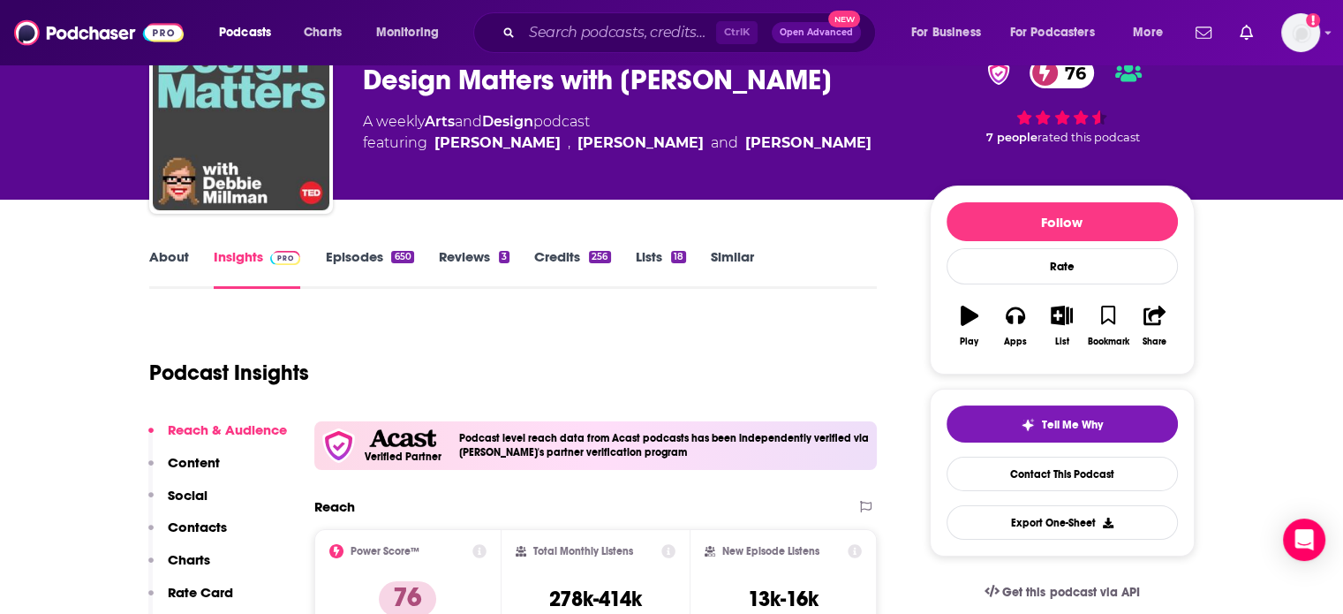
scroll to position [0, 0]
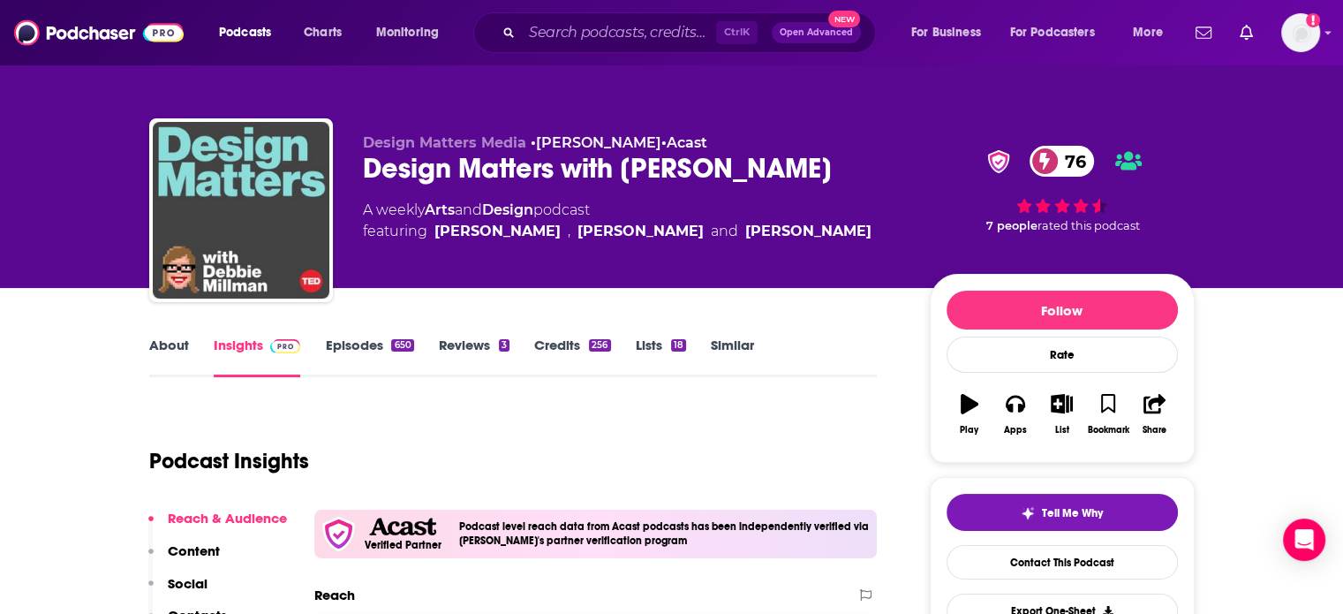
click at [463, 171] on div "Design Matters with [PERSON_NAME] 76" at bounding box center [632, 168] width 539 height 34
drag, startPoint x: 463, startPoint y: 171, endPoint x: 427, endPoint y: 165, distance: 35.9
click at [427, 165] on div "Design Matters with [PERSON_NAME] 76" at bounding box center [632, 168] width 539 height 34
copy h2 "Design Matters"
click at [487, 170] on div "Design Matters with [PERSON_NAME] 76" at bounding box center [632, 168] width 539 height 34
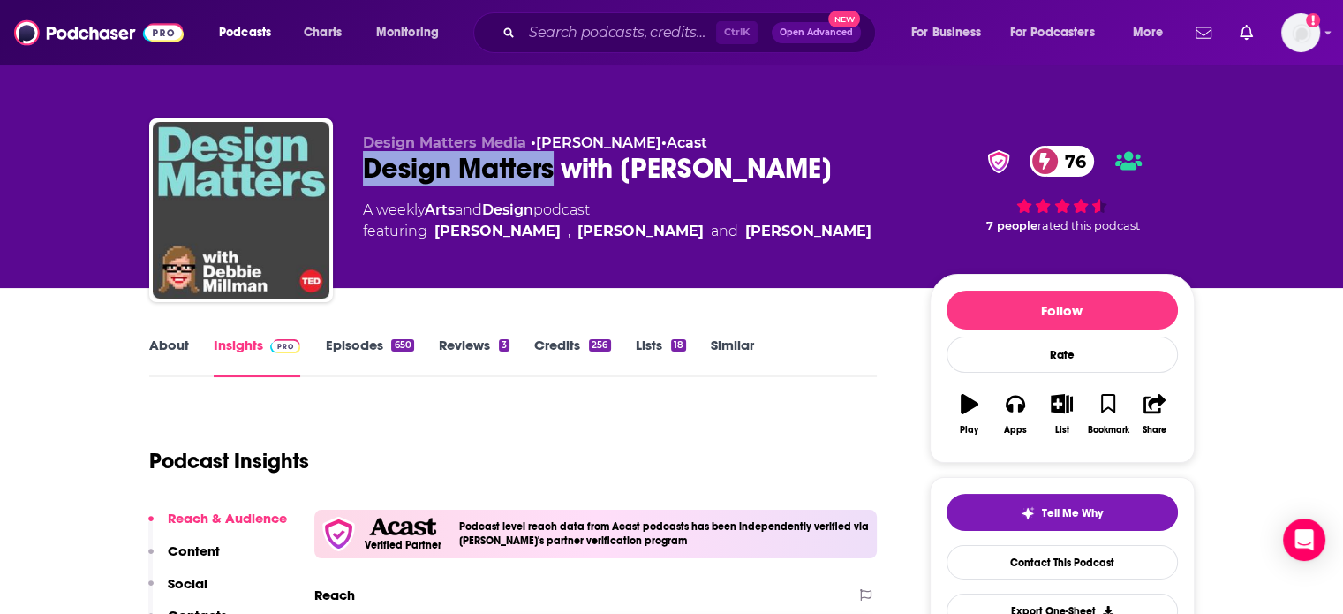
drag, startPoint x: 487, startPoint y: 170, endPoint x: 392, endPoint y: 165, distance: 95.5
click at [392, 165] on div "Design Matters with [PERSON_NAME] 76" at bounding box center [632, 168] width 539 height 34
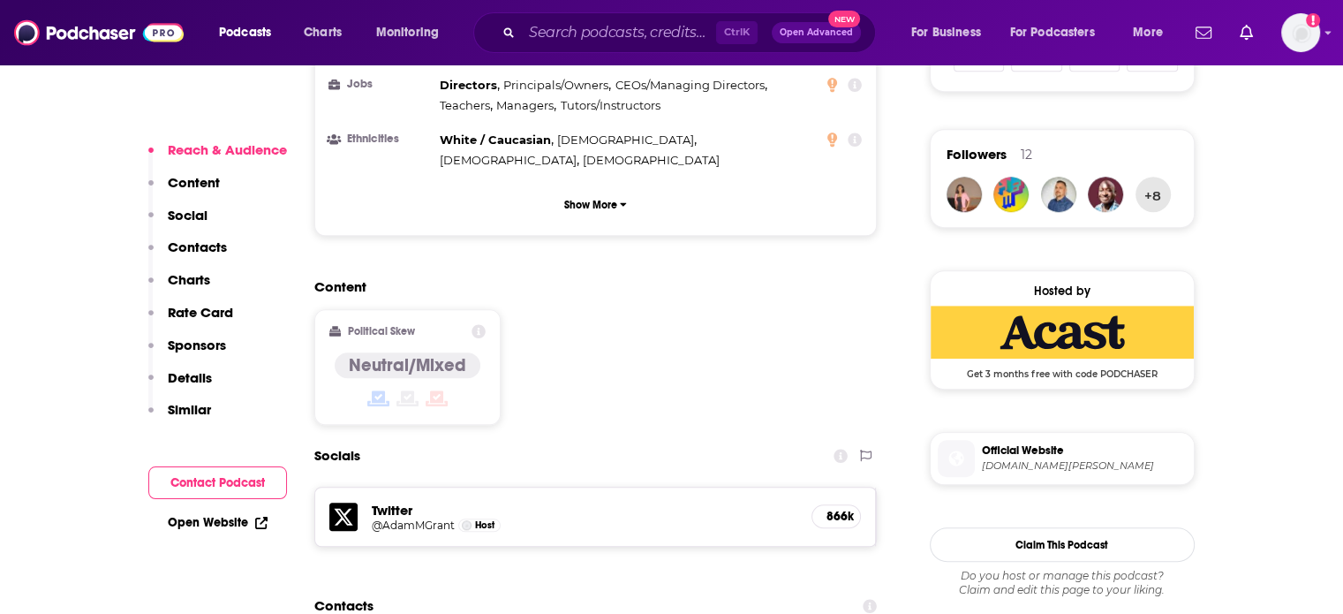
scroll to position [1501, 0]
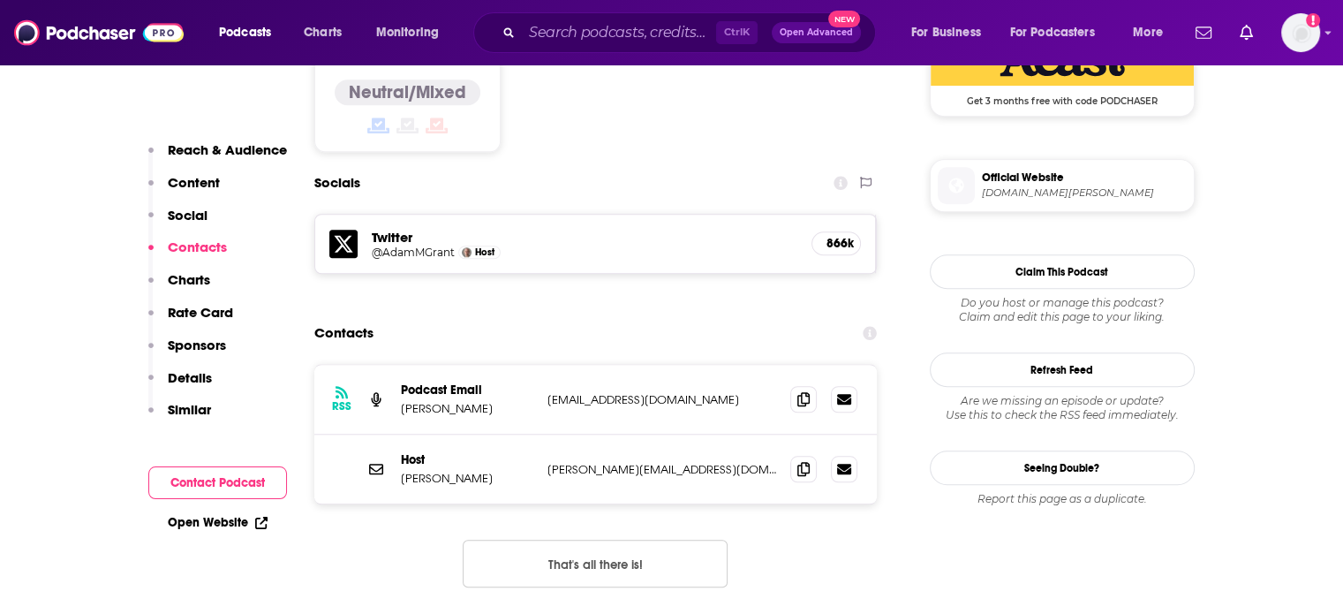
click at [627, 462] on p "[PERSON_NAME][EMAIL_ADDRESS][DOMAIN_NAME]" at bounding box center [662, 469] width 230 height 15
copy div "[PERSON_NAME][EMAIL_ADDRESS][DOMAIN_NAME] [PERSON_NAME][EMAIL_ADDRESS][DOMAIN_N…"
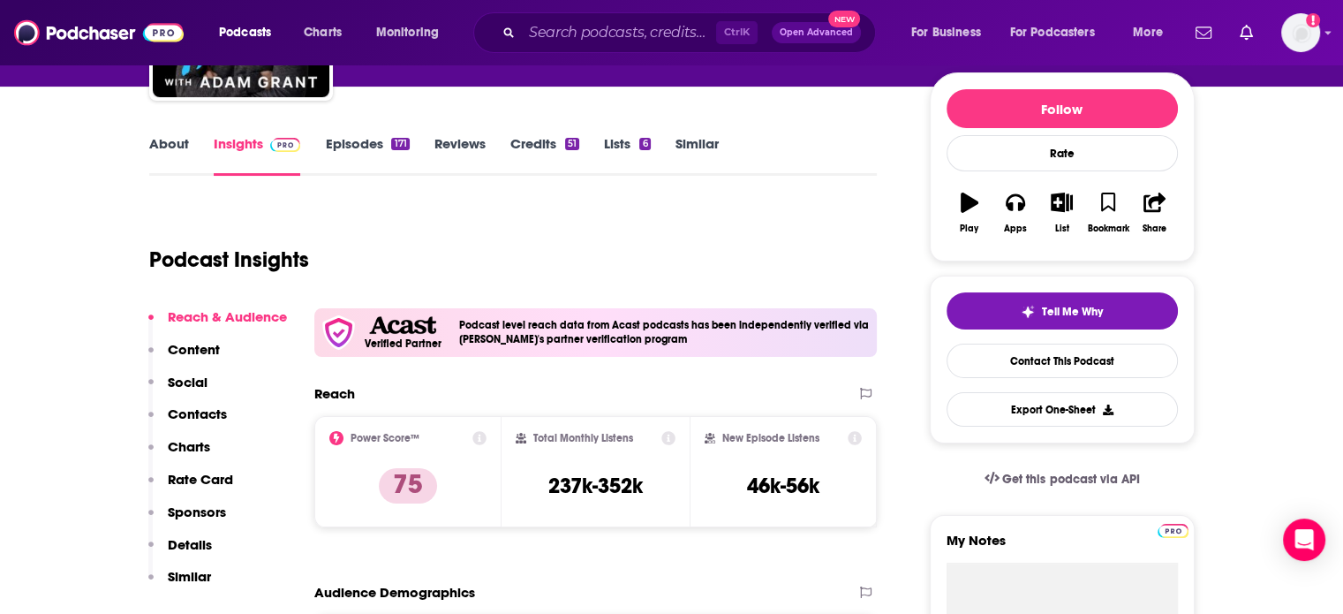
scroll to position [0, 0]
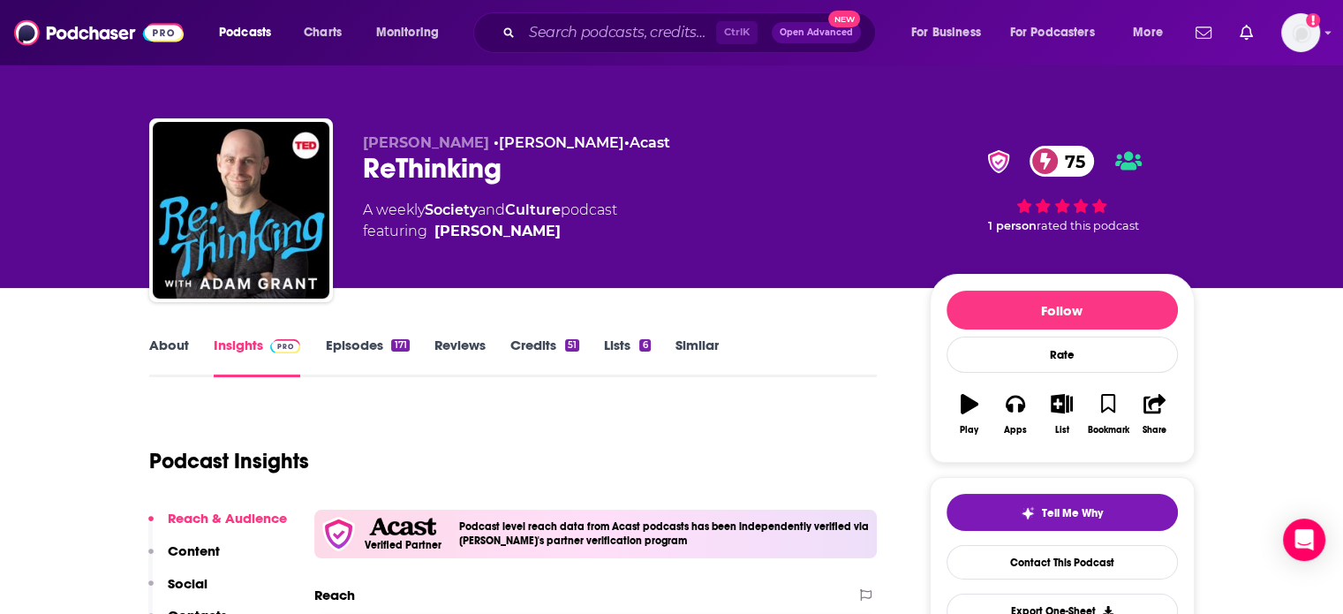
click at [460, 158] on div "ReThinking 75" at bounding box center [632, 168] width 539 height 34
copy h2 "ReThinking"
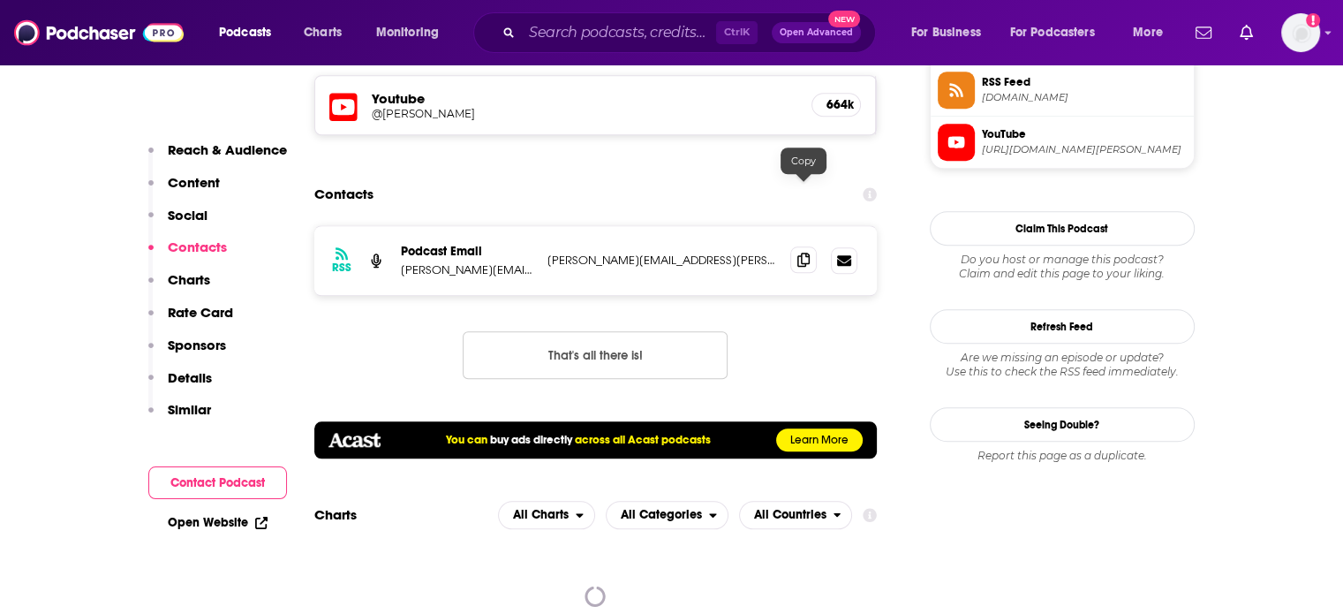
scroll to position [1678, 0]
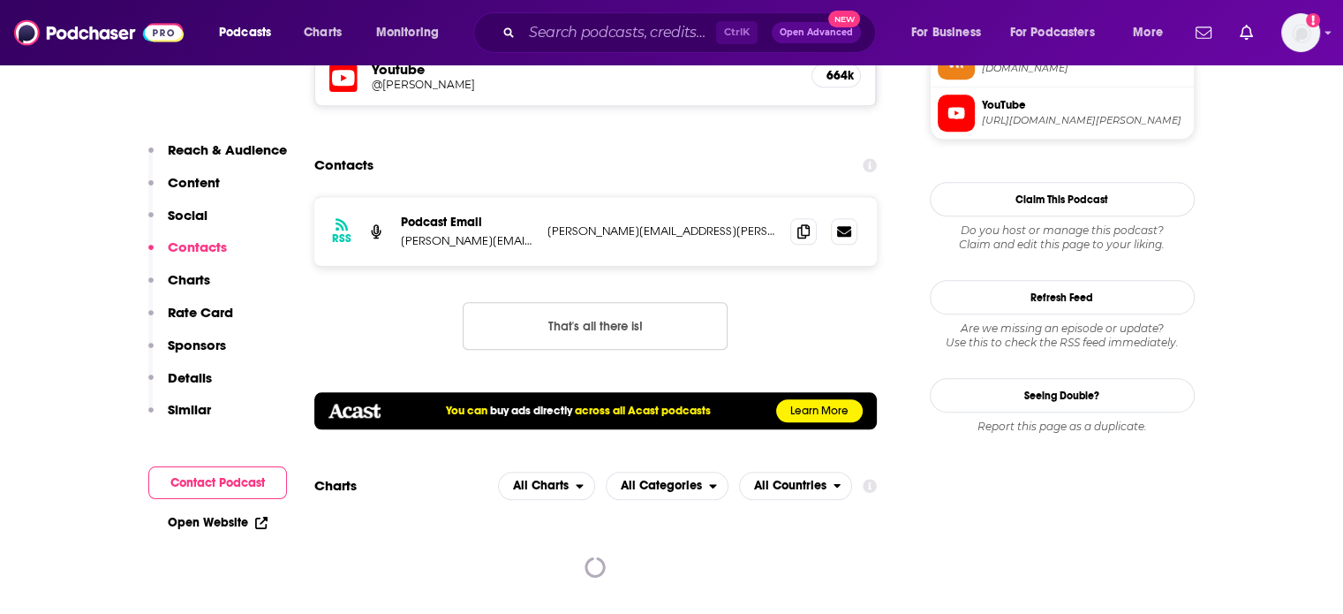
click at [664, 223] on p "sophie@grace-beverley.com" at bounding box center [662, 230] width 230 height 15
click at [662, 223] on p "sophie@grace-beverley.com" at bounding box center [662, 230] width 230 height 15
copy div "sophie@grace-beverley.com sophie@grace-beverley.com"
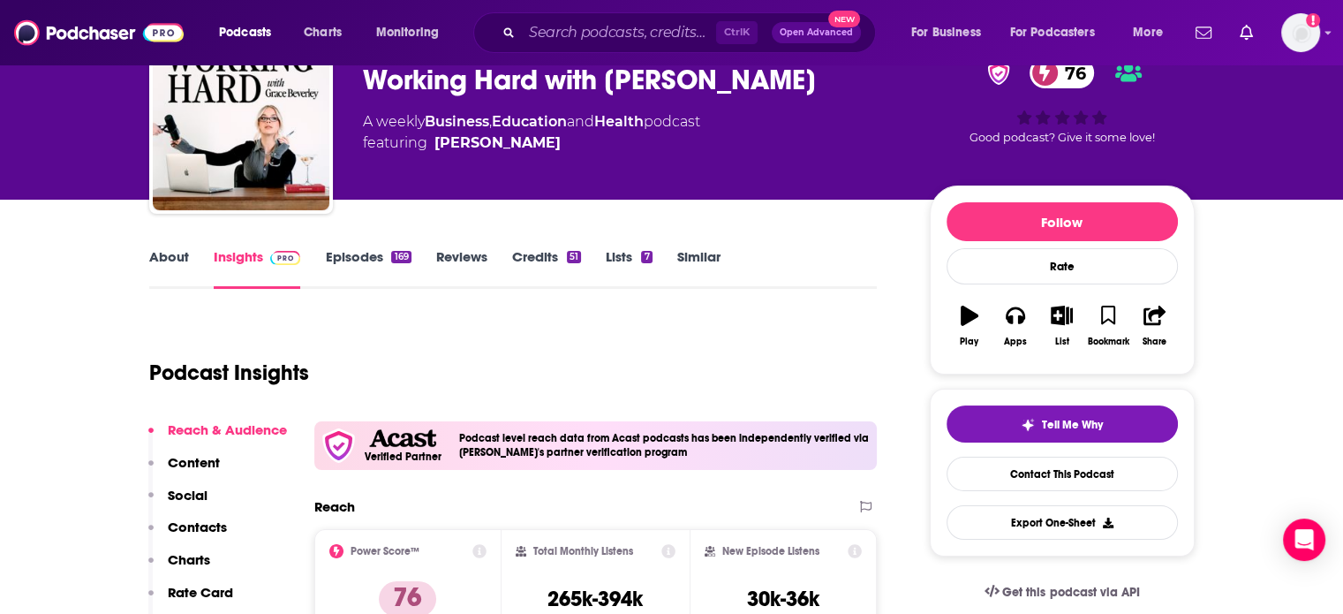
scroll to position [0, 0]
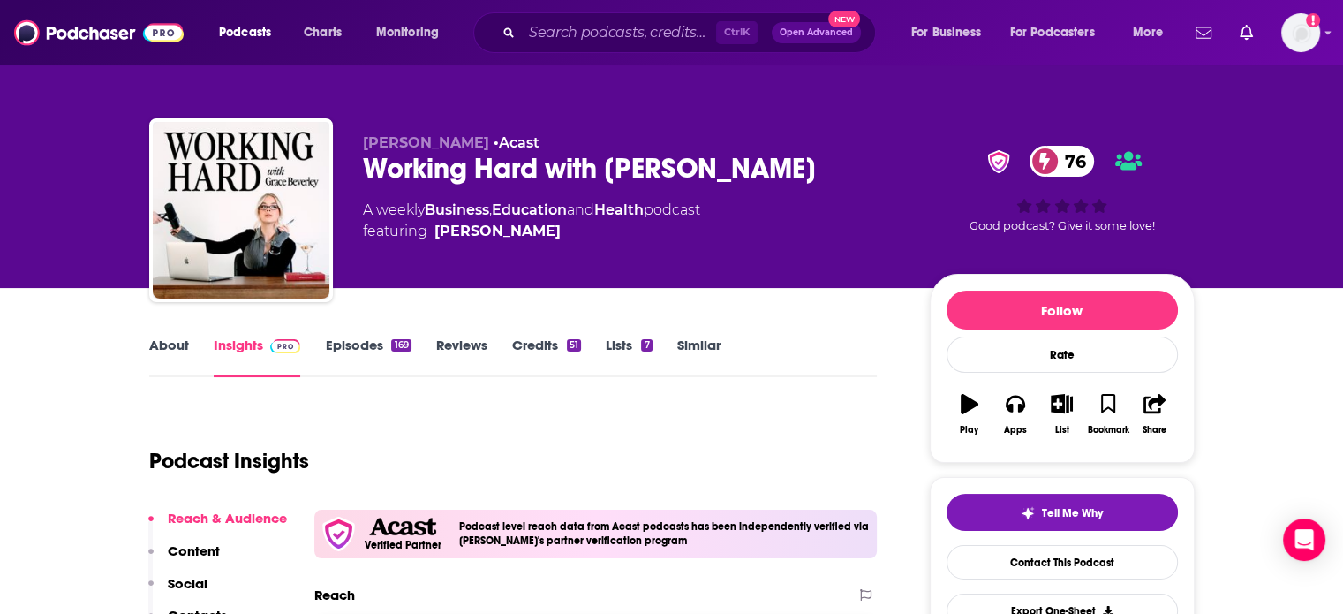
click at [443, 147] on span "Grace Beverley" at bounding box center [426, 142] width 126 height 17
click at [438, 162] on div "Working Hard with Grace Beverley 76" at bounding box center [632, 168] width 539 height 34
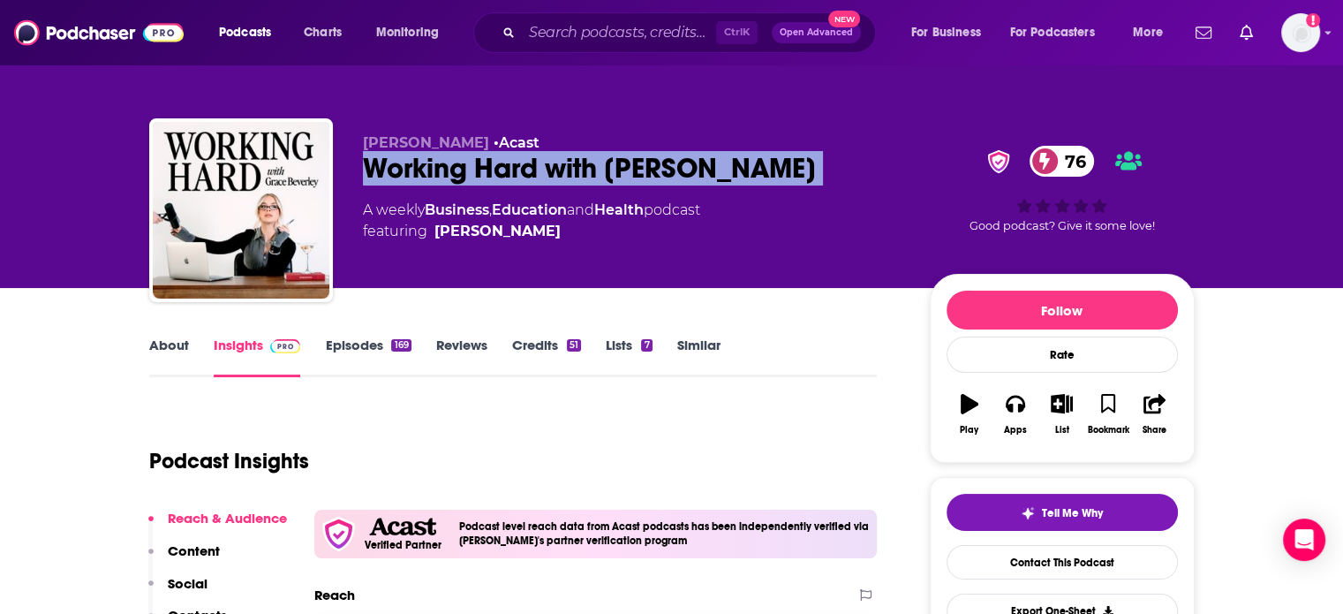
click at [438, 162] on div "Working Hard with Grace Beverley 76" at bounding box center [632, 168] width 539 height 34
copy div "Working Hard with Grace Beverley 76"
drag, startPoint x: 583, startPoint y: 238, endPoint x: 550, endPoint y: 246, distance: 33.6
click at [550, 246] on div "Grace Beverley • Acast Working Hard with Grace Beverley 76 A weekly Business , …" at bounding box center [632, 204] width 539 height 141
copy span "Grace Beverley"
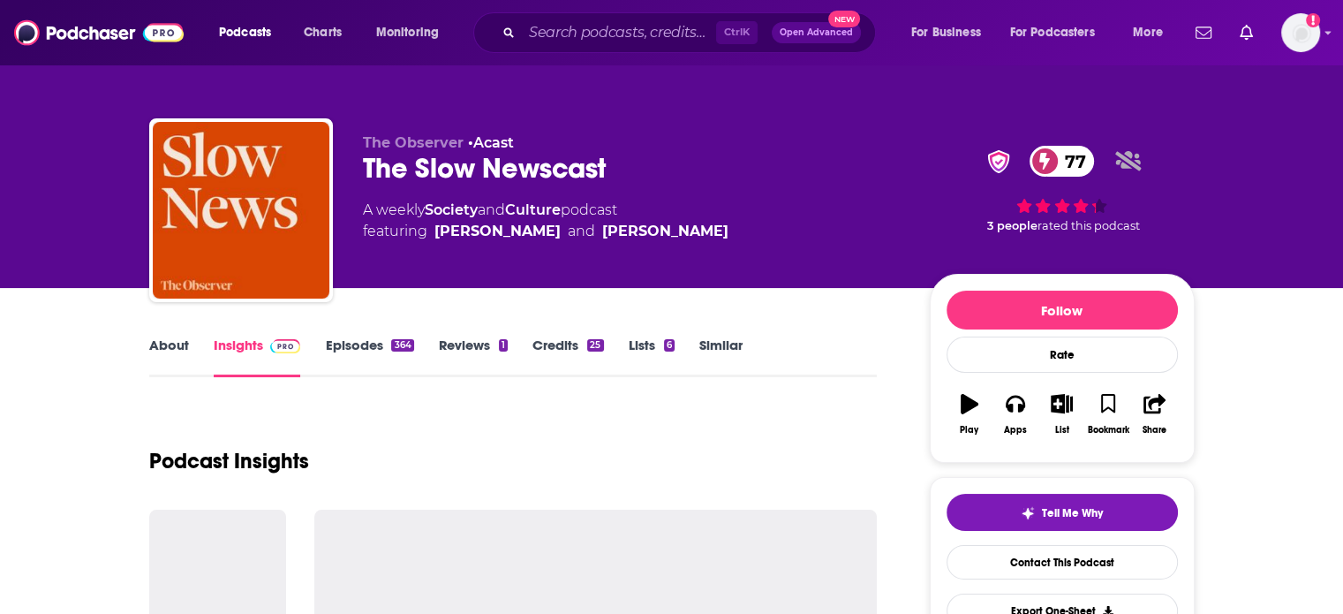
click at [466, 173] on div "The Slow Newscast 77" at bounding box center [632, 168] width 539 height 34
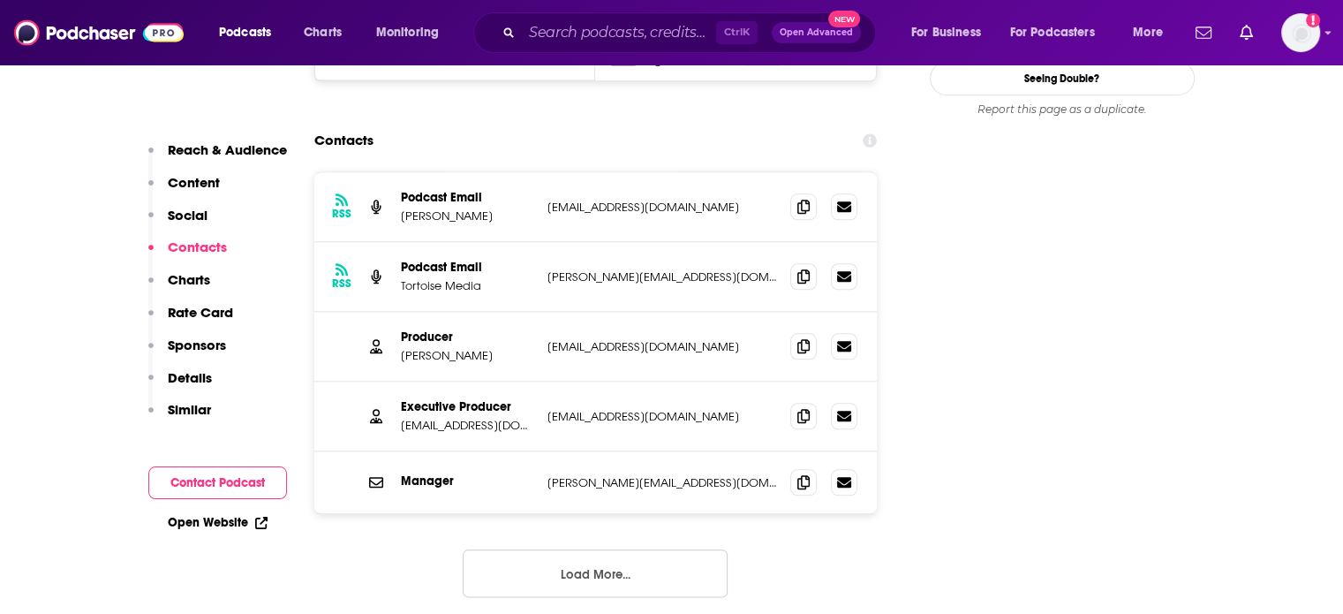
scroll to position [1854, 0]
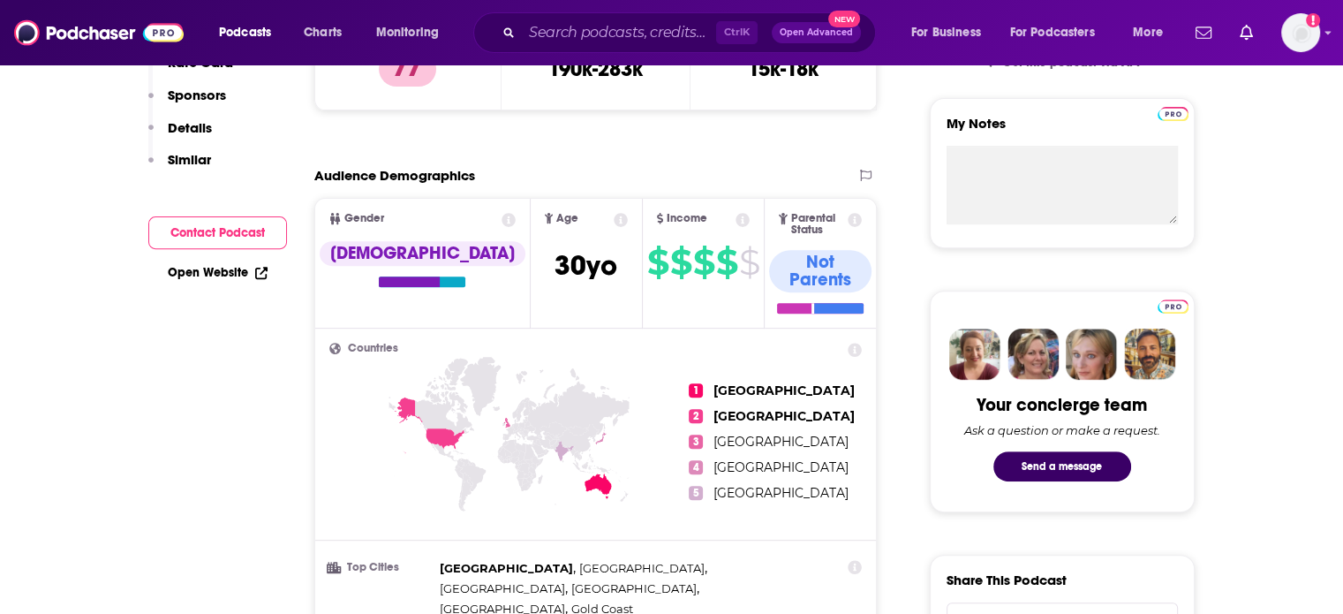
scroll to position [88, 0]
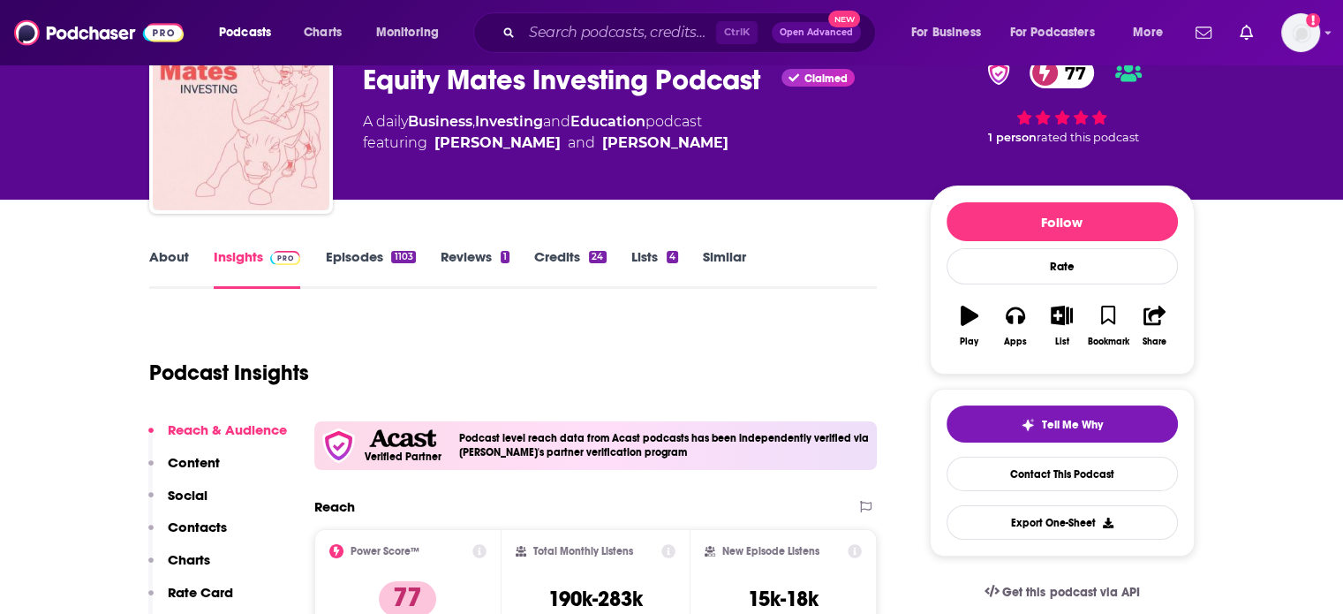
click at [459, 83] on div "Equity Mates Investing Podcast Claimed 77" at bounding box center [632, 80] width 539 height 34
drag, startPoint x: 459, startPoint y: 83, endPoint x: 389, endPoint y: 79, distance: 70.8
click at [389, 79] on div "Equity Mates Investing Podcast Claimed 77" at bounding box center [632, 80] width 539 height 34
copy h2 "Equity Mates"
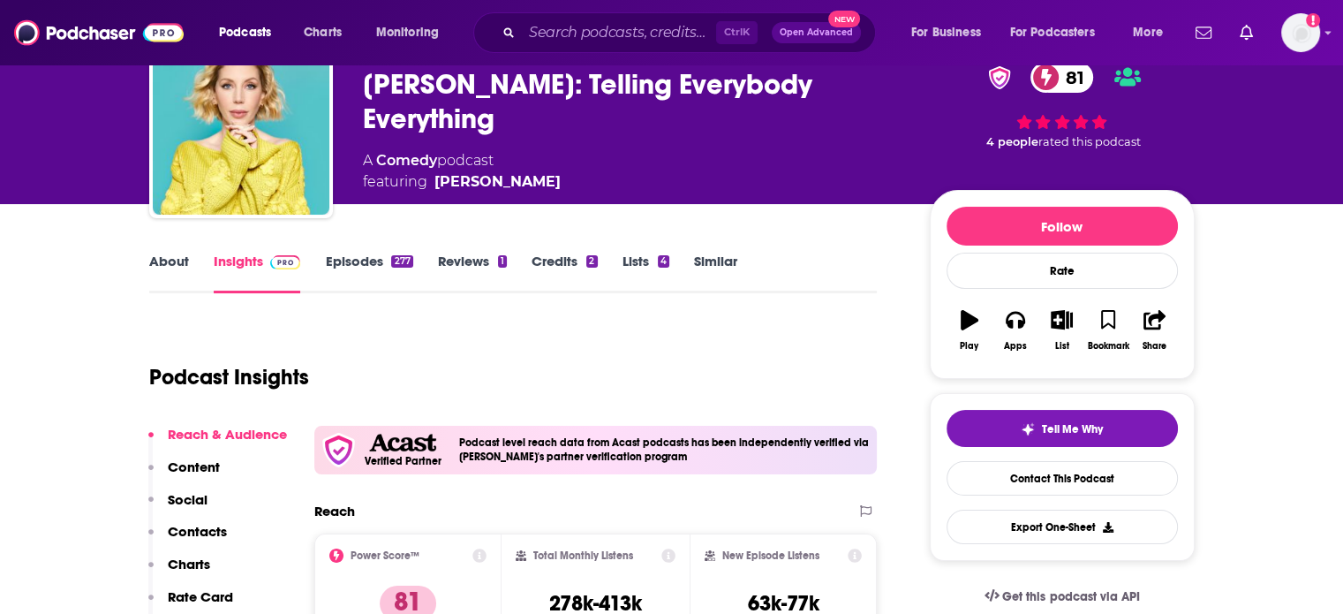
scroll to position [88, 0]
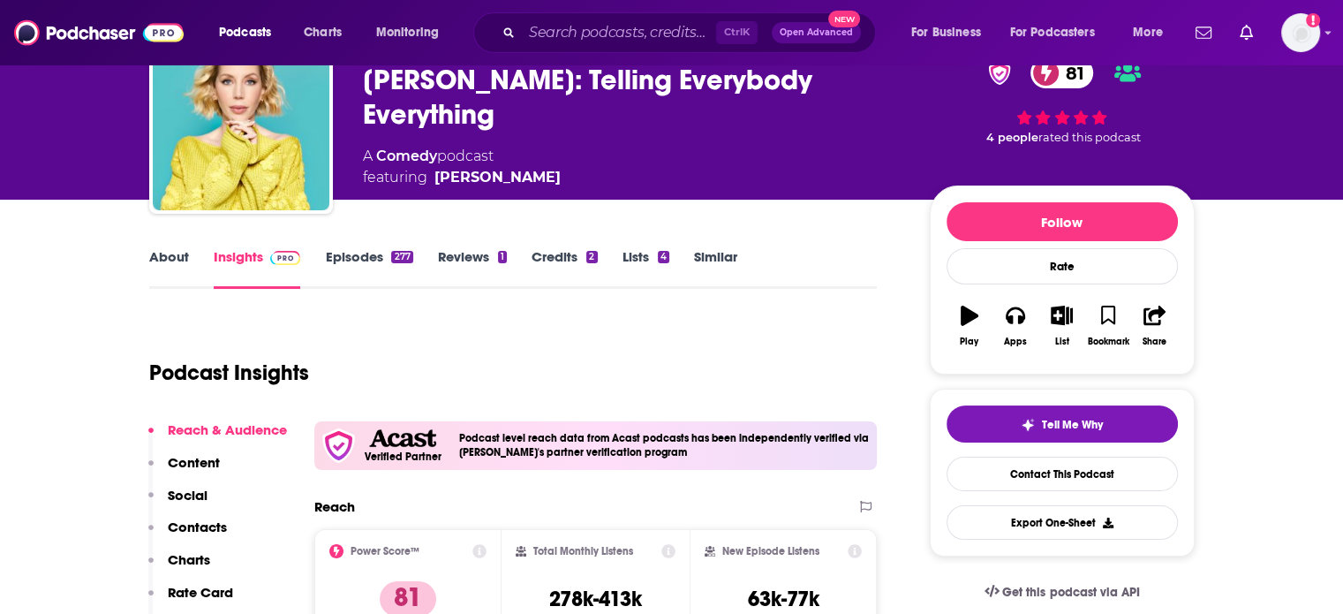
drag, startPoint x: 505, startPoint y: 204, endPoint x: 353, endPoint y: 89, distance: 190.4
click at [353, 89] on div "kathbum • Acast [PERSON_NAME]: Telling Everybody Everything 81 A Comedy podcast…" at bounding box center [671, 125] width 1045 height 191
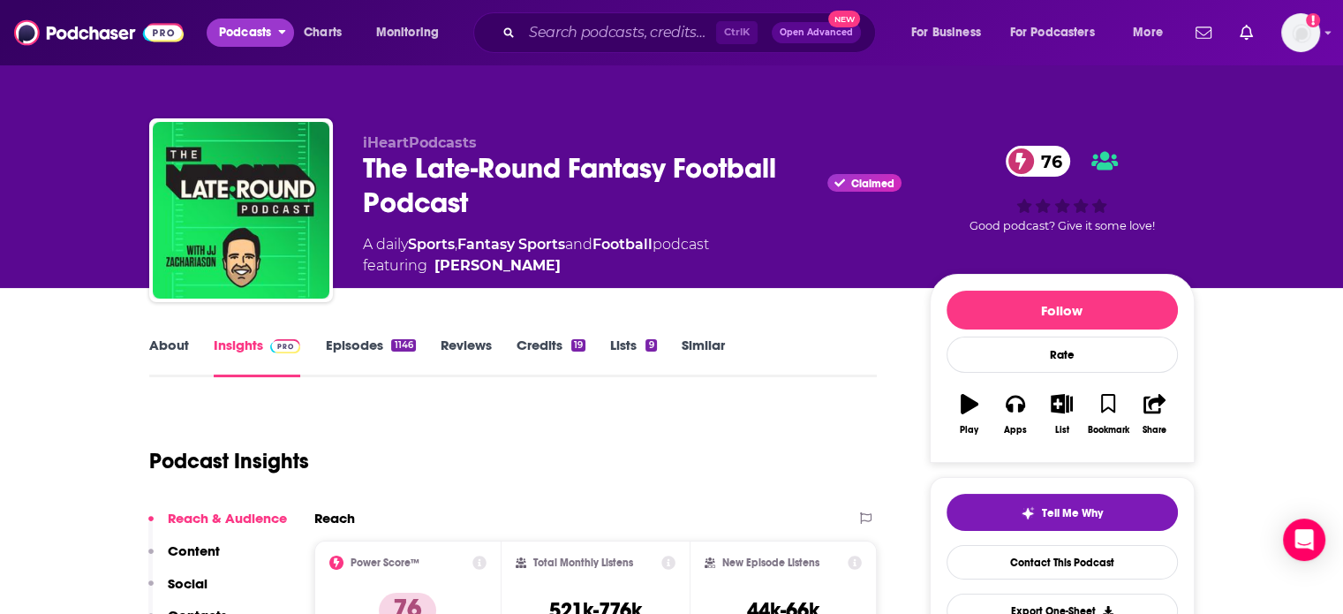
click at [243, 26] on span "Podcasts" at bounding box center [245, 32] width 52 height 25
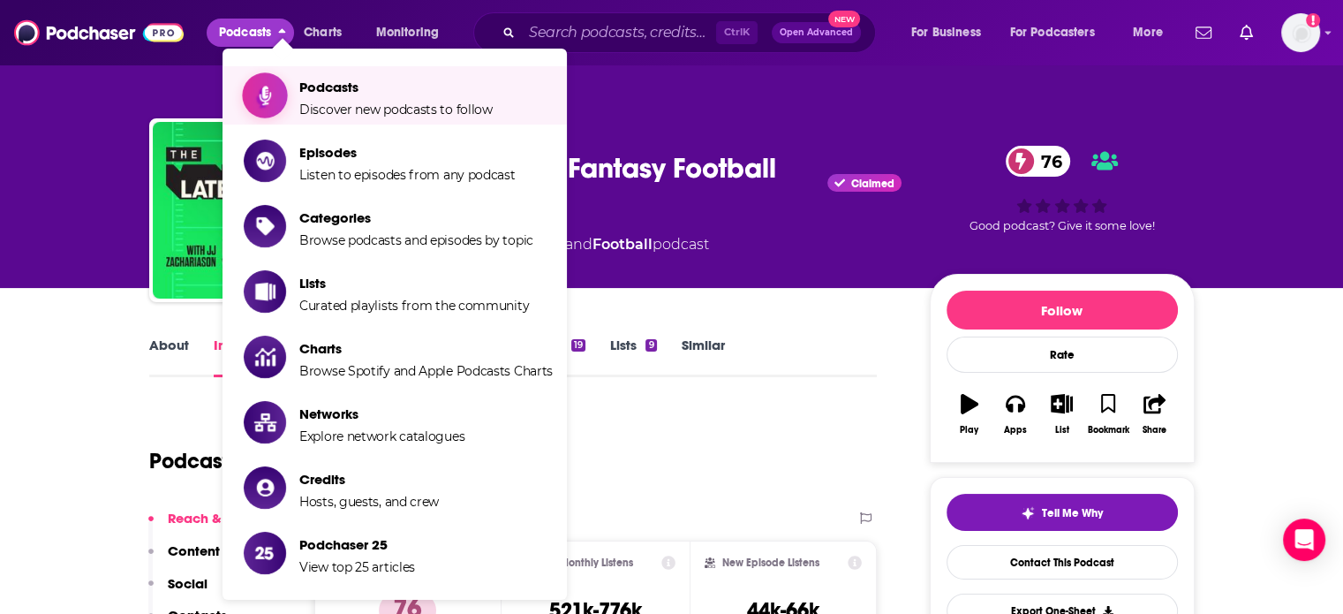
click at [256, 87] on icon "Show item sub-menu" at bounding box center [265, 95] width 22 height 23
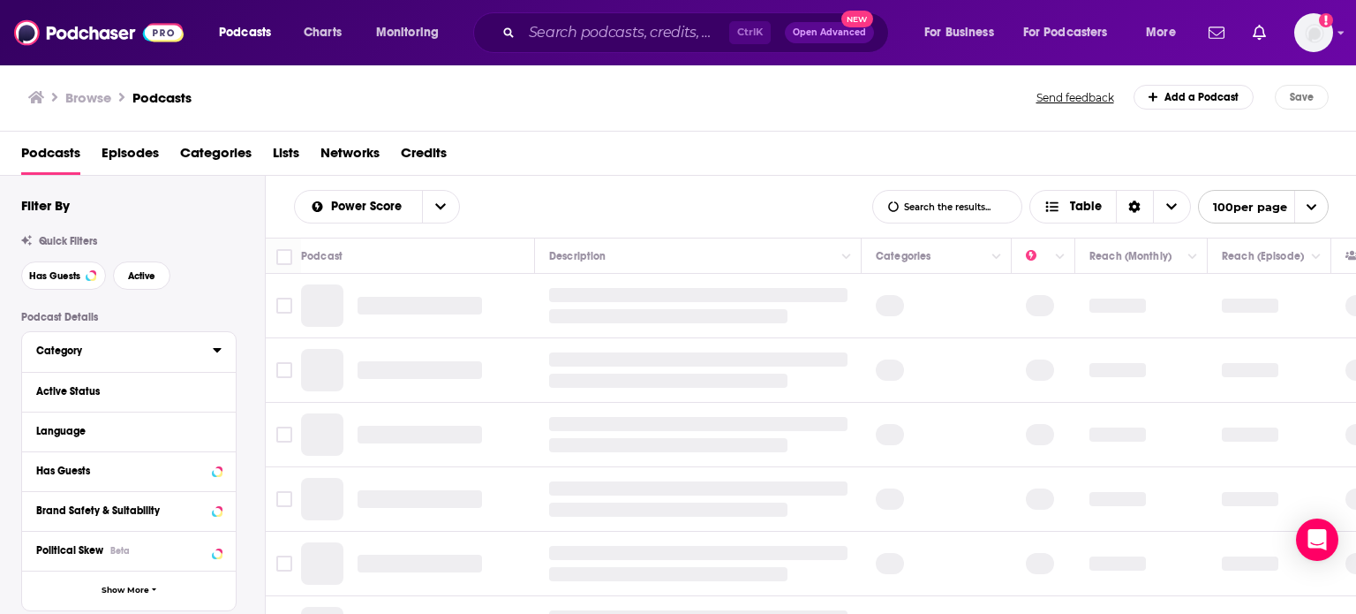
click at [213, 354] on icon at bounding box center [217, 350] width 9 height 14
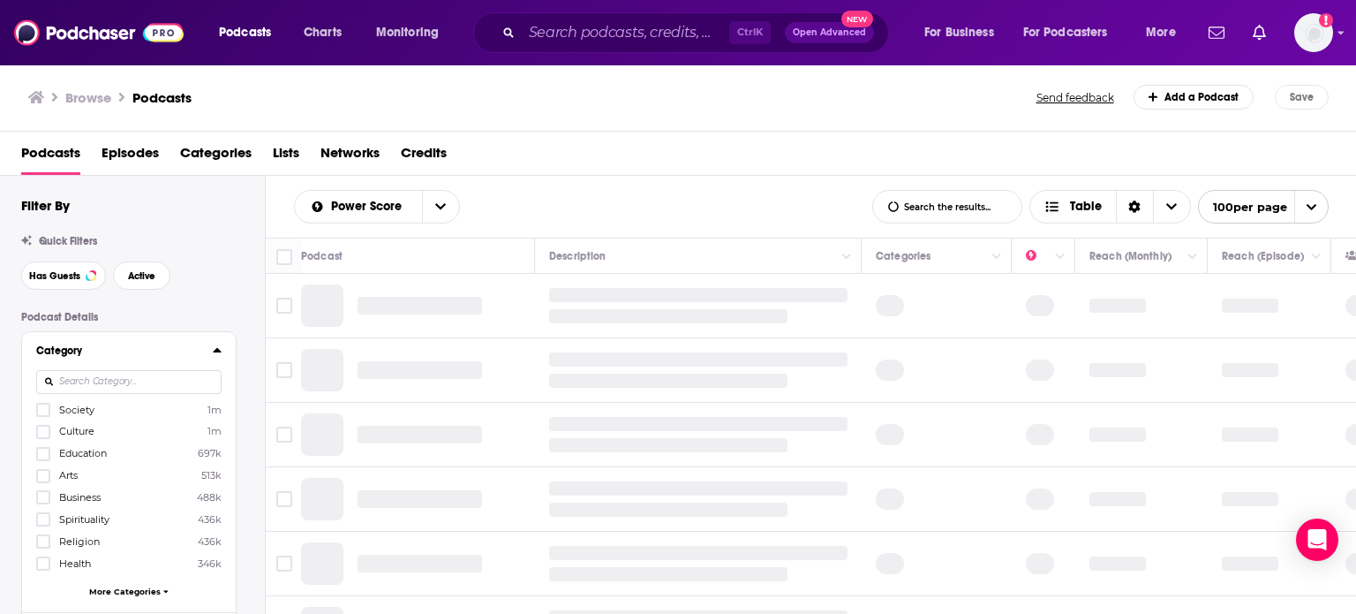
click at [213, 354] on icon at bounding box center [217, 350] width 9 height 14
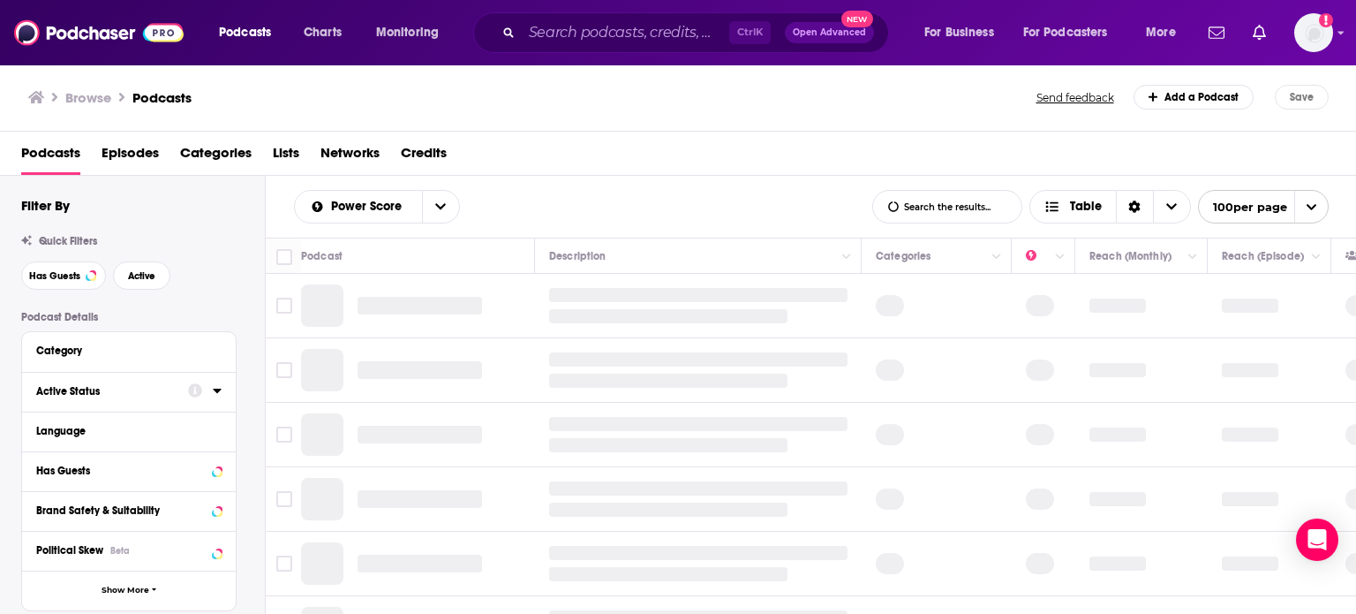
click at [213, 398] on div at bounding box center [205, 391] width 34 height 22
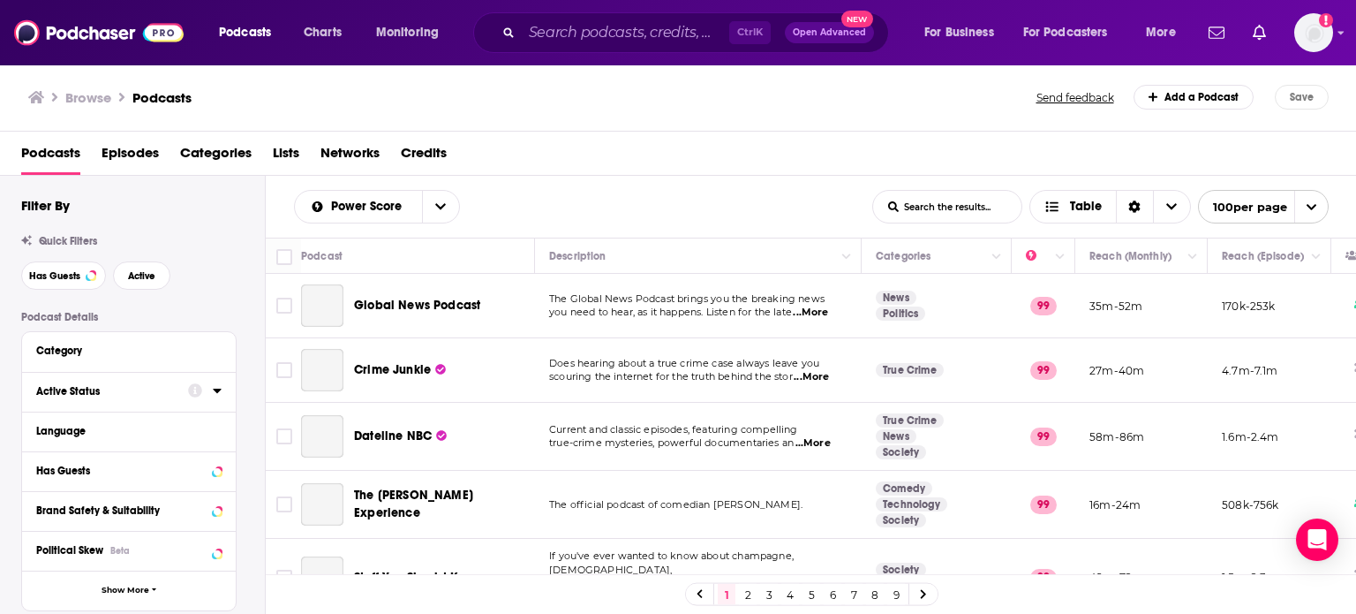
click at [215, 390] on icon at bounding box center [217, 391] width 8 height 4
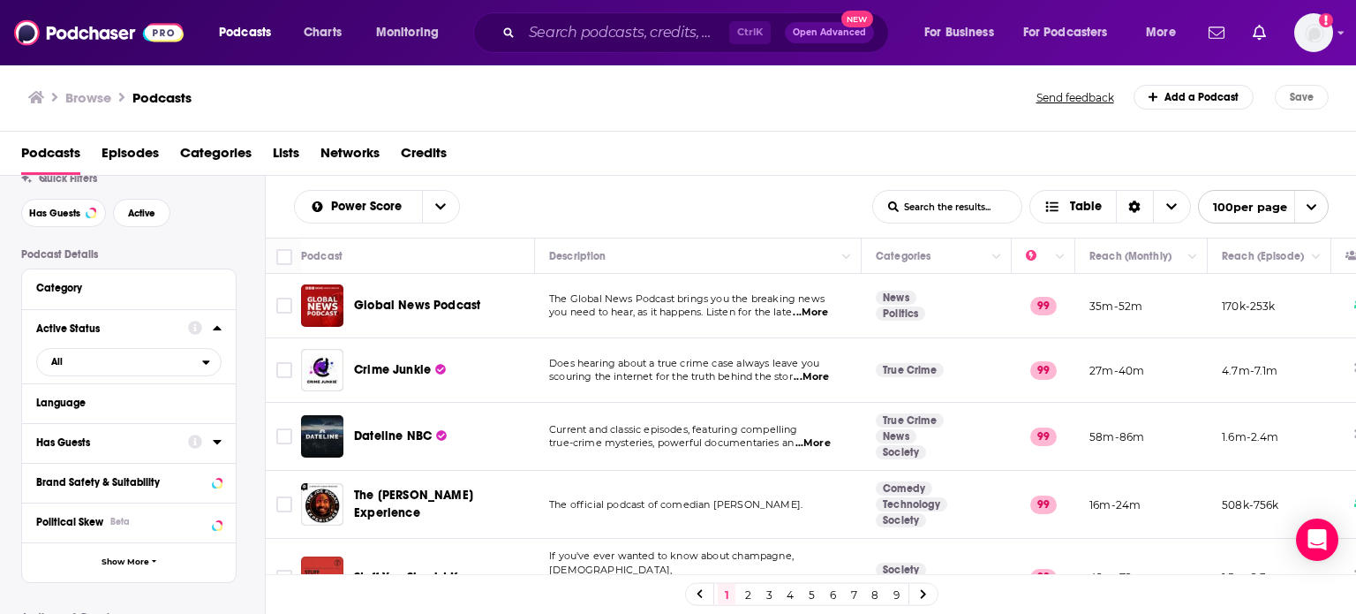
scroll to position [88, 0]
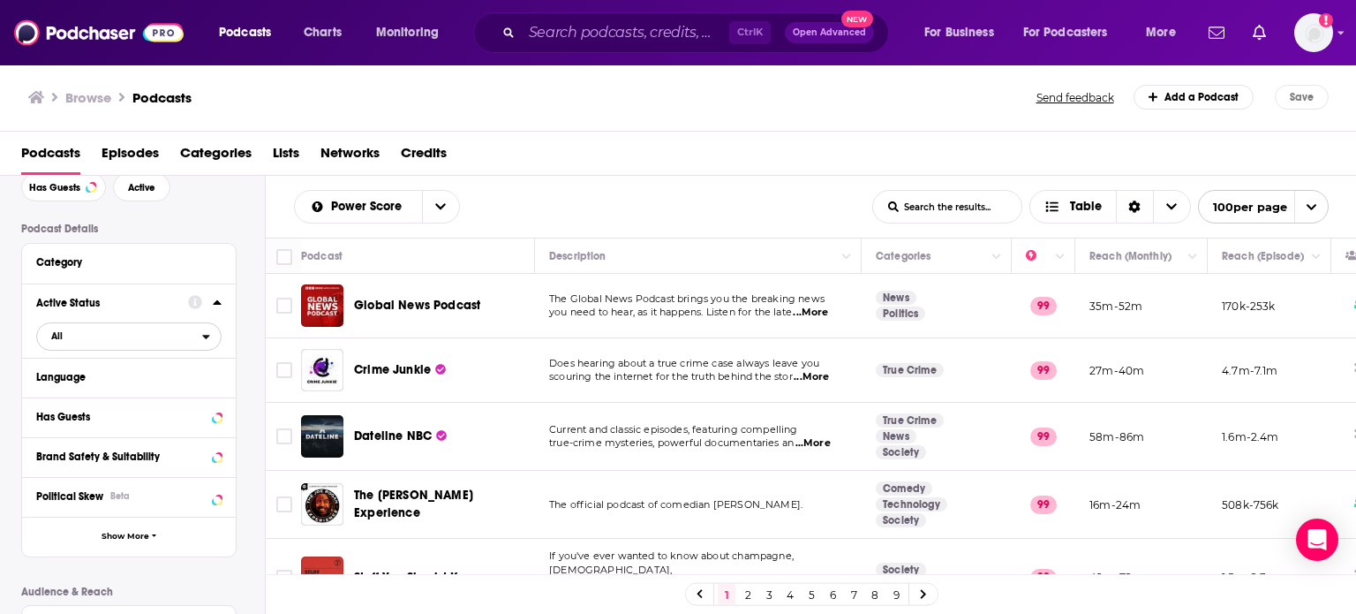
click at [200, 342] on span "All" at bounding box center [119, 335] width 165 height 23
click at [154, 396] on span "408k" at bounding box center [176, 394] width 87 height 10
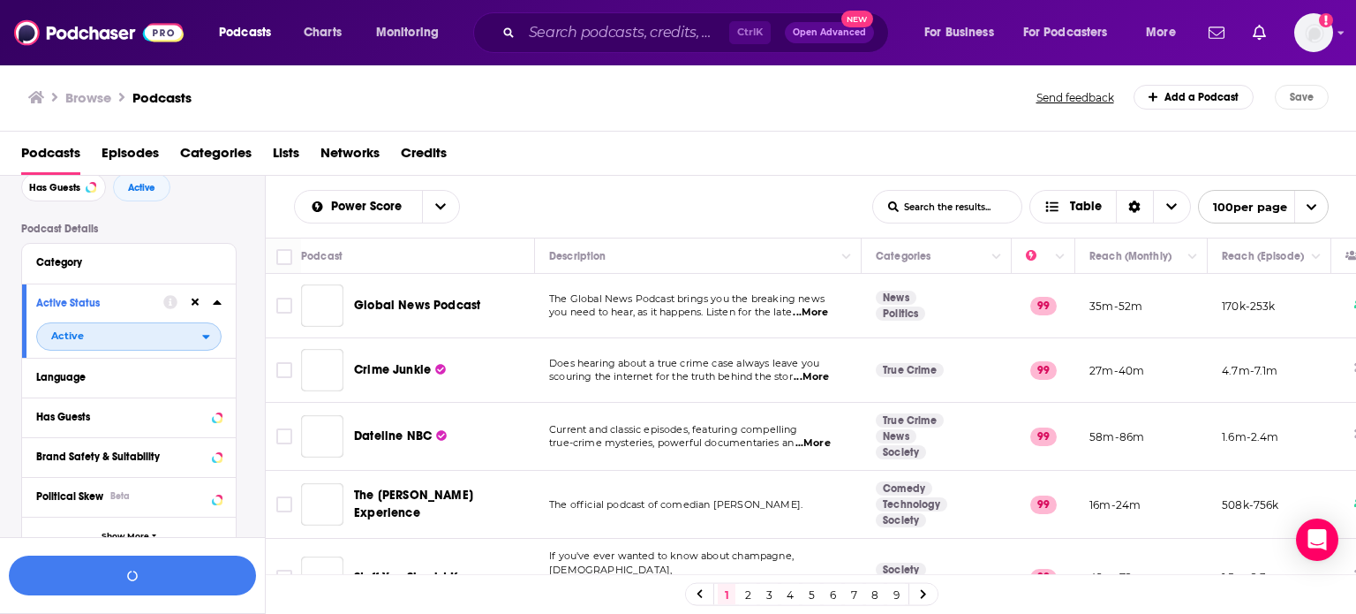
scroll to position [132, 0]
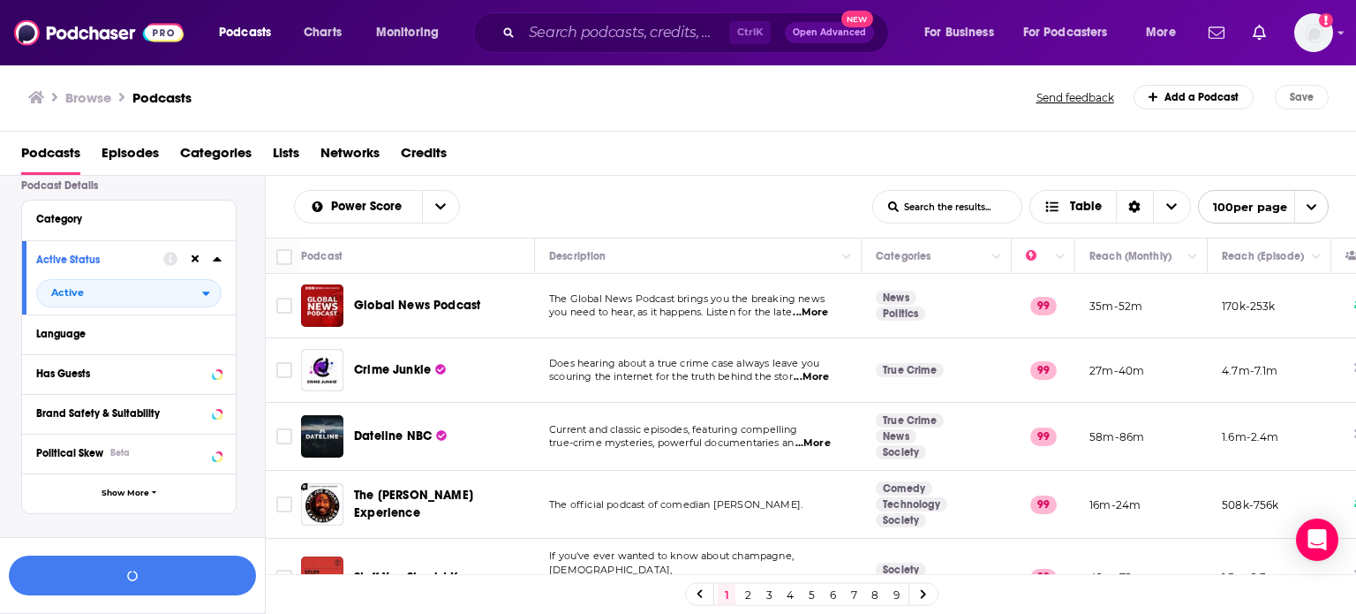
click at [223, 335] on div "Language" at bounding box center [129, 334] width 214 height 40
click at [216, 331] on icon at bounding box center [217, 333] width 8 height 4
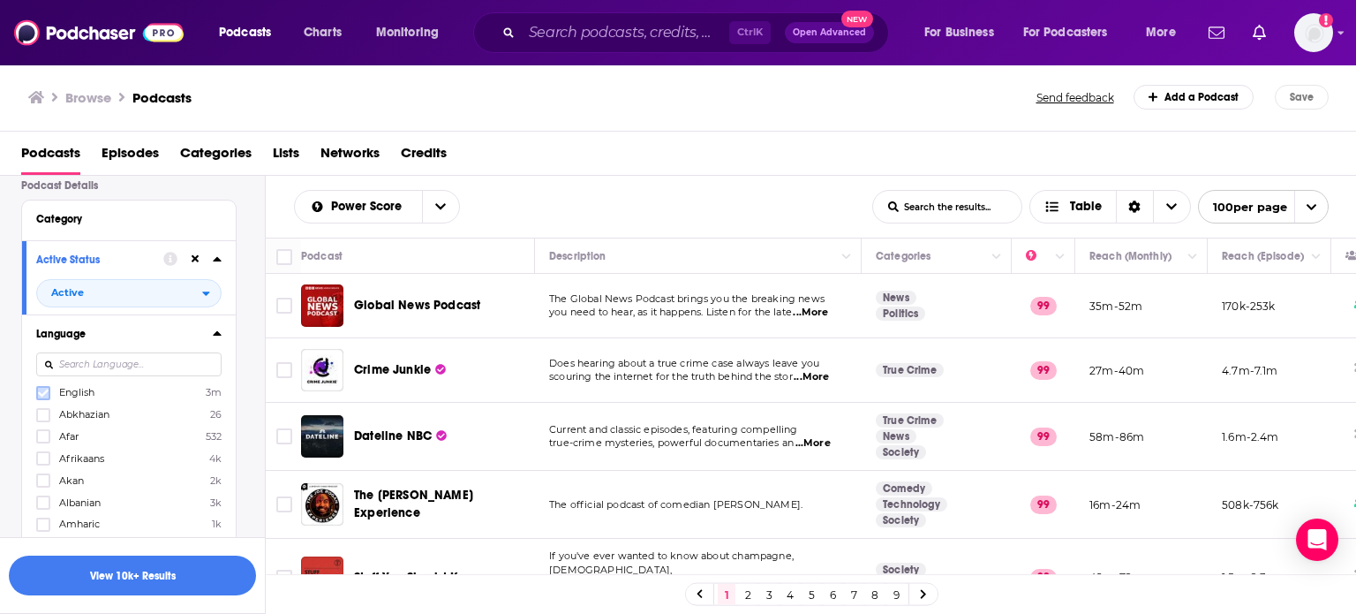
click at [43, 391] on icon at bounding box center [43, 393] width 11 height 11
click at [223, 331] on div "Language English 3m Abkhazian 26 Afar 532 Afrikaans 4k Akan 2k Albanian 3k Amha…" at bounding box center [129, 454] width 214 height 281
click at [219, 329] on icon at bounding box center [217, 333] width 9 height 14
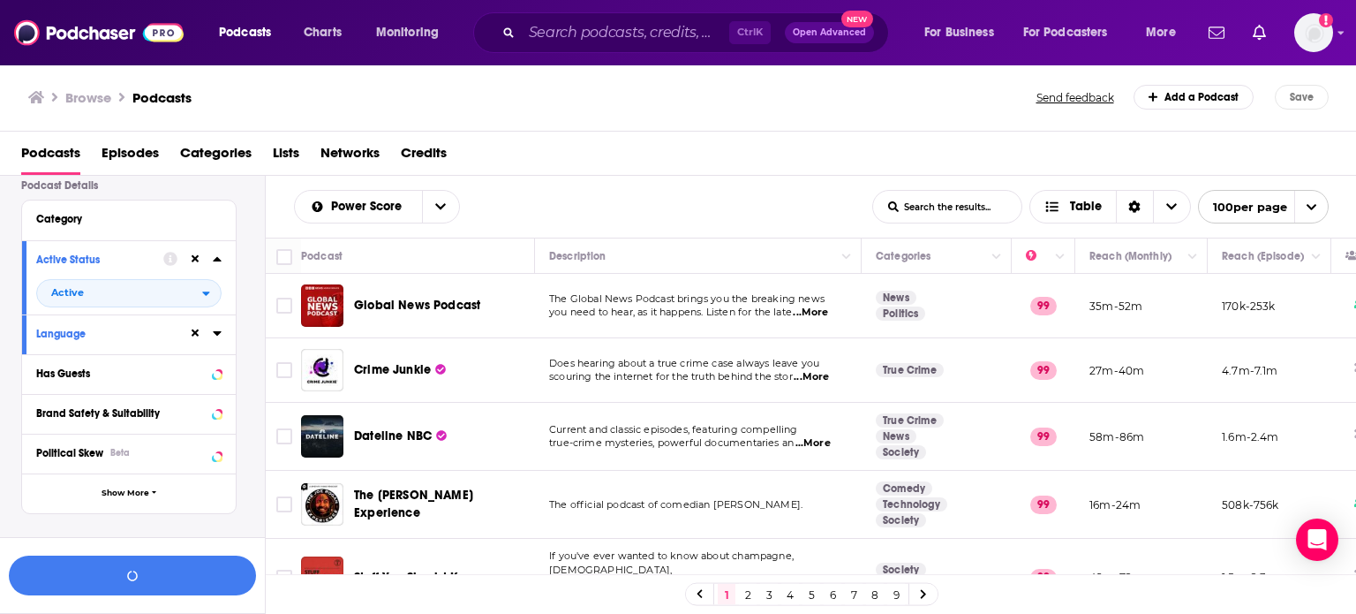
click at [223, 330] on div "Language" at bounding box center [129, 334] width 214 height 40
click at [217, 328] on icon at bounding box center [217, 333] width 9 height 14
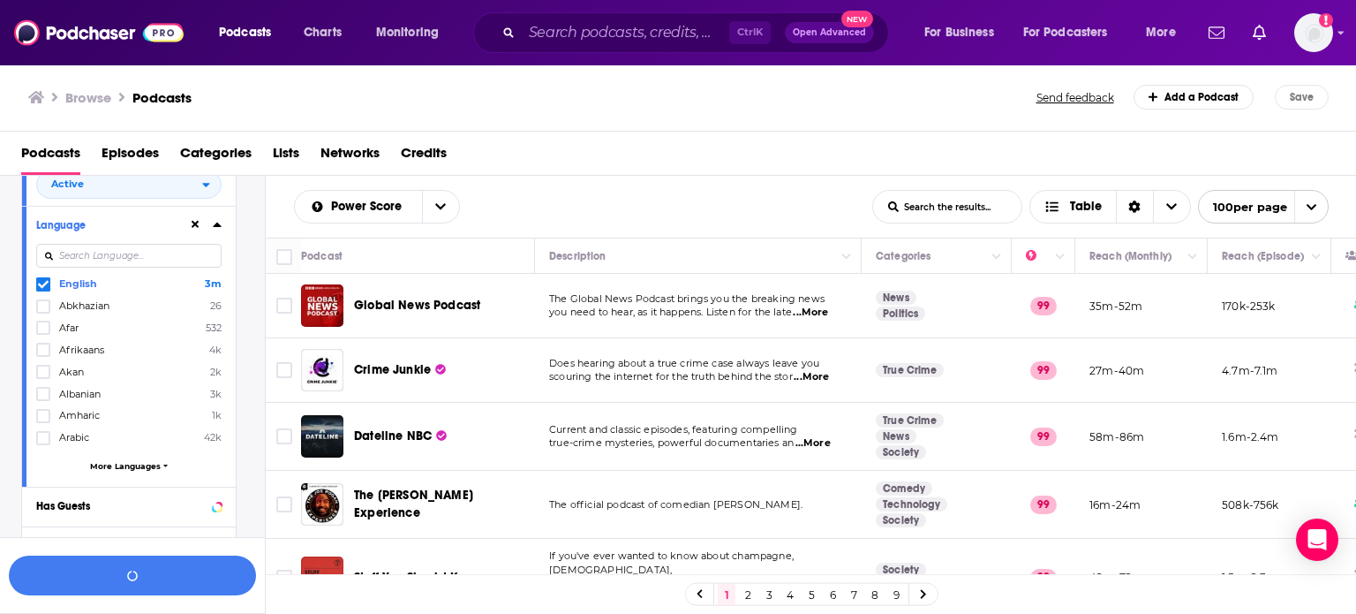
scroll to position [220, 0]
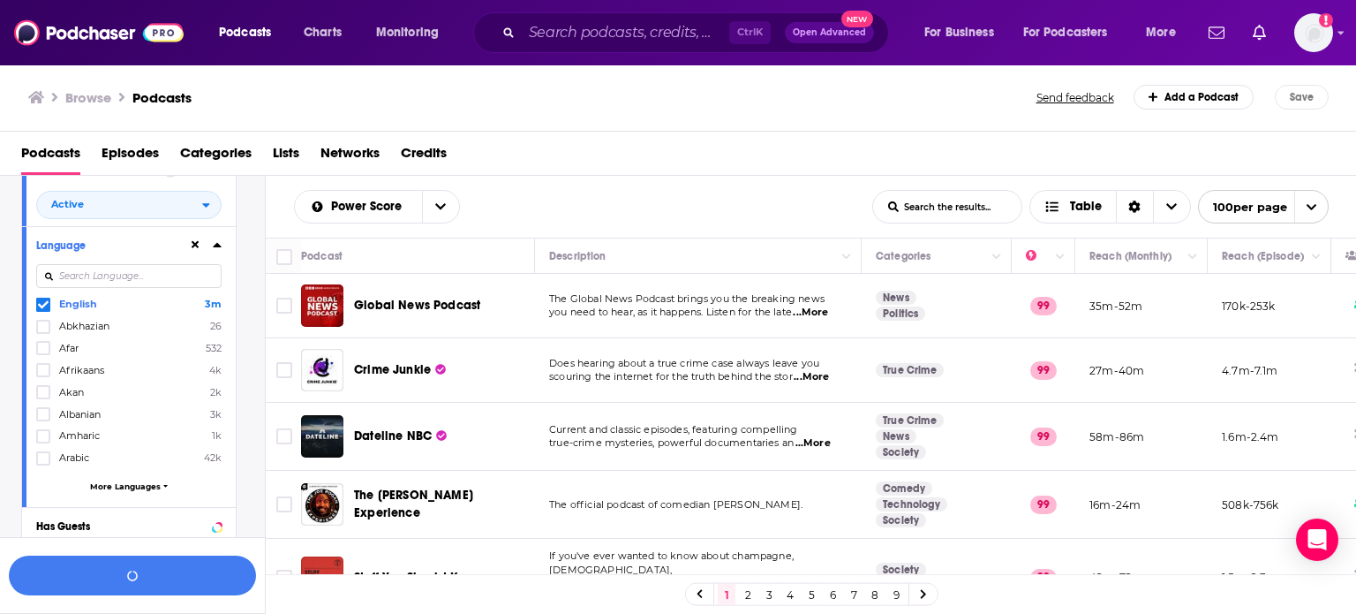
click at [219, 245] on icon at bounding box center [217, 245] width 8 height 4
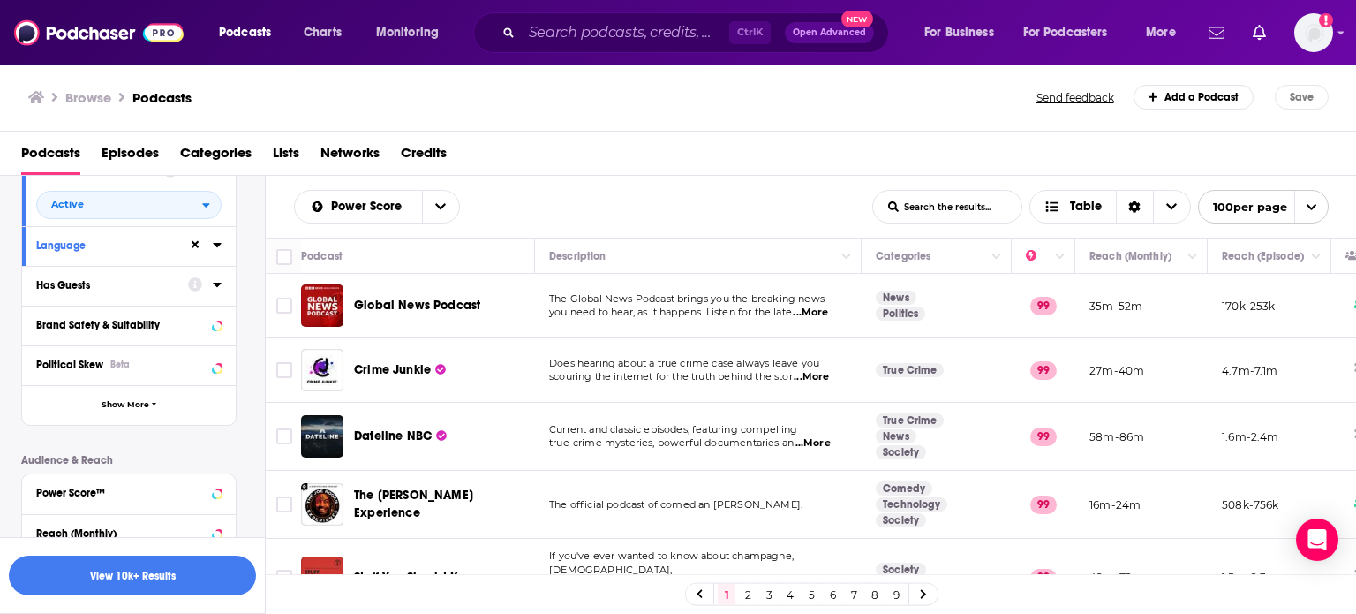
click at [219, 287] on icon at bounding box center [217, 284] width 9 height 14
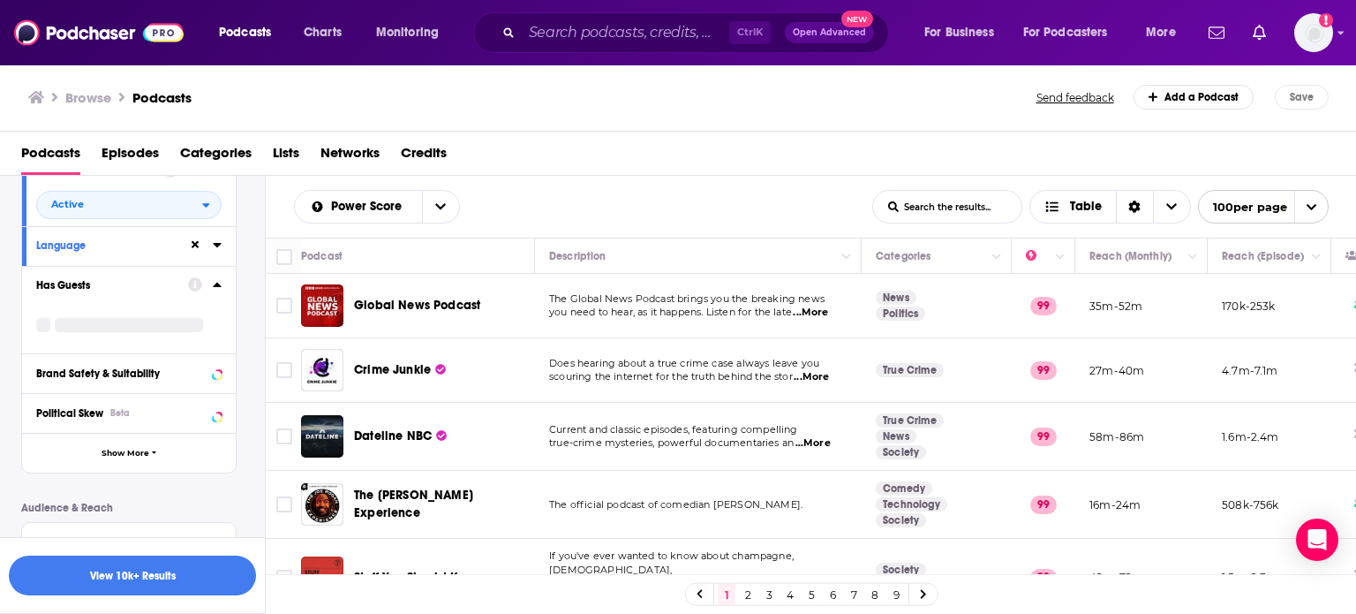
click at [219, 287] on icon at bounding box center [217, 284] width 9 height 14
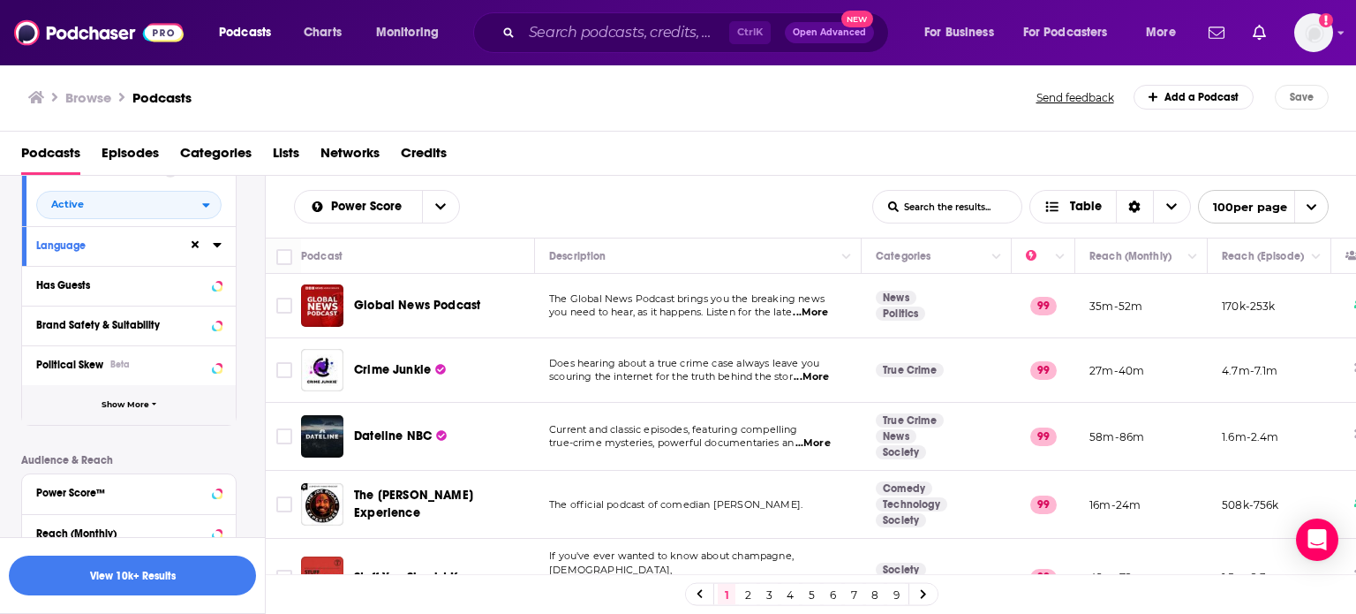
click at [123, 402] on span "Show More" at bounding box center [126, 405] width 48 height 10
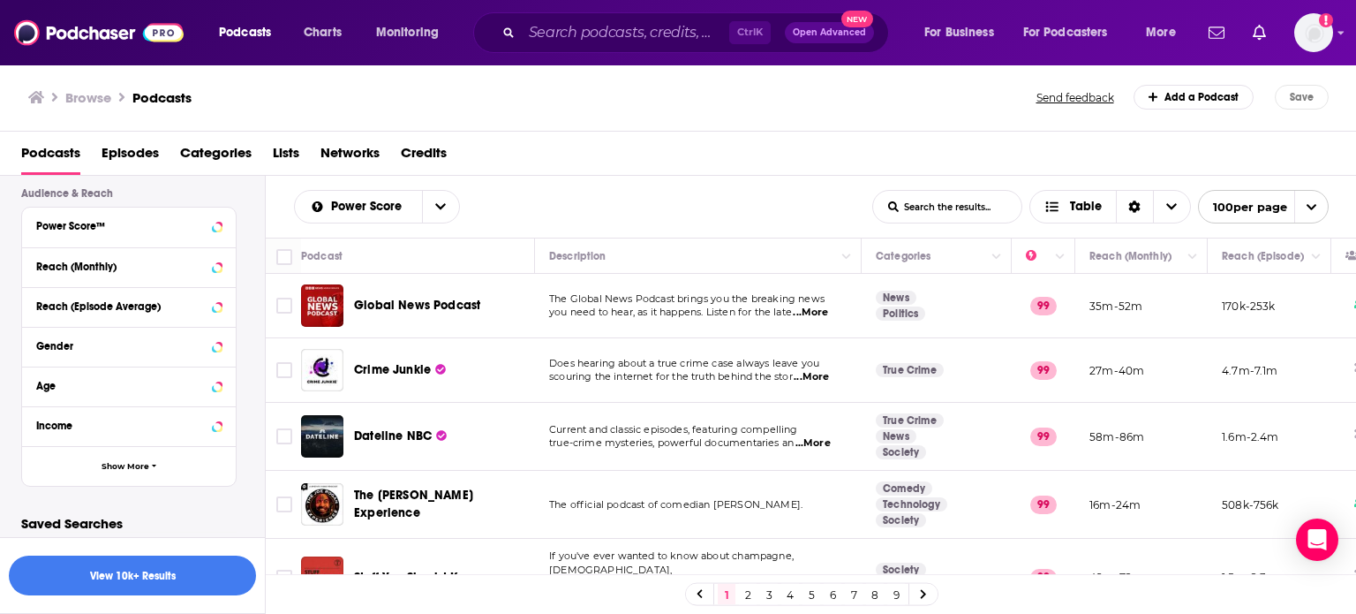
scroll to position [848, 0]
click at [128, 450] on button "Show More" at bounding box center [129, 463] width 214 height 40
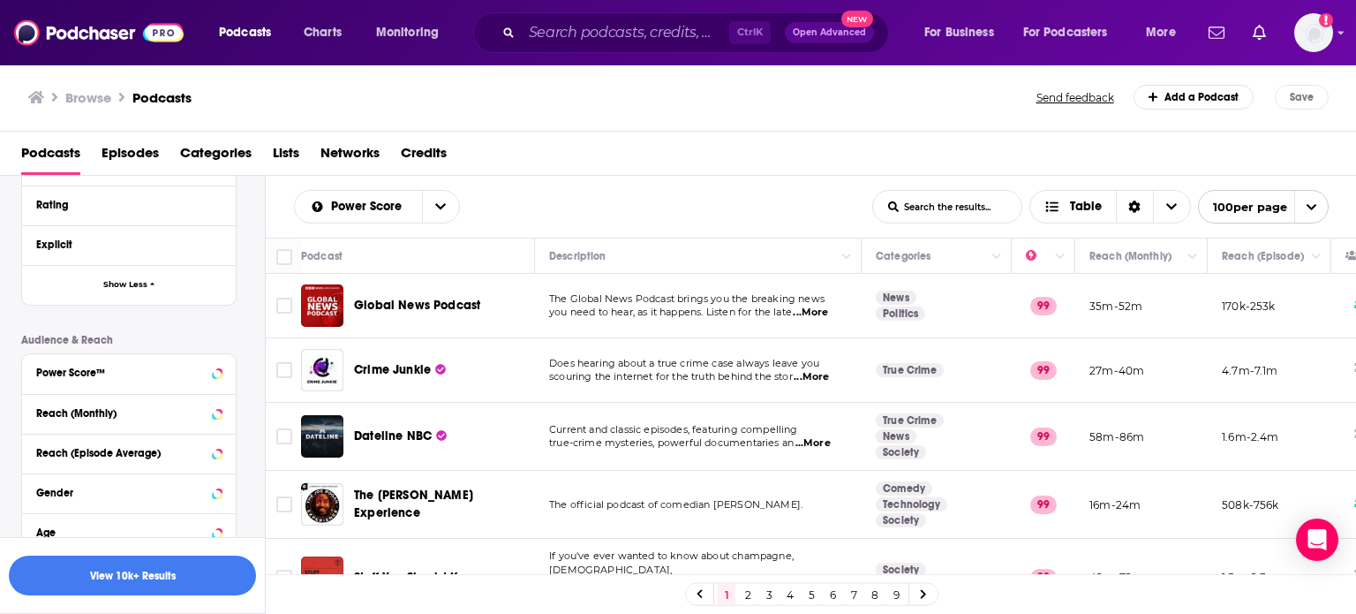
scroll to position [671, 0]
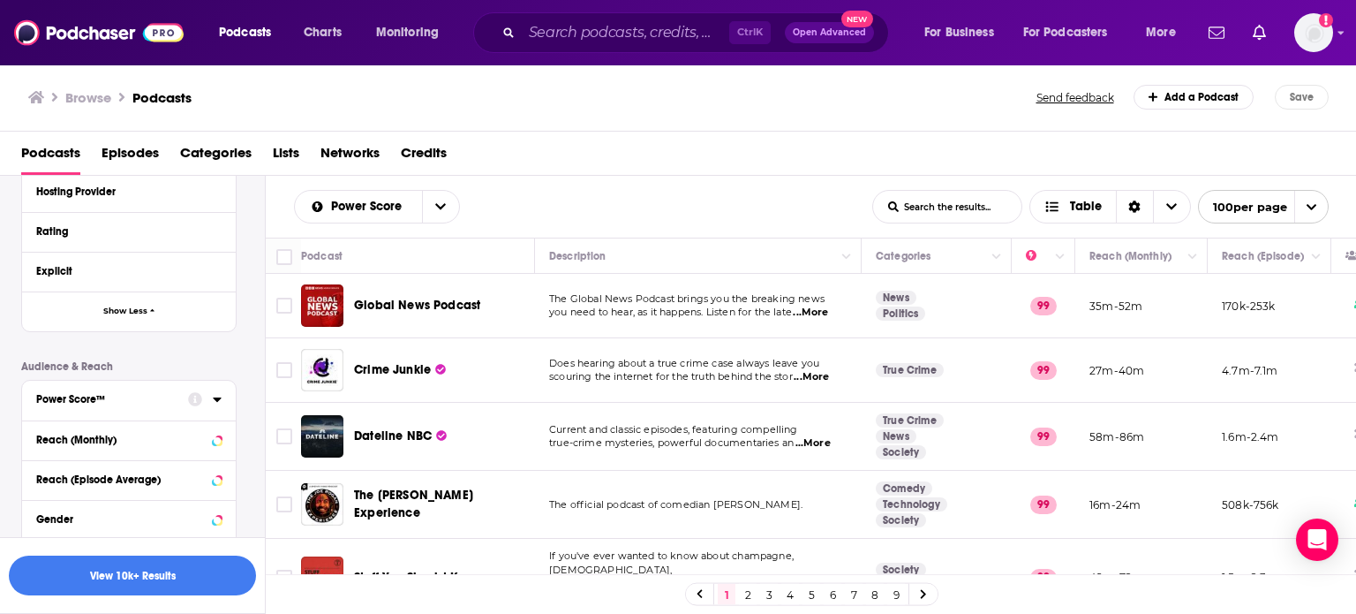
click at [219, 398] on icon at bounding box center [217, 399] width 8 height 4
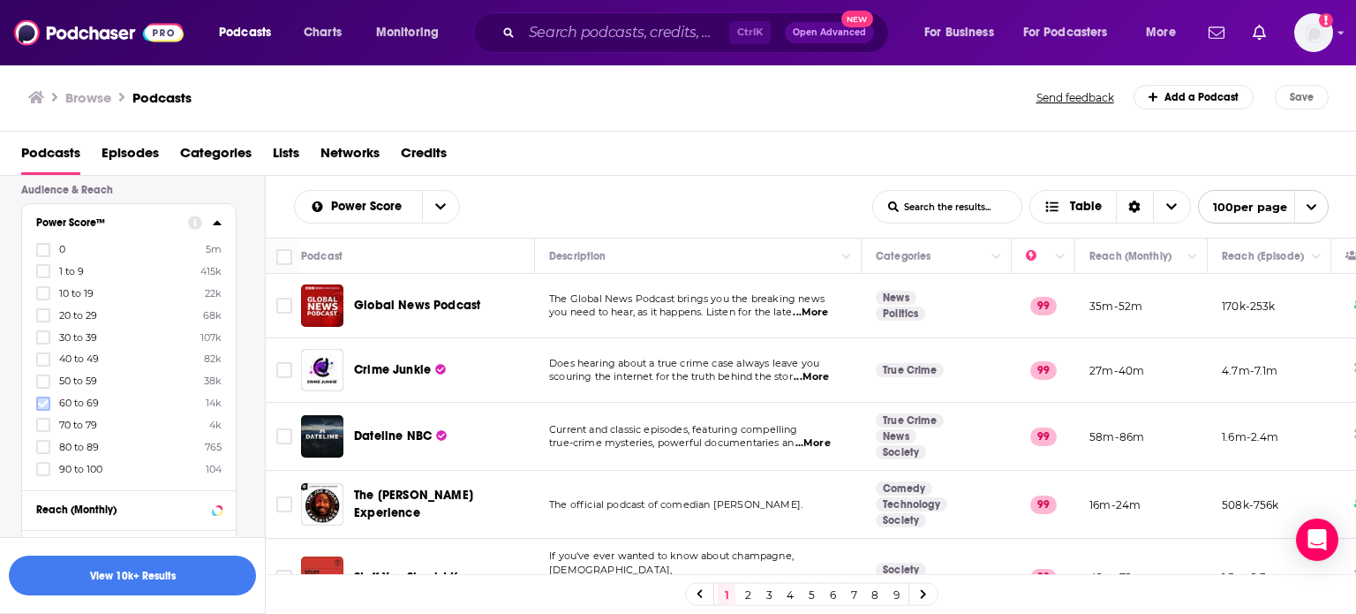
click at [44, 399] on icon at bounding box center [43, 403] width 11 height 11
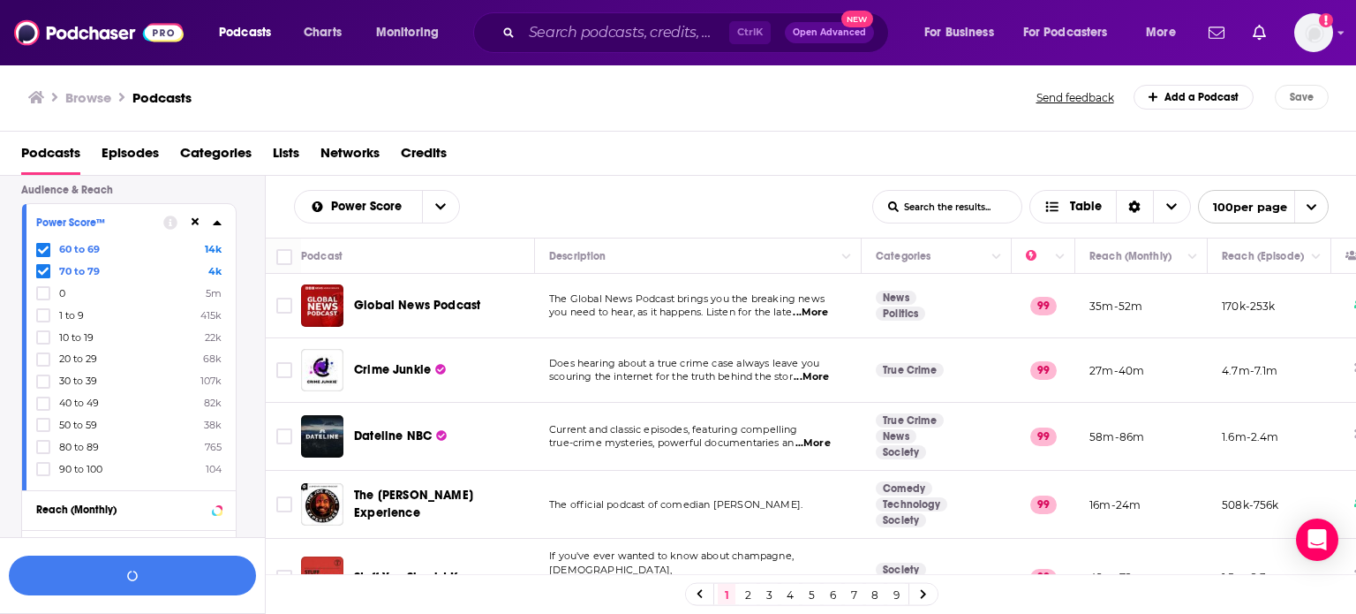
click at [40, 443] on icon at bounding box center [43, 446] width 11 height 11
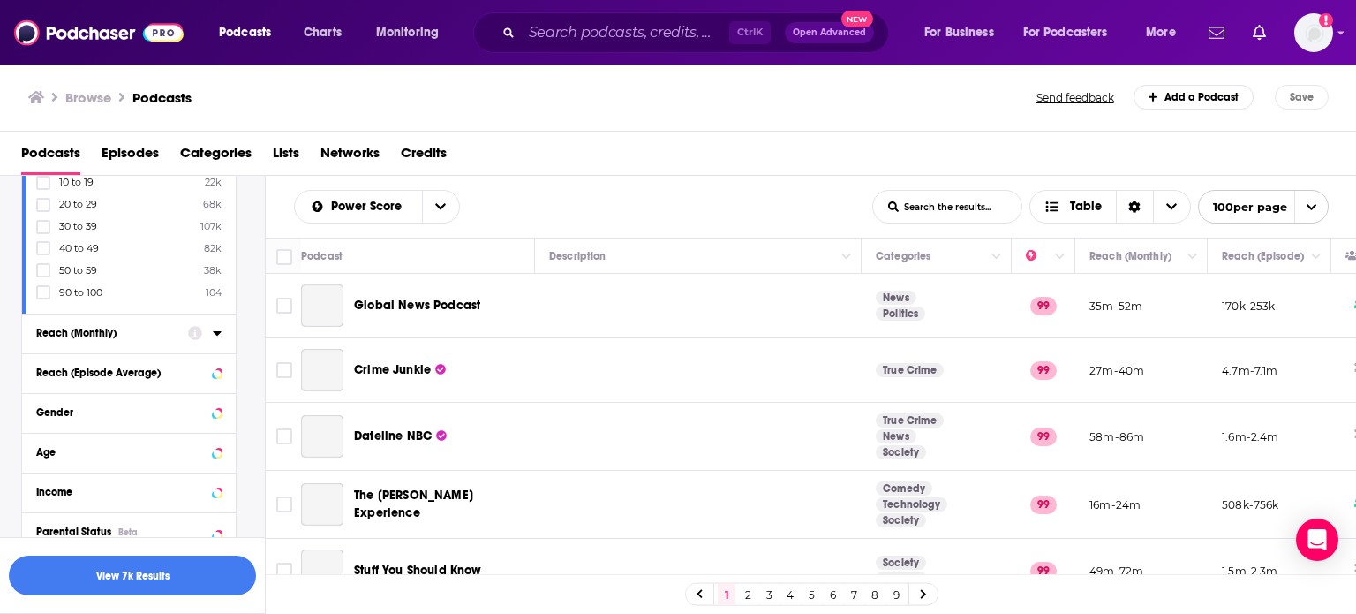
click at [217, 334] on icon at bounding box center [217, 333] width 8 height 4
click at [72, 367] on input "number" at bounding box center [80, 365] width 88 height 28
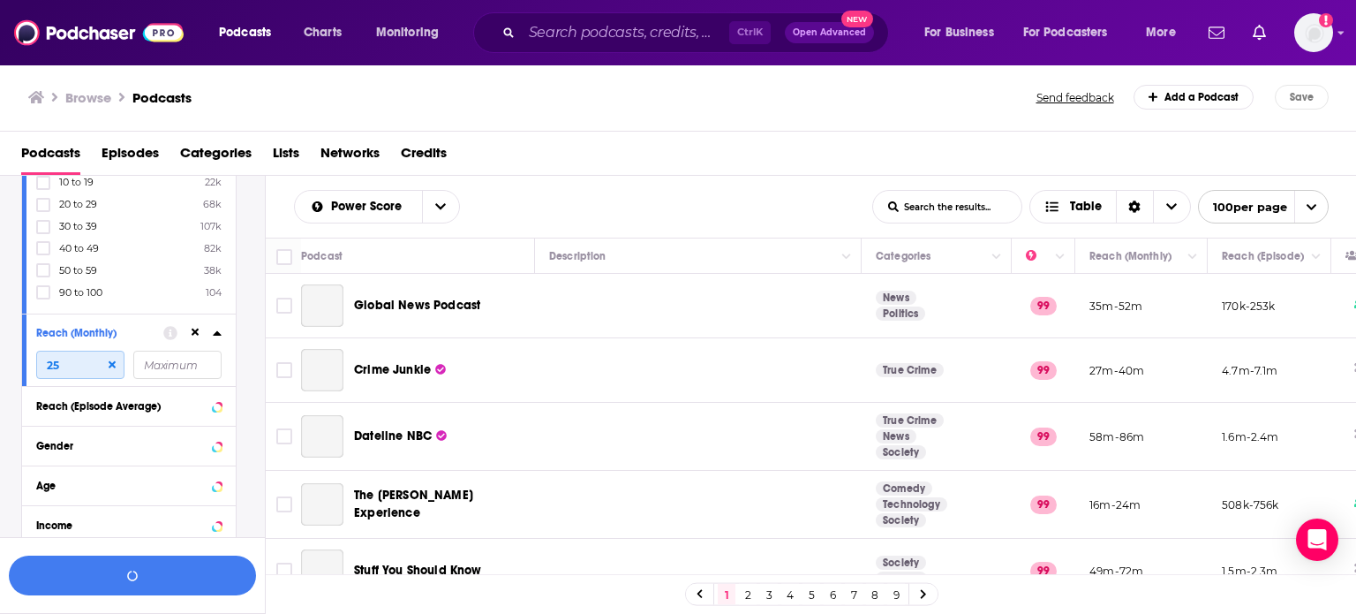
click at [85, 368] on input "25" at bounding box center [80, 365] width 88 height 28
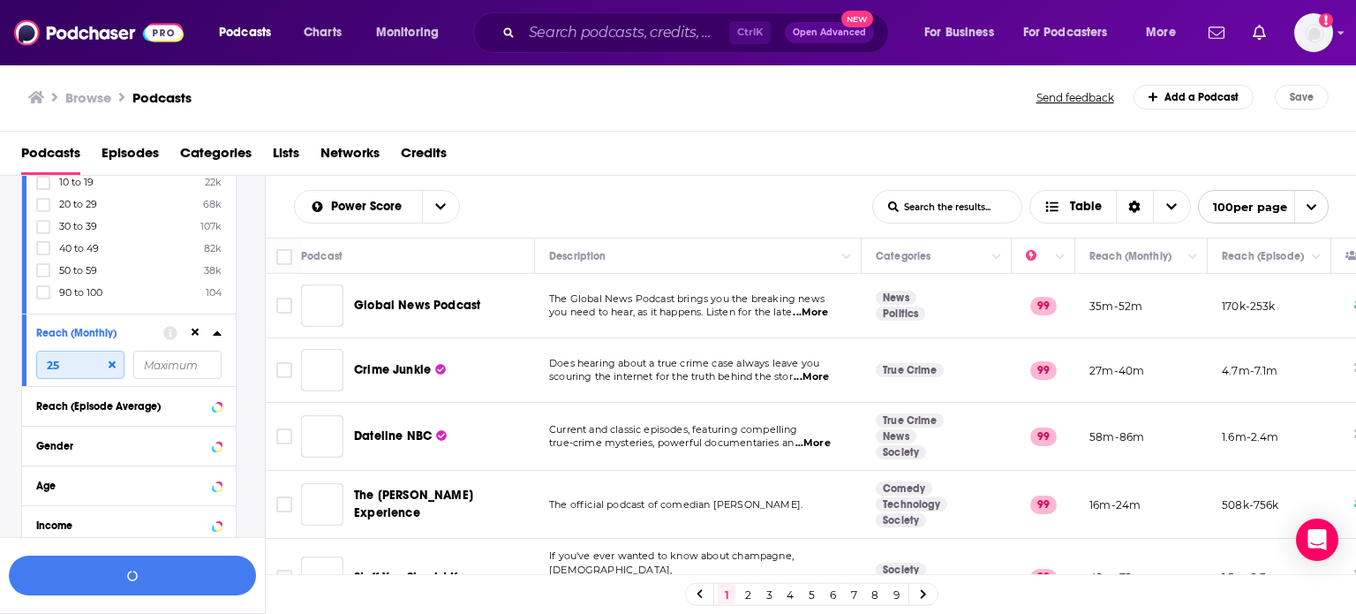
click at [85, 368] on input "25" at bounding box center [80, 365] width 88 height 28
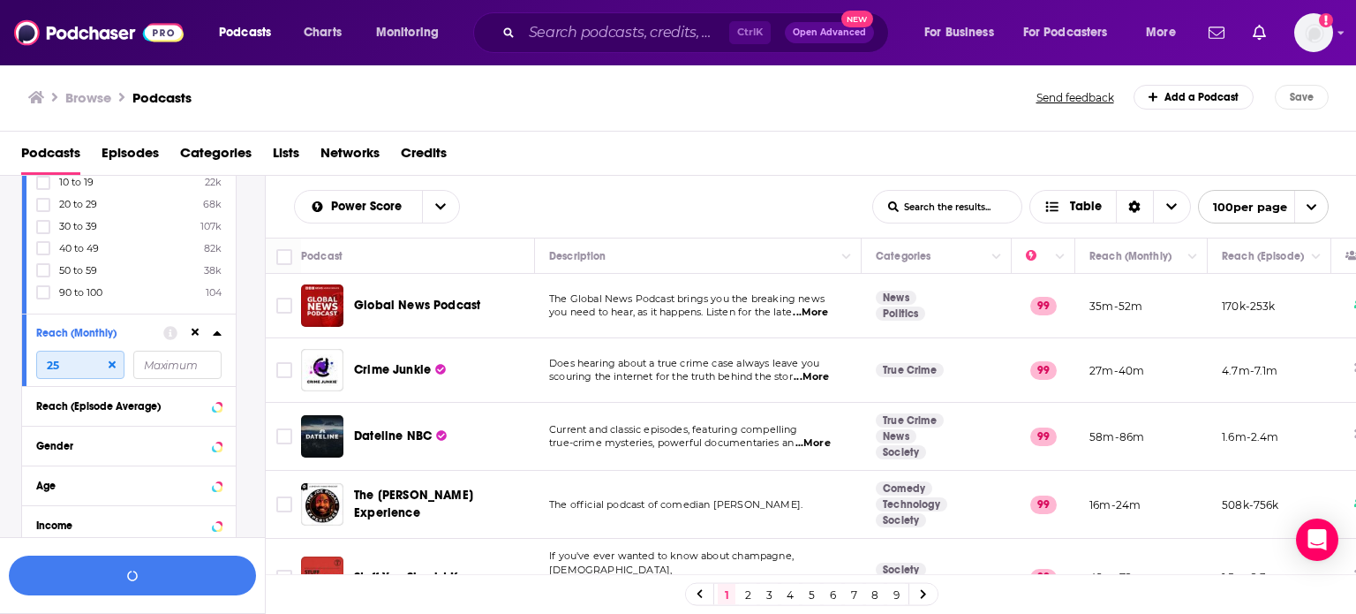
click at [85, 368] on input "25" at bounding box center [80, 365] width 88 height 28
type input "2"
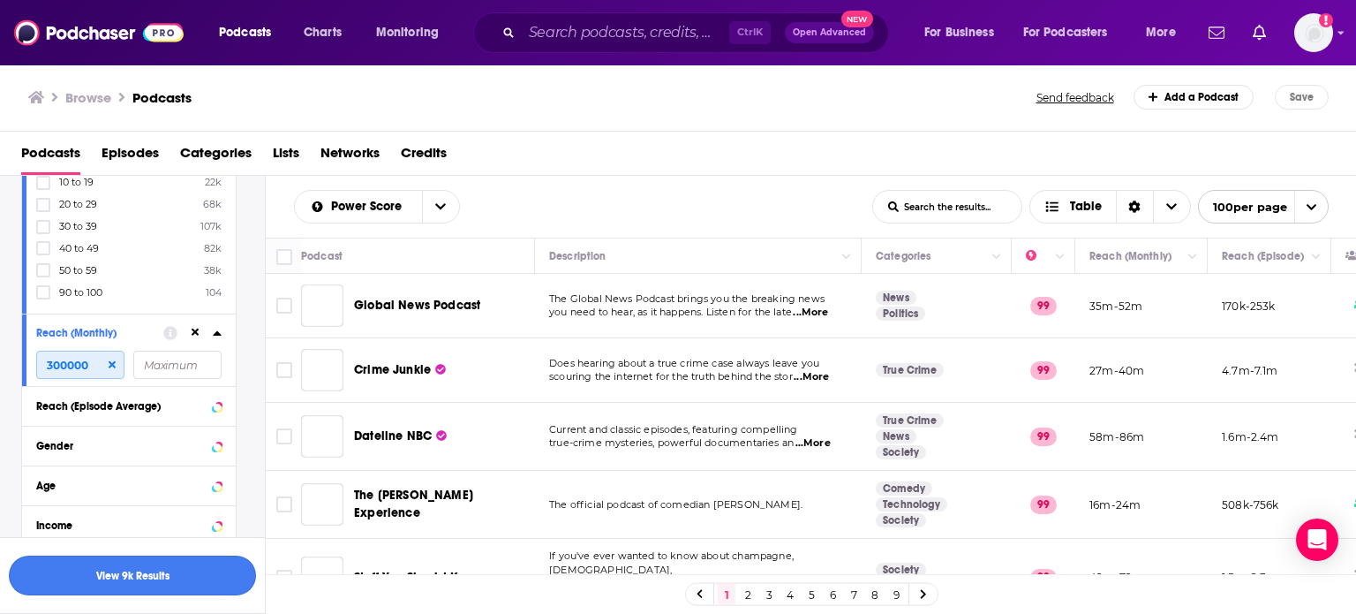
type input "300000"
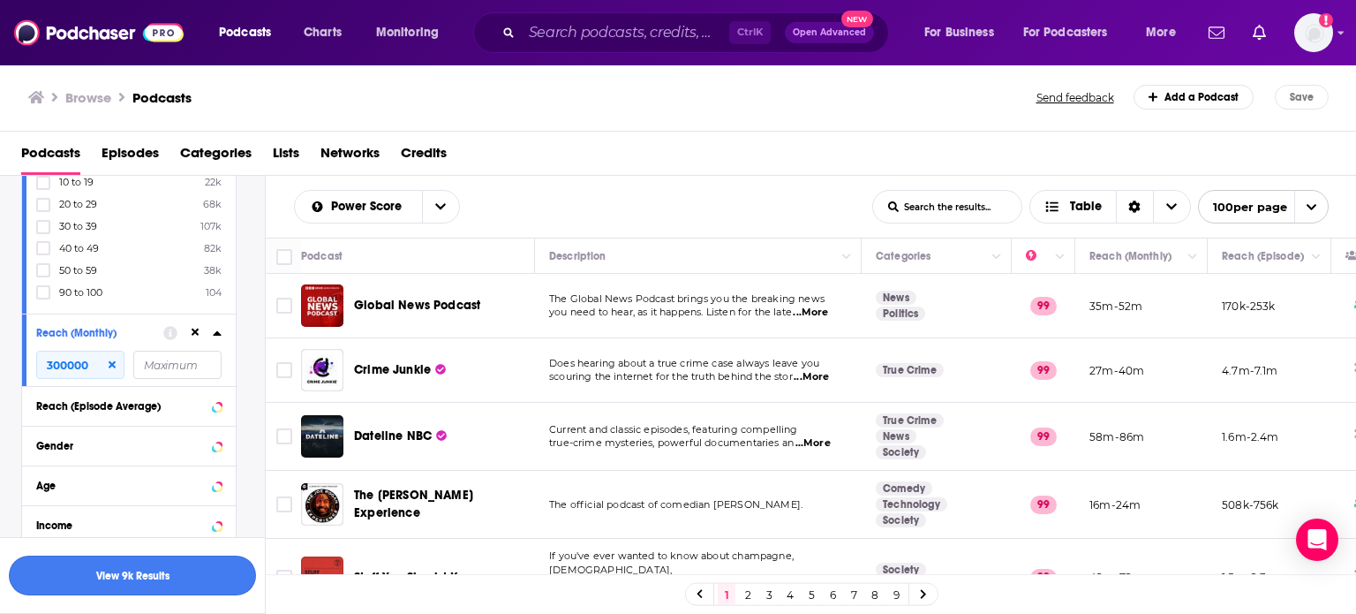
click at [117, 564] on button "View 9k Results" at bounding box center [132, 575] width 247 height 40
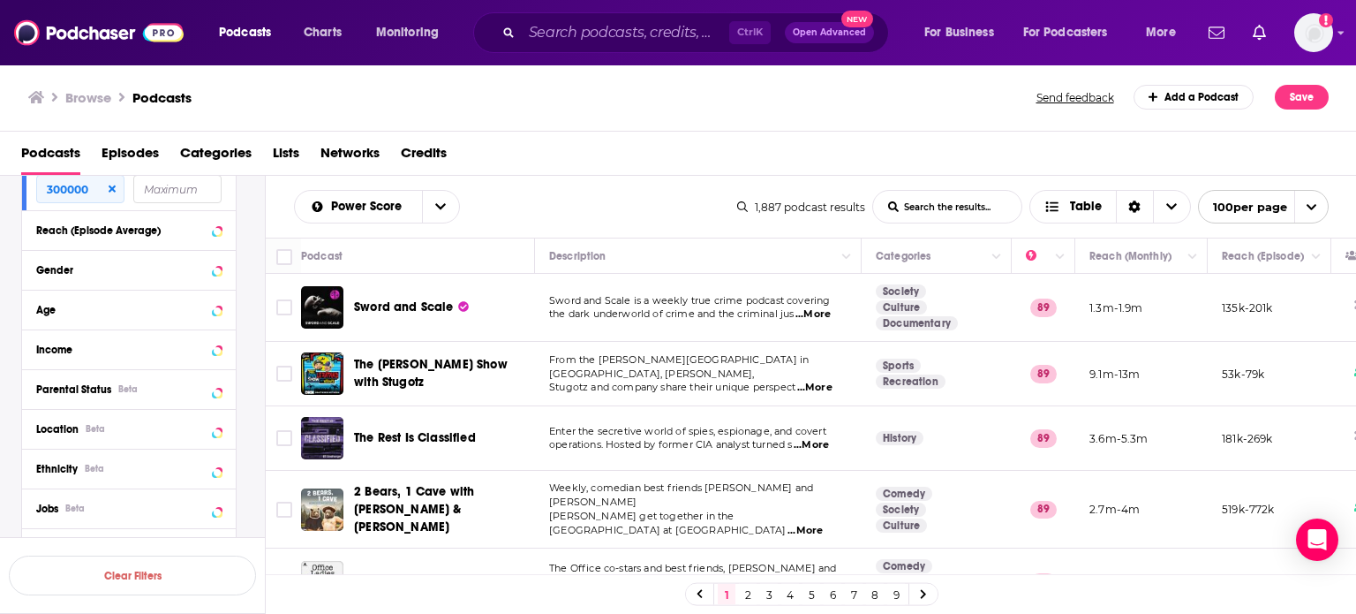
click at [896, 596] on link "9" at bounding box center [896, 594] width 18 height 21
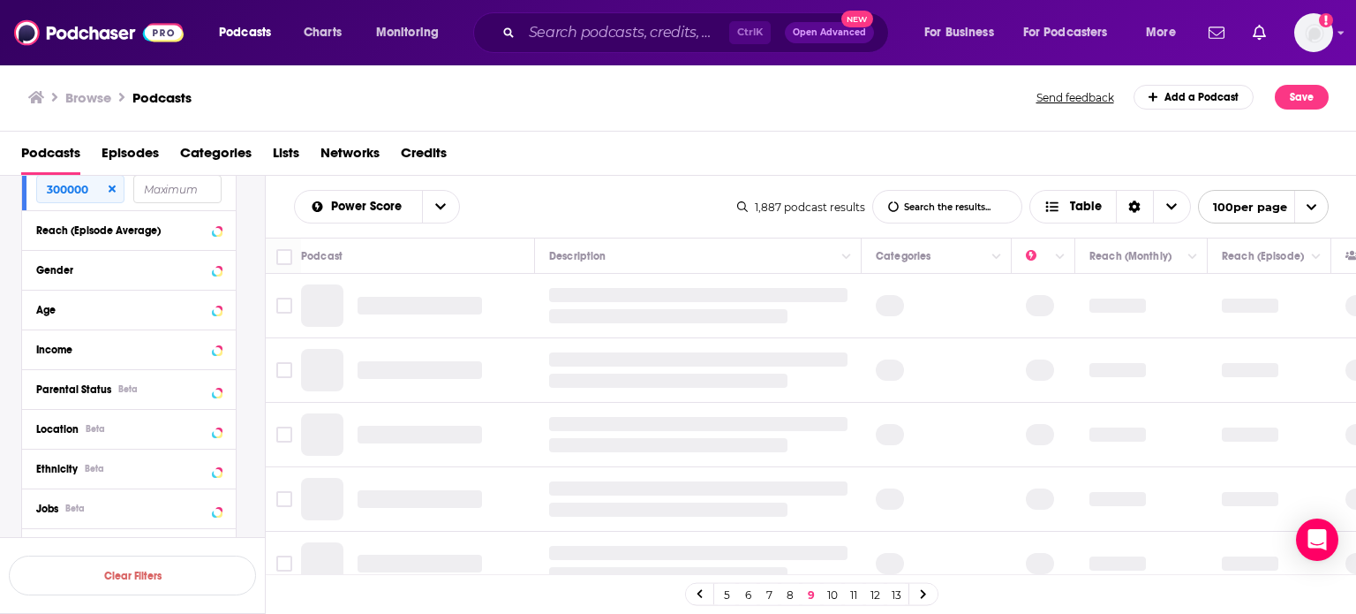
click at [896, 596] on link "13" at bounding box center [896, 594] width 18 height 21
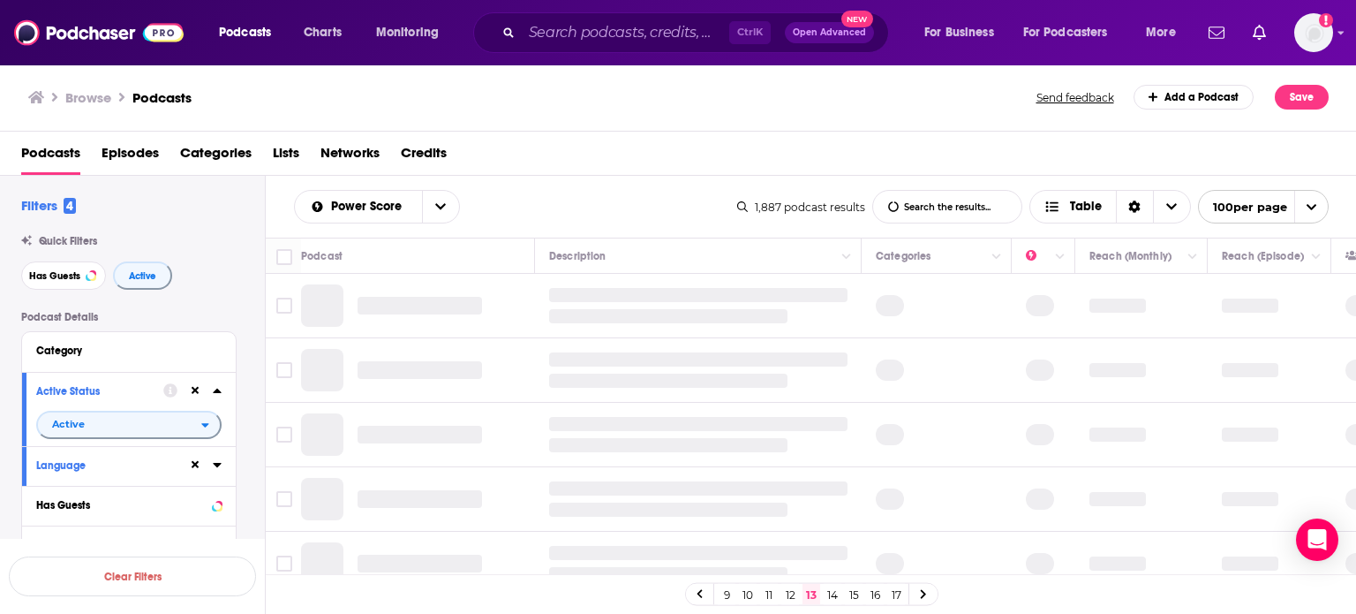
scroll to position [1024, 0]
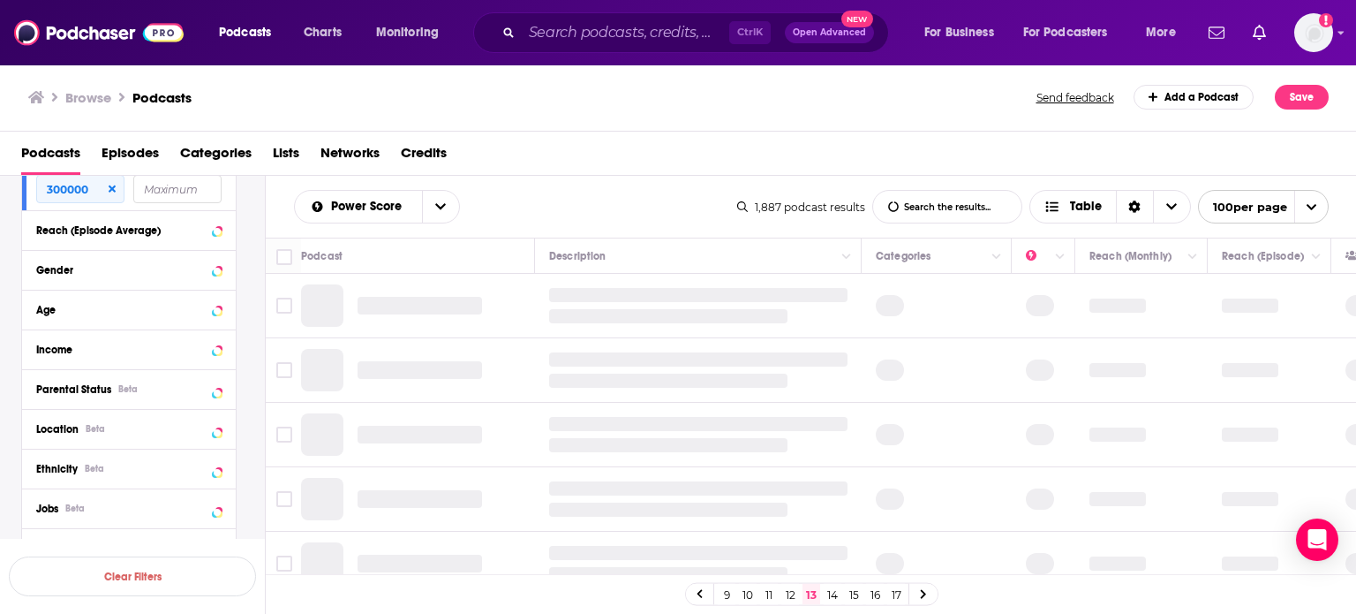
click at [903, 593] on link "17" at bounding box center [896, 594] width 18 height 21
click at [903, 593] on link "19" at bounding box center [896, 594] width 18 height 21
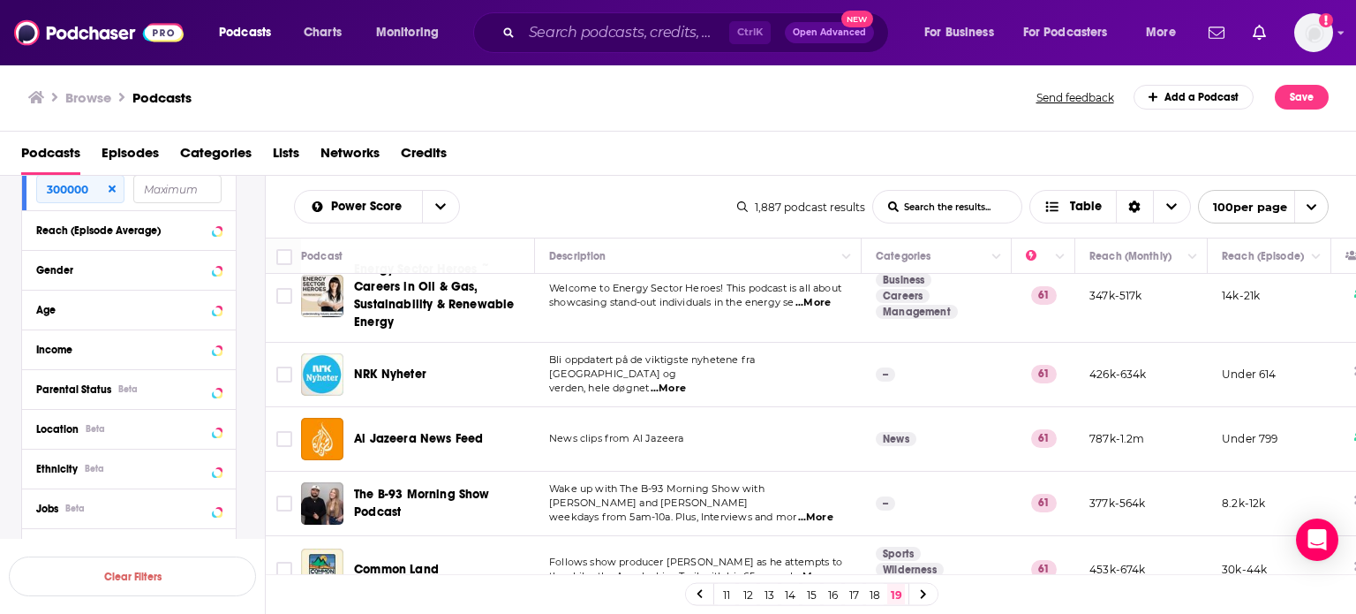
scroll to position [5120, 0]
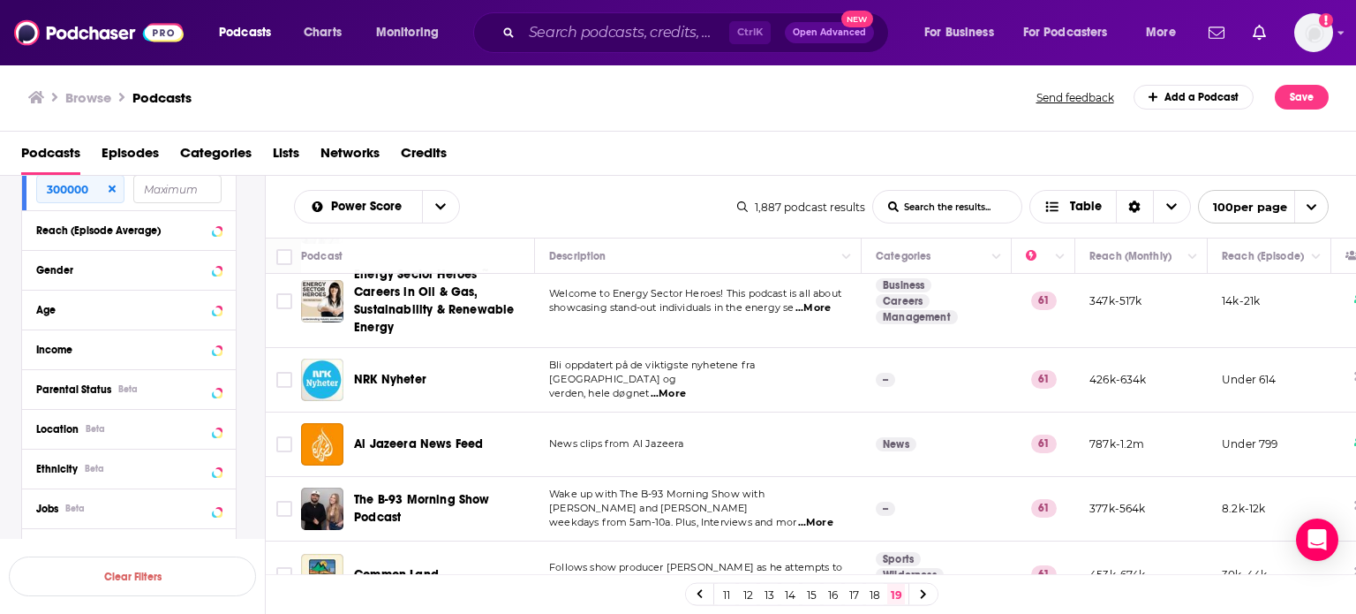
click at [721, 594] on link "11" at bounding box center [727, 594] width 18 height 21
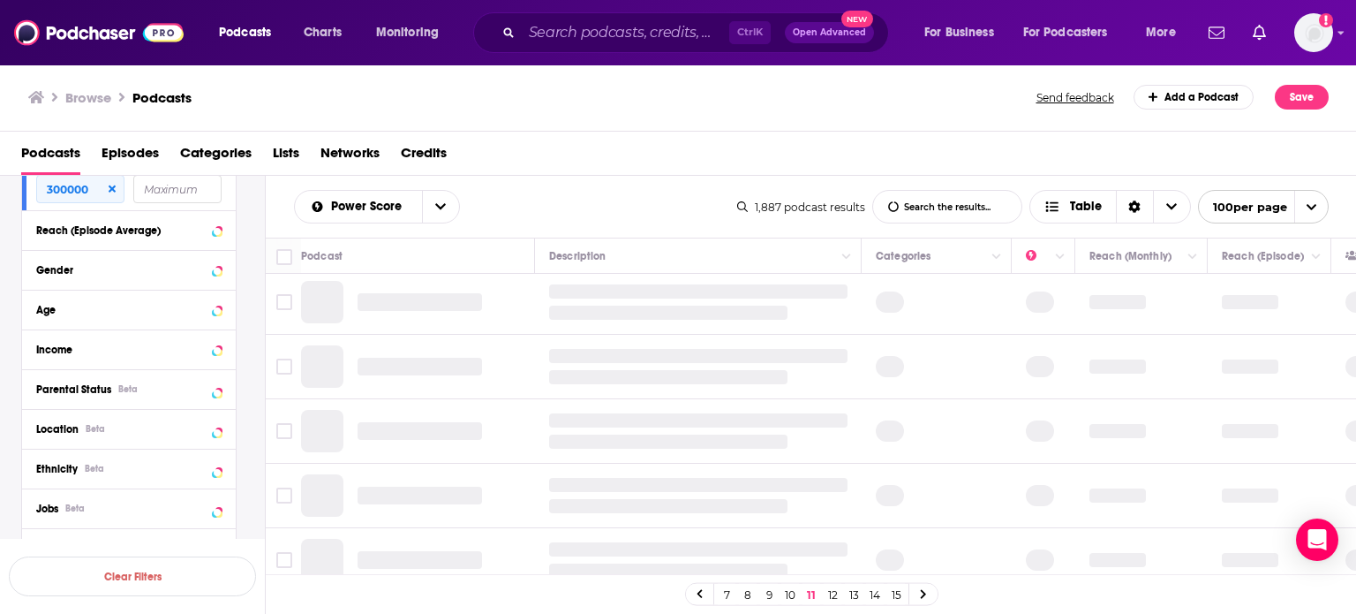
scroll to position [44, 0]
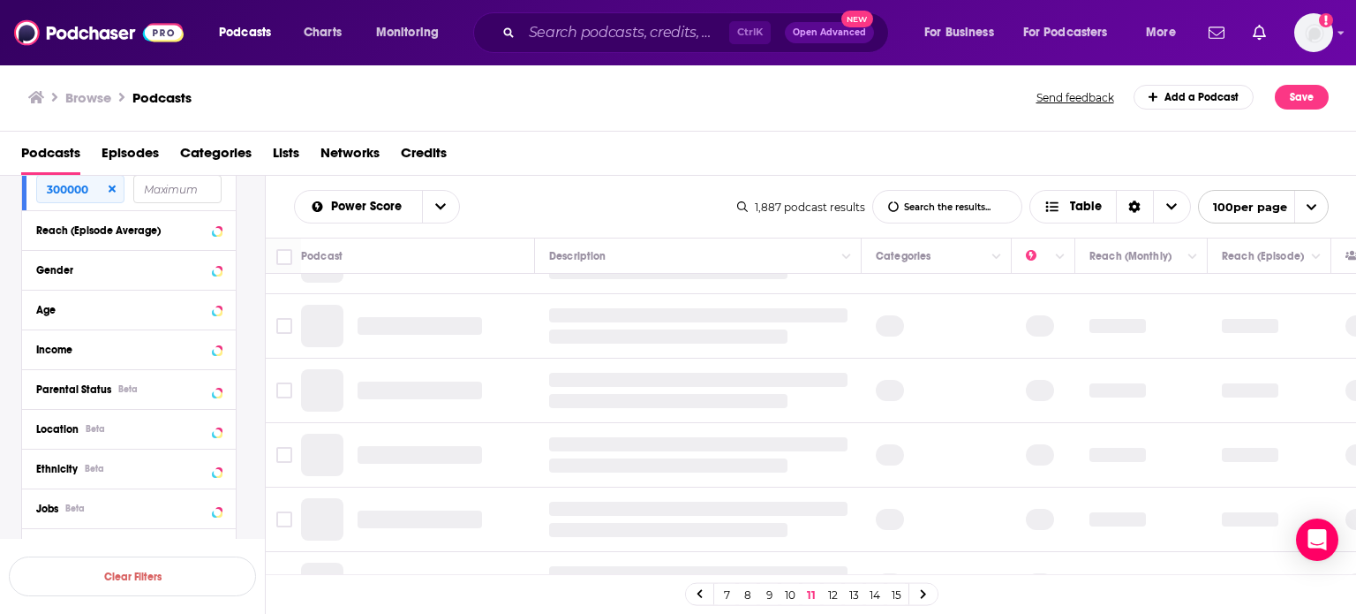
click at [721, 595] on link "7" at bounding box center [727, 594] width 18 height 21
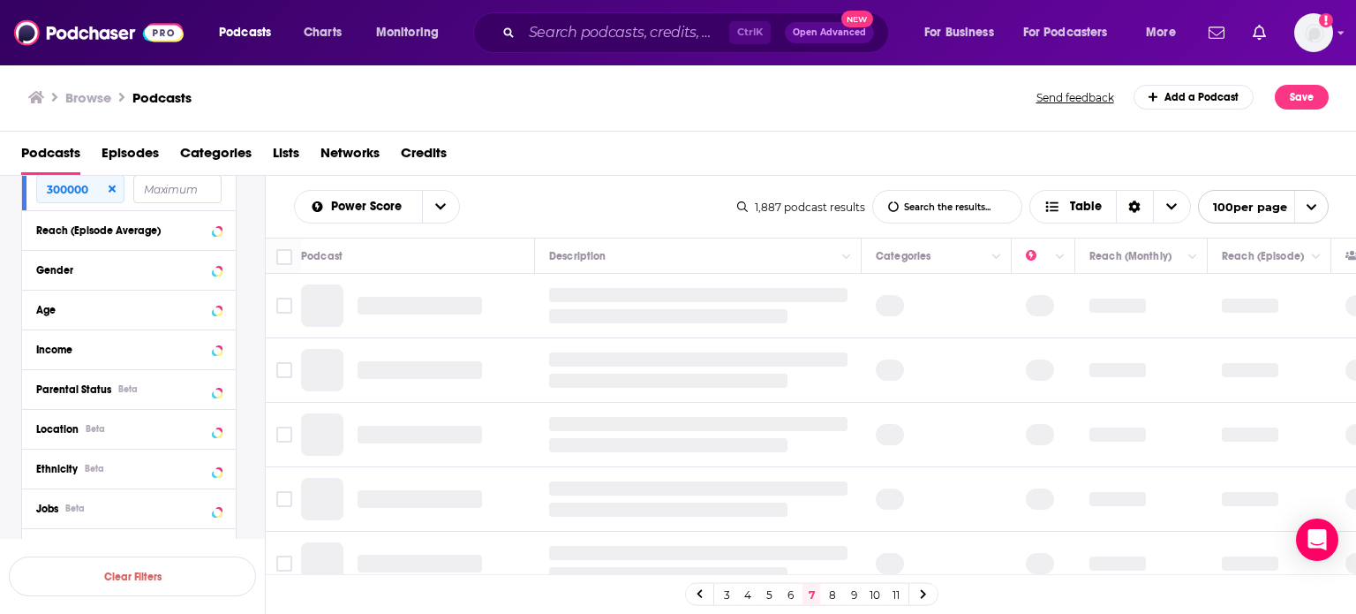
click at [721, 595] on link "3" at bounding box center [727, 594] width 18 height 21
click at [721, 595] on link "1" at bounding box center [727, 594] width 18 height 21
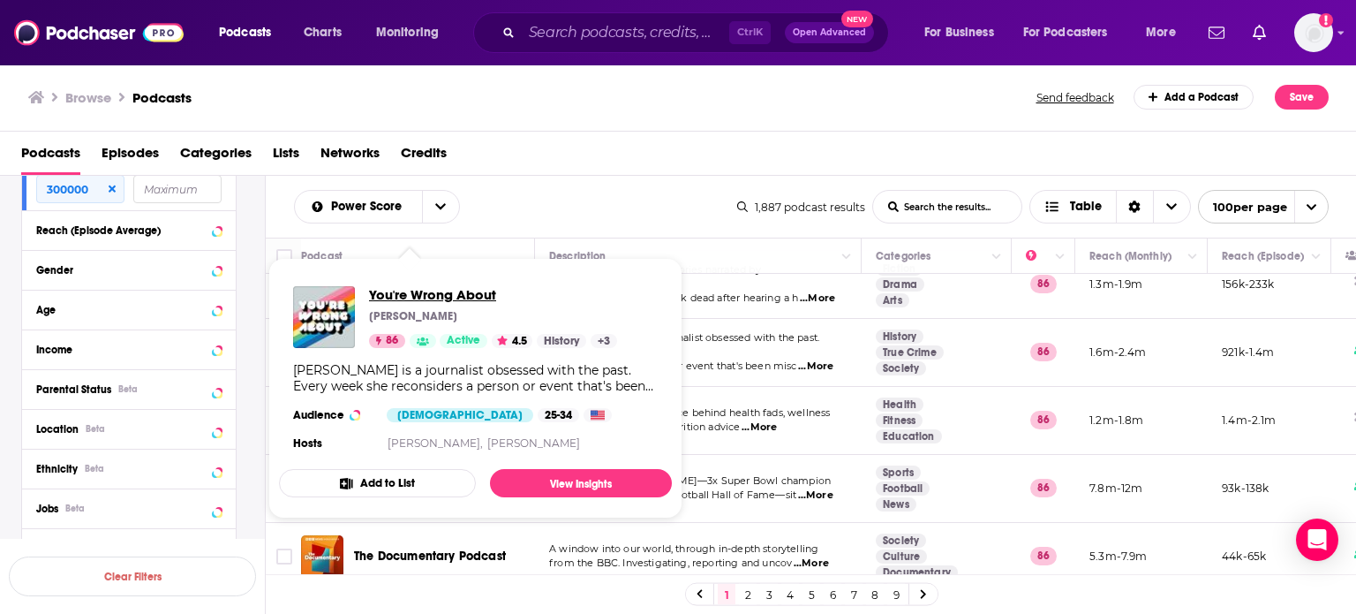
scroll to position [6419, 0]
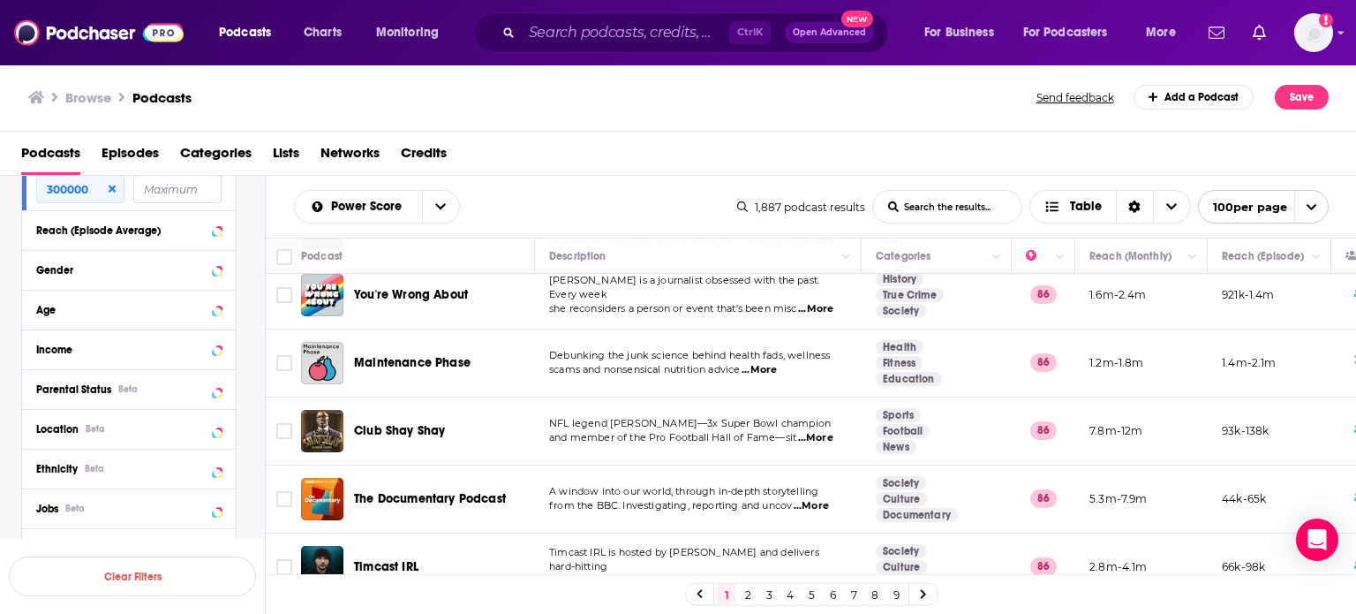
click at [753, 599] on link "2" at bounding box center [748, 594] width 18 height 21
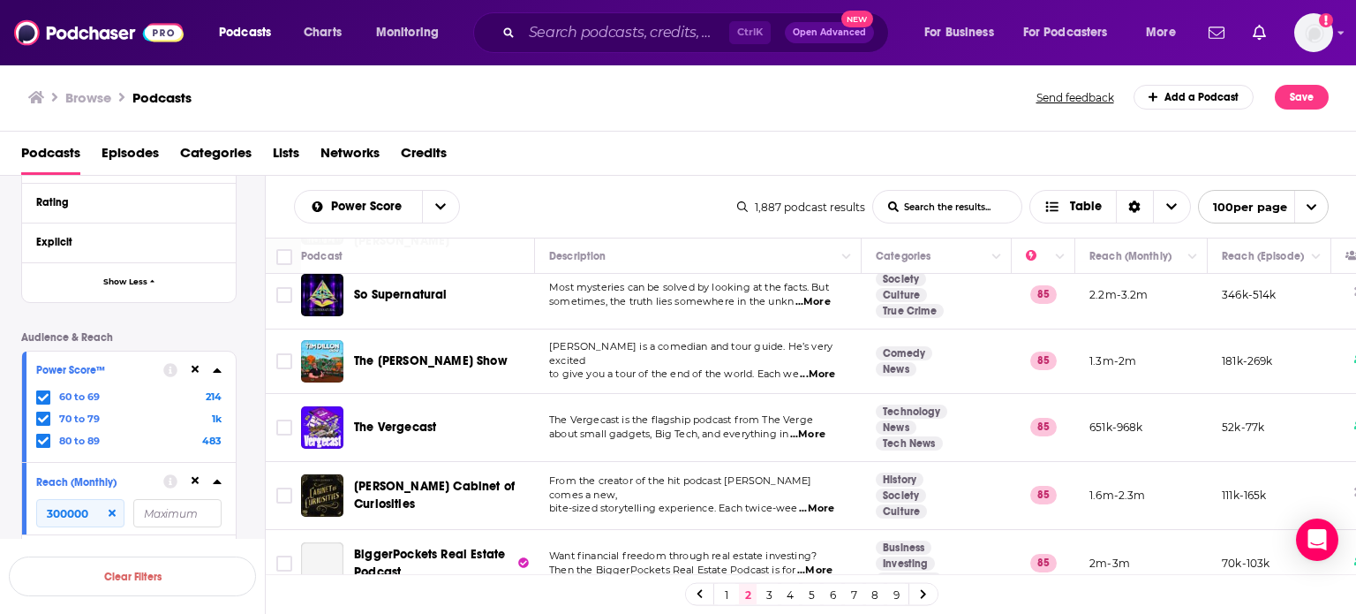
scroll to position [3532, 0]
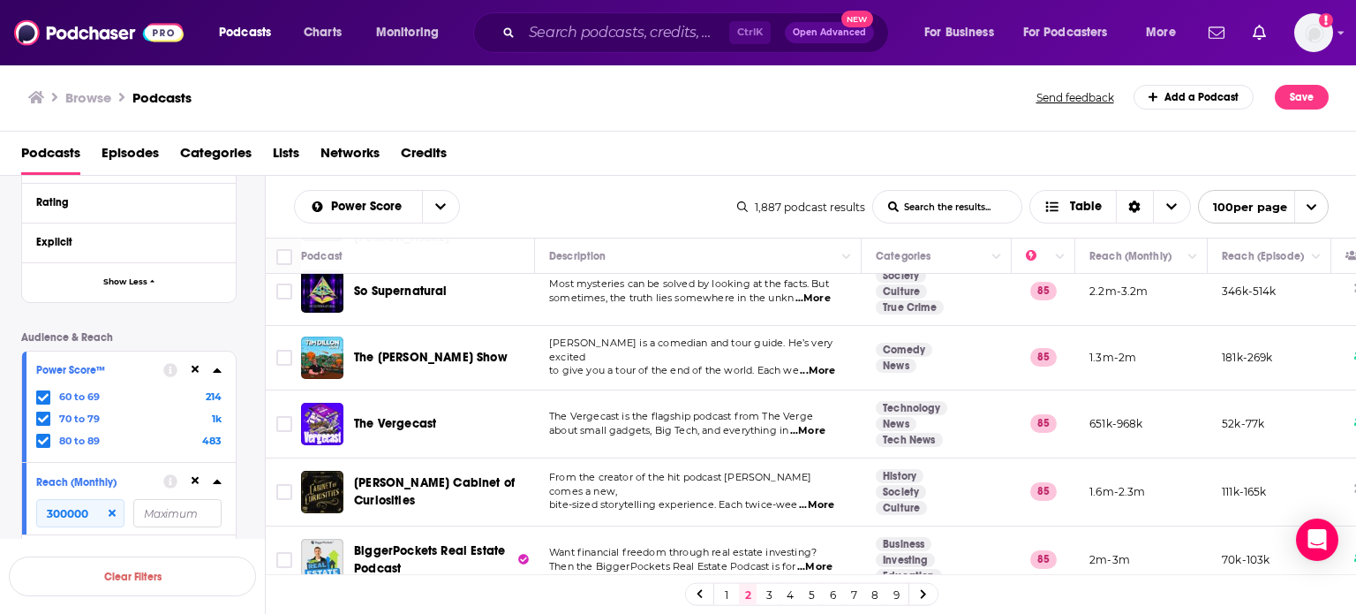
click at [46, 439] on icon at bounding box center [43, 441] width 11 height 8
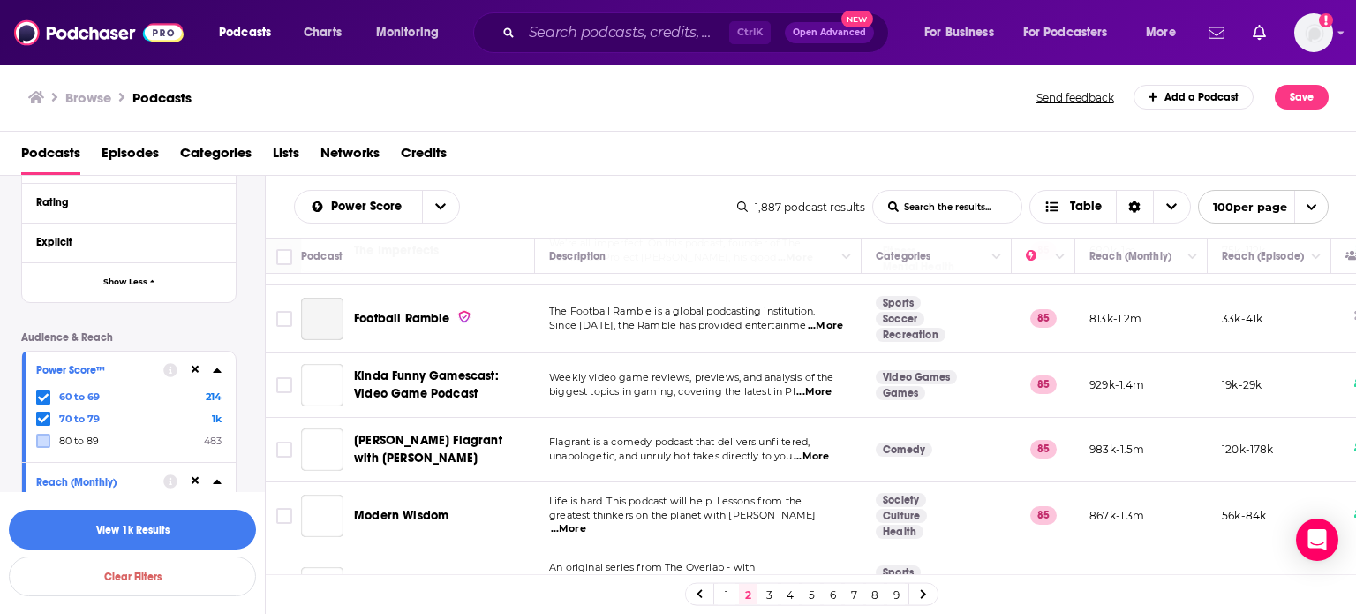
scroll to position [4150, 0]
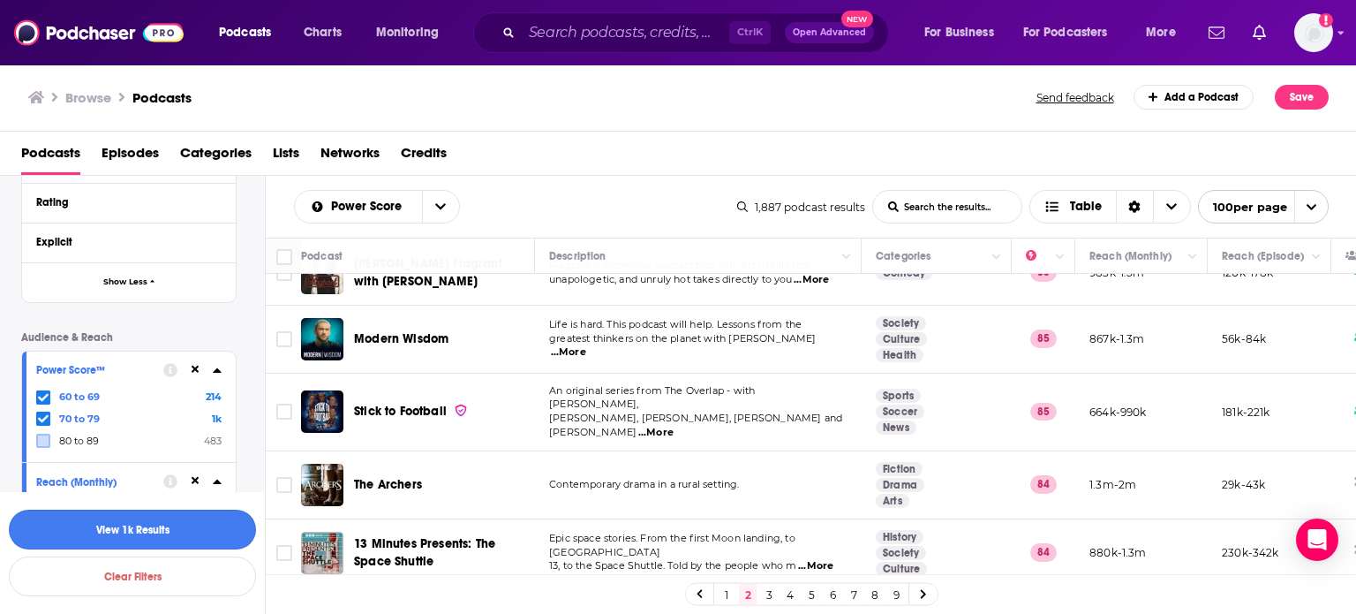
click at [208, 527] on button "View 1k Results" at bounding box center [132, 529] width 247 height 40
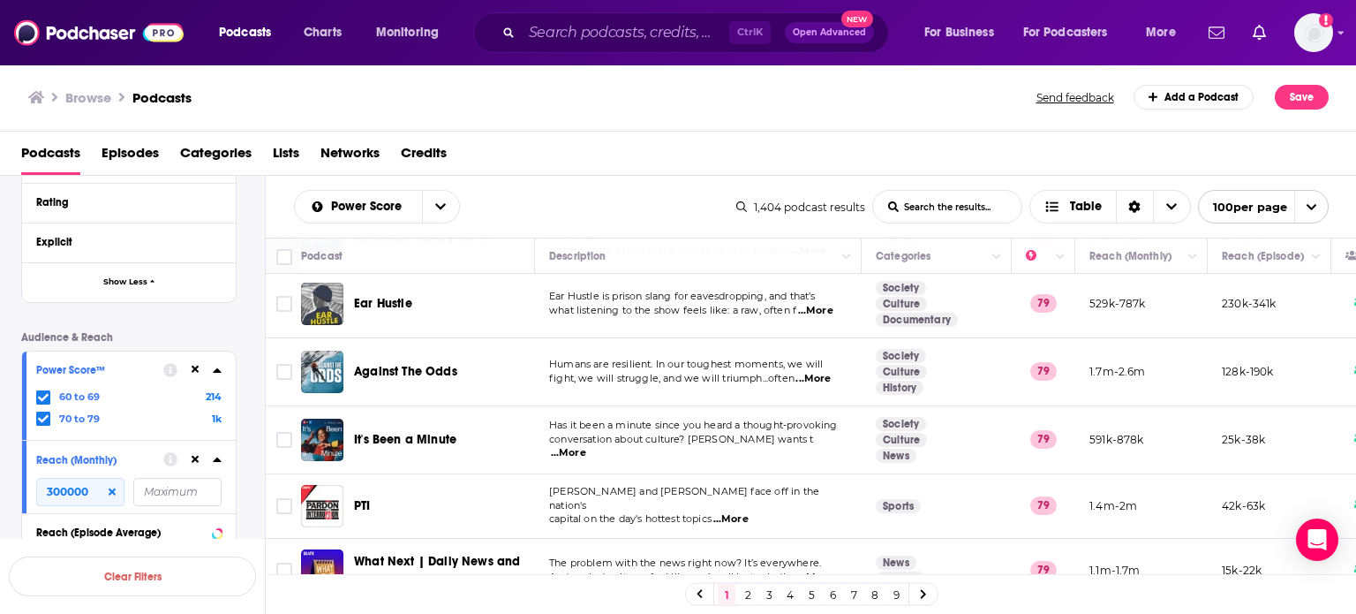
scroll to position [6342, 0]
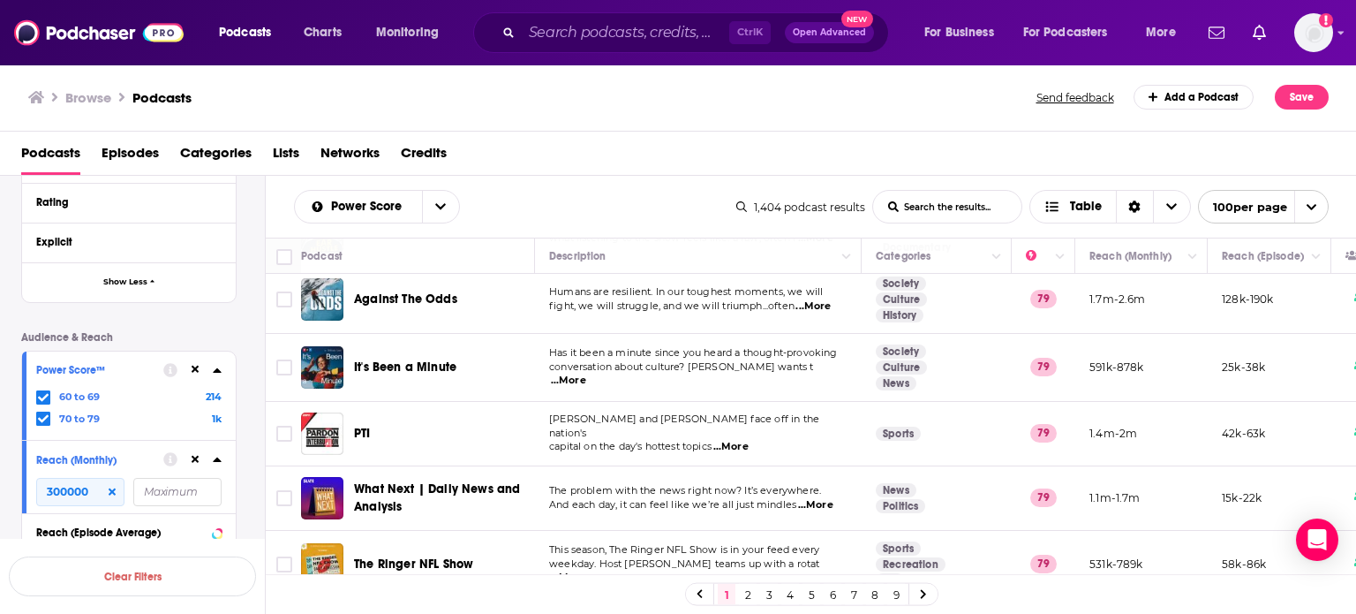
click at [745, 600] on link "2" at bounding box center [748, 594] width 18 height 21
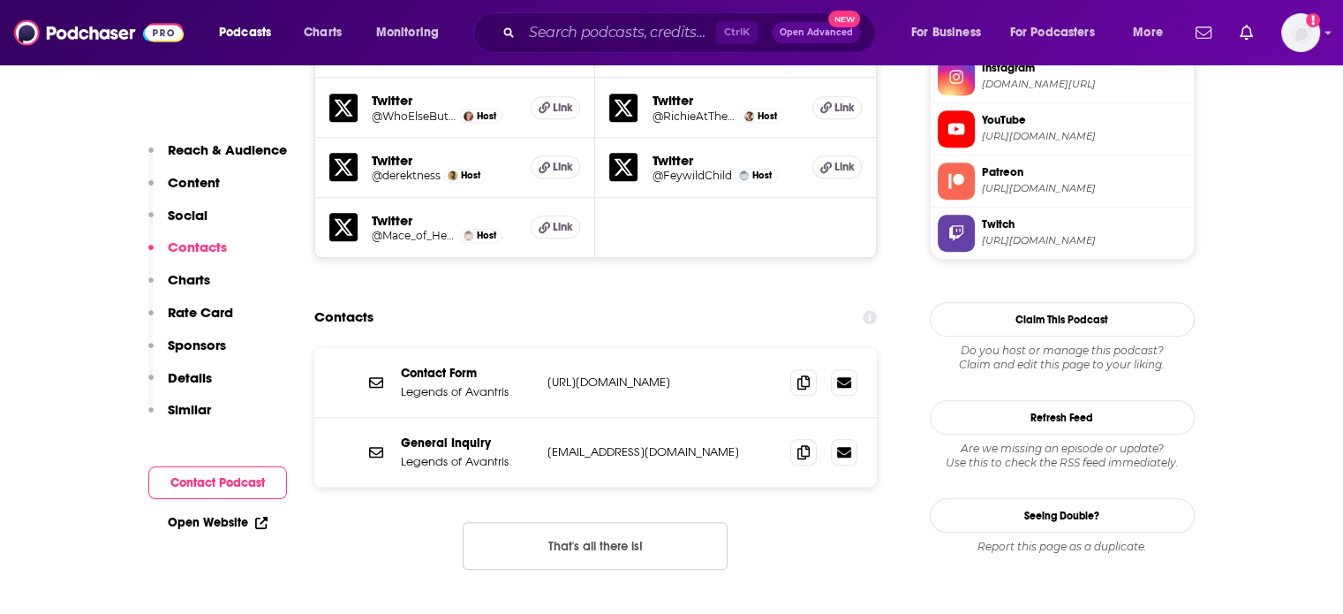
scroll to position [1854, 0]
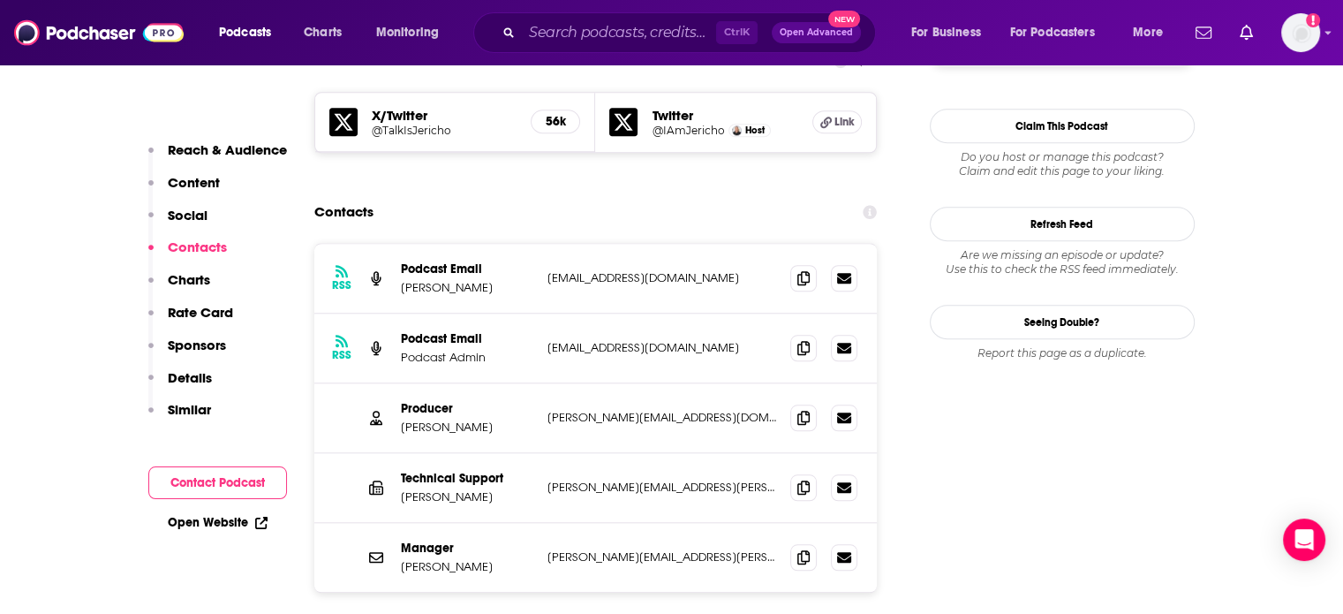
scroll to position [1501, 0]
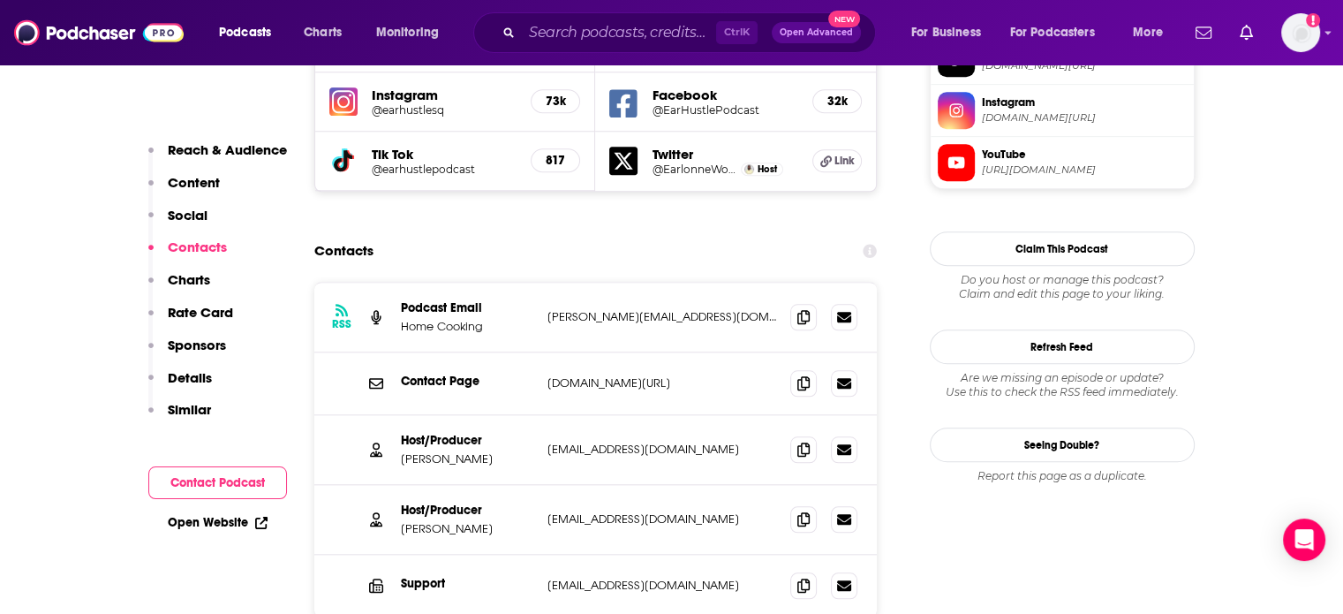
scroll to position [1678, 0]
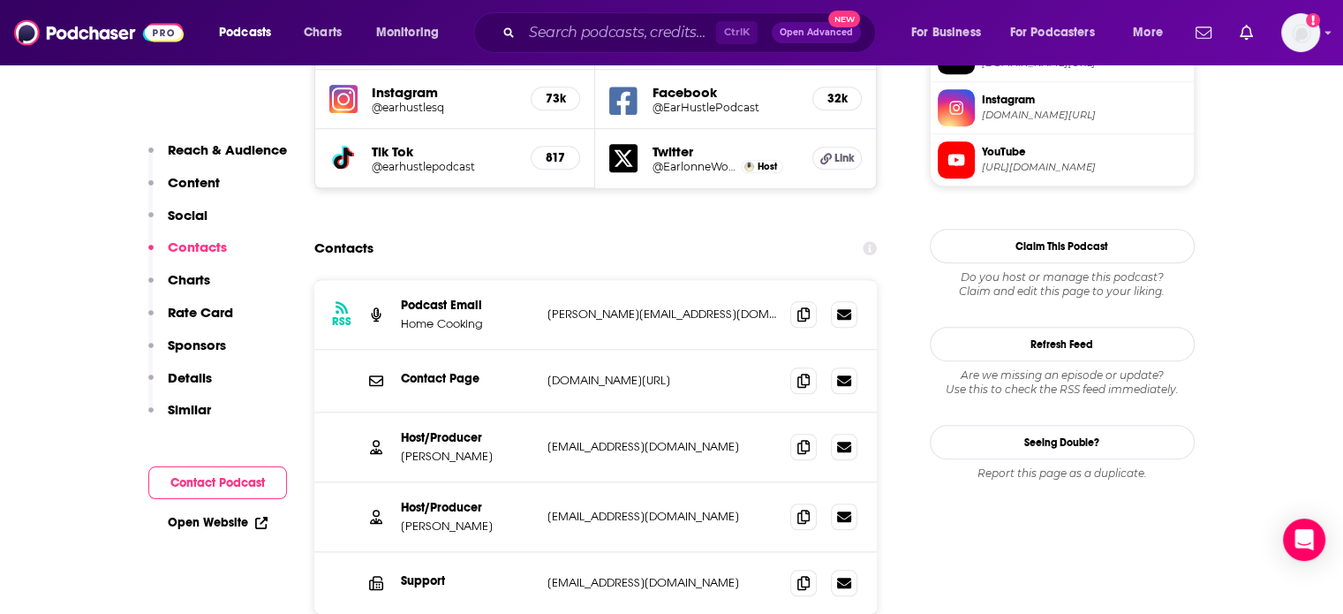
click at [621, 412] on div "Host/Producer Nigel Poor nigelpoor@gmail.com nigelpoor@gmail.com" at bounding box center [595, 447] width 563 height 70
copy div "nigelpoor@gmail.com nigelpoor@gmail.com"
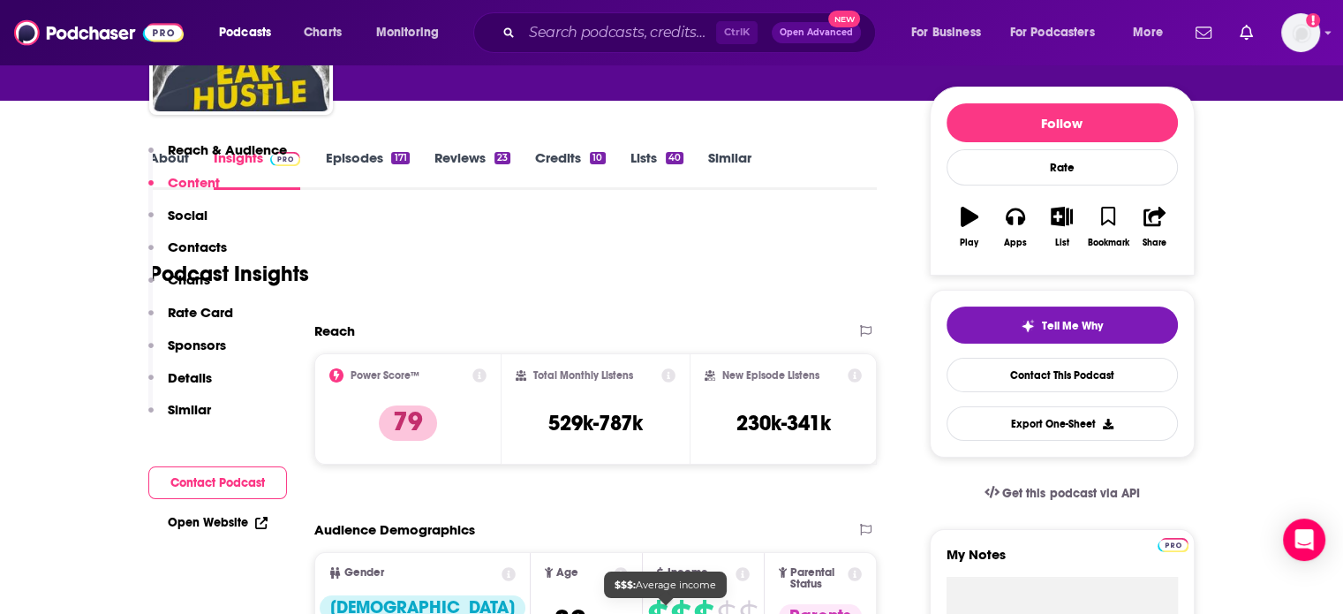
scroll to position [0, 0]
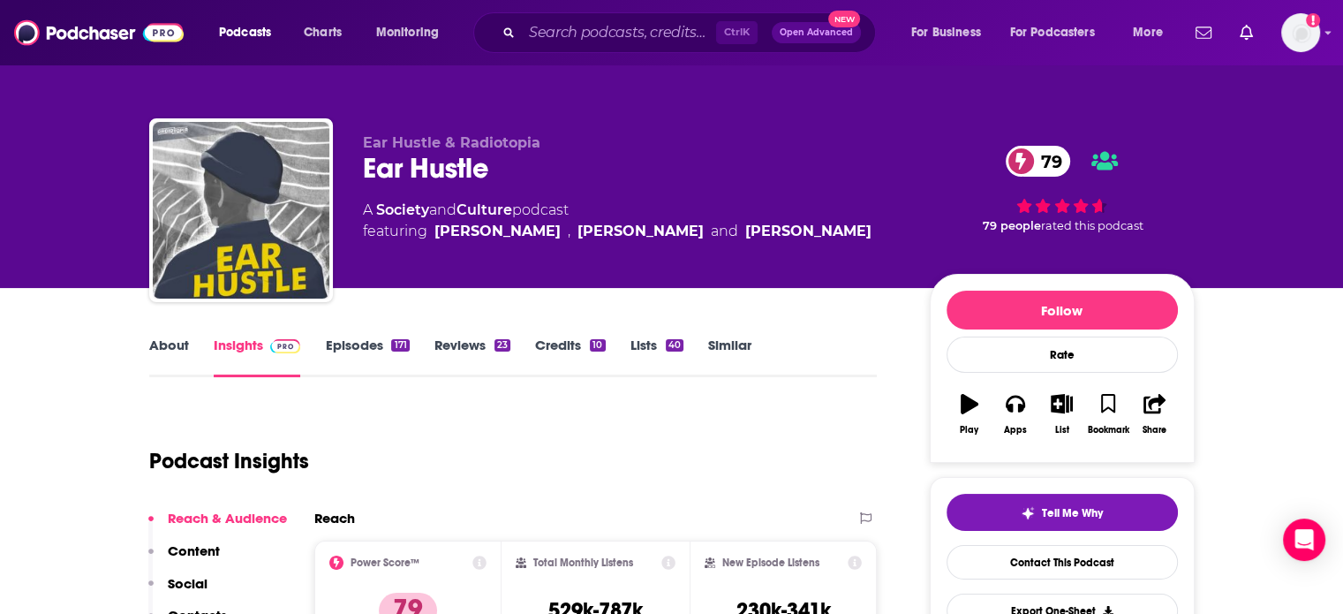
click at [473, 167] on div "Ear Hustle 79" at bounding box center [632, 168] width 539 height 34
copy div "Ear Hustle 79"
